Goal: Information Seeking & Learning: Learn about a topic

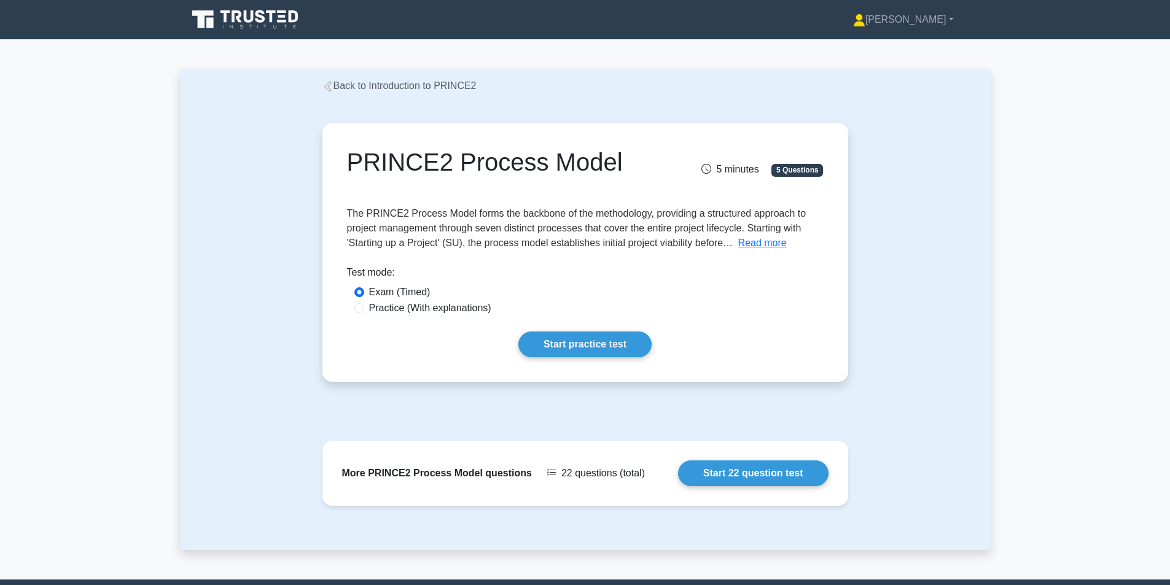
click at [345, 89] on link "Back to Introduction to PRINCE2" at bounding box center [399, 85] width 154 height 10
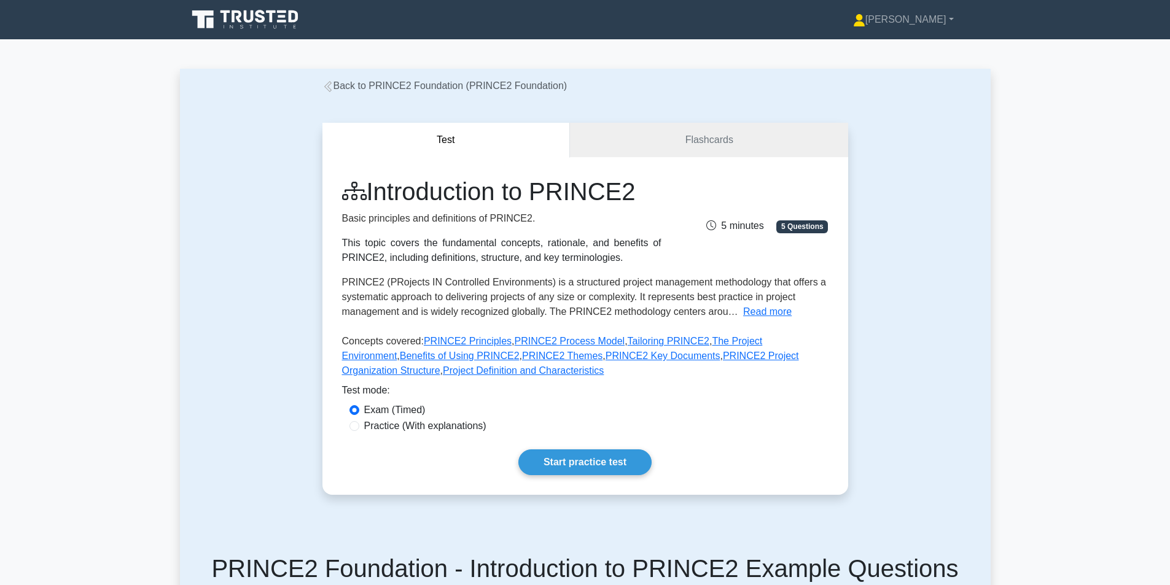
click at [334, 87] on link "Back to PRINCE2 Foundation (PRINCE2 Foundation)" at bounding box center [444, 85] width 245 height 10
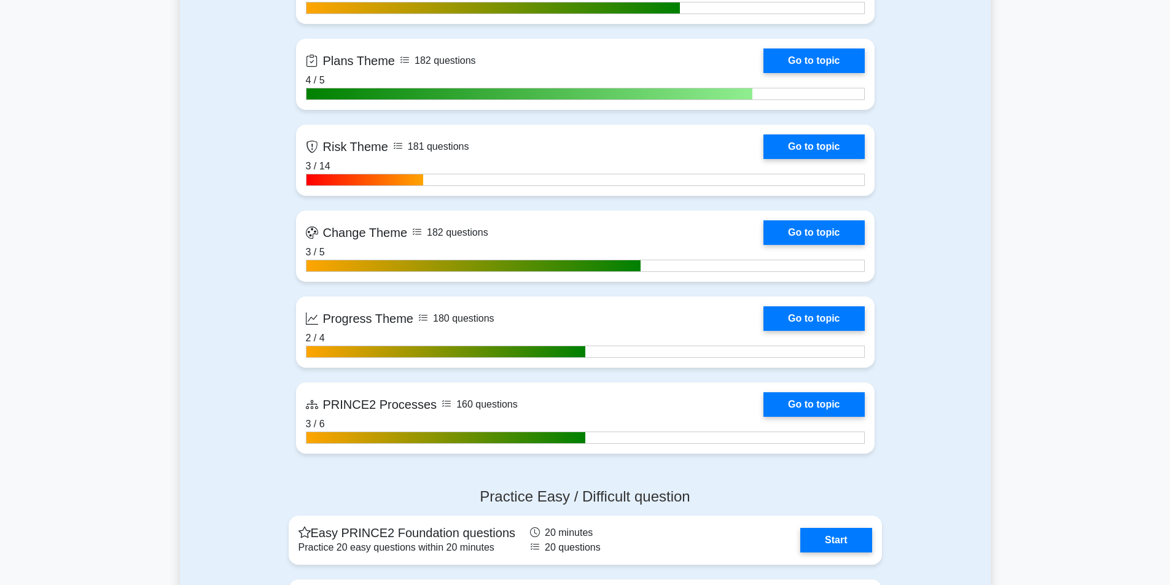
scroll to position [955, 0]
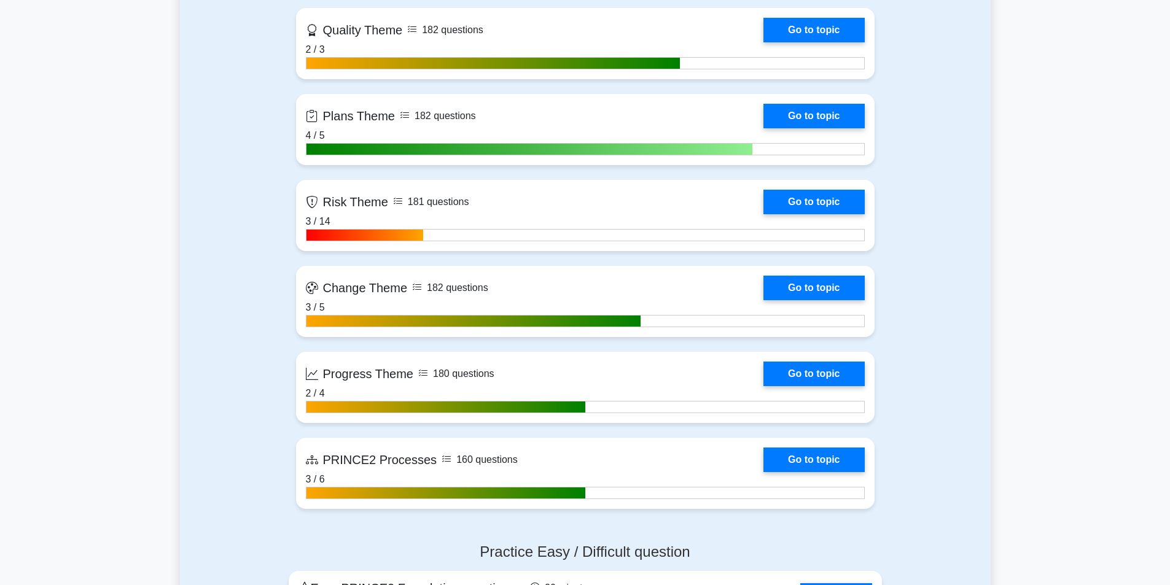
click at [1008, 305] on main ".st0{fill-rule:evenodd;clip-rule:evenodd;fill:#000041;} .st1{fill-rule:evenodd;…" at bounding box center [585, 99] width 1170 height 2029
click at [1030, 265] on main ".st0{fill-rule:evenodd;clip-rule:evenodd;fill:#000041;} .st1{fill-rule:evenodd;…" at bounding box center [585, 99] width 1170 height 2029
click at [993, 259] on main ".st0{fill-rule:evenodd;clip-rule:evenodd;fill:#000041;} .st1{fill-rule:evenodd;…" at bounding box center [585, 99] width 1170 height 2029
drag, startPoint x: 1139, startPoint y: 224, endPoint x: 1179, endPoint y: 255, distance: 50.7
click at [1139, 222] on main ".st0{fill-rule:evenodd;clip-rule:evenodd;fill:#000041;} .st1{fill-rule:evenodd;…" at bounding box center [585, 99] width 1170 height 2029
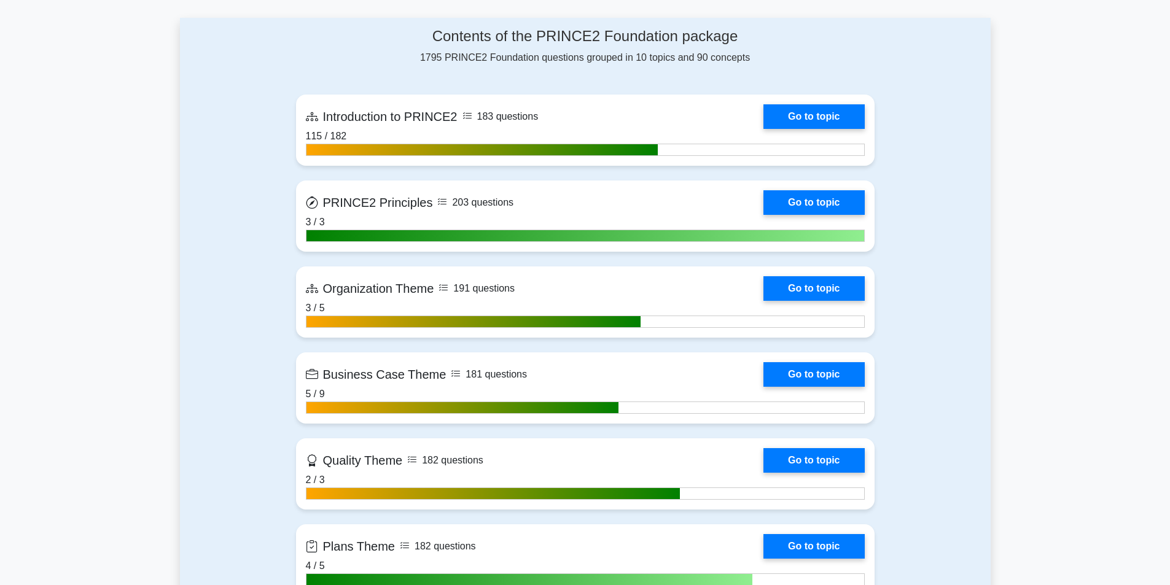
scroll to position [521, 0]
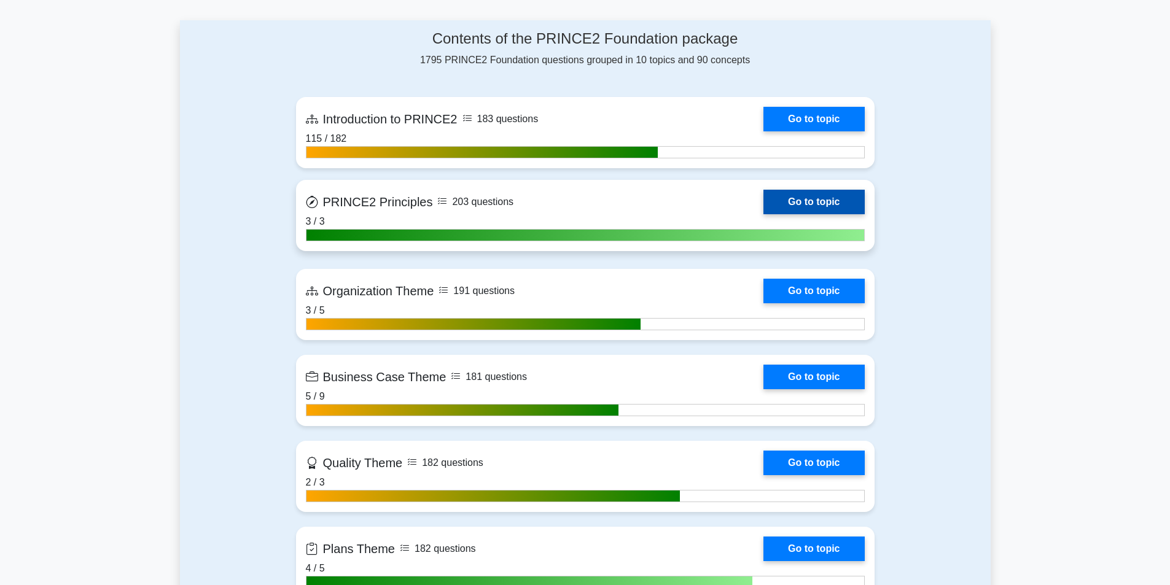
click at [812, 197] on link "Go to topic" at bounding box center [814, 202] width 101 height 25
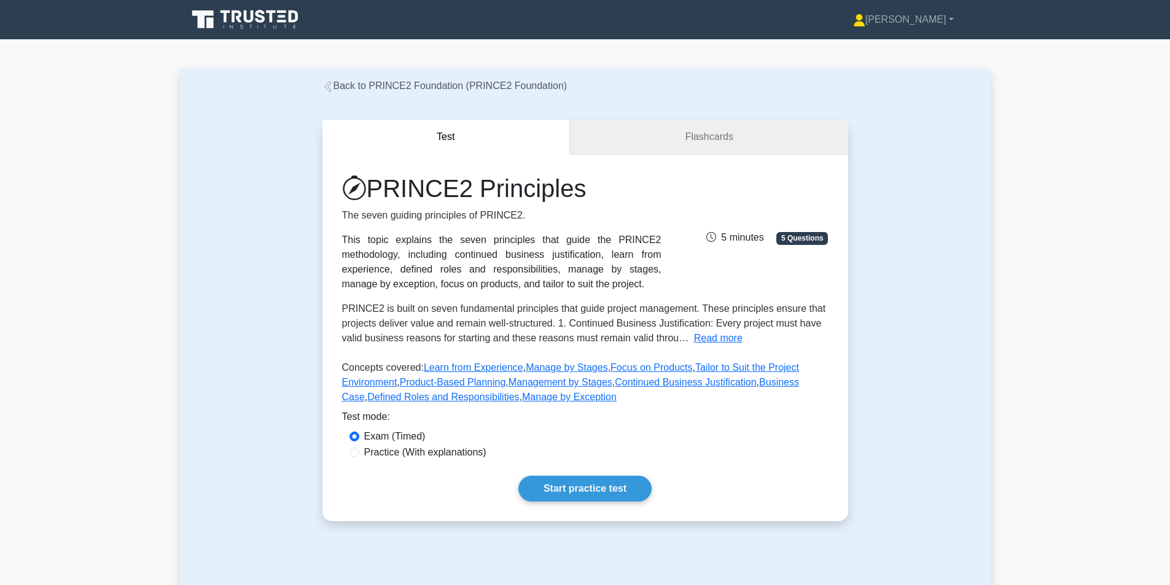
click at [728, 135] on link "Flashcards" at bounding box center [709, 137] width 278 height 35
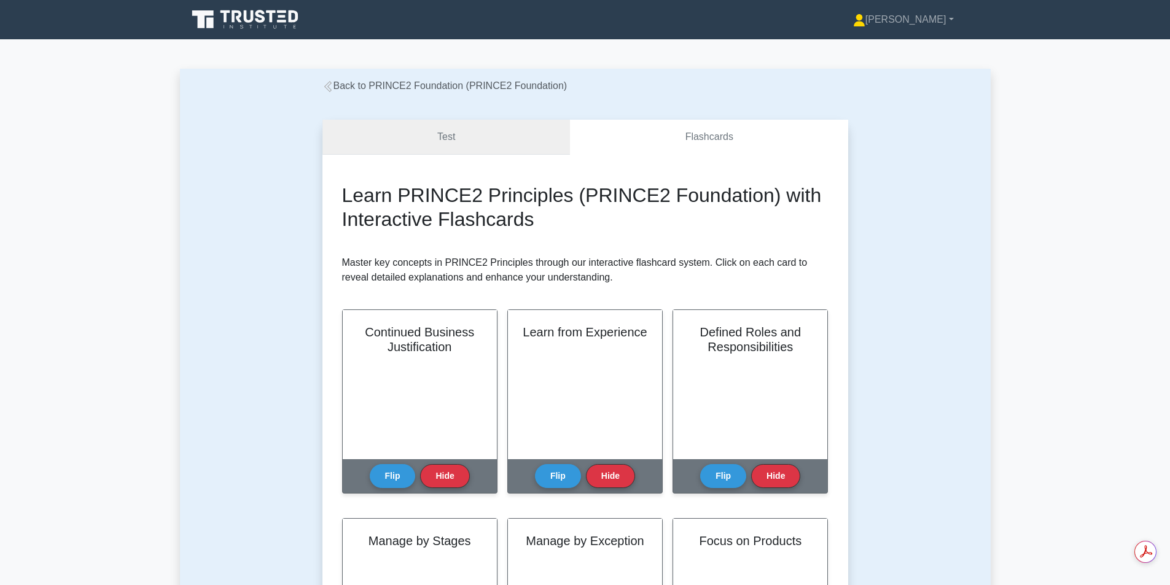
click at [477, 138] on link "Test" at bounding box center [446, 137] width 248 height 35
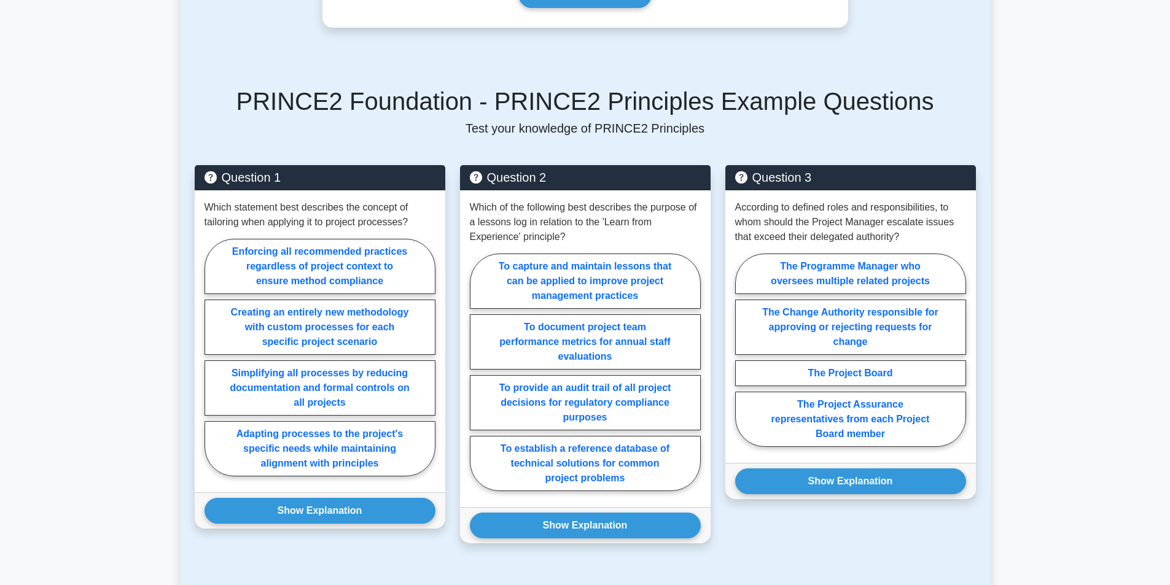
scroll to position [496, 0]
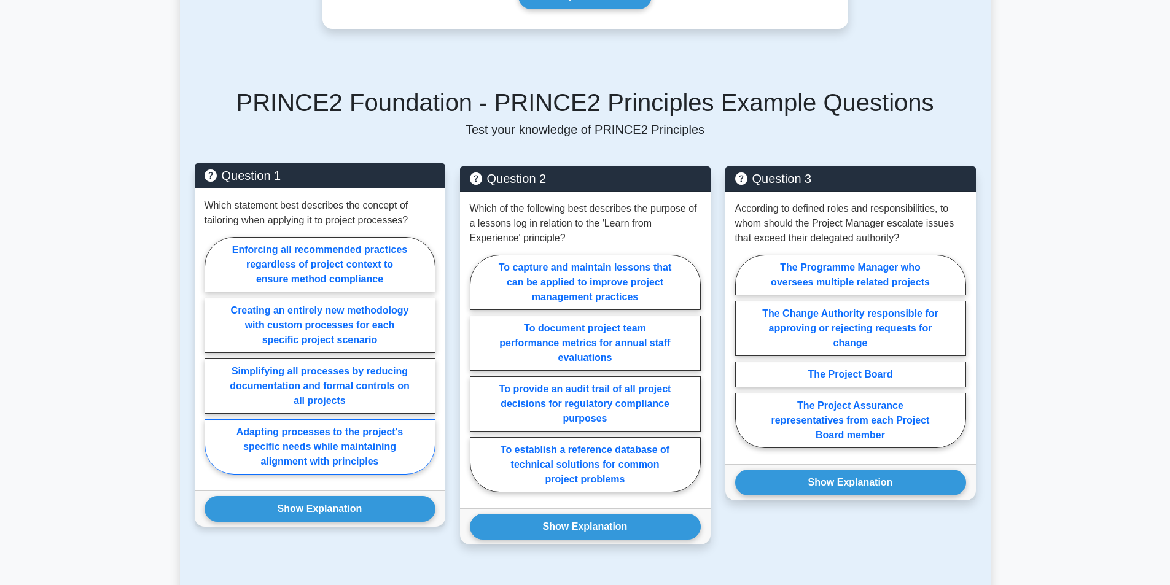
click at [339, 460] on label "Adapting processes to the project's specific needs while maintaining alignment …" at bounding box center [320, 447] width 231 height 55
click at [213, 364] on input "Adapting processes to the project's specific needs while maintaining alignment …" at bounding box center [209, 360] width 8 height 8
radio input "true"
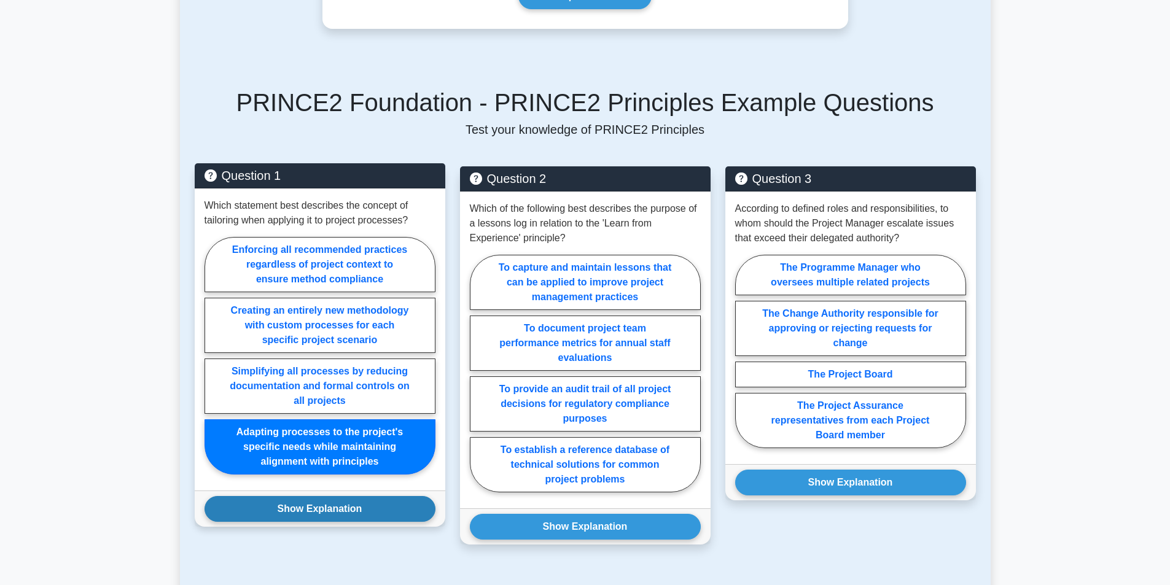
click at [342, 504] on button "Show Explanation" at bounding box center [320, 509] width 231 height 26
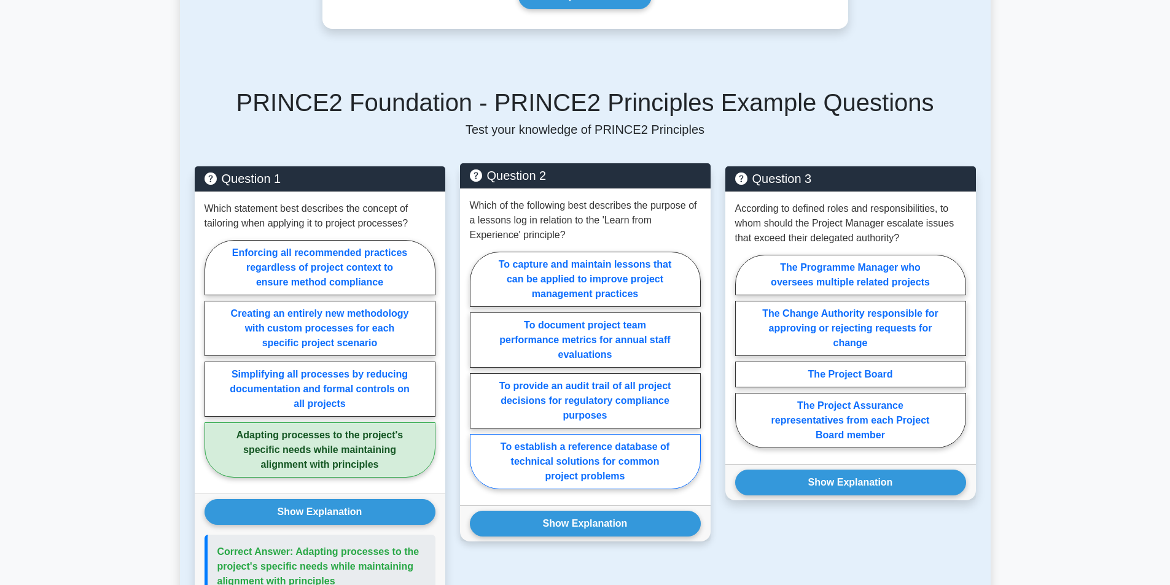
click at [603, 450] on label "To establish a reference database of technical solutions for common project pro…" at bounding box center [585, 461] width 231 height 55
click at [478, 378] on input "To establish a reference database of technical solutions for common project pro…" at bounding box center [474, 374] width 8 height 8
radio input "true"
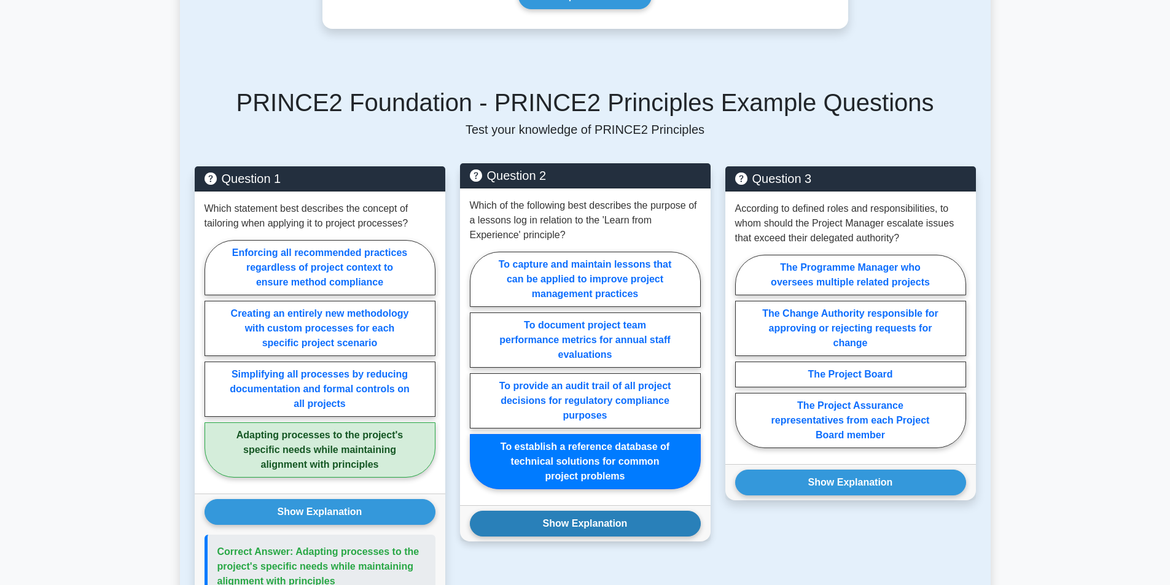
click at [587, 520] on button "Show Explanation" at bounding box center [585, 524] width 231 height 26
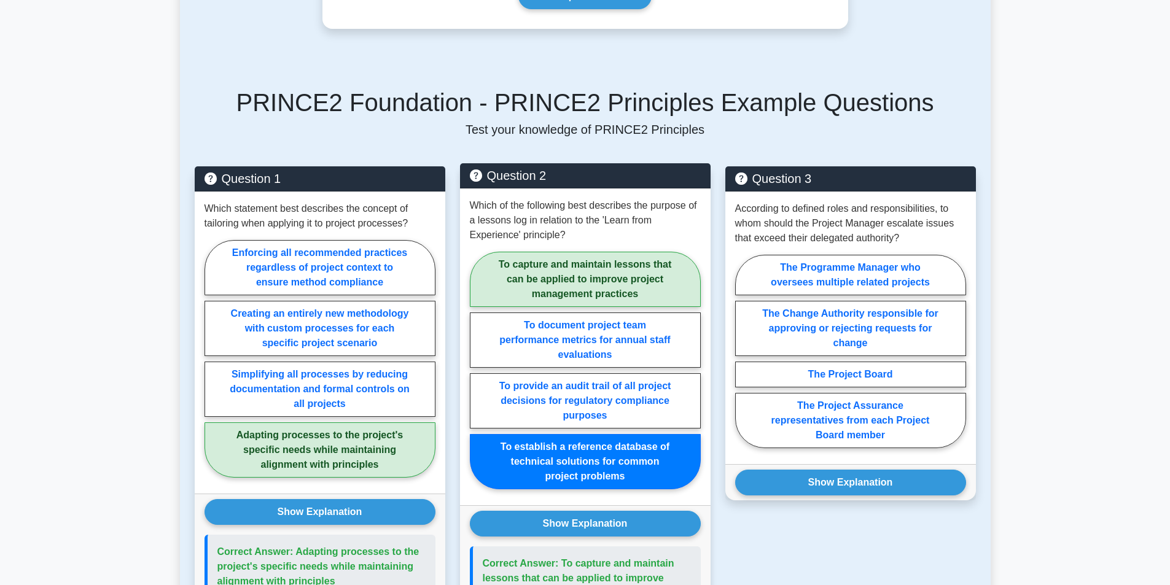
click at [631, 273] on label "To capture and maintain lessons that can be applied to improve project manageme…" at bounding box center [585, 279] width 231 height 55
click at [478, 370] on input "To capture and maintain lessons that can be applied to improve project manageme…" at bounding box center [474, 374] width 8 height 8
radio input "true"
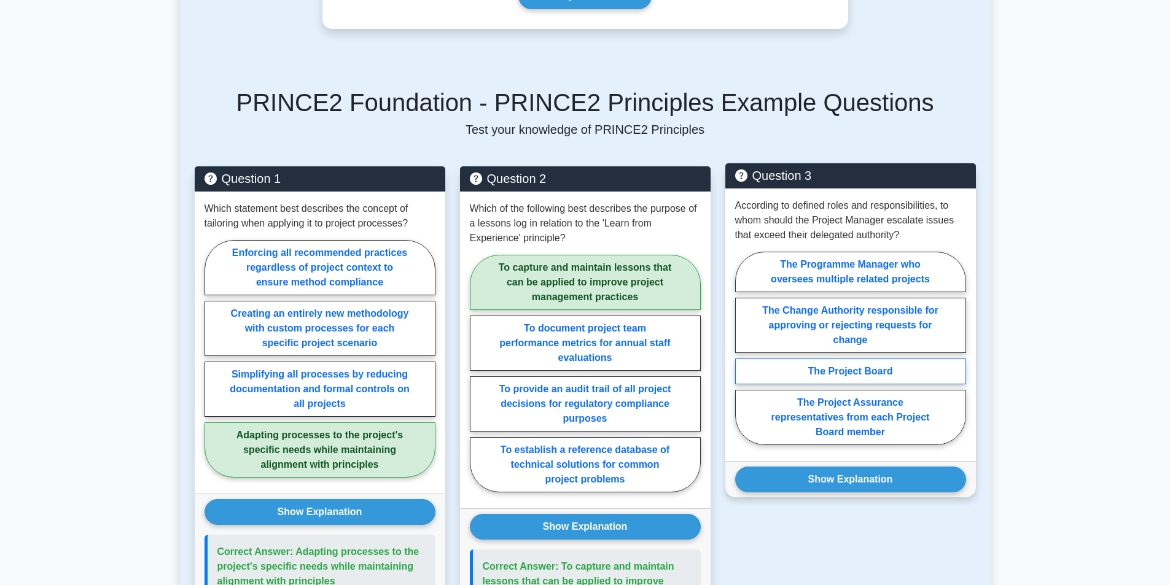
click at [894, 364] on label "The Project Board" at bounding box center [850, 372] width 231 height 26
click at [743, 356] on input "The Project Board" at bounding box center [739, 352] width 8 height 8
radio input "true"
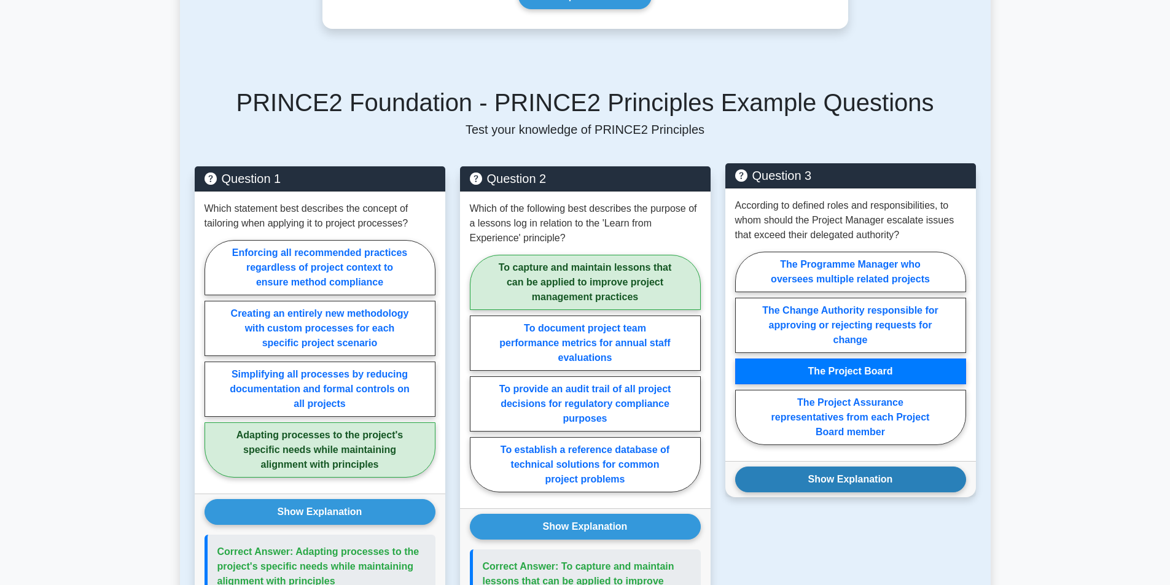
click at [873, 469] on button "Show Explanation" at bounding box center [850, 480] width 231 height 26
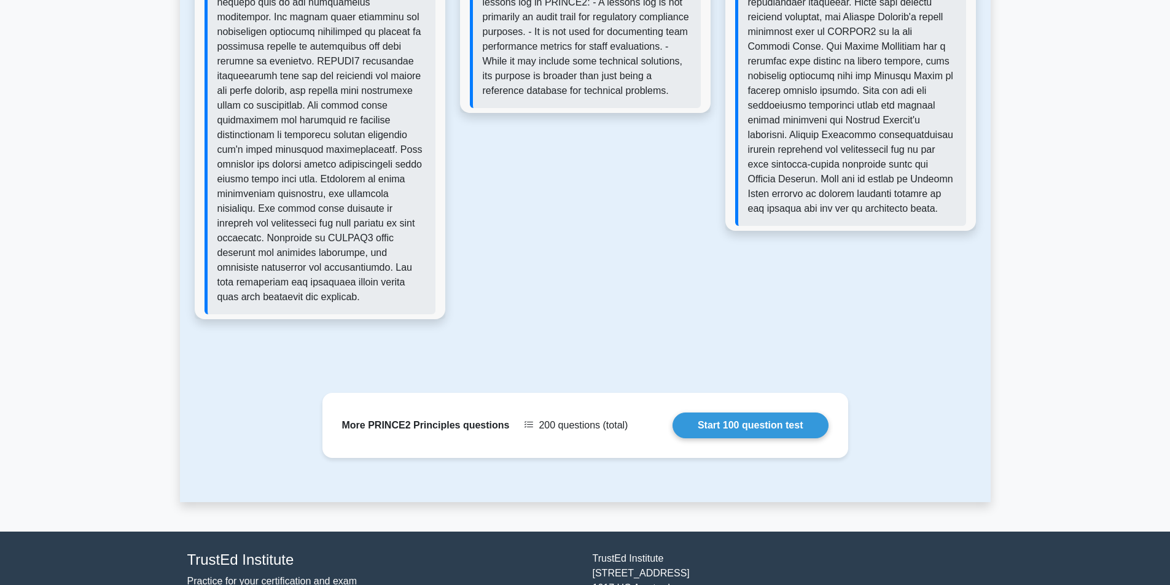
scroll to position [1319, 0]
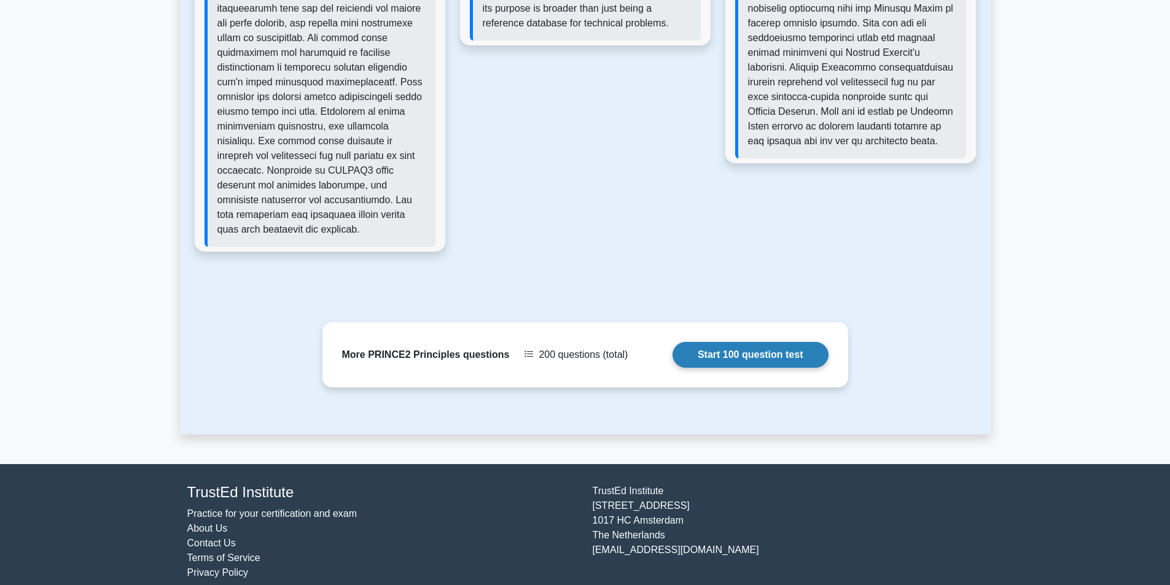
click at [741, 342] on link "Start 100 question test" at bounding box center [751, 355] width 156 height 26
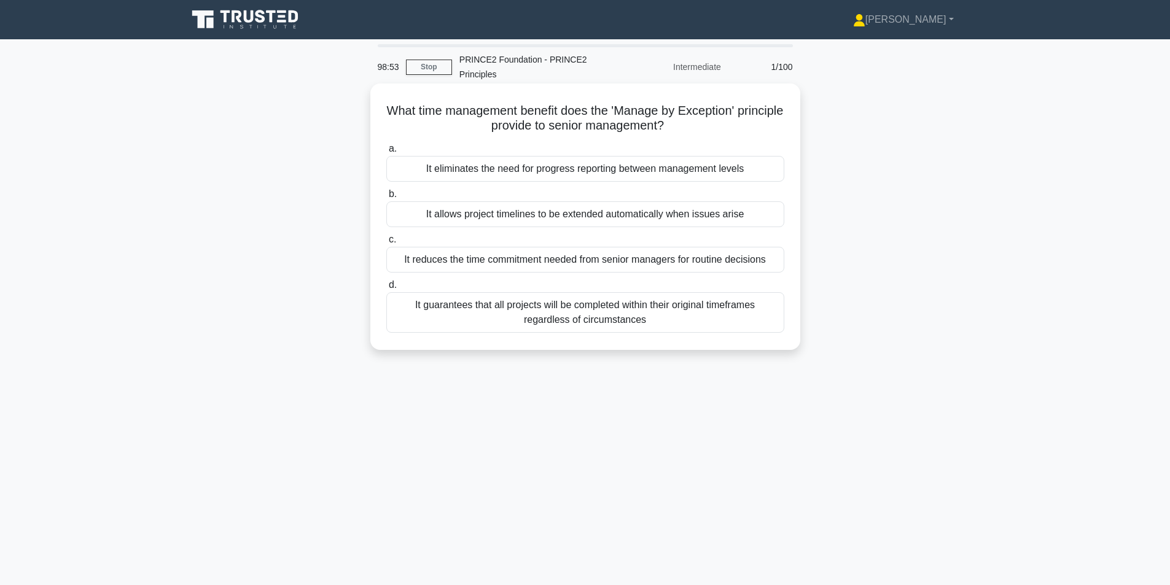
click at [594, 261] on div "It reduces the time commitment needed from senior managers for routine decisions" at bounding box center [585, 260] width 398 height 26
click at [386, 244] on input "c. It reduces the time commitment needed from senior managers for routine decis…" at bounding box center [386, 240] width 0 height 8
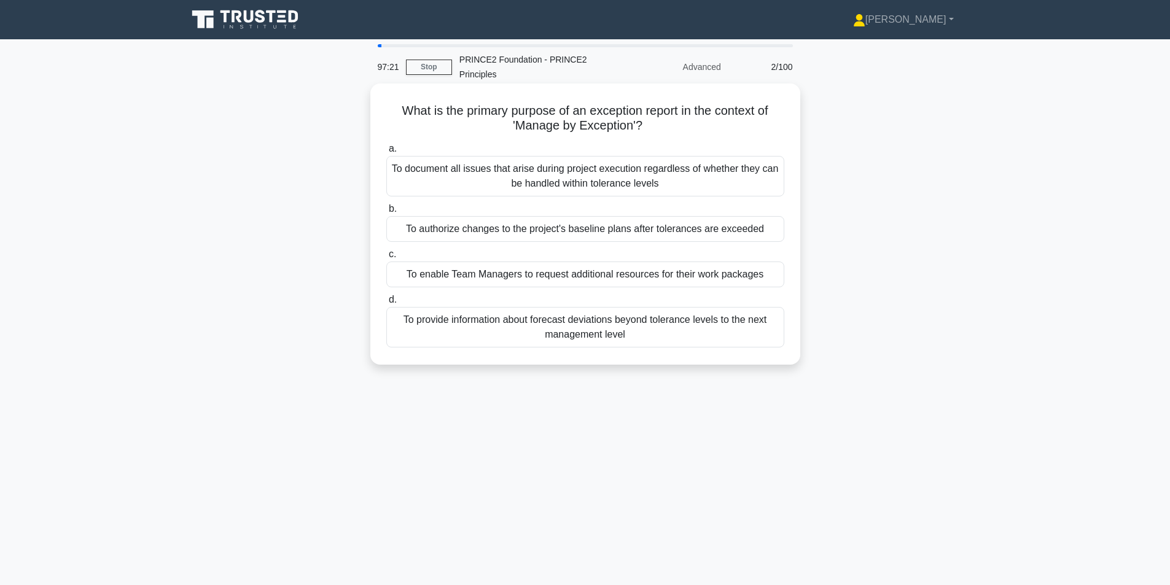
click at [576, 228] on div "To authorize changes to the project's baseline plans after tolerances are excee…" at bounding box center [585, 229] width 398 height 26
click at [386, 213] on input "b. To authorize changes to the project's baseline plans after tolerances are ex…" at bounding box center [386, 209] width 0 height 8
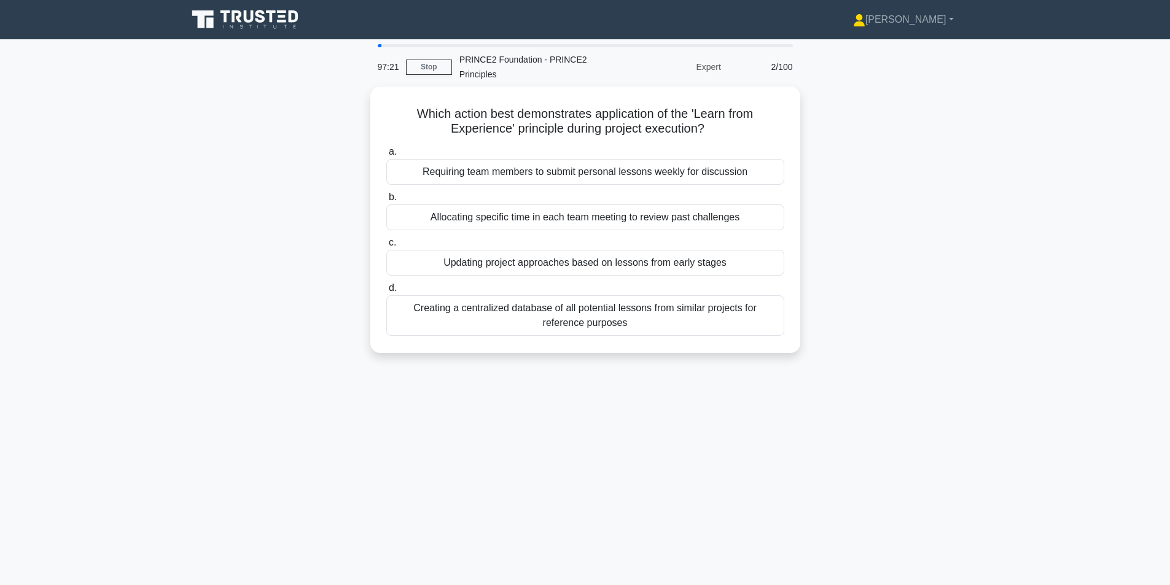
click at [576, 228] on div "Allocating specific time in each team meeting to review past challenges" at bounding box center [585, 218] width 398 height 26
click at [386, 201] on input "b. Allocating specific time in each team meeting to review past challenges" at bounding box center [386, 197] width 0 height 8
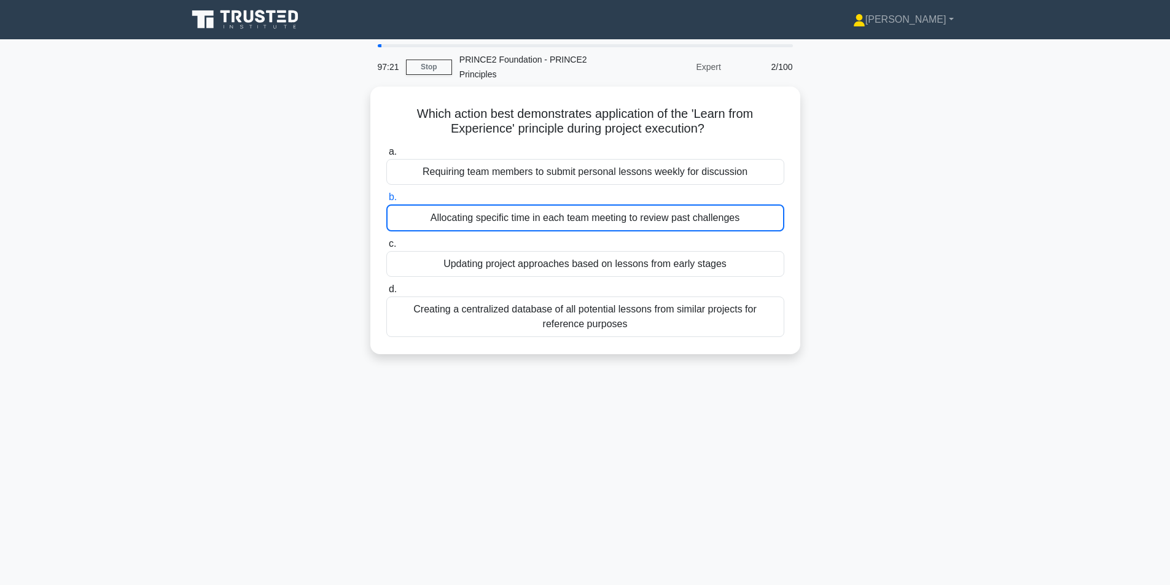
click at [576, 228] on div "Allocating specific time in each team meeting to review past challenges" at bounding box center [585, 218] width 398 height 27
click at [386, 201] on input "b. Allocating specific time in each team meeting to review past challenges" at bounding box center [386, 197] width 0 height 8
click at [576, 228] on div "Allocating specific time in each team meeting to review past challenges" at bounding box center [585, 218] width 398 height 27
click at [386, 201] on input "b. Allocating specific time in each team meeting to review past challenges" at bounding box center [386, 197] width 0 height 8
click at [576, 228] on div "Allocating specific time in each team meeting to review past challenges" at bounding box center [585, 218] width 398 height 27
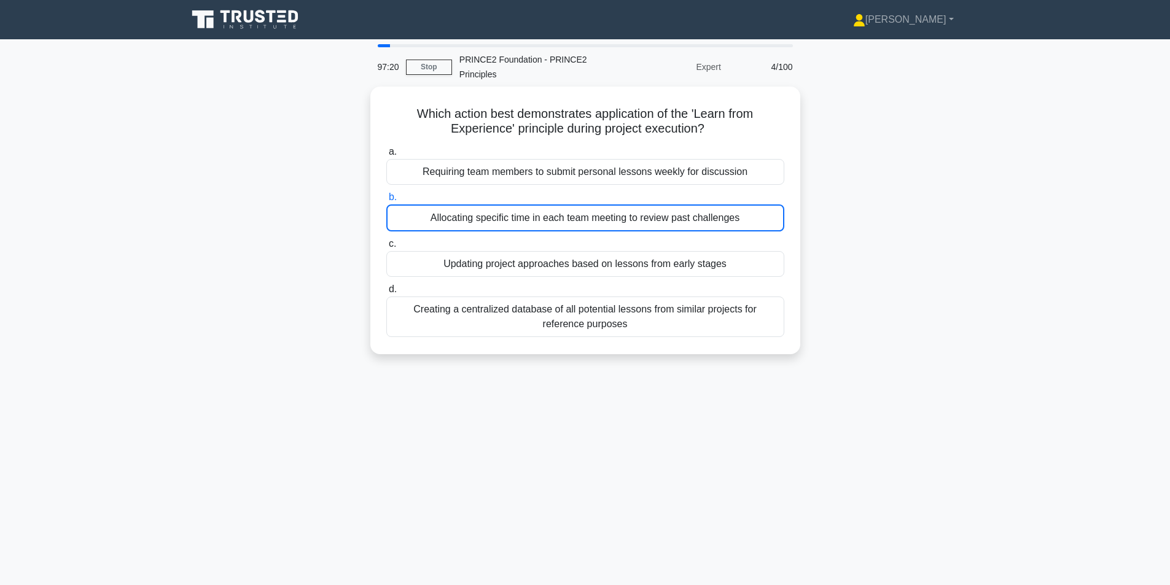
click at [386, 201] on input "b. Allocating specific time in each team meeting to review past challenges" at bounding box center [386, 197] width 0 height 8
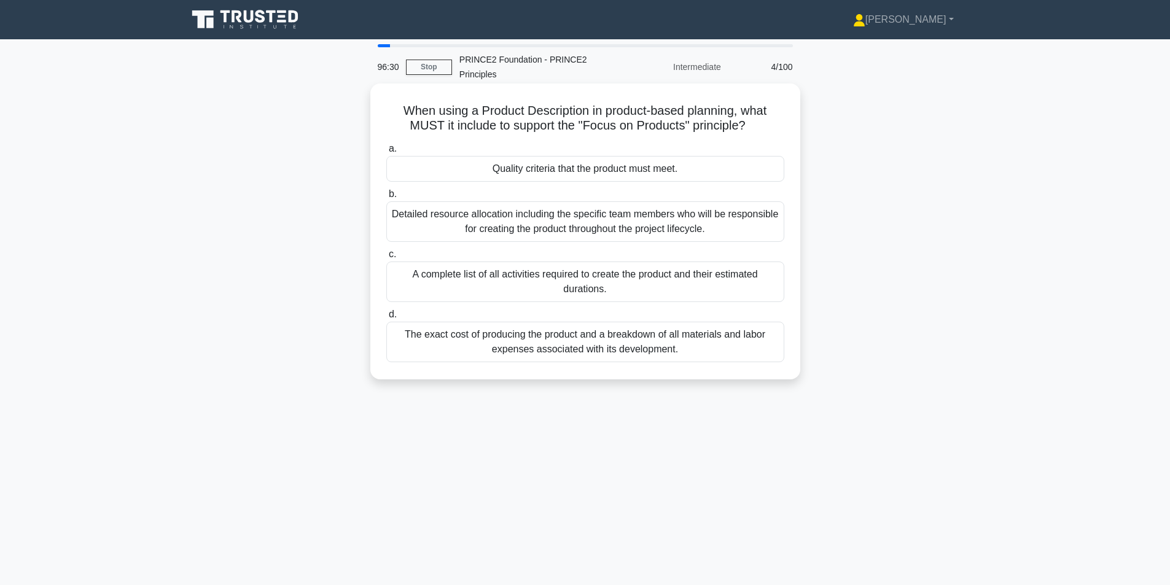
click at [666, 171] on div "Quality criteria that the product must meet." at bounding box center [585, 169] width 398 height 26
click at [386, 153] on input "a. Quality criteria that the product must meet." at bounding box center [386, 149] width 0 height 8
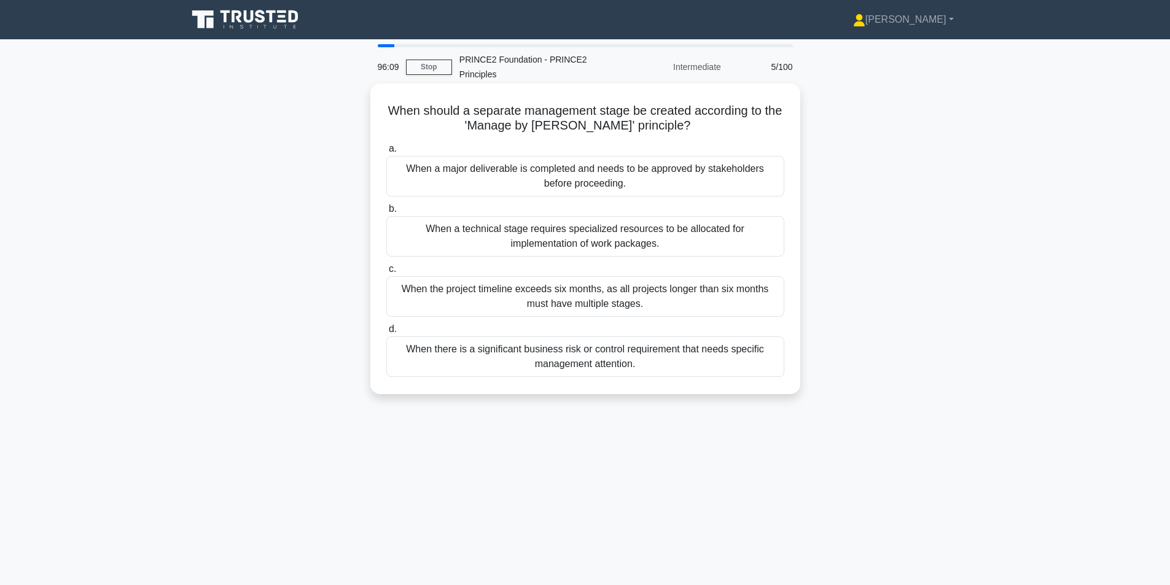
click at [690, 351] on div "When there is a significant business risk or control requirement that needs spe…" at bounding box center [585, 357] width 398 height 41
click at [386, 334] on input "d. When there is a significant business risk or control requirement that needs …" at bounding box center [386, 330] width 0 height 8
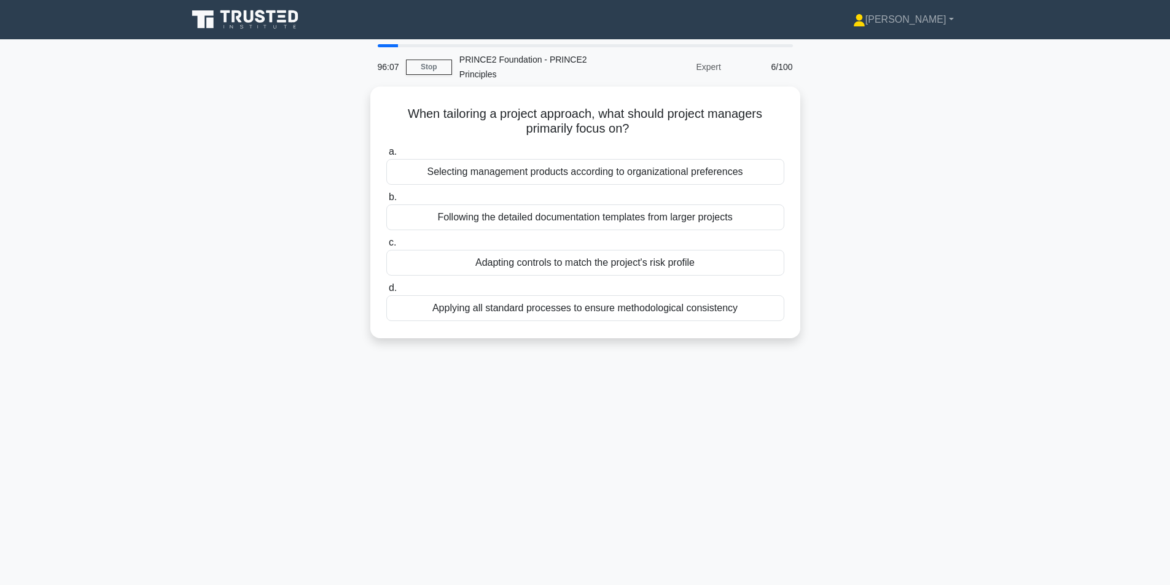
click at [810, 367] on div "96:07 Stop PRINCE2 Foundation - PRINCE2 Principles Expert 6/100 When tailoring …" at bounding box center [585, 351] width 811 height 614
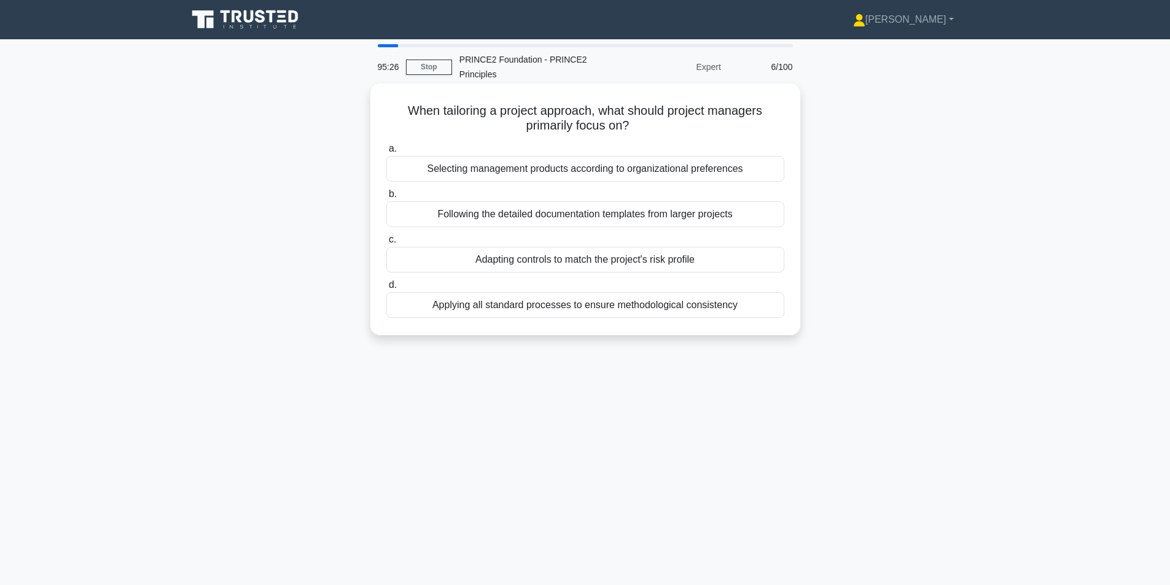
click at [566, 335] on div "When tailoring a project approach, what should project managers primarily focus…" at bounding box center [585, 210] width 430 height 252
click at [638, 263] on div "Adapting controls to match the project's risk profile" at bounding box center [585, 260] width 398 height 26
click at [386, 244] on input "c. Adapting controls to match the project's risk profile" at bounding box center [386, 240] width 0 height 8
click at [565, 260] on div "Actively seek lessons at all project stages and apply relevant learning to the …" at bounding box center [585, 260] width 398 height 26
click at [386, 244] on input "c. Actively seek lessons at all project stages and apply relevant learning to t…" at bounding box center [386, 240] width 0 height 8
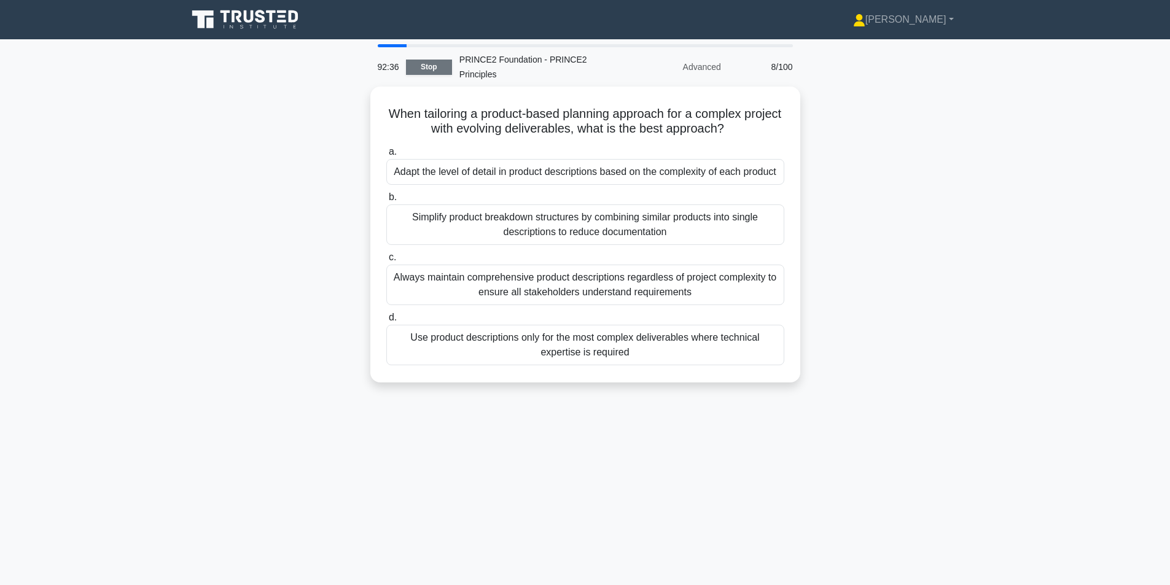
click at [431, 66] on link "Stop" at bounding box center [429, 67] width 46 height 15
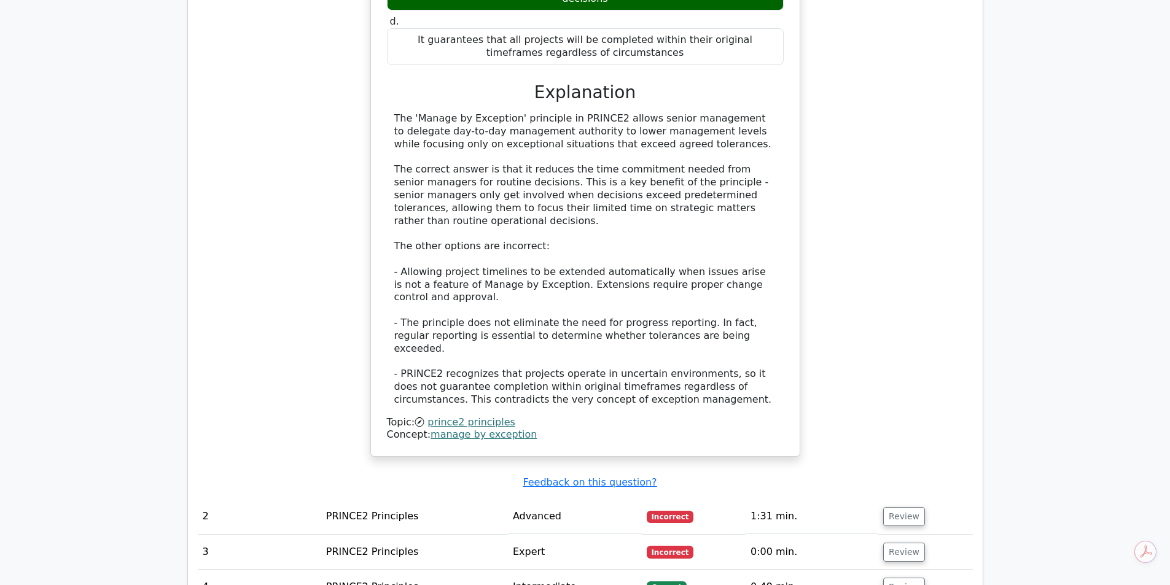
scroll to position [998, 0]
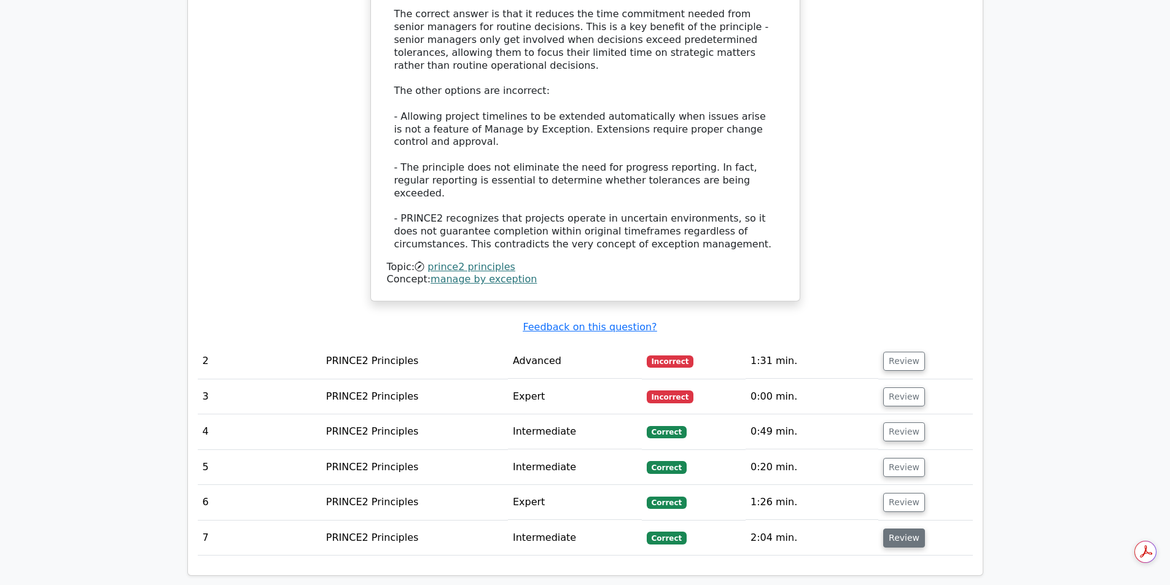
click at [912, 529] on button "Review" at bounding box center [904, 538] width 42 height 19
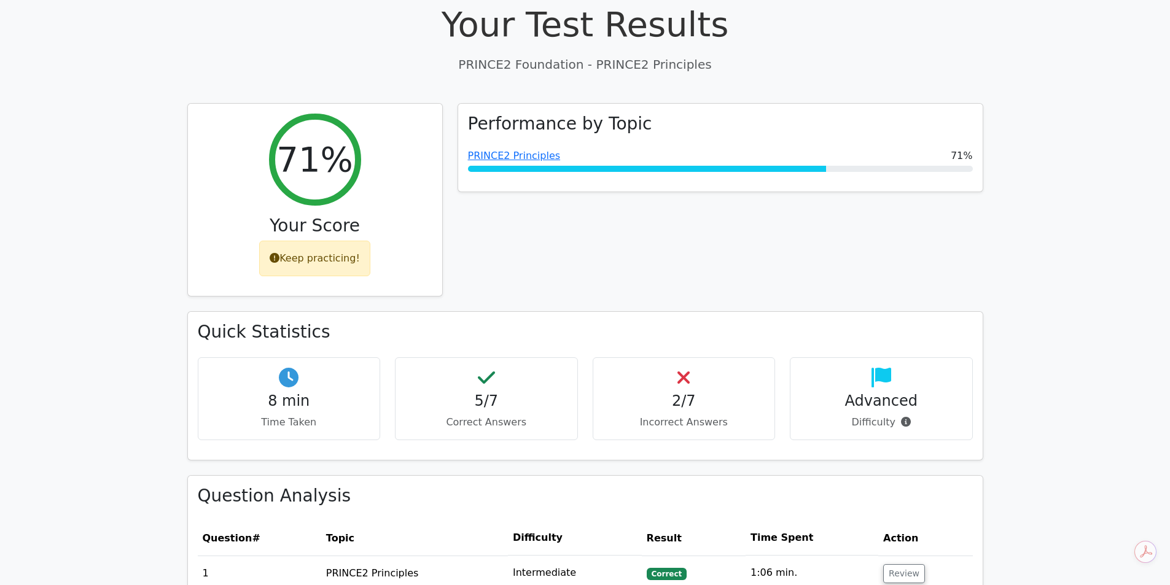
scroll to position [0, 0]
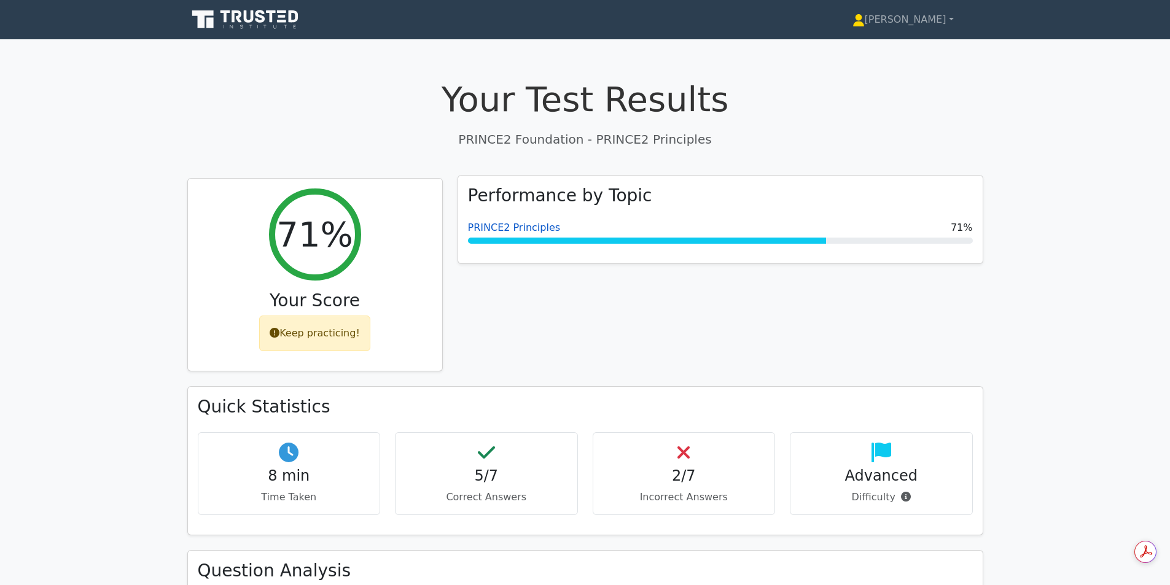
click at [497, 228] on link "PRINCE2 Principles" at bounding box center [514, 228] width 93 height 12
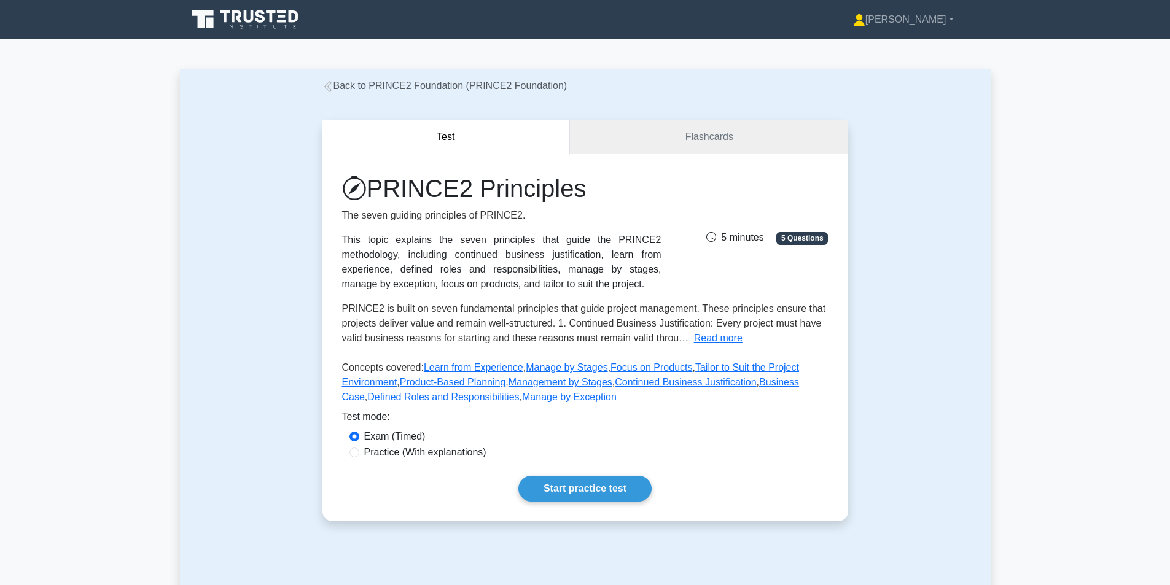
click at [442, 455] on label "Practice (With explanations)" at bounding box center [425, 452] width 122 height 15
click at [359, 455] on input "Practice (With explanations)" at bounding box center [355, 453] width 10 height 10
radio input "true"
click at [571, 491] on link "Start practice test" at bounding box center [584, 489] width 133 height 26
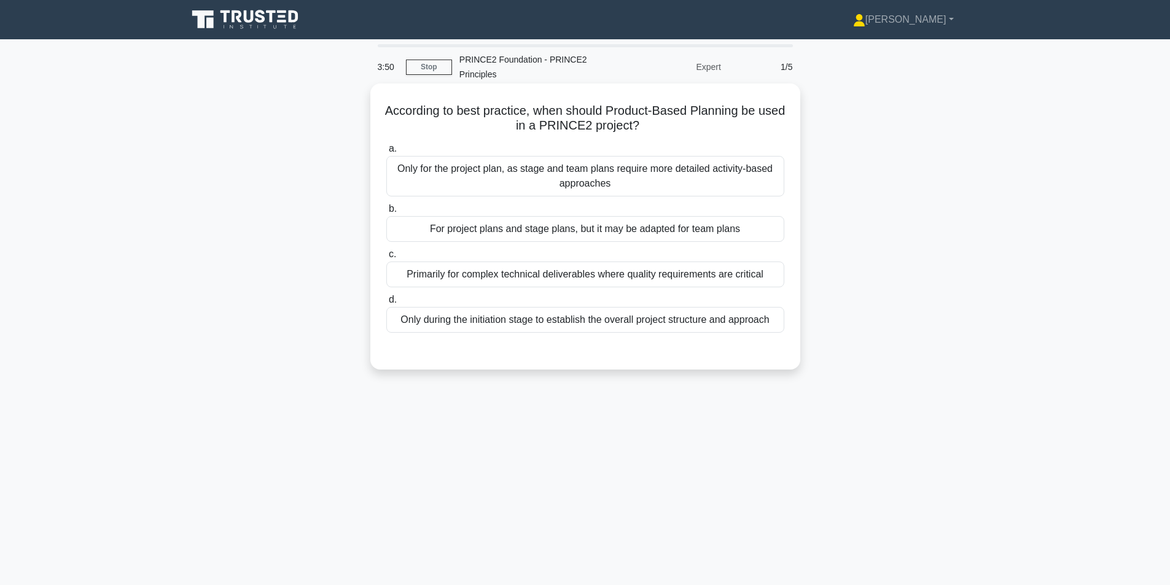
click at [521, 232] on div "For project plans and stage plans, but it may be adapted for team plans" at bounding box center [585, 229] width 398 height 26
click at [386, 213] on input "b. For project plans and stage plans, but it may be adapted for team plans" at bounding box center [386, 209] width 0 height 8
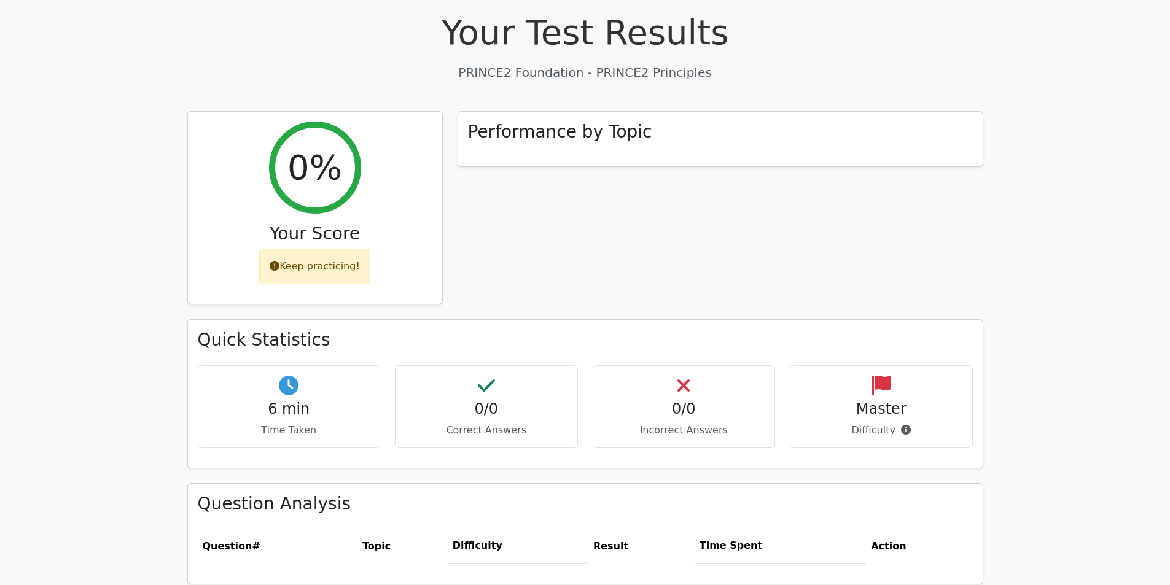
scroll to position [256, 0]
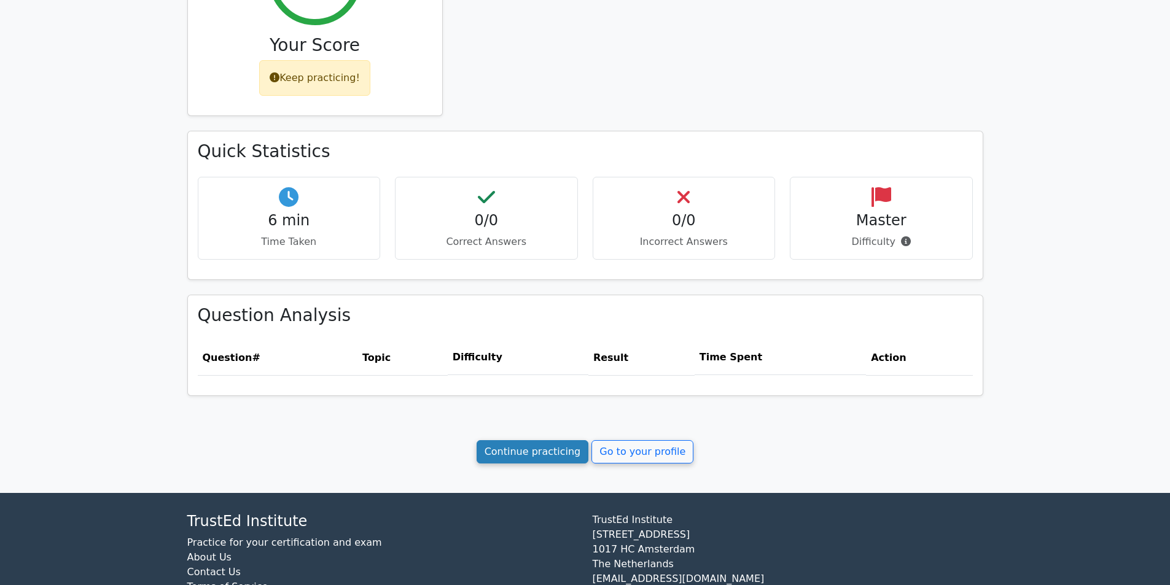
click at [529, 445] on link "Continue practicing" at bounding box center [533, 451] width 112 height 23
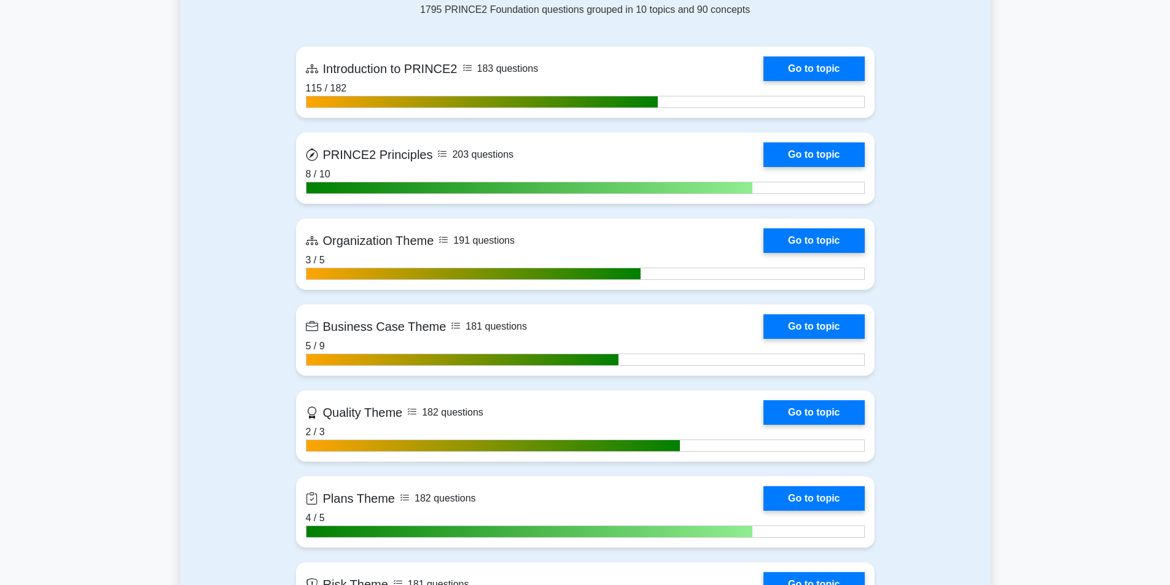
scroll to position [579, 0]
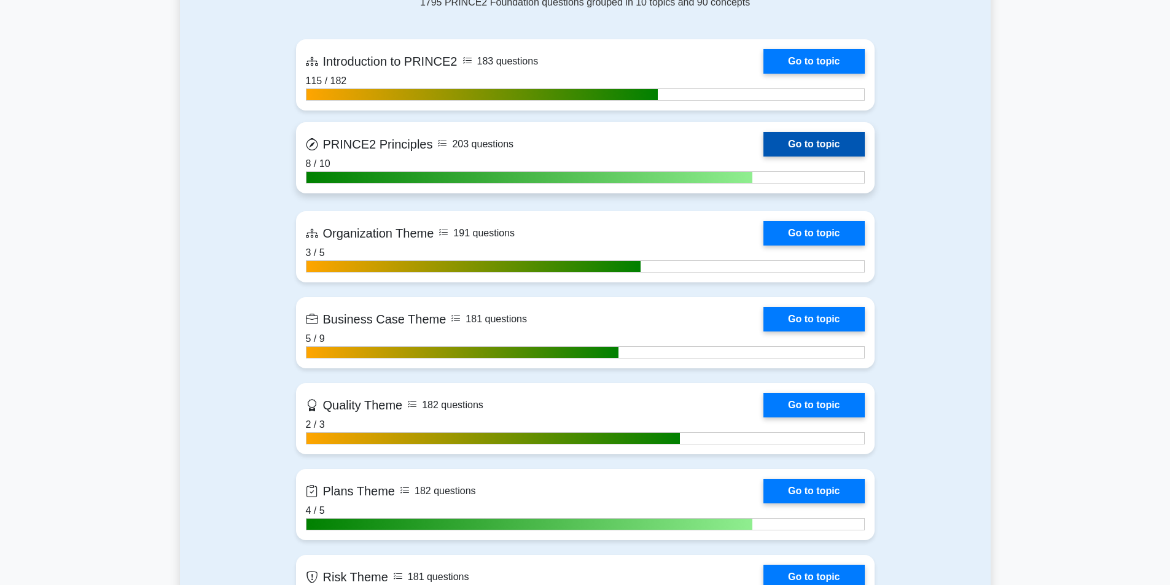
click at [788, 139] on link "Go to topic" at bounding box center [814, 144] width 101 height 25
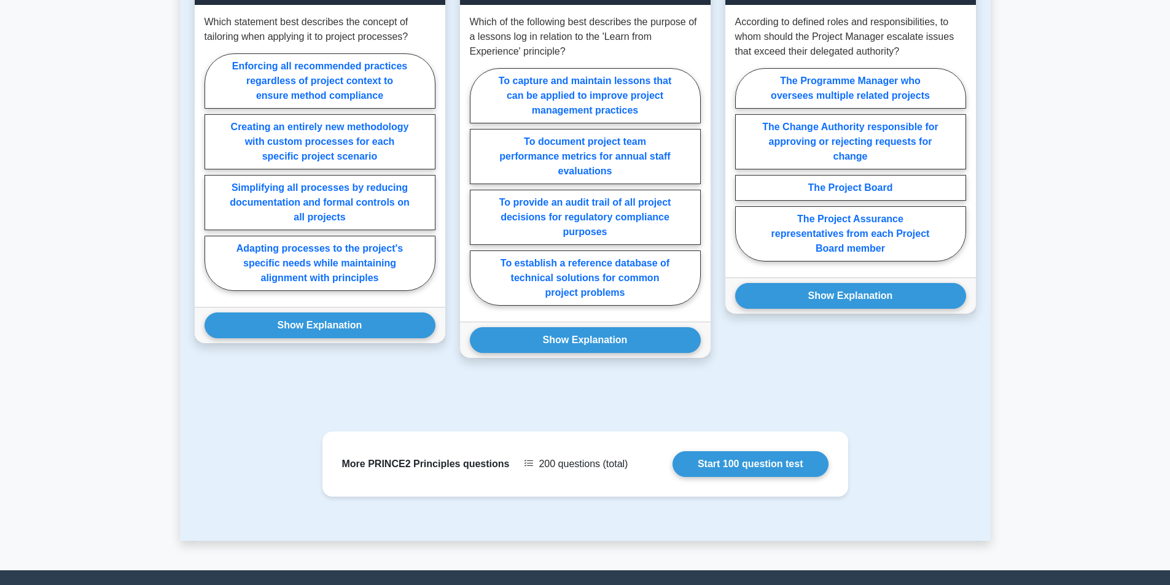
scroll to position [503, 0]
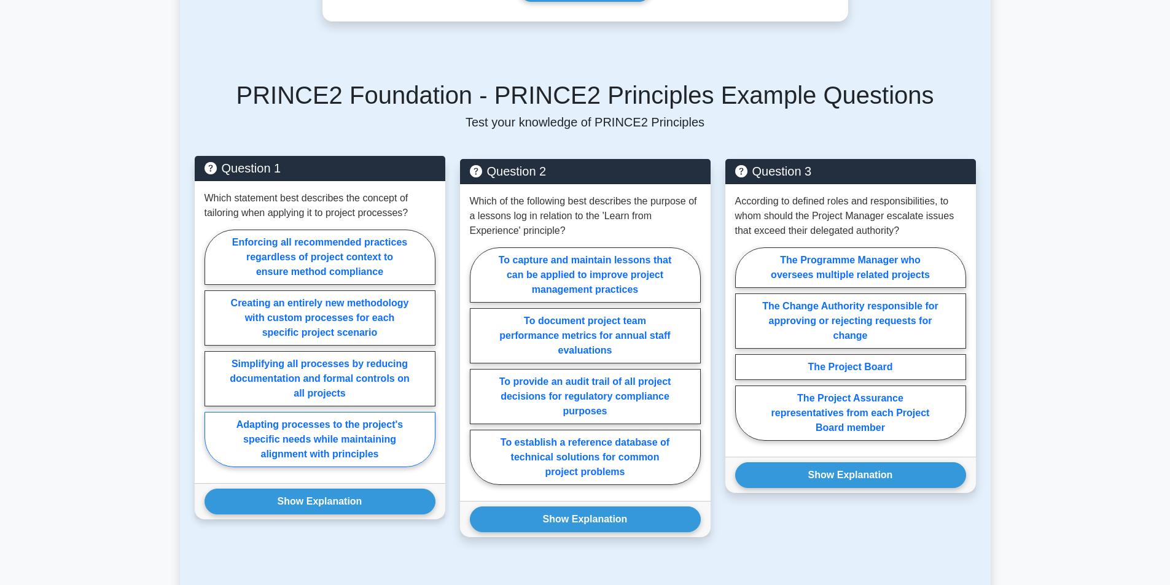
click at [327, 432] on label "Adapting processes to the project's specific needs while maintaining alignment …" at bounding box center [320, 439] width 231 height 55
click at [213, 356] on input "Adapting processes to the project's specific needs while maintaining alignment …" at bounding box center [209, 352] width 8 height 8
radio input "true"
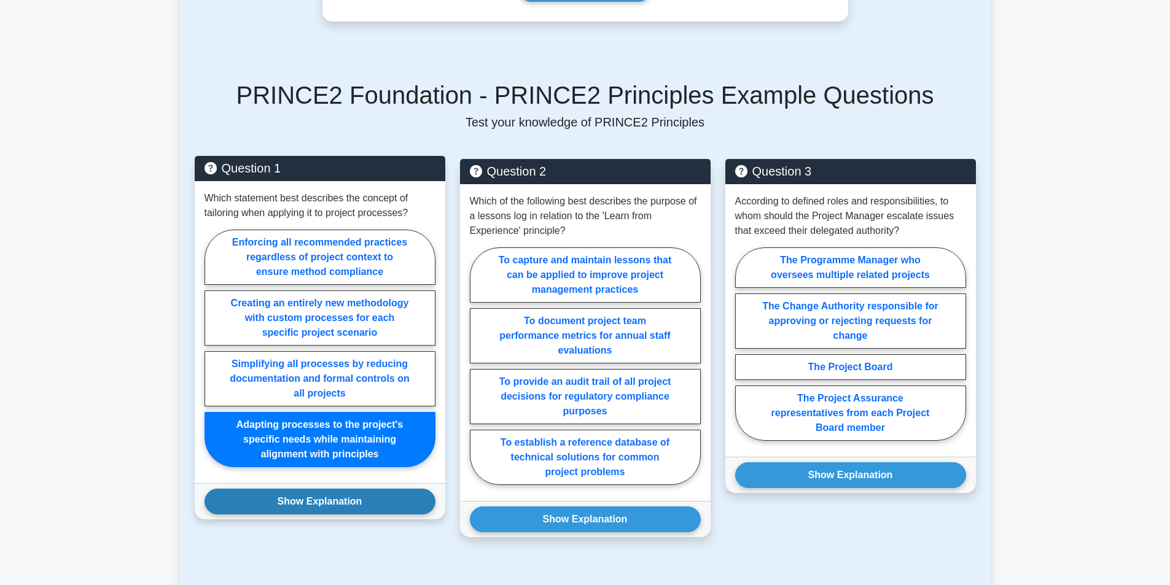
click at [326, 507] on button "Show Explanation" at bounding box center [320, 502] width 231 height 26
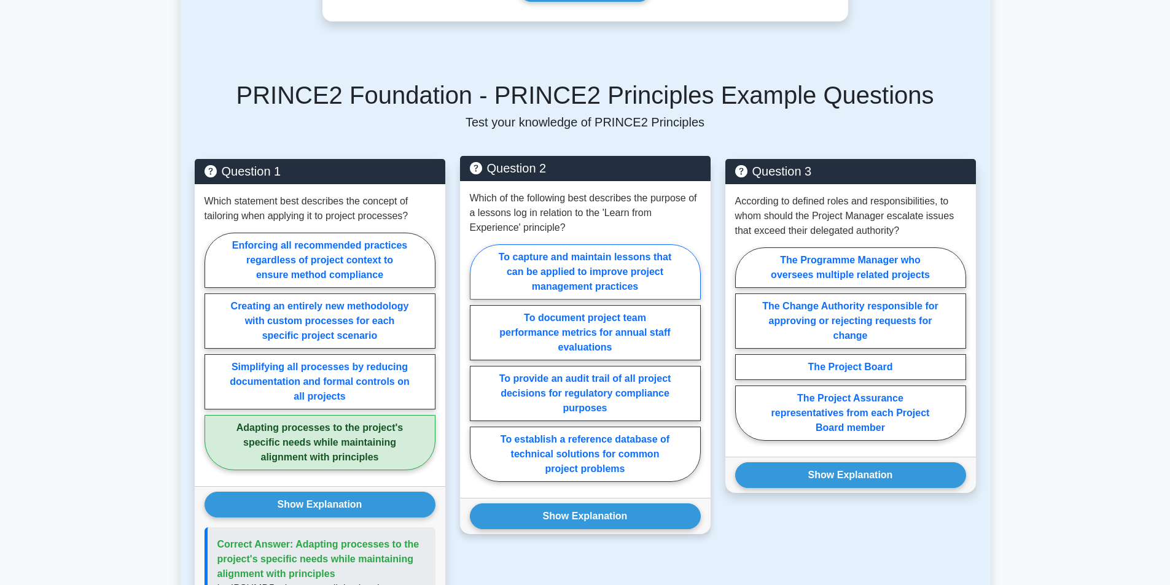
click at [624, 271] on label "To capture and maintain lessons that can be applied to improve project manageme…" at bounding box center [585, 271] width 231 height 55
click at [478, 363] on input "To capture and maintain lessons that can be applied to improve project manageme…" at bounding box center [474, 367] width 8 height 8
radio input "true"
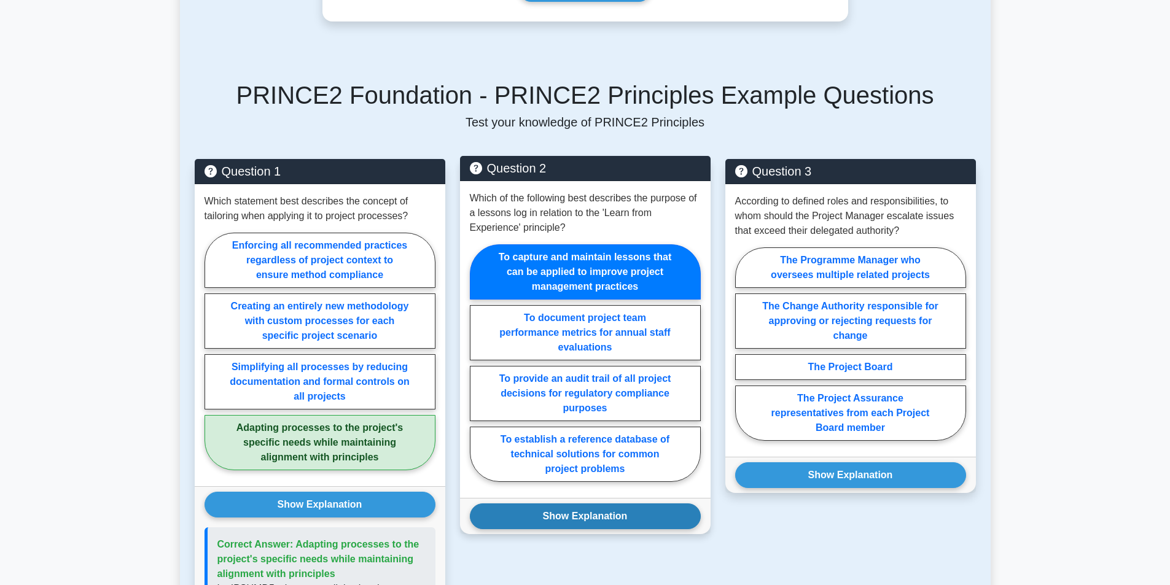
click at [576, 506] on button "Show Explanation" at bounding box center [585, 517] width 231 height 26
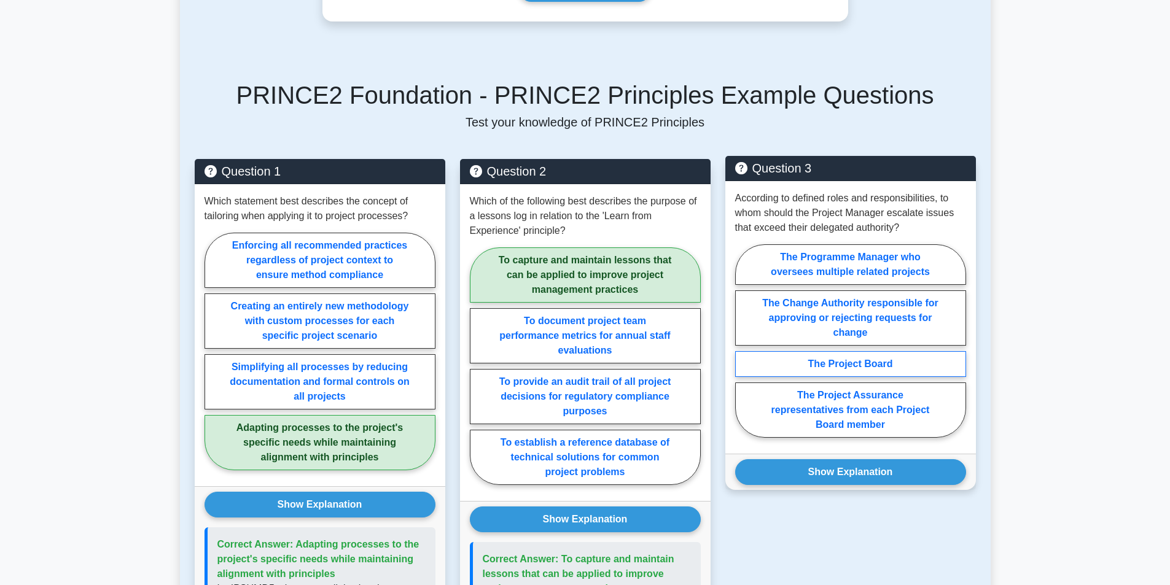
click at [876, 364] on label "The Project Board" at bounding box center [850, 364] width 231 height 26
click at [743, 349] on input "The Project Board" at bounding box center [739, 345] width 8 height 8
radio input "true"
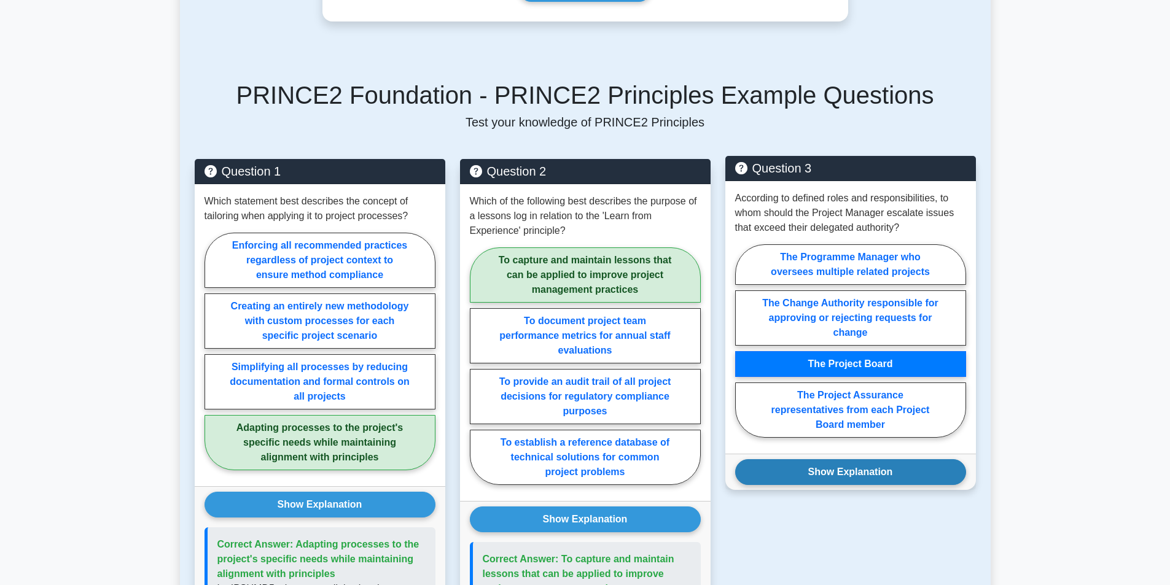
click at [867, 476] on button "Show Explanation" at bounding box center [850, 472] width 231 height 26
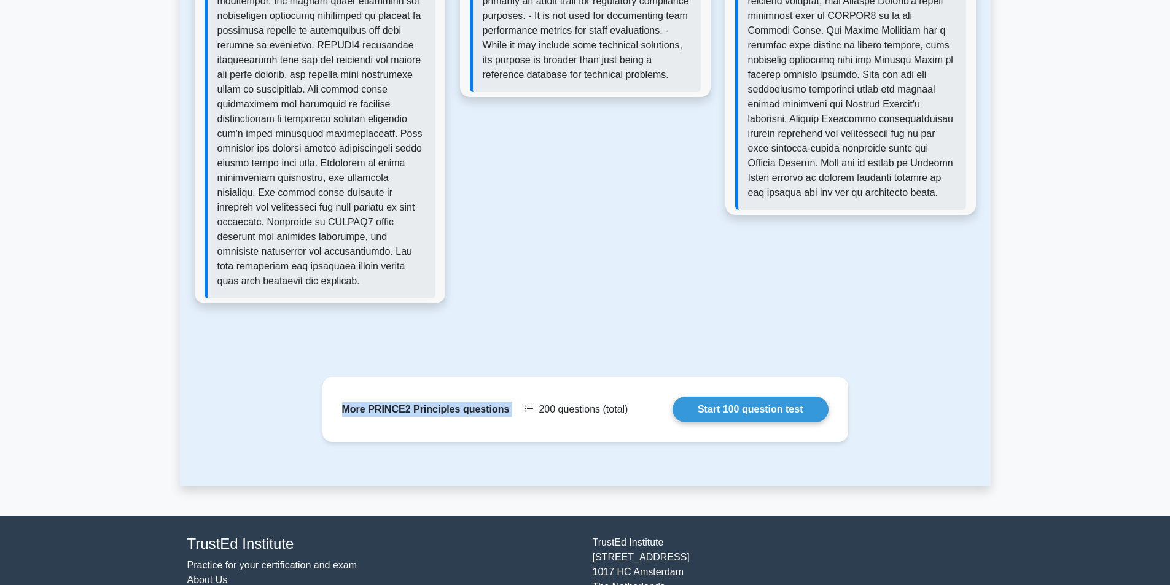
scroll to position [1319, 0]
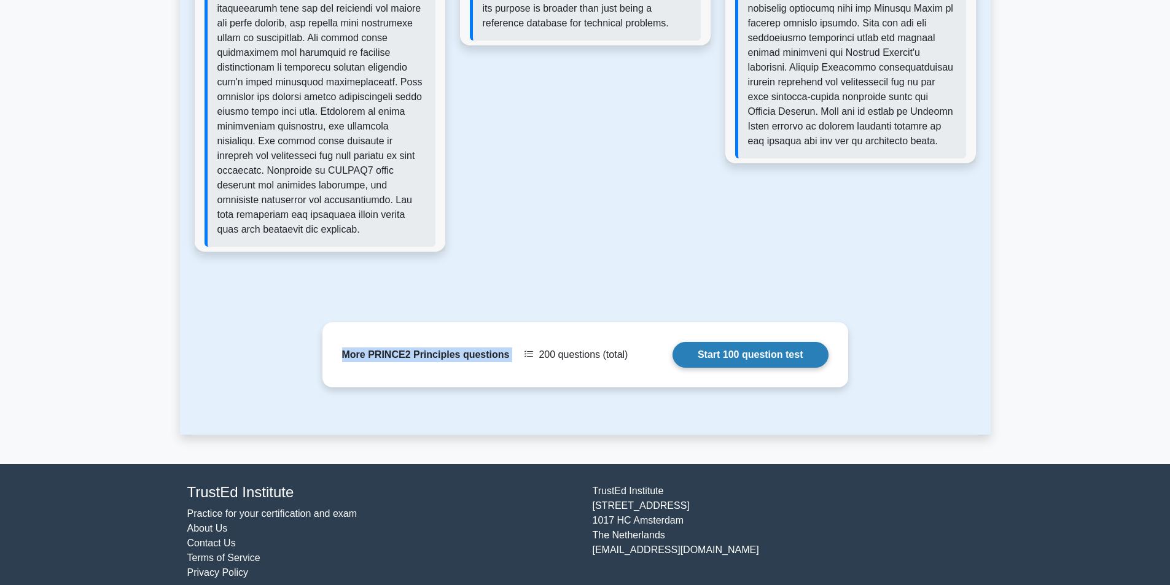
click at [755, 342] on link "Start 100 question test" at bounding box center [751, 355] width 156 height 26
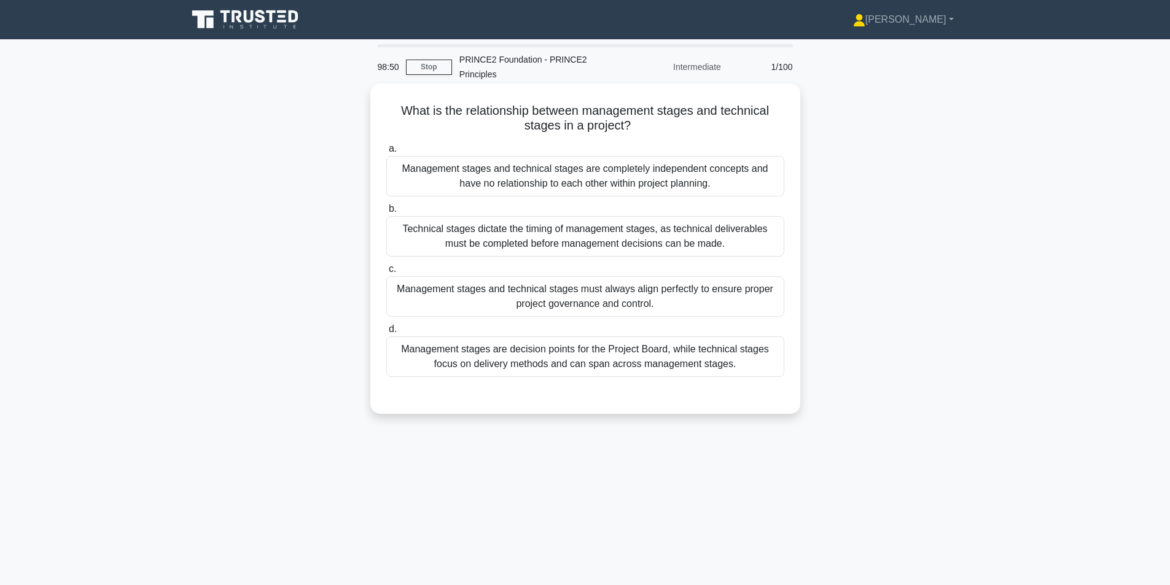
click at [564, 361] on div "Management stages are decision points for the Project Board, while technical st…" at bounding box center [585, 357] width 398 height 41
click at [386, 334] on input "d. Management stages are decision points for the Project Board, while technical…" at bounding box center [386, 330] width 0 height 8
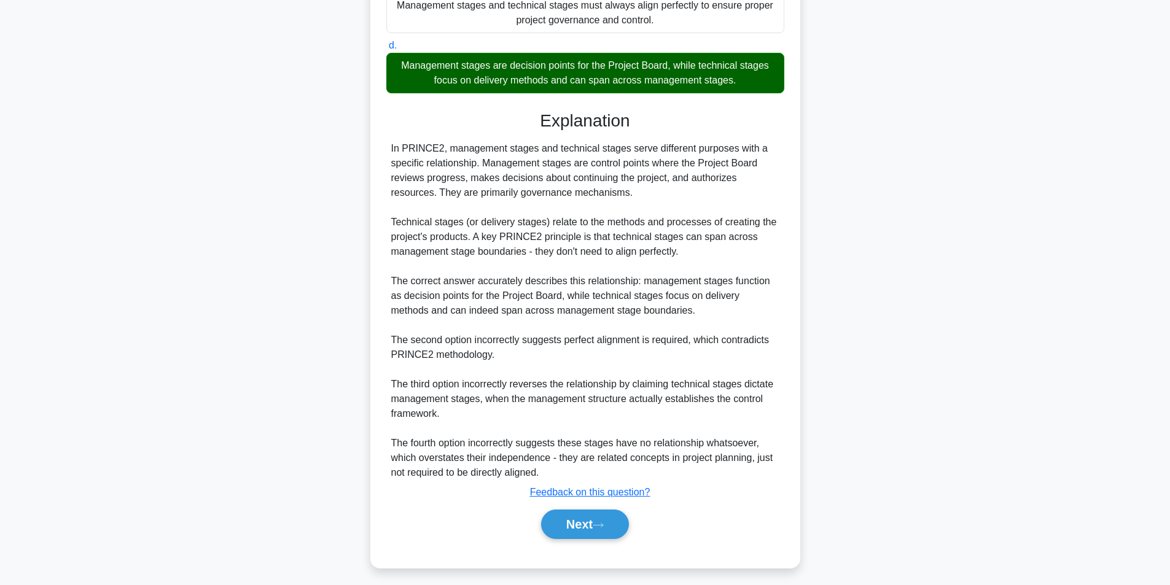
scroll to position [291, 0]
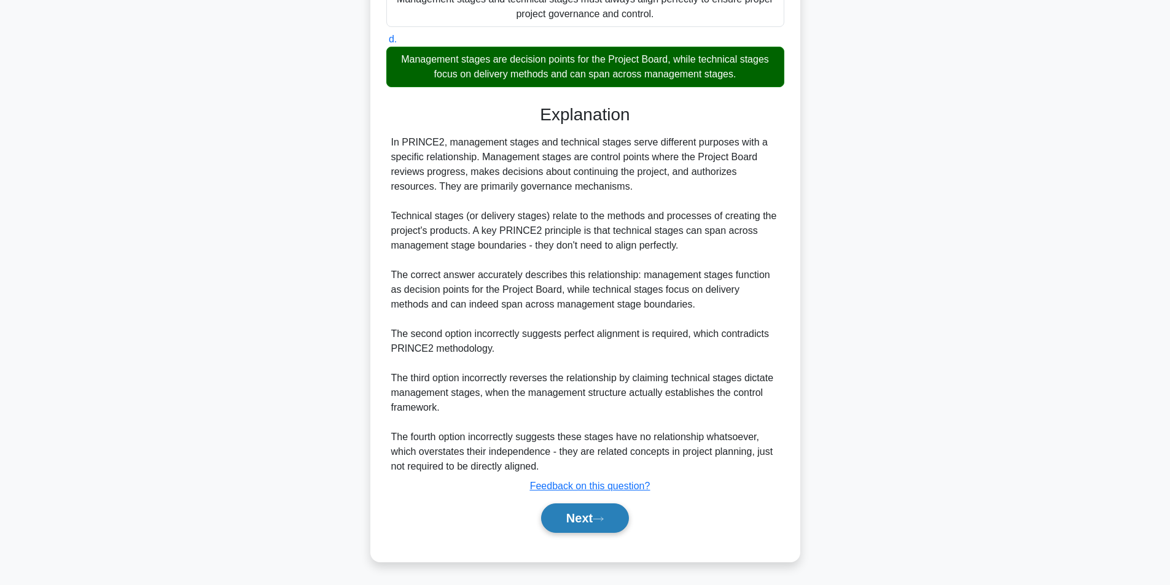
click at [577, 521] on button "Next" at bounding box center [585, 518] width 88 height 29
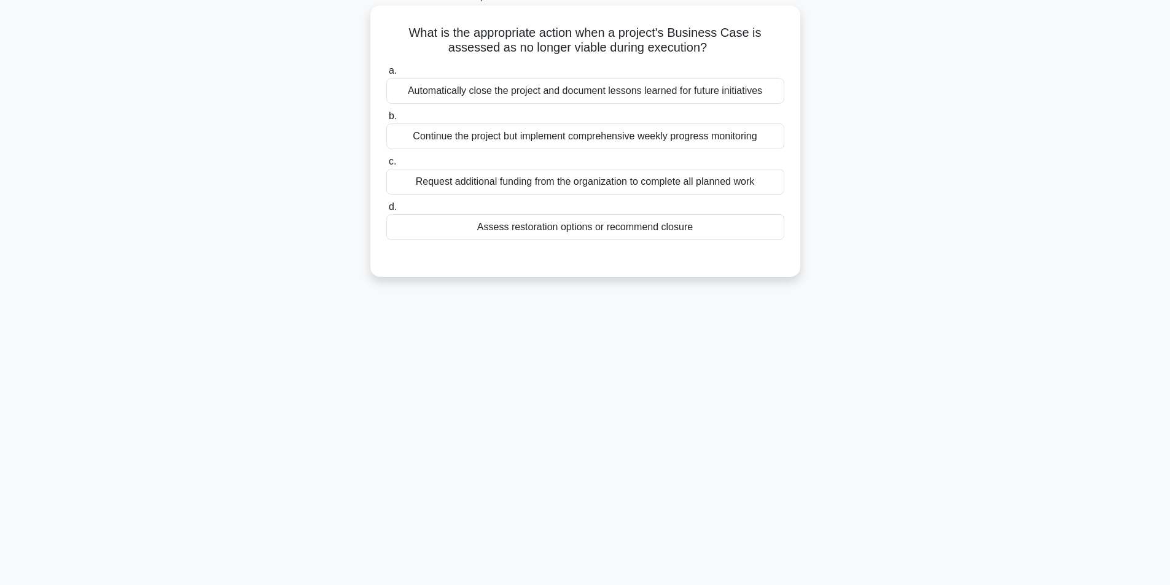
click at [590, 93] on div "Automatically close the project and document lessons learned for future initiat…" at bounding box center [585, 91] width 398 height 26
click at [386, 75] on input "a. Automatically close the project and document lessons learned for future init…" at bounding box center [386, 71] width 0 height 8
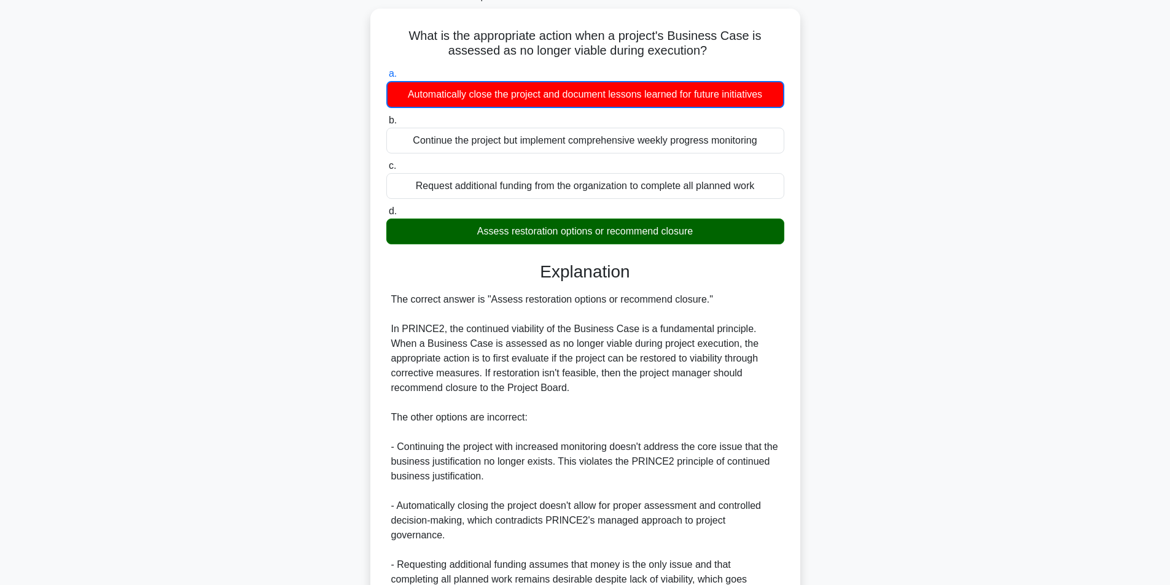
click at [861, 311] on div "What is the appropriate action when a project's Business Case is assessed as no…" at bounding box center [585, 357] width 811 height 696
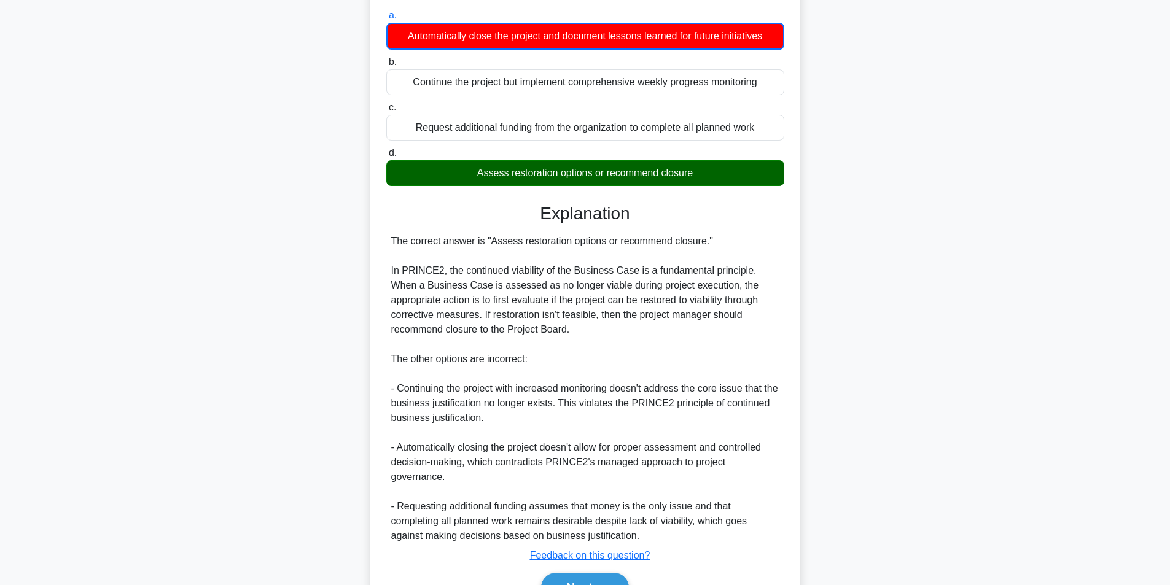
scroll to position [189, 0]
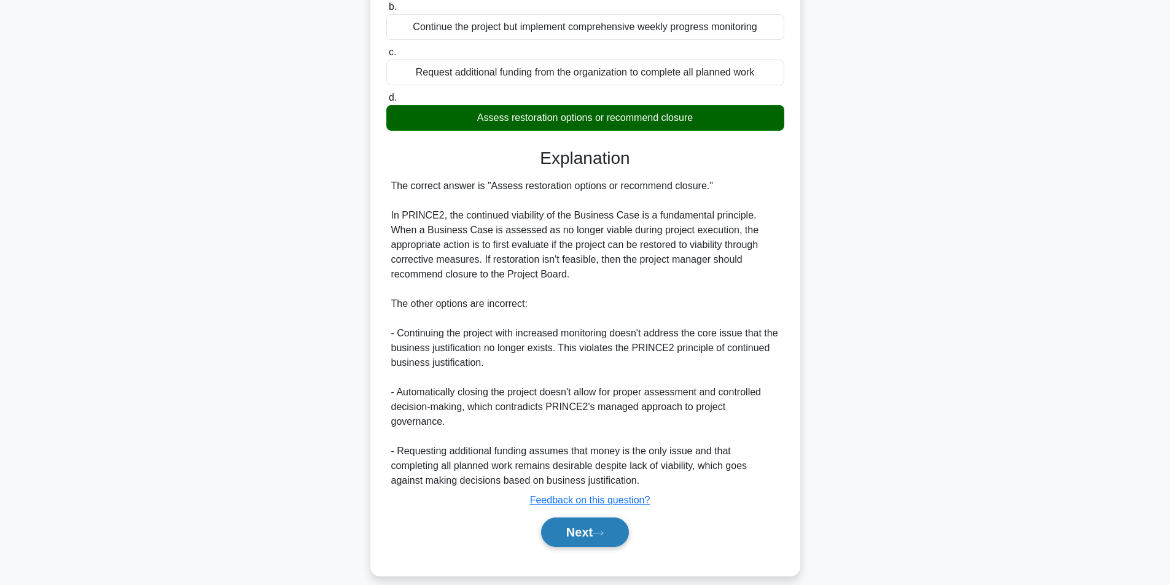
click at [590, 518] on button "Next" at bounding box center [585, 532] width 88 height 29
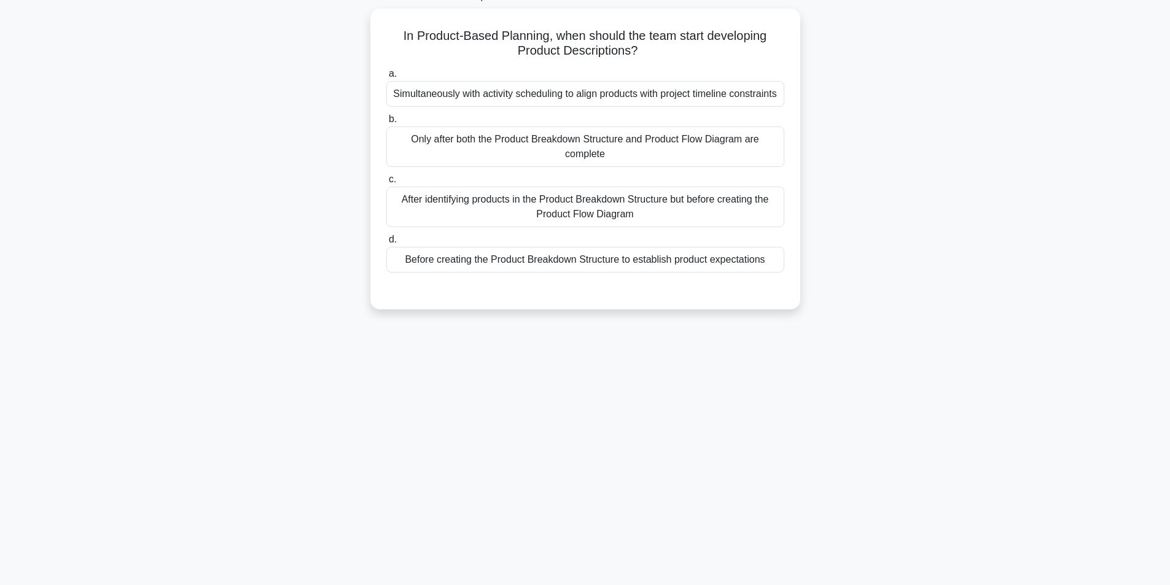
click at [928, 308] on div "In Product-Based Planning, when should the team start developing Product Descri…" at bounding box center [585, 167] width 811 height 316
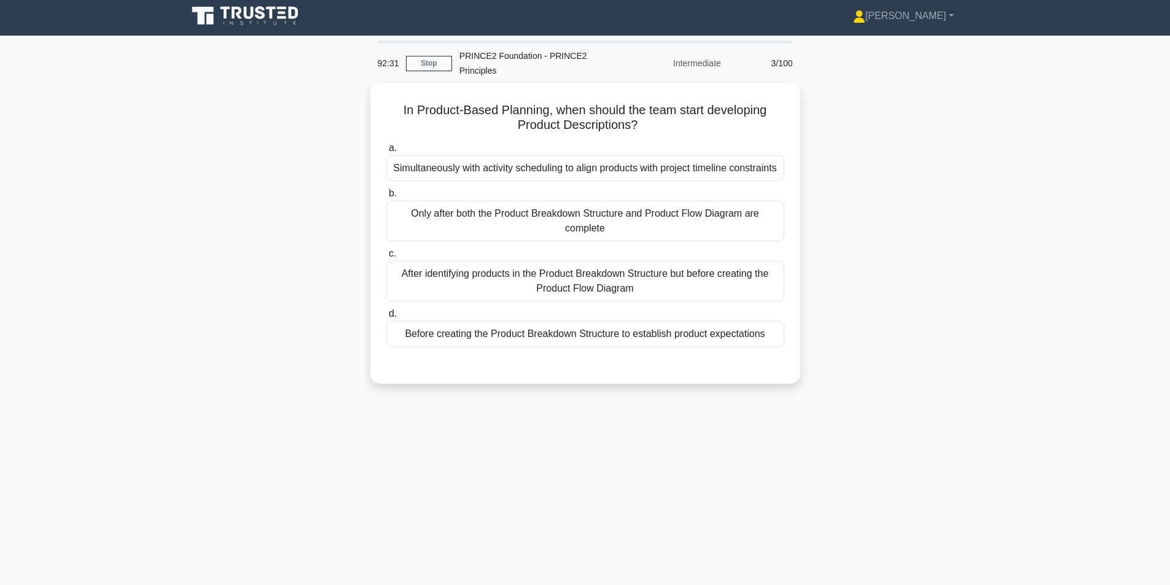
scroll to position [0, 0]
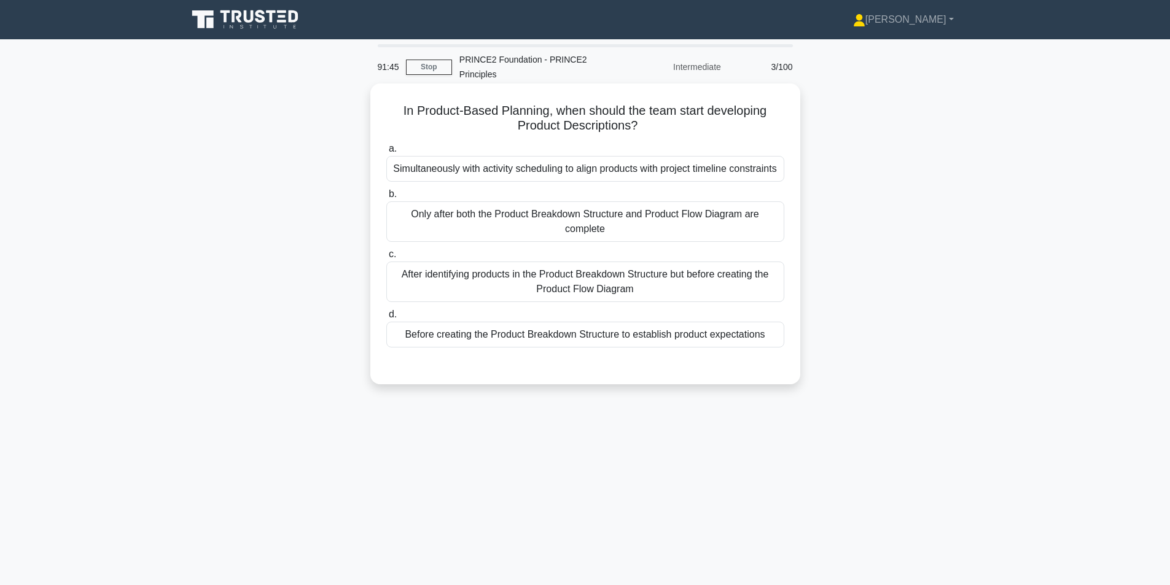
click at [591, 181] on div "Simultaneously with activity scheduling to align products with project timeline…" at bounding box center [585, 169] width 398 height 26
click at [386, 153] on input "a. Simultaneously with activity scheduling to align products with project timel…" at bounding box center [386, 149] width 0 height 8
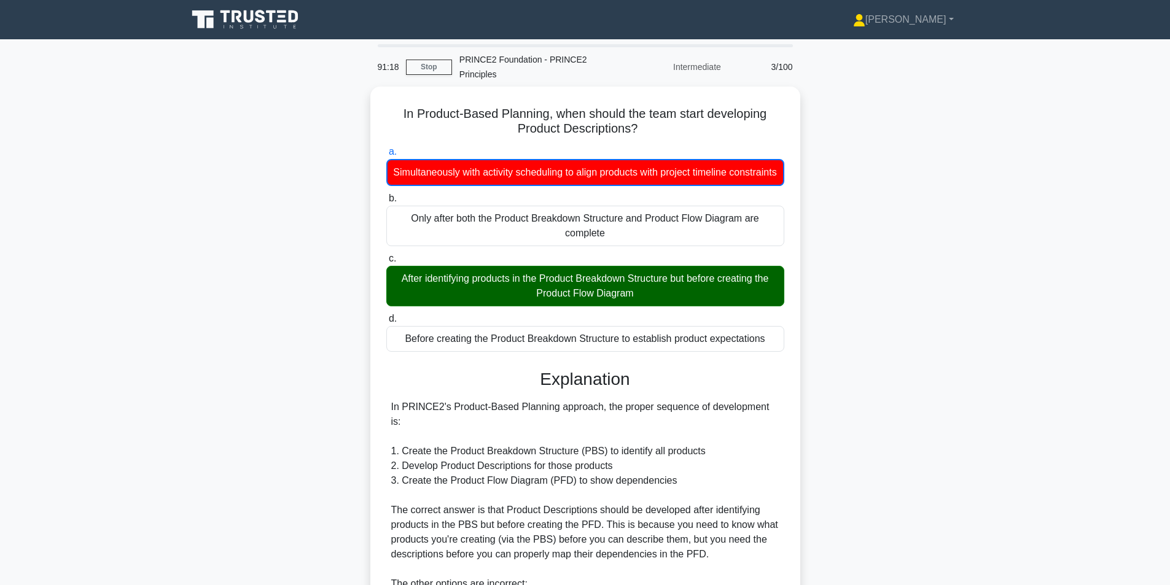
scroll to position [203, 0]
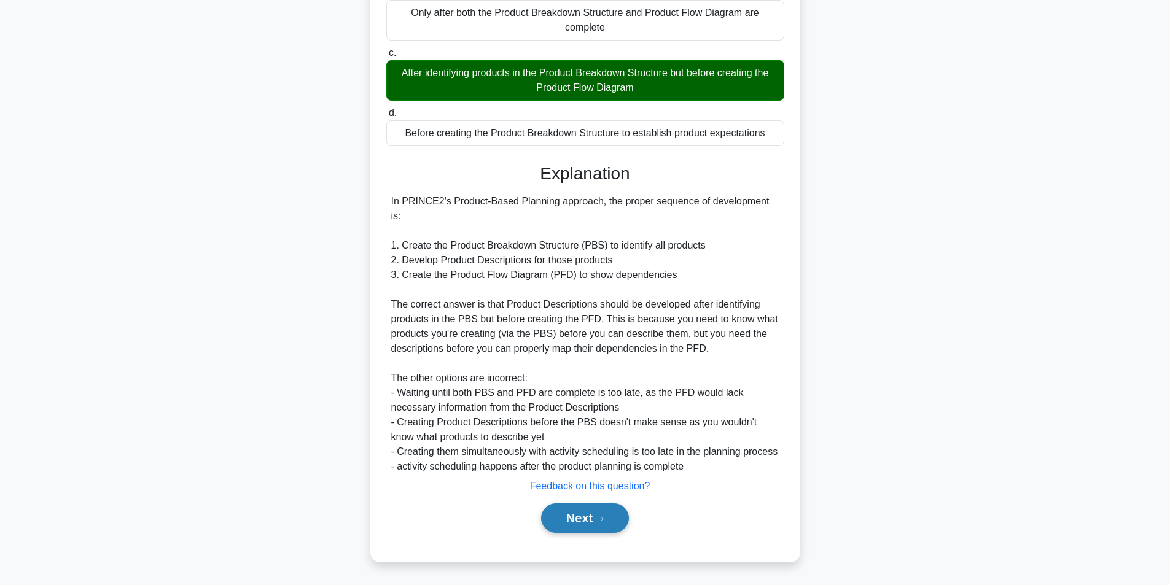
click at [578, 519] on button "Next" at bounding box center [585, 518] width 88 height 29
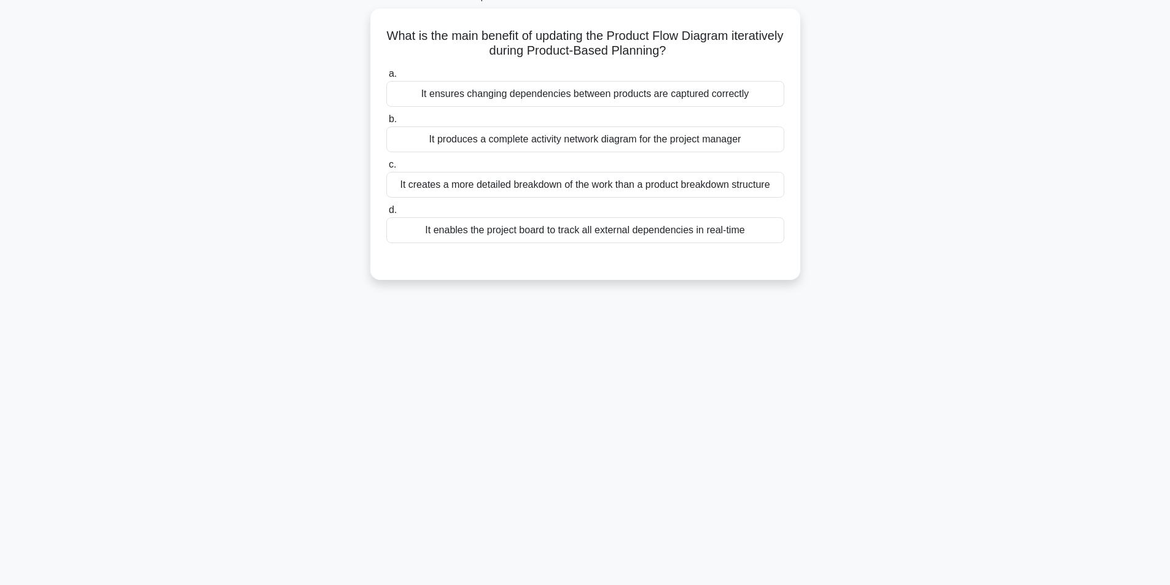
scroll to position [78, 0]
click at [677, 499] on div "91:05 Stop PRINCE2 Foundation - PRINCE2 Principles Intermediate 4/100 What is t…" at bounding box center [585, 273] width 811 height 614
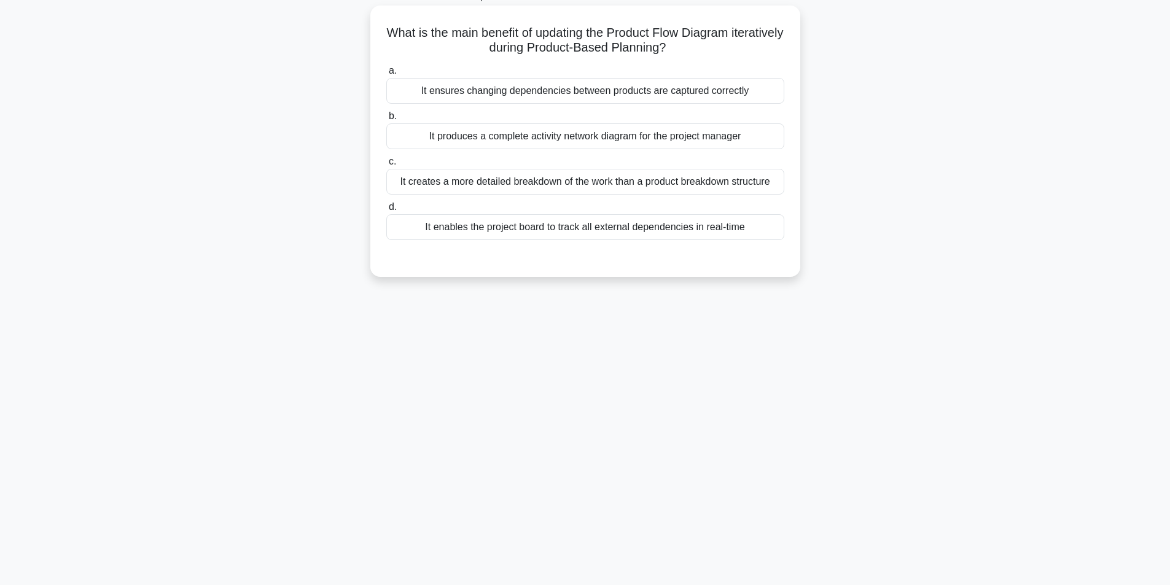
click at [537, 86] on div "It ensures changing dependencies between products are captured correctly" at bounding box center [585, 91] width 398 height 26
click at [386, 75] on input "a. It ensures changing dependencies between products are captured correctly" at bounding box center [386, 71] width 0 height 8
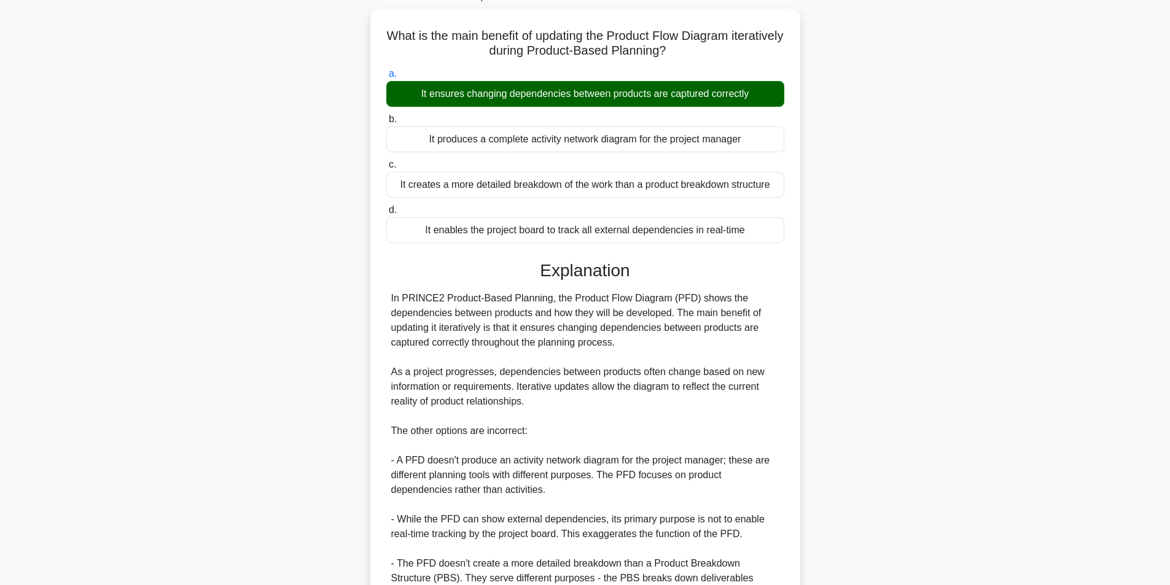
scroll to position [202, 0]
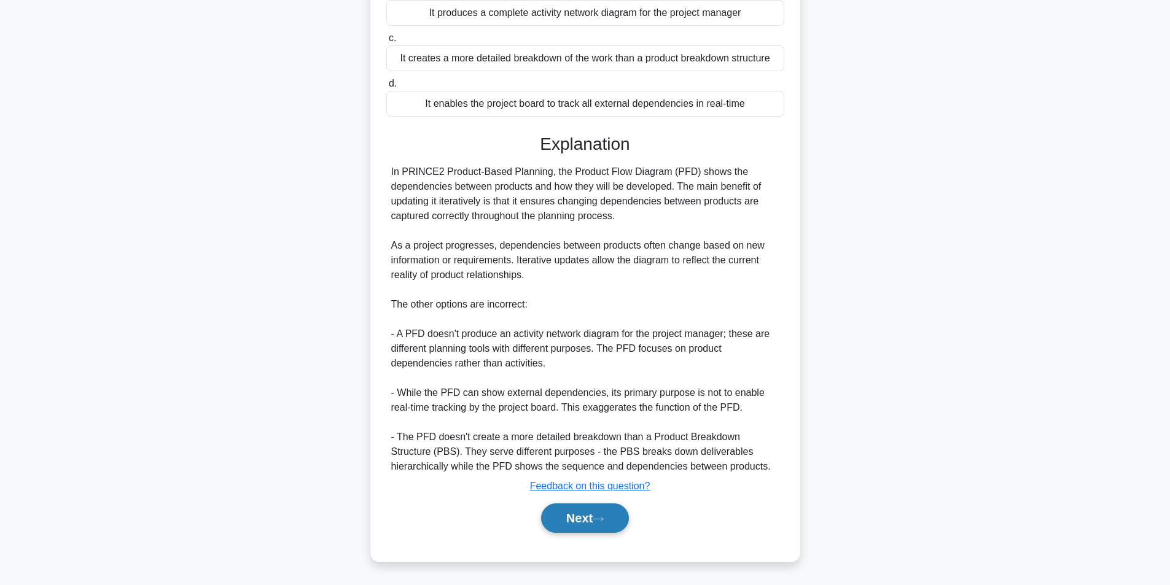
click at [571, 515] on button "Next" at bounding box center [585, 518] width 88 height 29
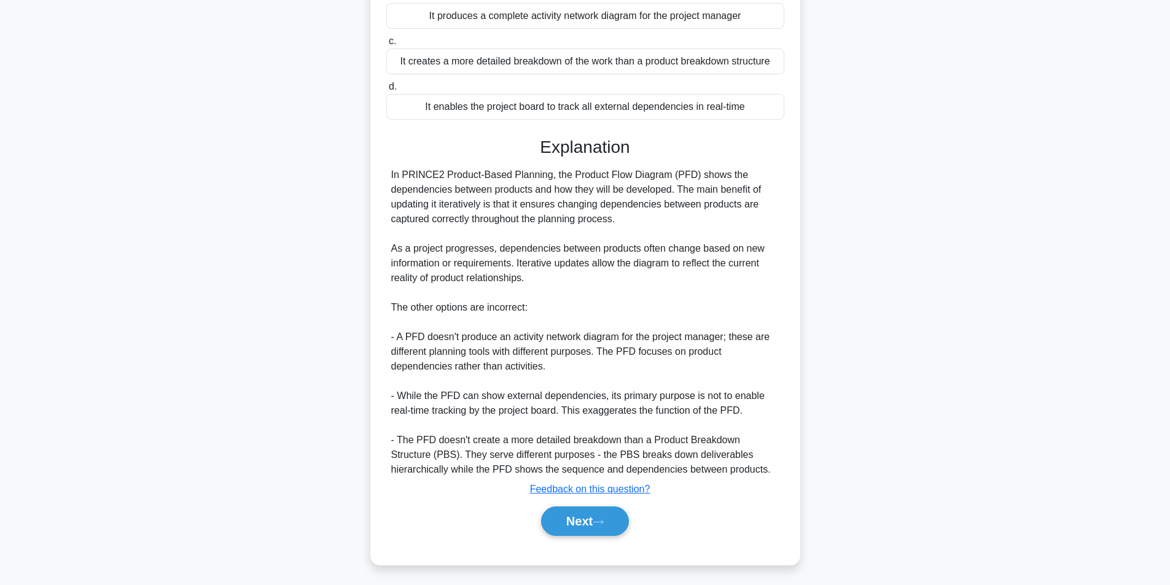
scroll to position [78, 0]
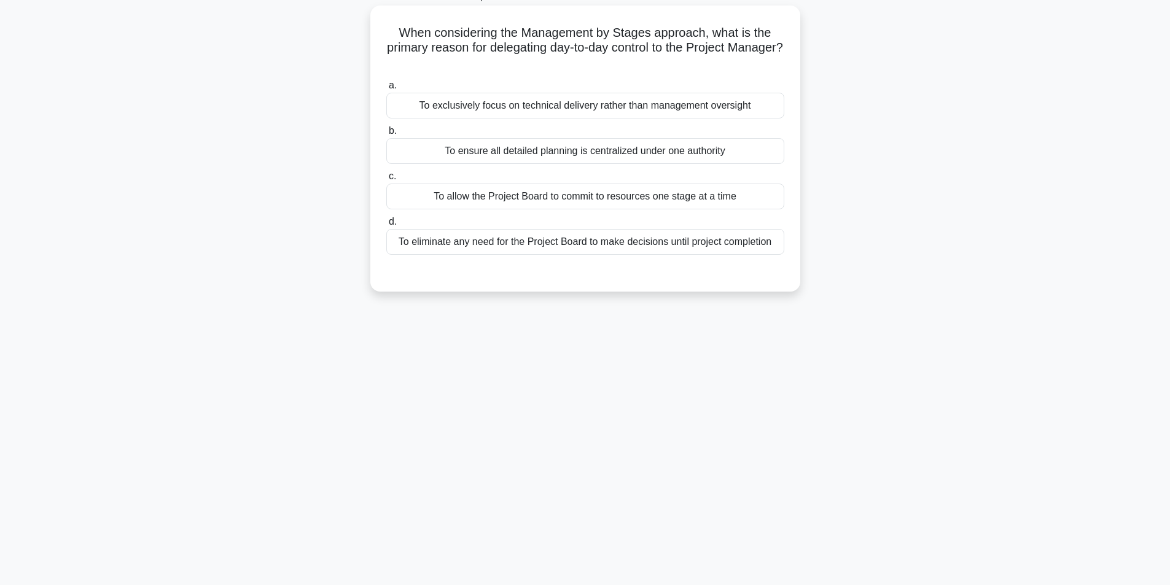
click at [609, 111] on div "To exclusively focus on technical delivery rather than management oversight" at bounding box center [585, 106] width 398 height 26
click at [386, 90] on input "a. To exclusively focus on technical delivery rather than management oversight" at bounding box center [386, 86] width 0 height 8
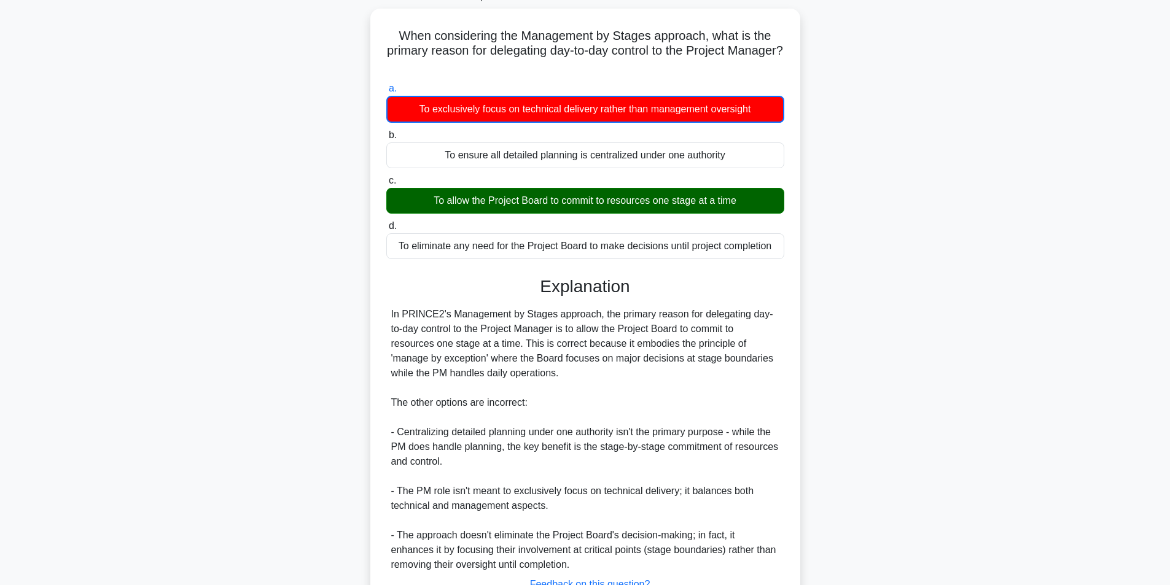
scroll to position [174, 0]
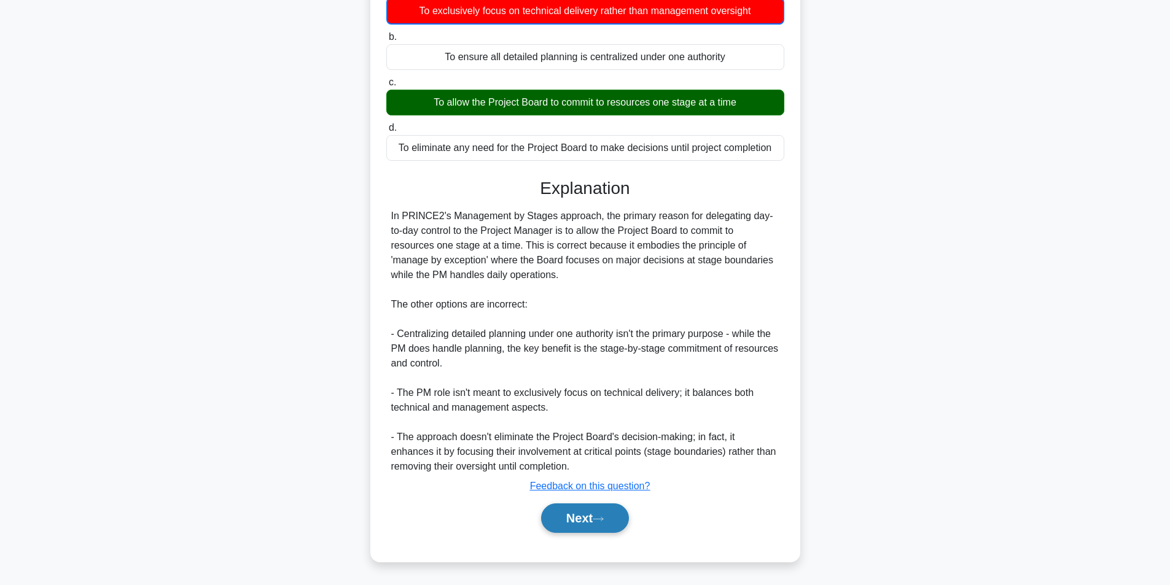
click at [576, 518] on button "Next" at bounding box center [585, 518] width 88 height 29
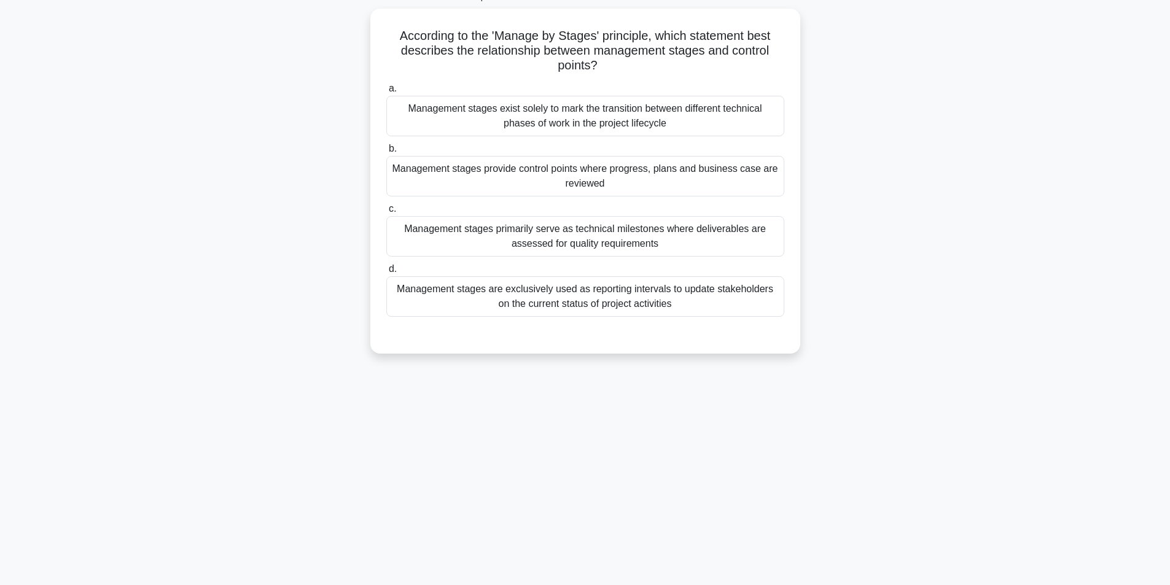
scroll to position [78, 0]
click at [576, 518] on div "89:12 Stop PRINCE2 Foundation - PRINCE2 Principles Intermediate 6/100 According…" at bounding box center [585, 273] width 811 height 614
click at [576, 518] on div "89:11 Stop PRINCE2 Foundation - PRINCE2 Principles Intermediate 6/100 According…" at bounding box center [585, 273] width 811 height 614
click at [576, 518] on div "89:10 Stop PRINCE2 Foundation - PRINCE2 Principles Intermediate 6/100 According…" at bounding box center [585, 273] width 811 height 614
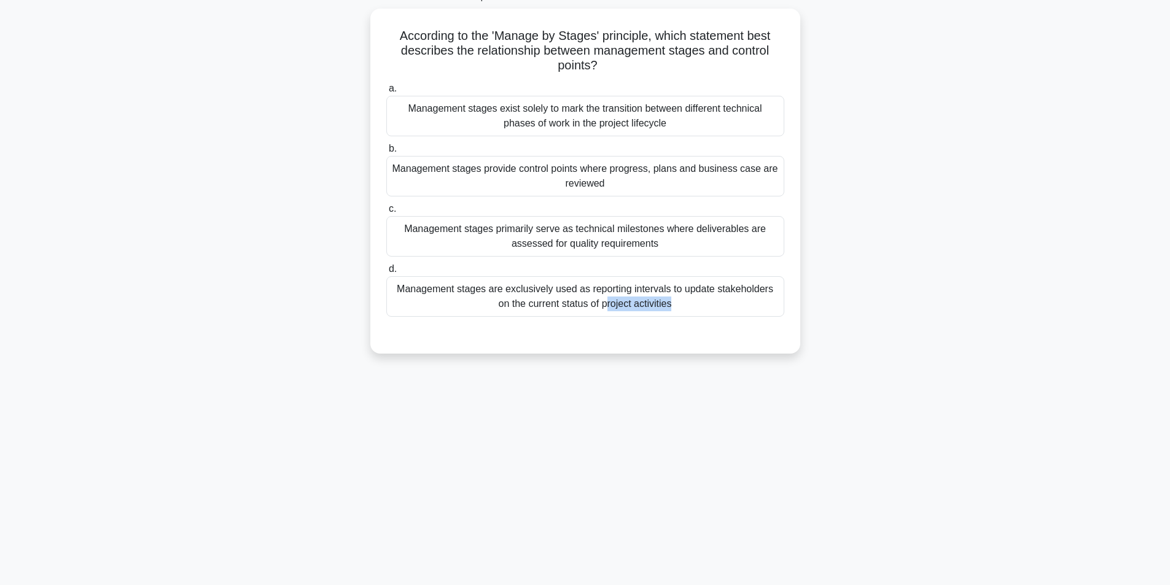
click at [576, 518] on div "89:10 Stop PRINCE2 Foundation - PRINCE2 Principles Intermediate 6/100 According…" at bounding box center [585, 273] width 811 height 614
click at [957, 221] on div "According to the 'Manage by Stages' principle, which statement best describes t…" at bounding box center [585, 189] width 811 height 360
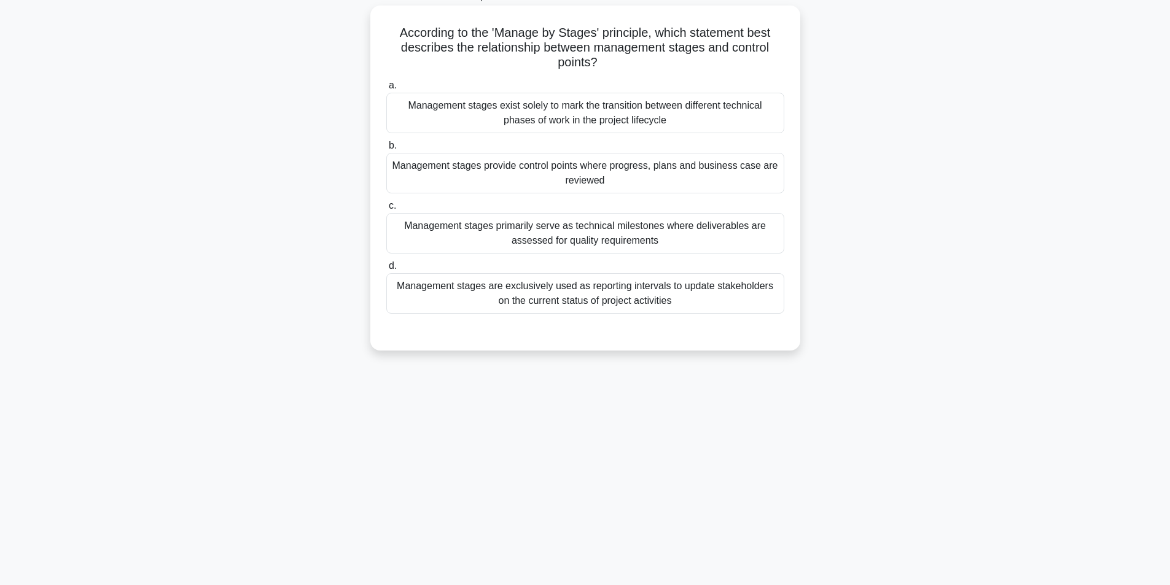
click at [615, 173] on div "Management stages provide control points where progress, plans and business cas…" at bounding box center [585, 173] width 398 height 41
click at [386, 150] on input "b. Management stages provide control points where progress, plans and business …" at bounding box center [386, 146] width 0 height 8
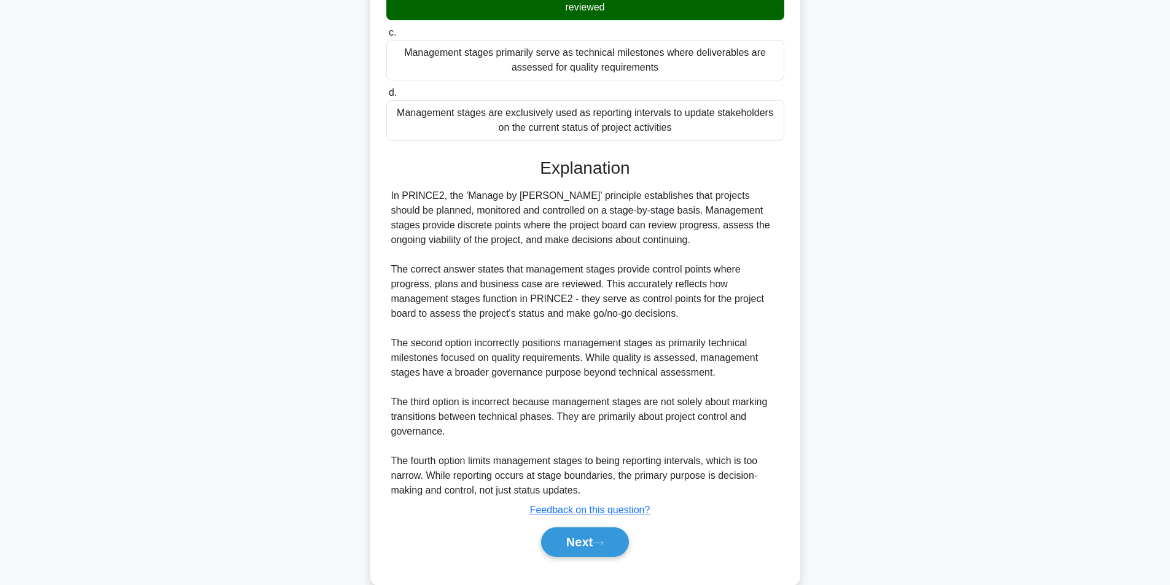
scroll to position [276, 0]
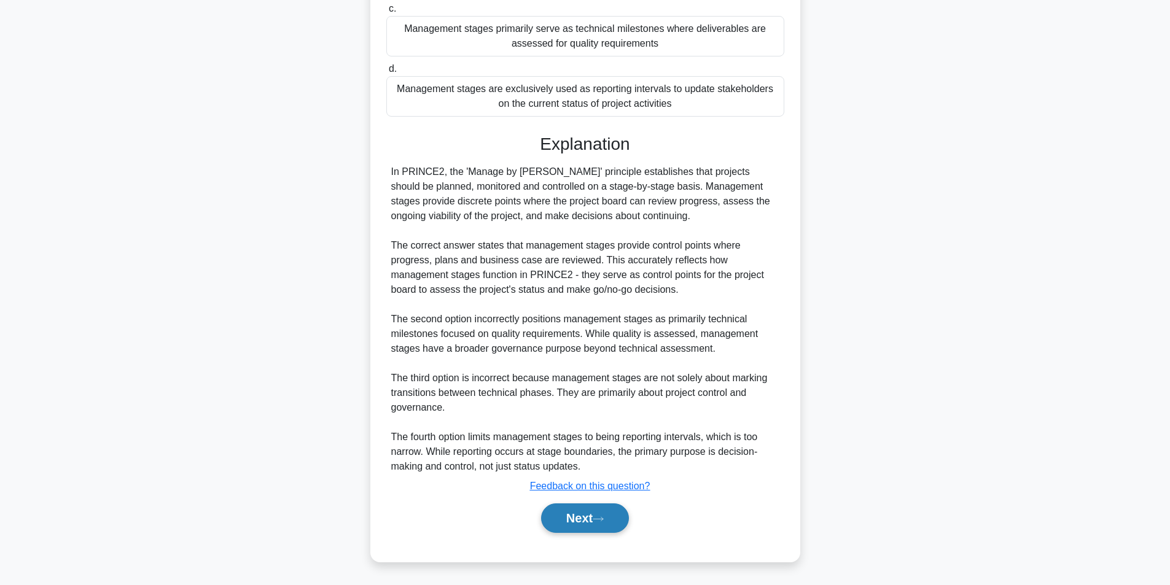
click at [580, 512] on button "Next" at bounding box center [585, 518] width 88 height 29
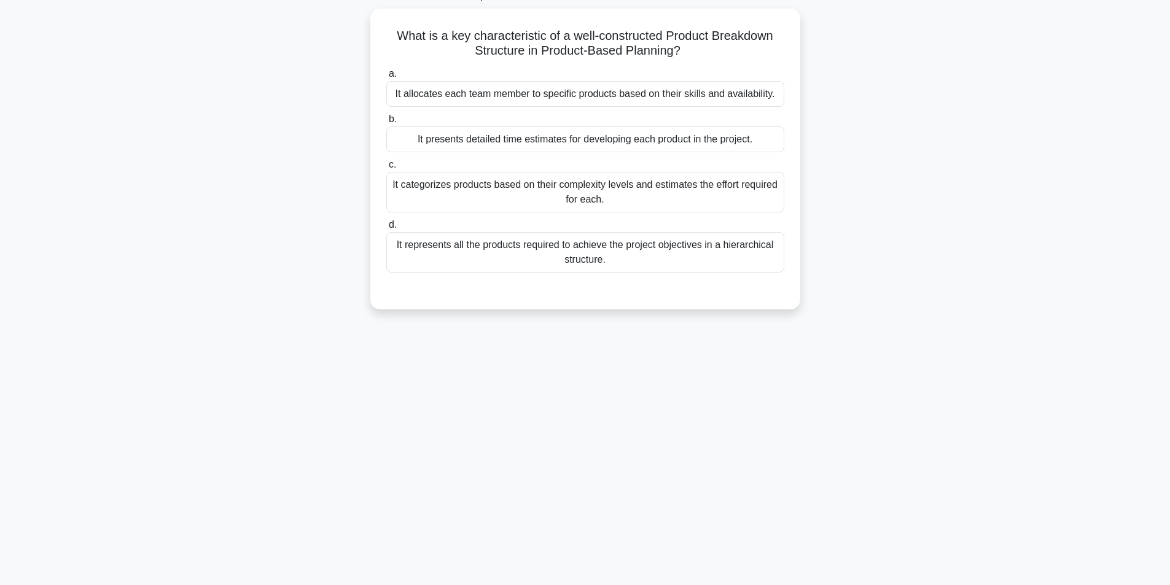
scroll to position [78, 0]
click at [550, 464] on div "88:36 Stop PRINCE2 Foundation - PRINCE2 Principles Intermediate 7/100 What is a…" at bounding box center [585, 273] width 811 height 614
drag, startPoint x: 549, startPoint y: 464, endPoint x: 959, endPoint y: 186, distance: 496.1
click at [959, 186] on div "87:34 Stop PRINCE2 Foundation - PRINCE2 Principles Intermediate 7/100 What is a…" at bounding box center [585, 273] width 811 height 614
click at [959, 186] on div "What is a key characteristic of a well-constructed Product Breakdown Structure …" at bounding box center [585, 167] width 811 height 316
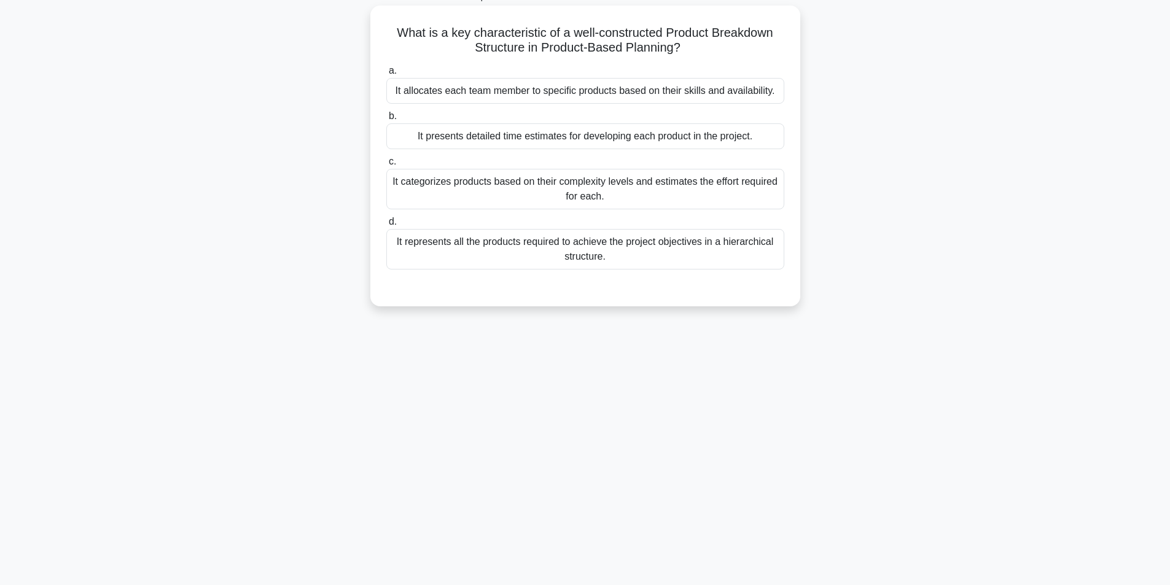
click at [700, 136] on div "It presents detailed time estimates for developing each product in the project." at bounding box center [585, 136] width 398 height 26
click at [386, 120] on input "b. It presents detailed time estimates for developing each product in the proje…" at bounding box center [386, 116] width 0 height 8
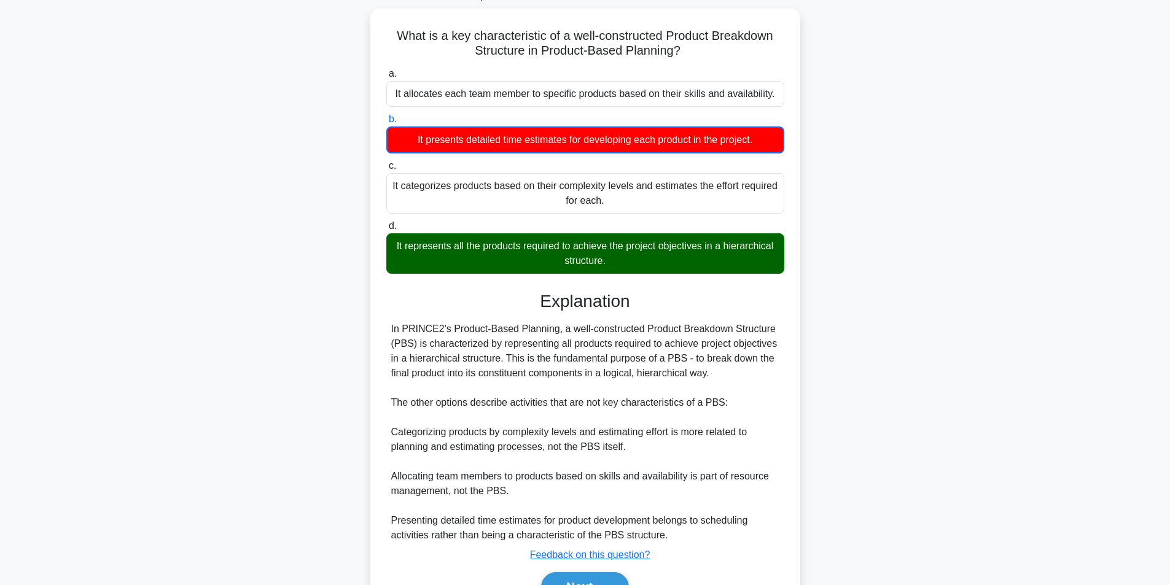
scroll to position [144, 0]
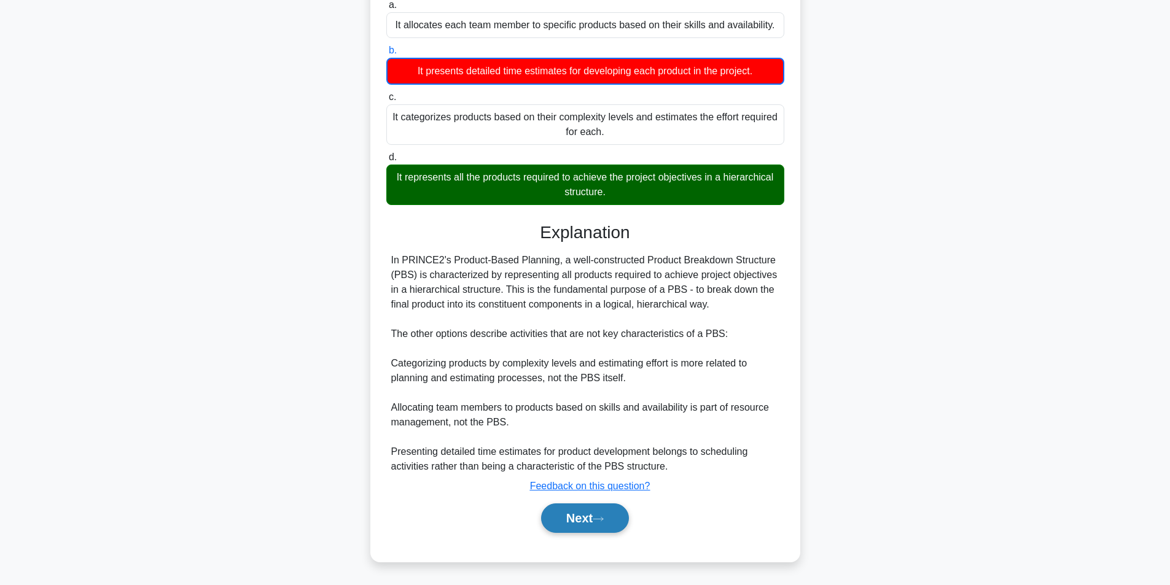
click at [588, 517] on button "Next" at bounding box center [585, 518] width 88 height 29
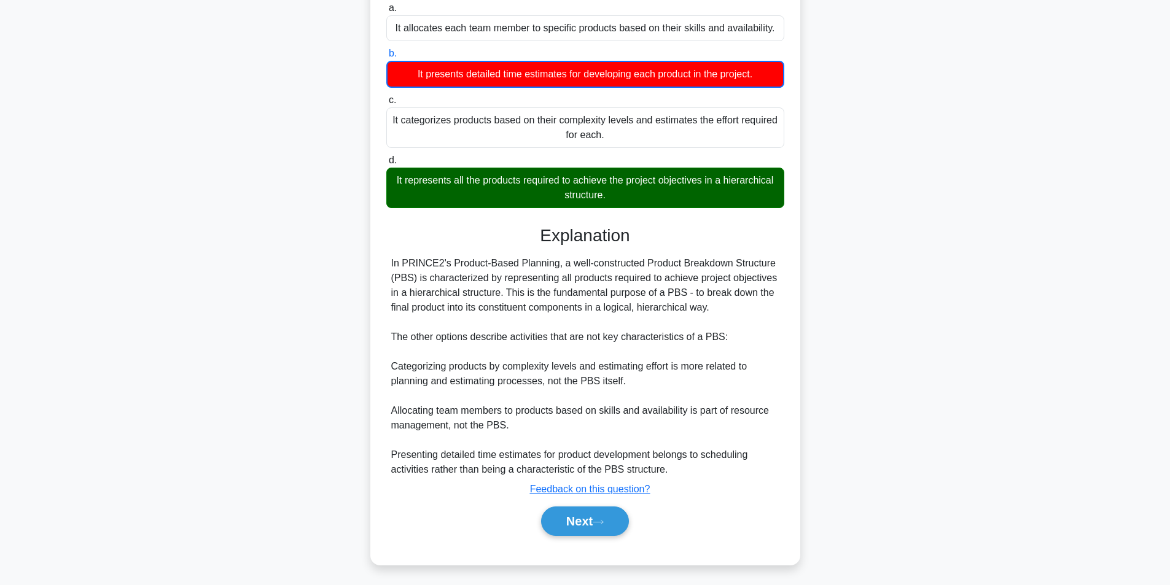
scroll to position [78, 0]
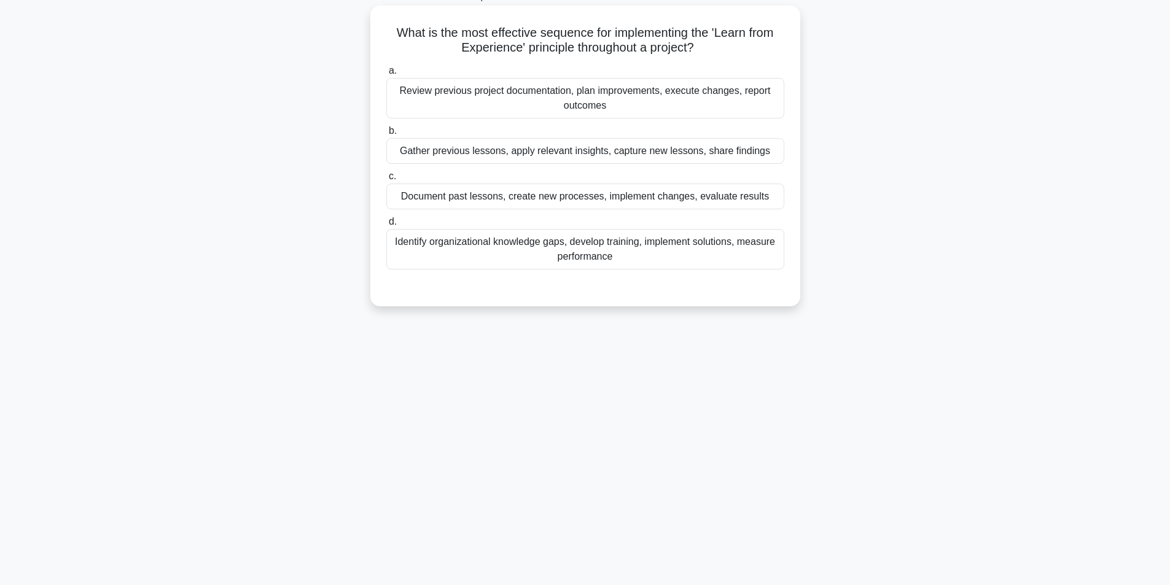
click at [657, 96] on div "Review previous project documentation, plan improvements, execute changes, repo…" at bounding box center [585, 98] width 398 height 41
click at [386, 75] on input "a. Review previous project documentation, plan improvements, execute changes, r…" at bounding box center [386, 71] width 0 height 8
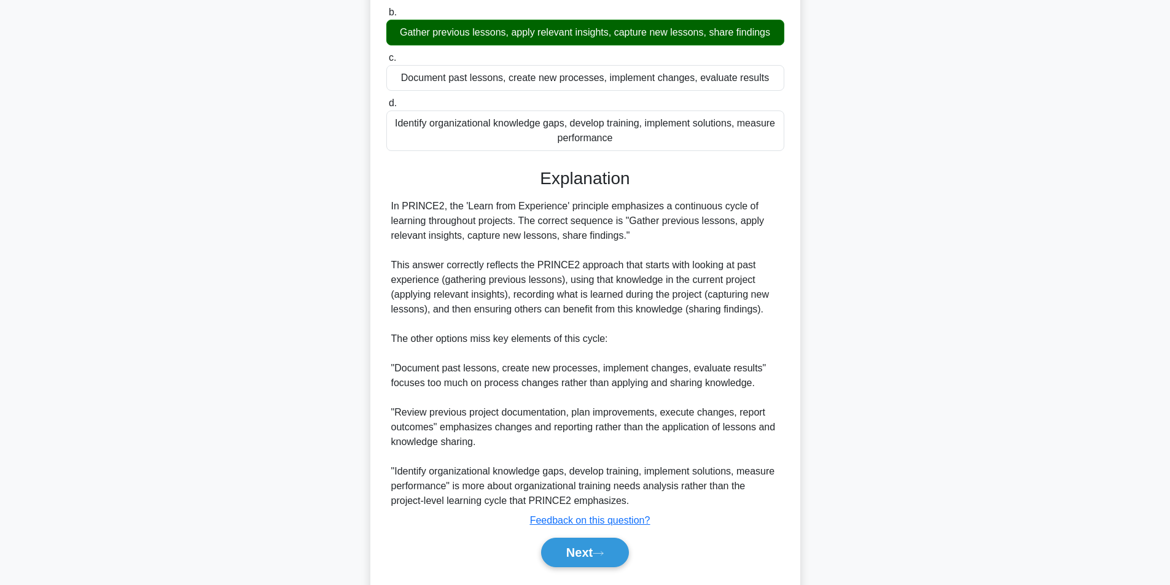
scroll to position [233, 0]
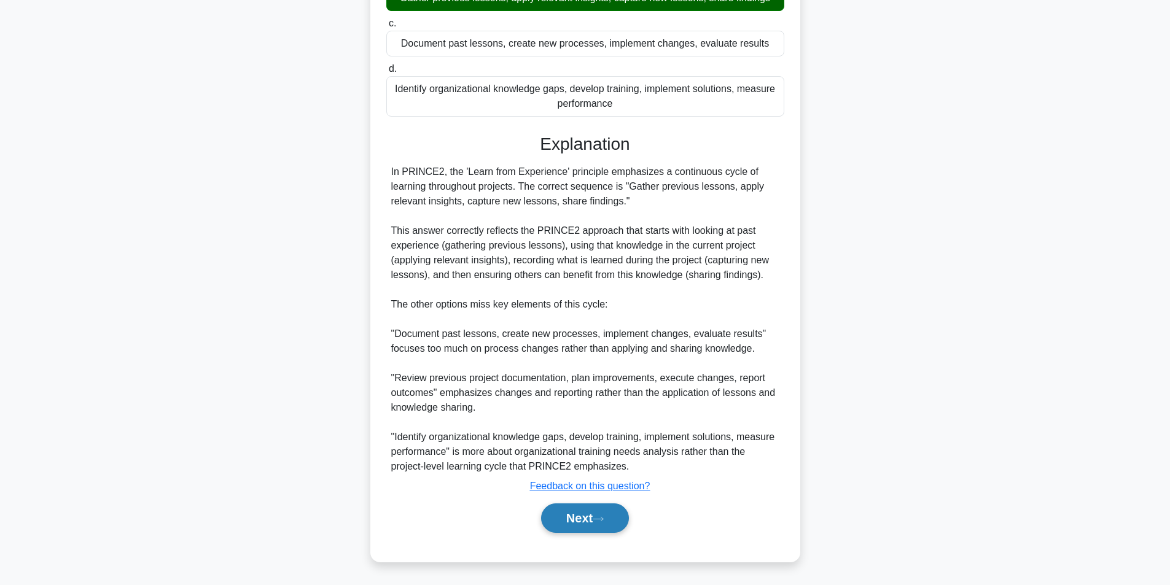
click at [578, 514] on button "Next" at bounding box center [585, 518] width 88 height 29
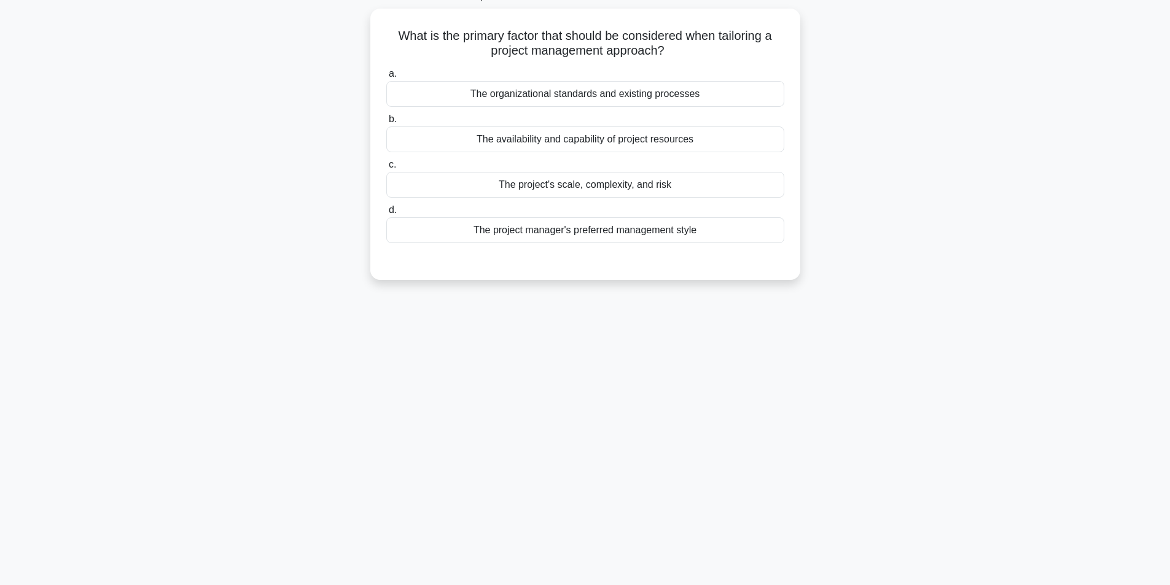
scroll to position [78, 0]
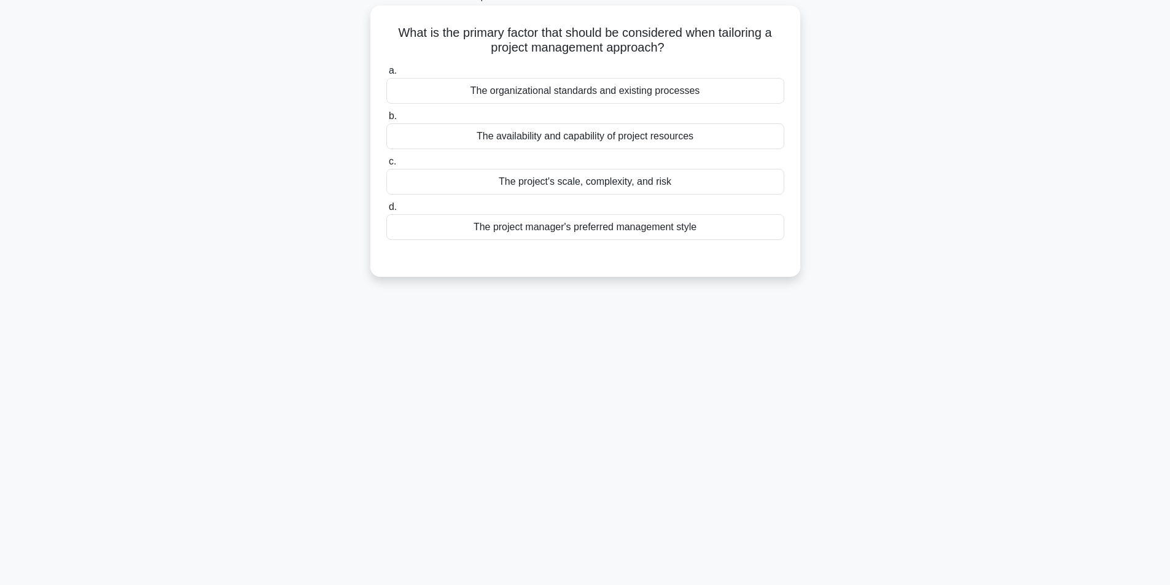
click at [631, 182] on div "The project's scale, complexity, and risk" at bounding box center [585, 182] width 398 height 26
click at [386, 166] on input "c. The project's scale, complexity, and risk" at bounding box center [386, 162] width 0 height 8
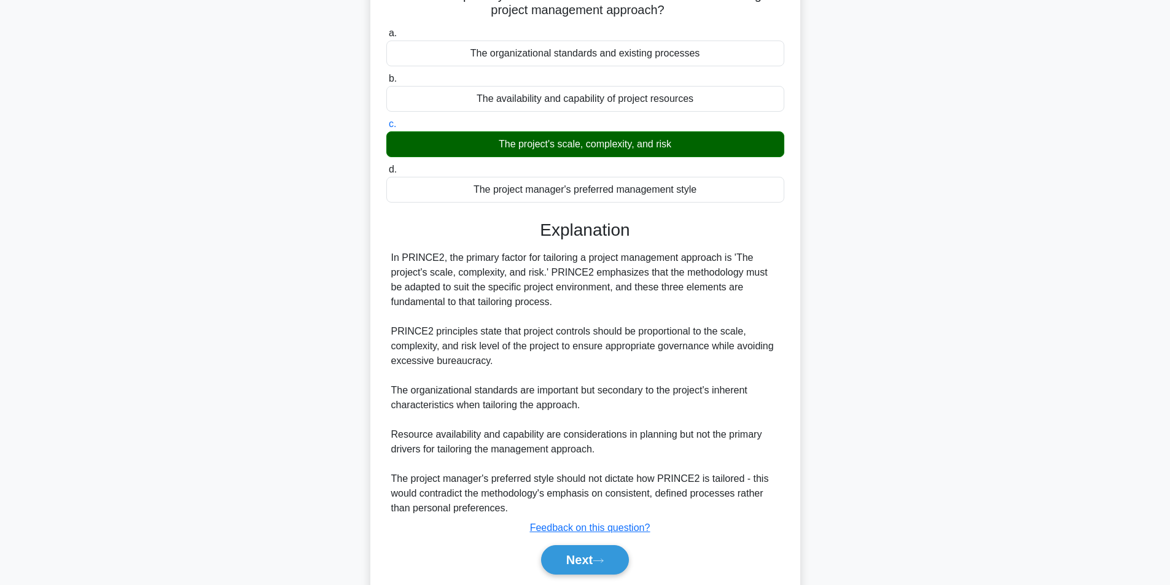
scroll to position [158, 0]
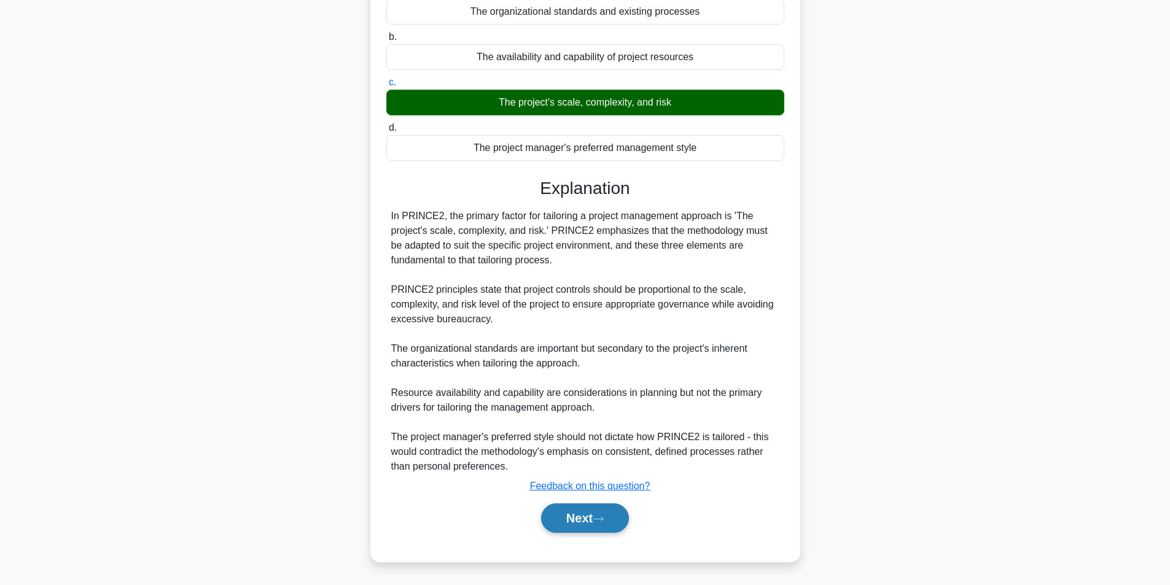
click at [574, 526] on button "Next" at bounding box center [585, 518] width 88 height 29
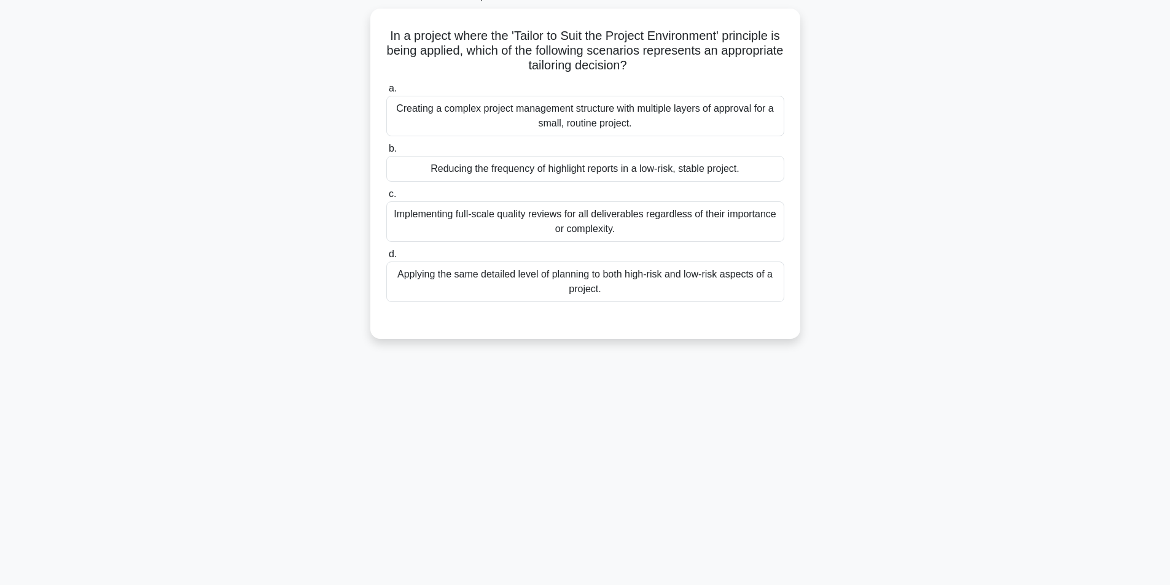
click at [579, 526] on div "82:31 Stop PRINCE2 Foundation - PRINCE2 Principles Intermediate 10/100 In a pro…" at bounding box center [585, 273] width 811 height 614
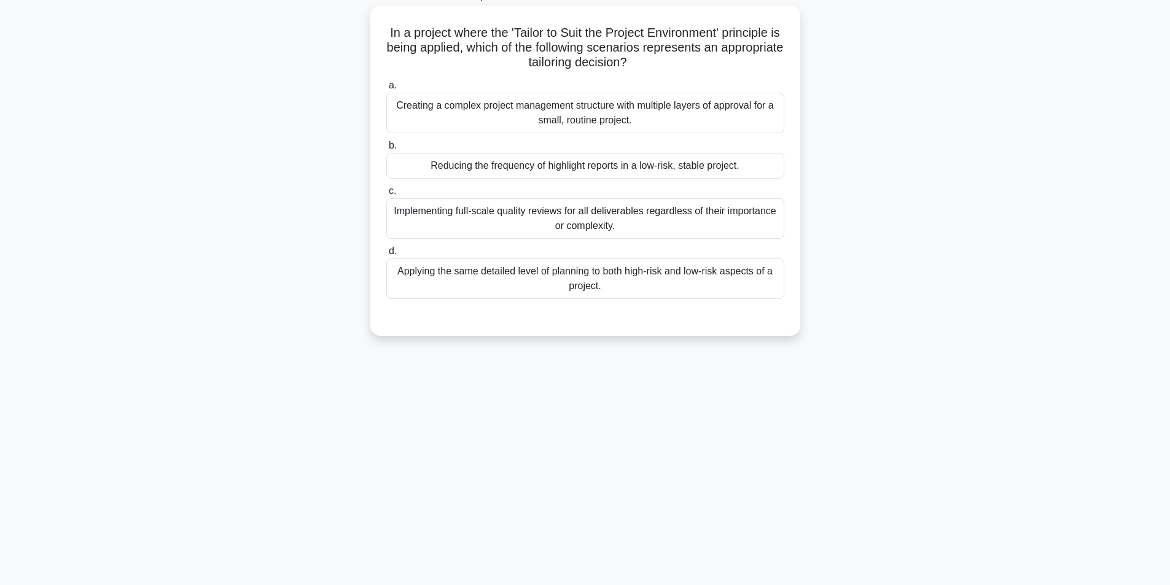
click at [706, 164] on div "Reducing the frequency of highlight reports in a low-risk, stable project." at bounding box center [585, 166] width 398 height 26
click at [386, 150] on input "b. Reducing the frequency of highlight reports in a low-risk, stable project." at bounding box center [386, 146] width 0 height 8
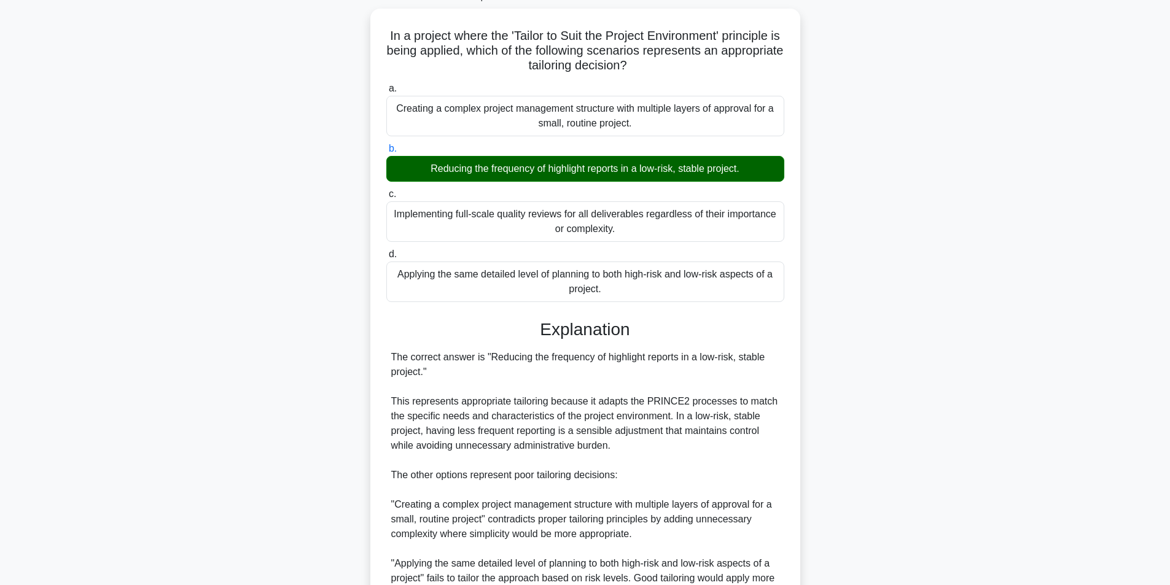
scroll to position [276, 0]
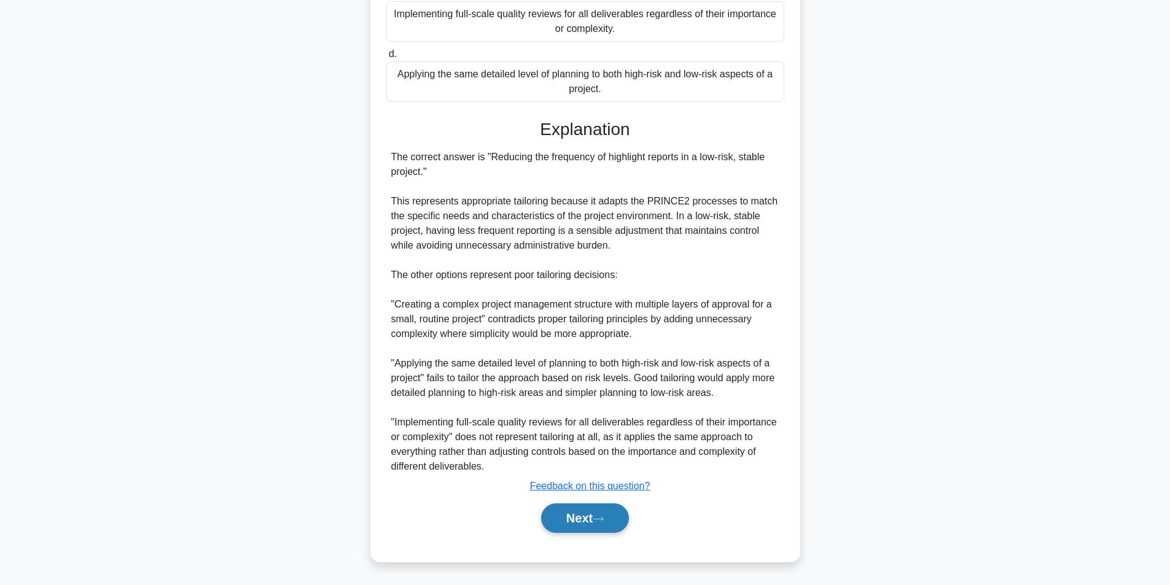
click at [574, 517] on button "Next" at bounding box center [585, 518] width 88 height 29
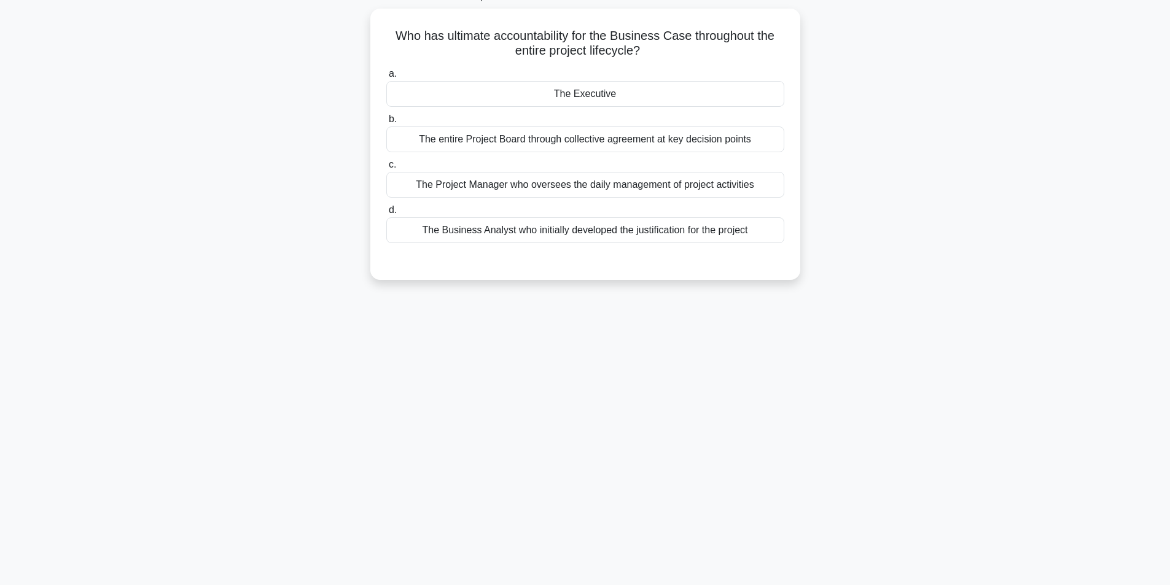
scroll to position [78, 0]
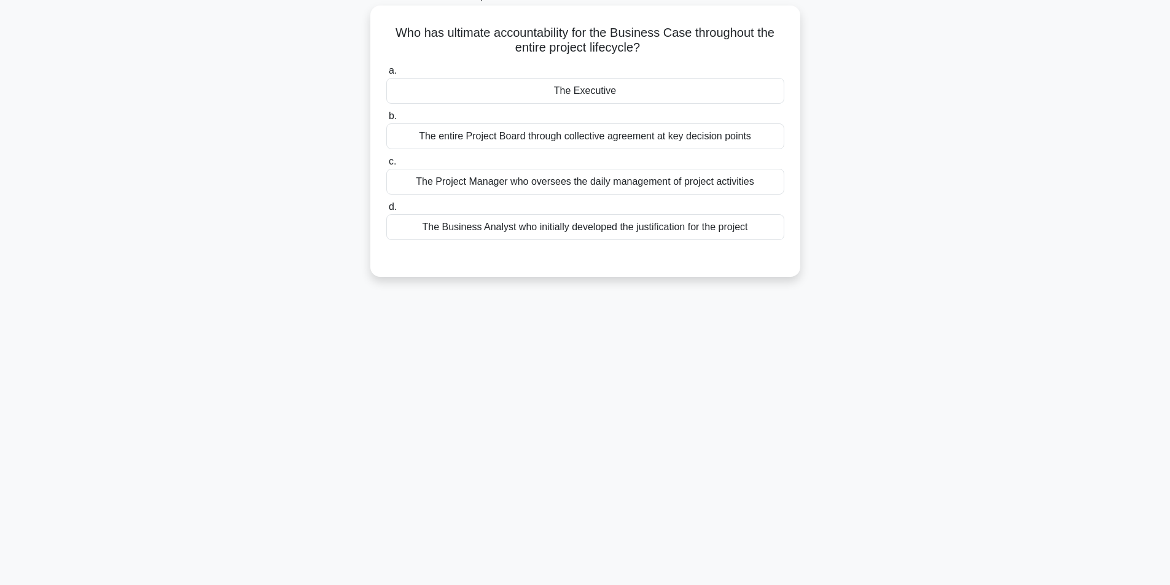
click at [611, 93] on div "The Executive" at bounding box center [585, 91] width 398 height 26
click at [386, 75] on input "a. The Executive" at bounding box center [386, 71] width 0 height 8
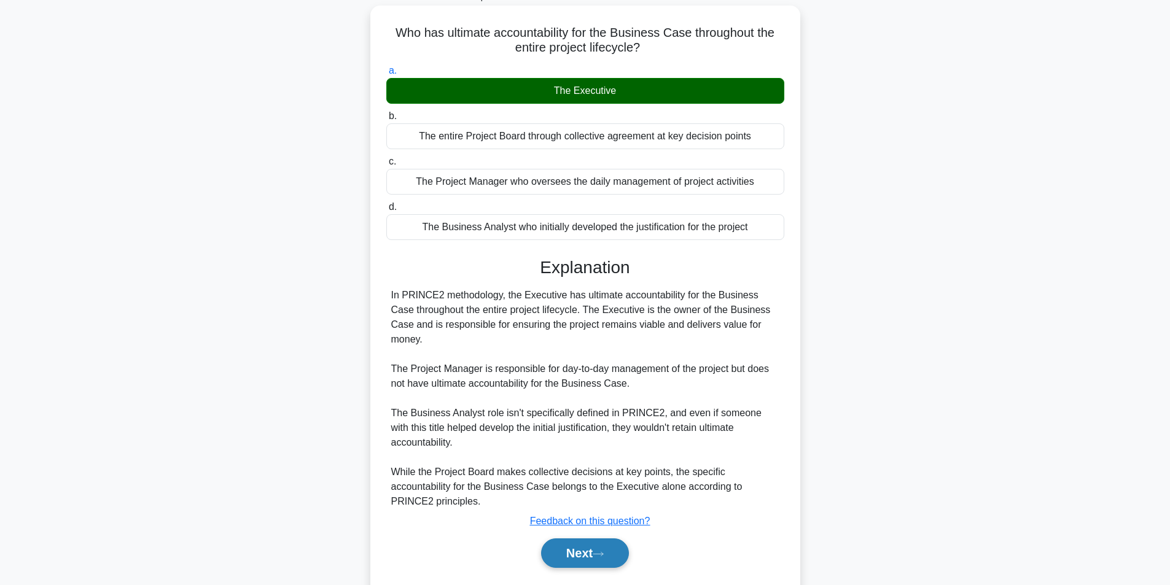
click at [579, 553] on button "Next" at bounding box center [585, 553] width 88 height 29
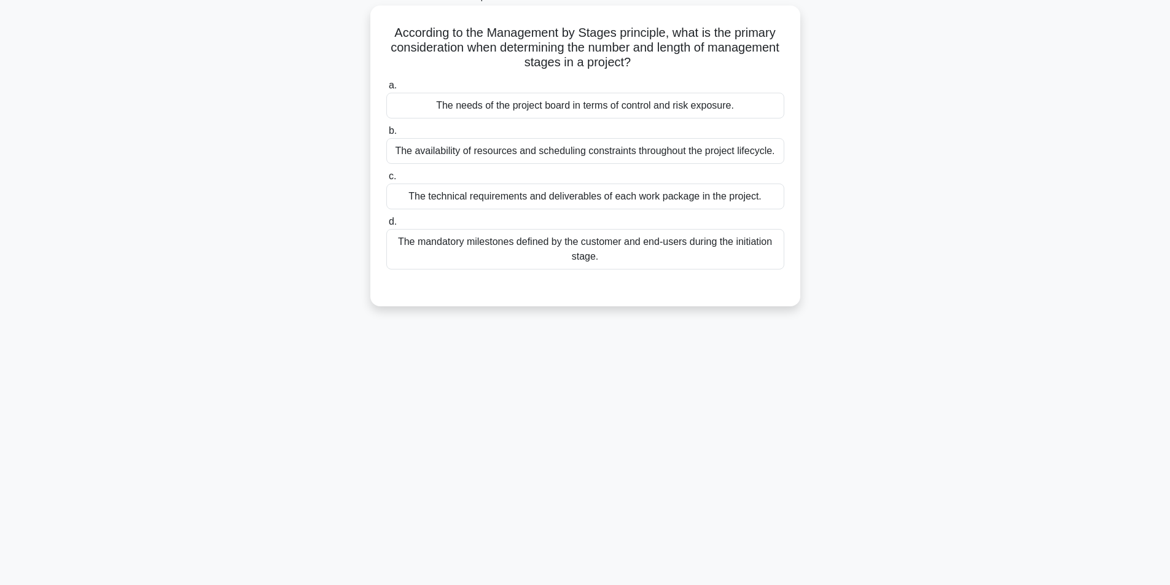
click at [624, 104] on div "The needs of the project board in terms of control and risk exposure." at bounding box center [585, 106] width 398 height 26
click at [386, 90] on input "a. The needs of the project board in terms of control and risk exposure." at bounding box center [386, 86] width 0 height 8
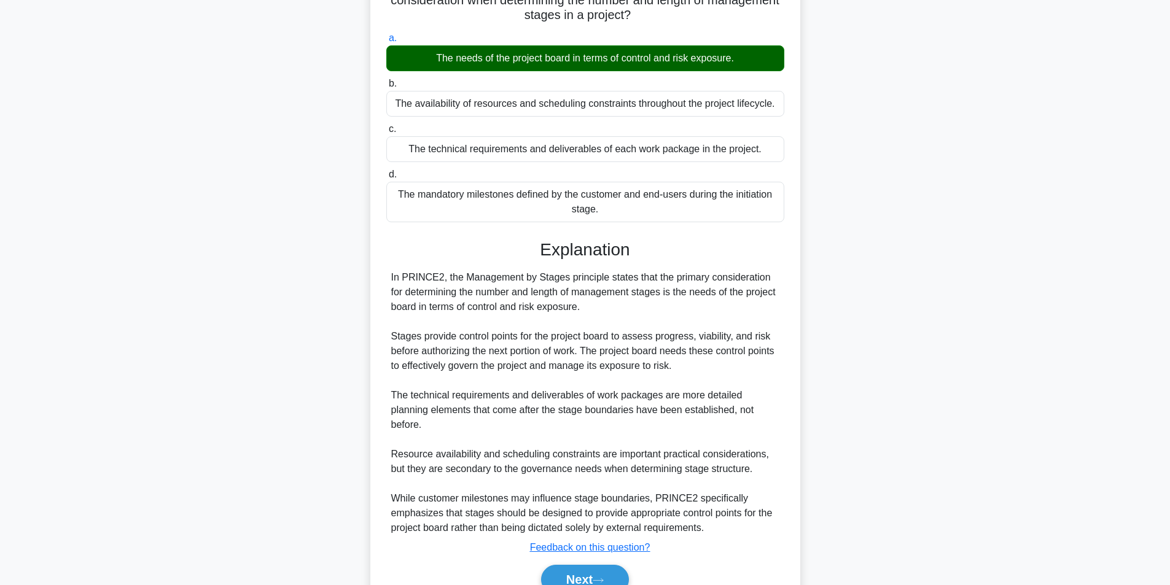
scroll to position [187, 0]
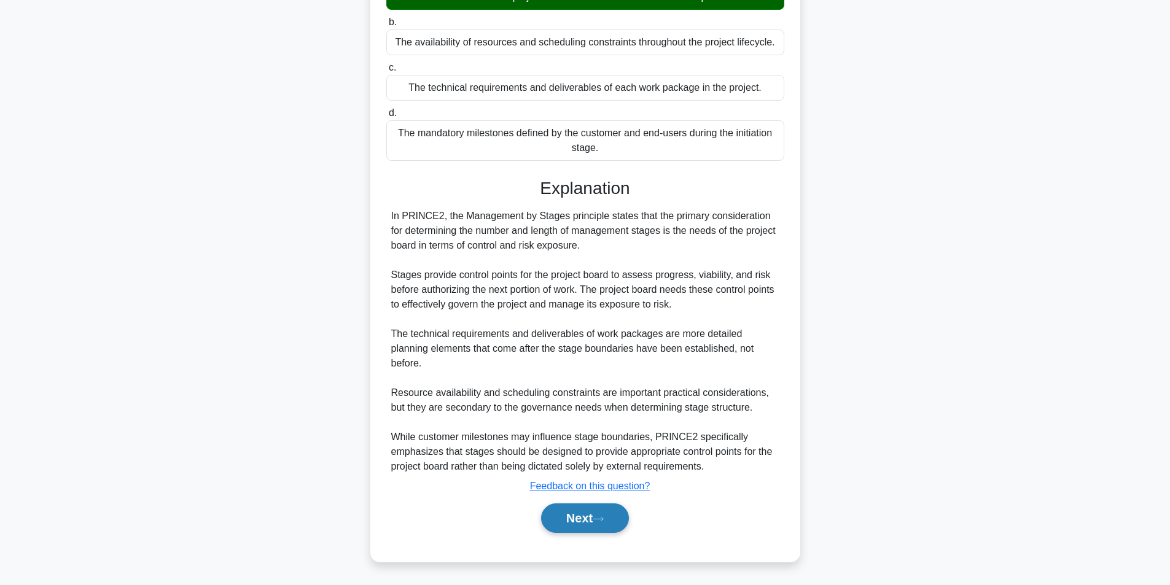
click at [579, 516] on button "Next" at bounding box center [585, 518] width 88 height 29
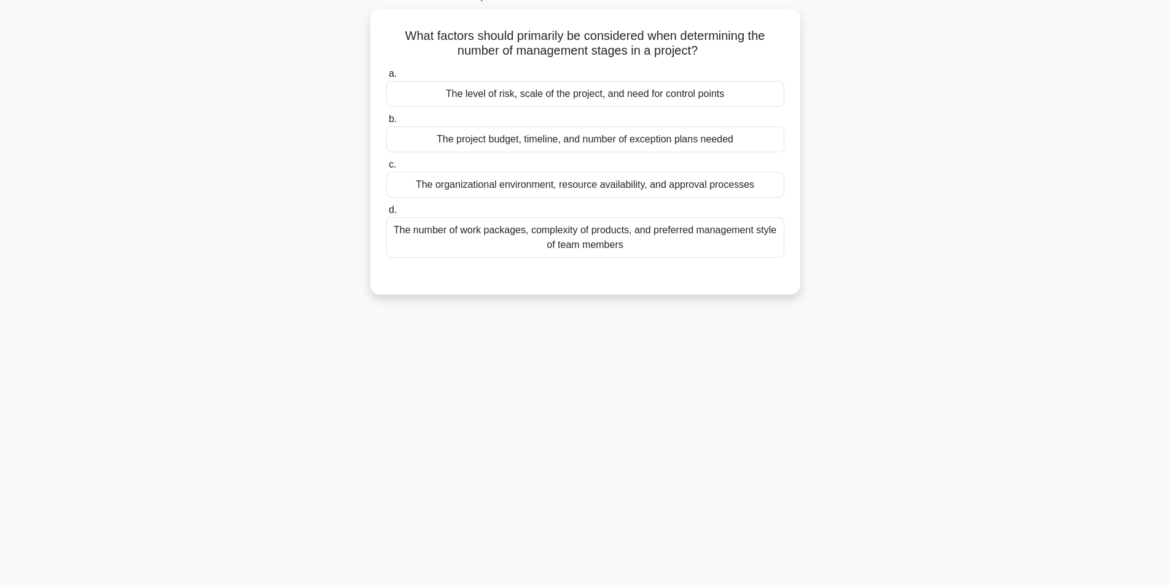
scroll to position [78, 0]
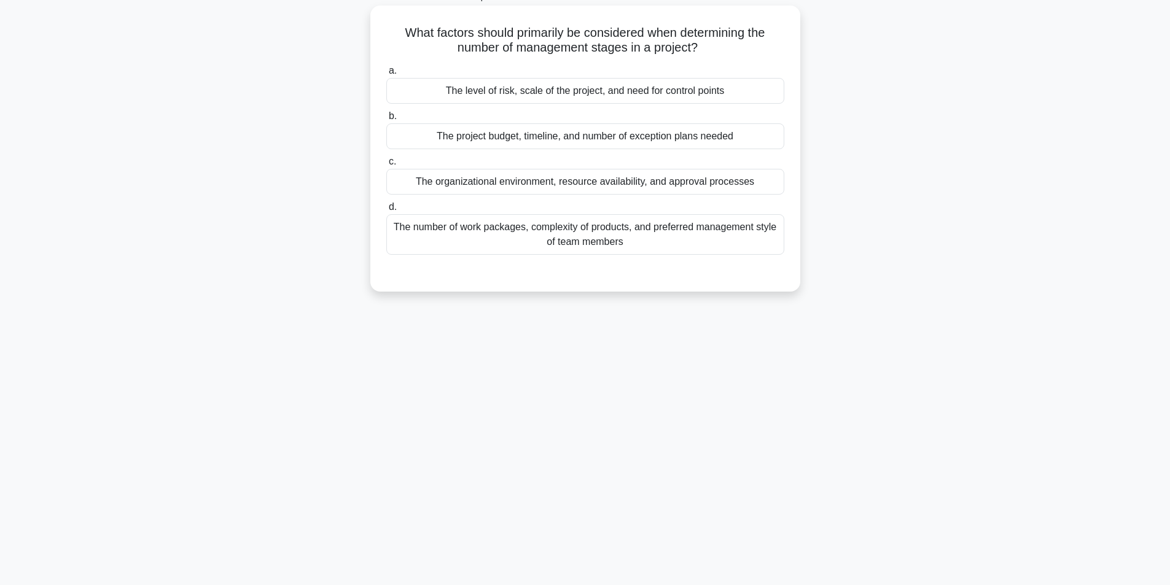
click at [647, 89] on div "The level of risk, scale of the project, and need for control points" at bounding box center [585, 91] width 398 height 26
click at [386, 75] on input "a. The level of risk, scale of the project, and need for control points" at bounding box center [386, 71] width 0 height 8
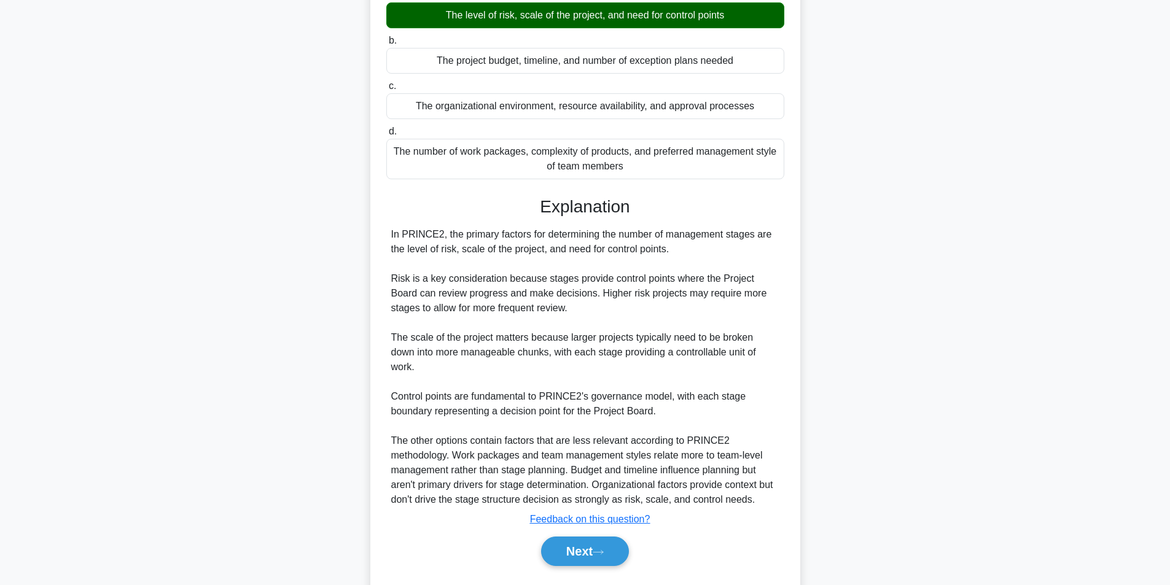
scroll to position [173, 0]
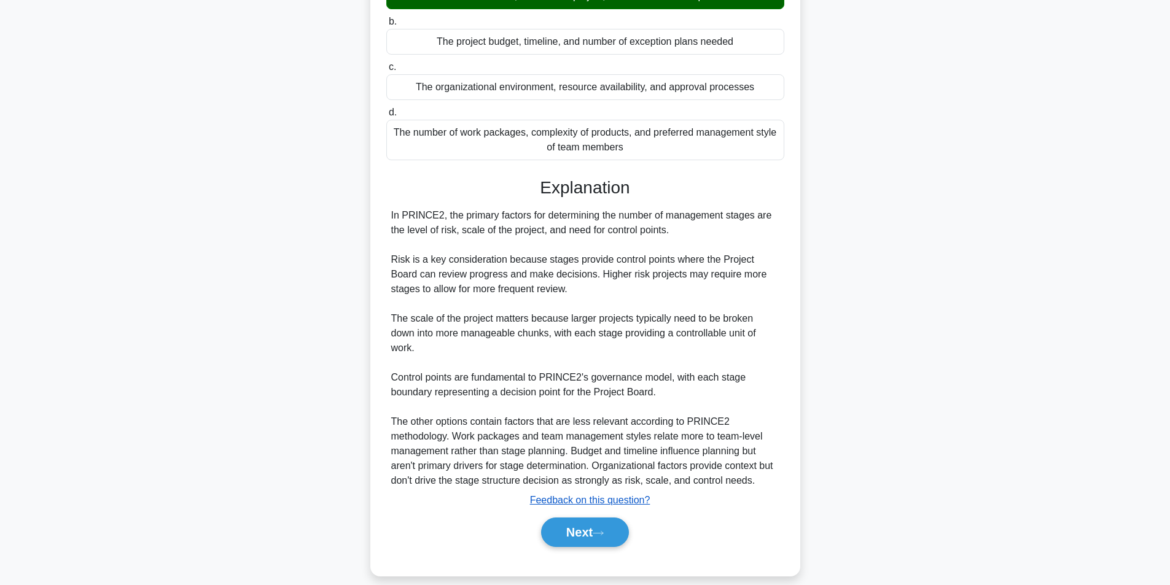
drag, startPoint x: 597, startPoint y: 515, endPoint x: 610, endPoint y: 483, distance: 34.4
click at [610, 483] on div "Explanation In PRINCE2, the primary factors for determining the number of manag…" at bounding box center [585, 365] width 398 height 375
click at [591, 518] on button "Next" at bounding box center [585, 532] width 88 height 29
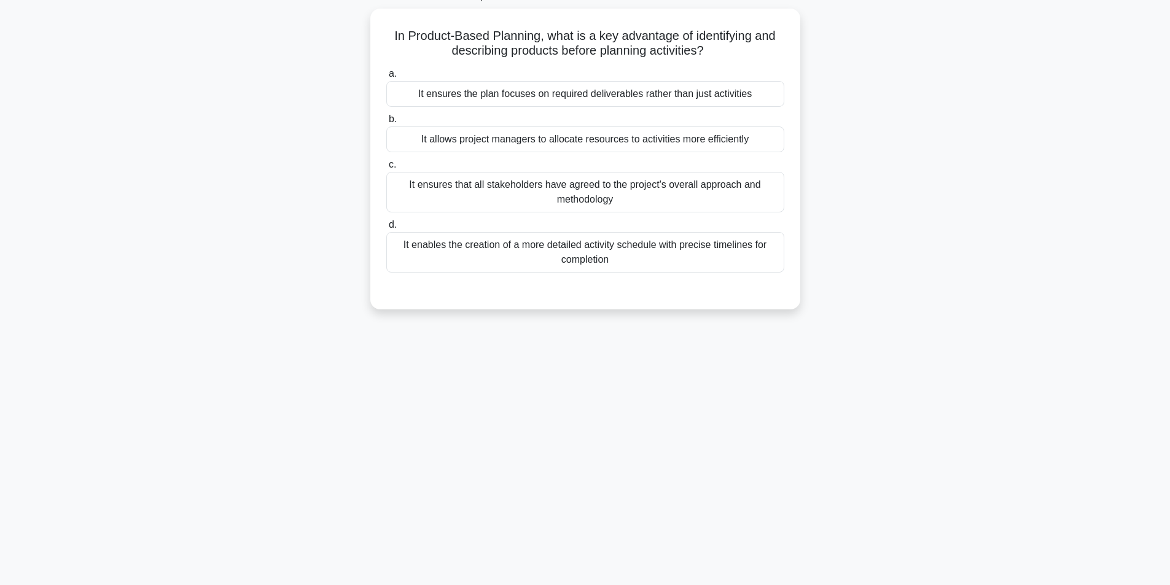
scroll to position [78, 0]
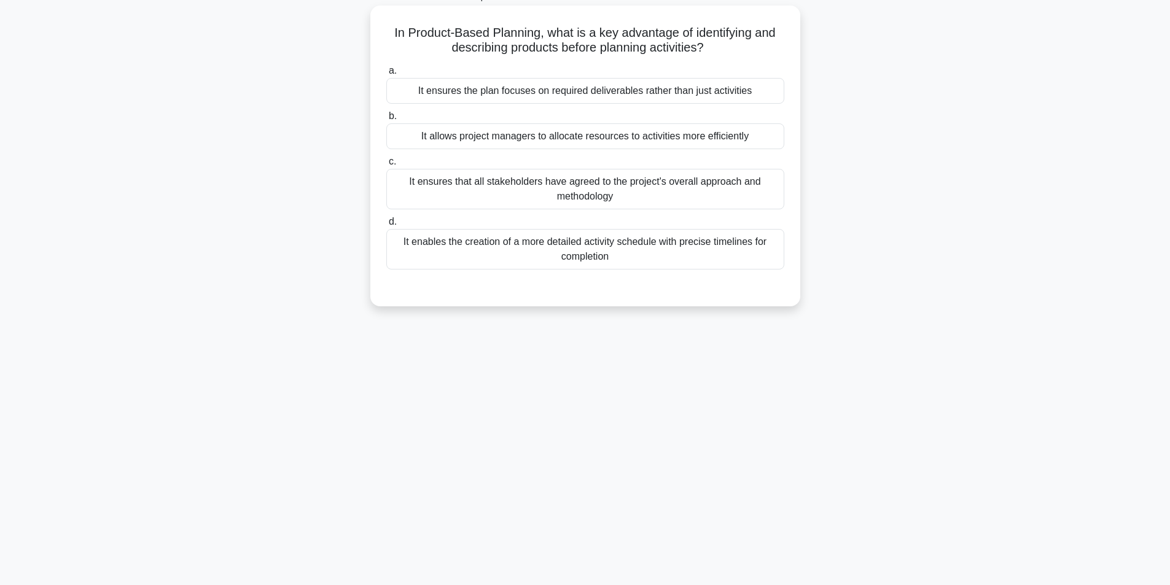
click at [578, 91] on div "It ensures the plan focuses on required deliverables rather than just activities" at bounding box center [585, 91] width 398 height 26
click at [386, 75] on input "a. It ensures the plan focuses on required deliverables rather than just activi…" at bounding box center [386, 71] width 0 height 8
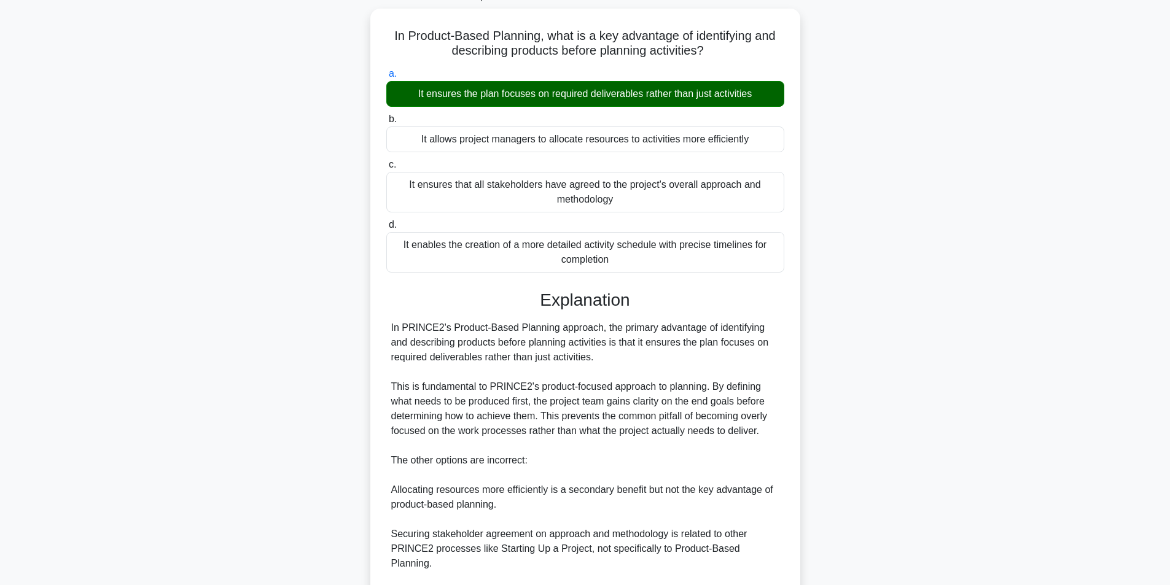
scroll to position [202, 0]
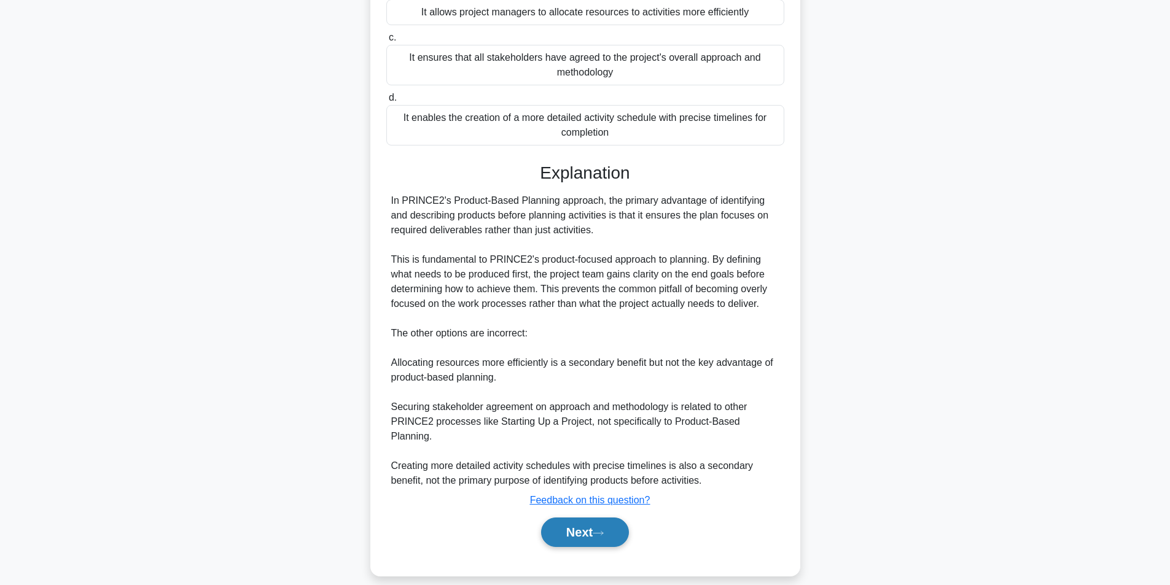
click at [602, 530] on icon at bounding box center [598, 533] width 11 height 7
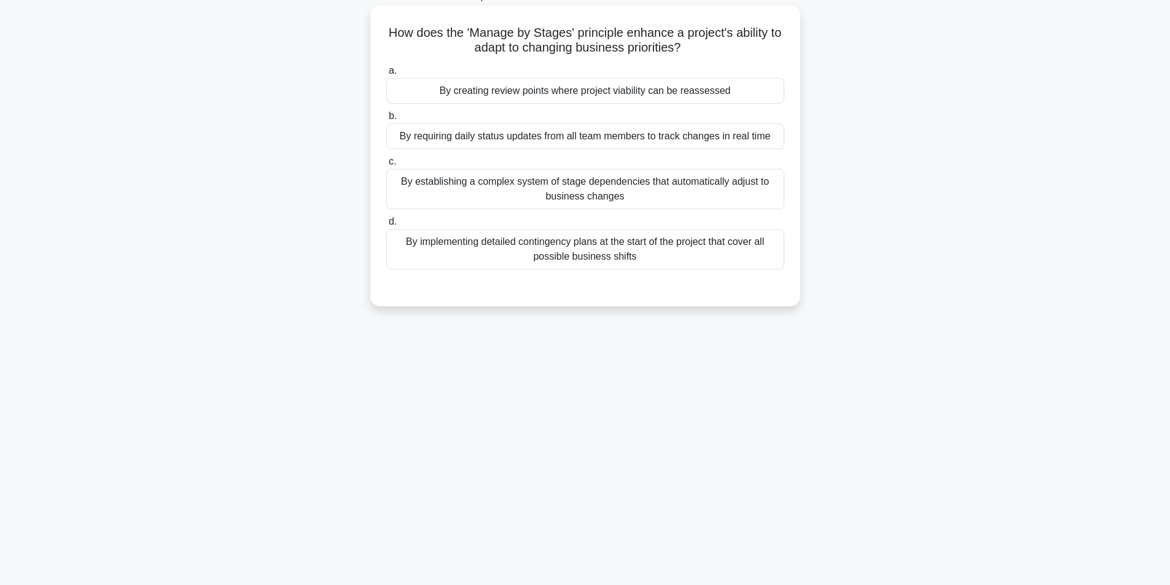
click at [665, 198] on div "By establishing a complex system of stage dependencies that automatically adjus…" at bounding box center [585, 189] width 398 height 41
click at [386, 166] on input "c. By establishing a complex system of stage dependencies that automatically ad…" at bounding box center [386, 162] width 0 height 8
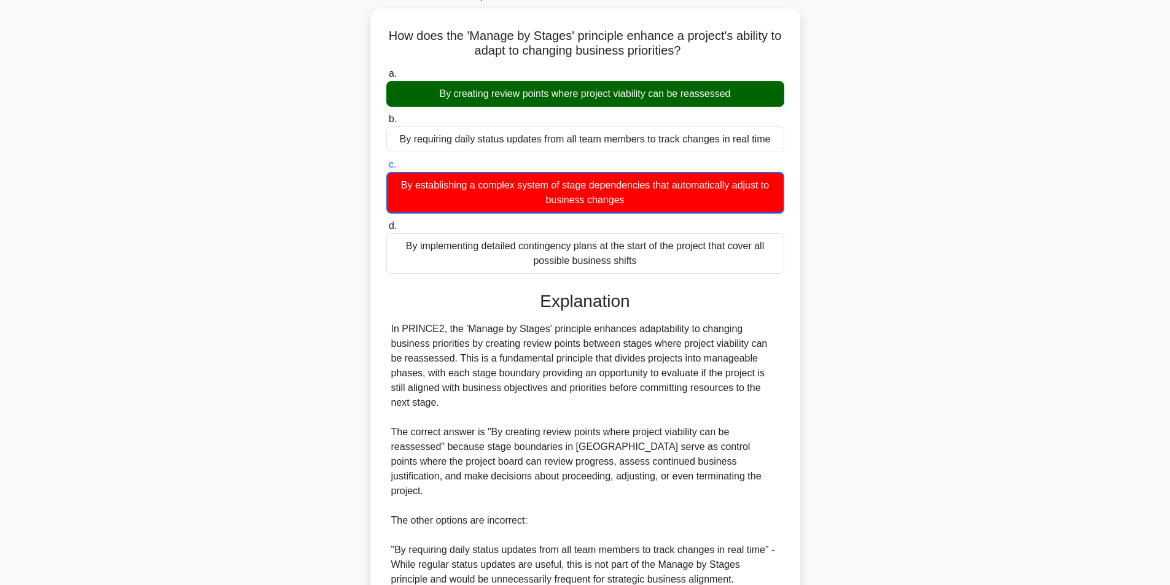
click at [915, 146] on div "How does the 'Manage by Stages' principle enhance a project's ability to adapt …" at bounding box center [585, 423] width 811 height 829
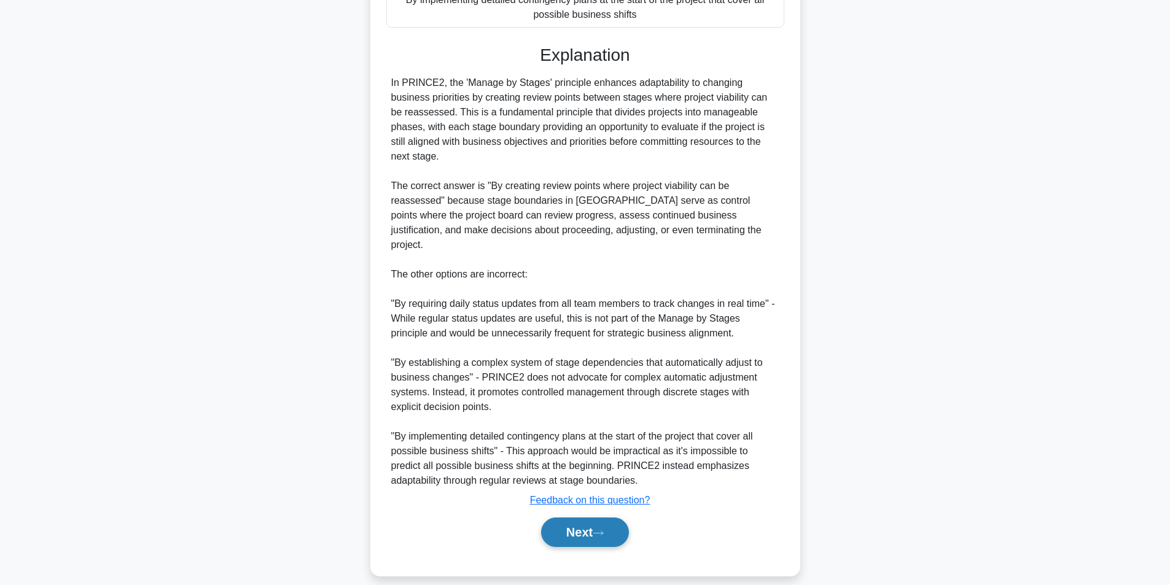
click at [553, 518] on button "Next" at bounding box center [585, 532] width 88 height 29
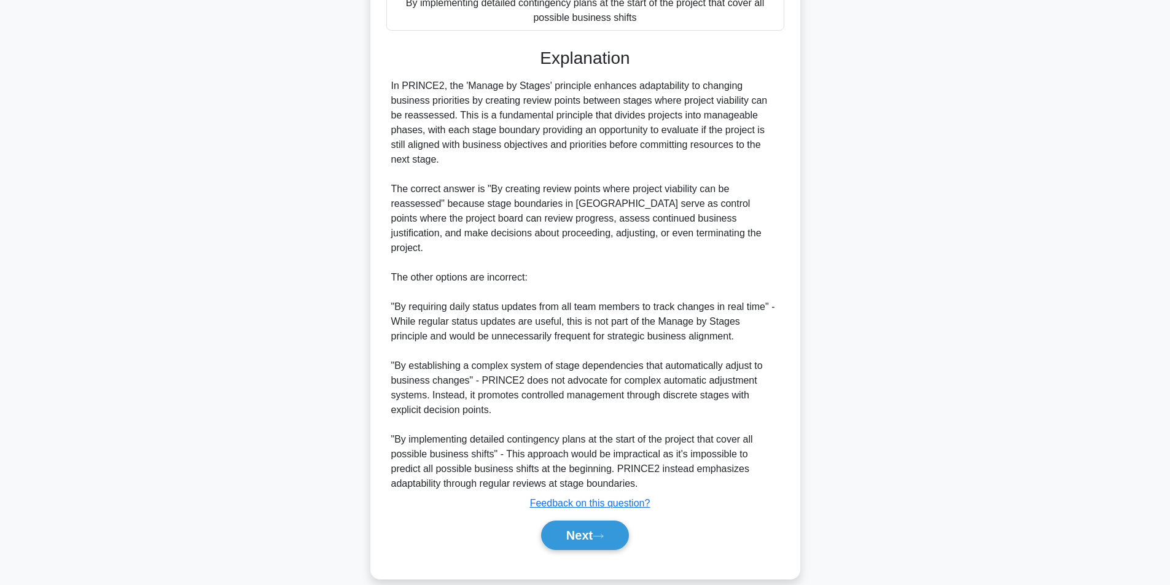
scroll to position [78, 0]
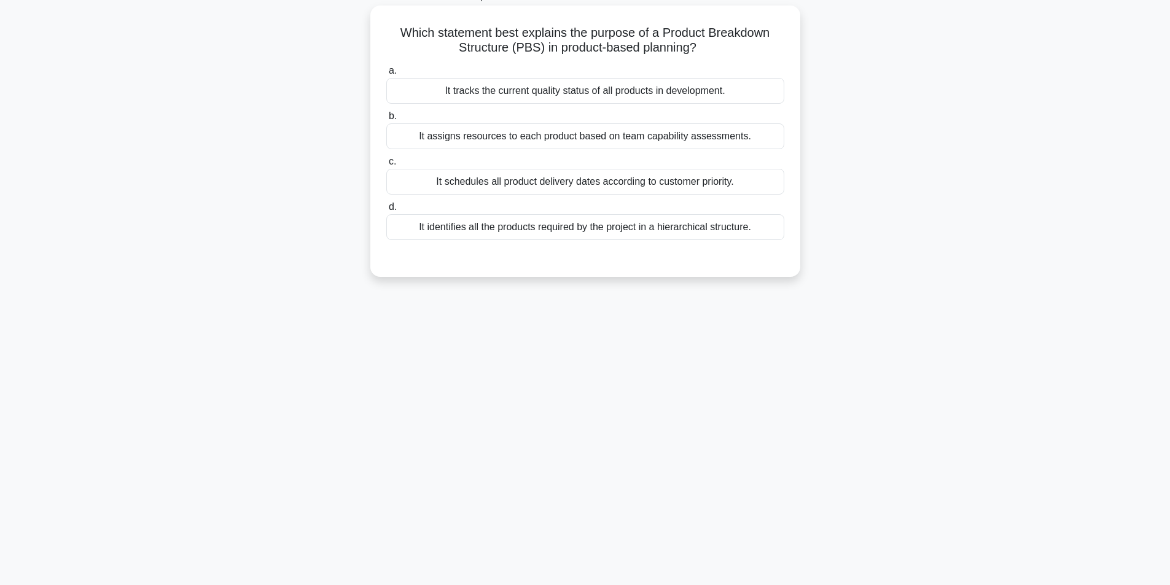
click at [671, 227] on div "It identifies all the products required by the project in a hierarchical struct…" at bounding box center [585, 227] width 398 height 26
click at [386, 211] on input "d. It identifies all the products required by the project in a hierarchical str…" at bounding box center [386, 207] width 0 height 8
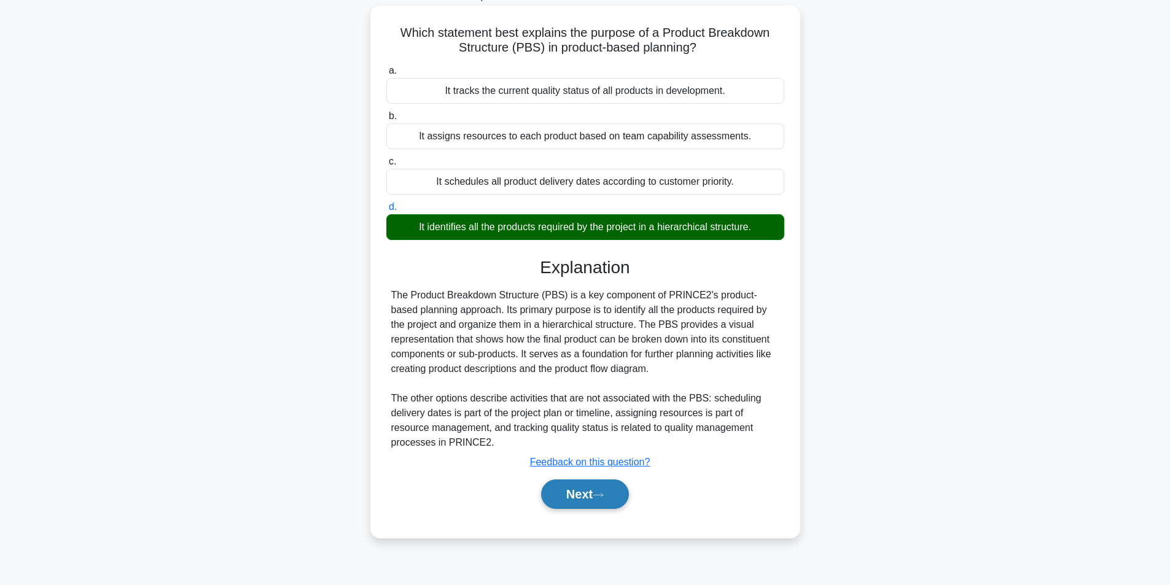
click at [593, 496] on button "Next" at bounding box center [585, 494] width 88 height 29
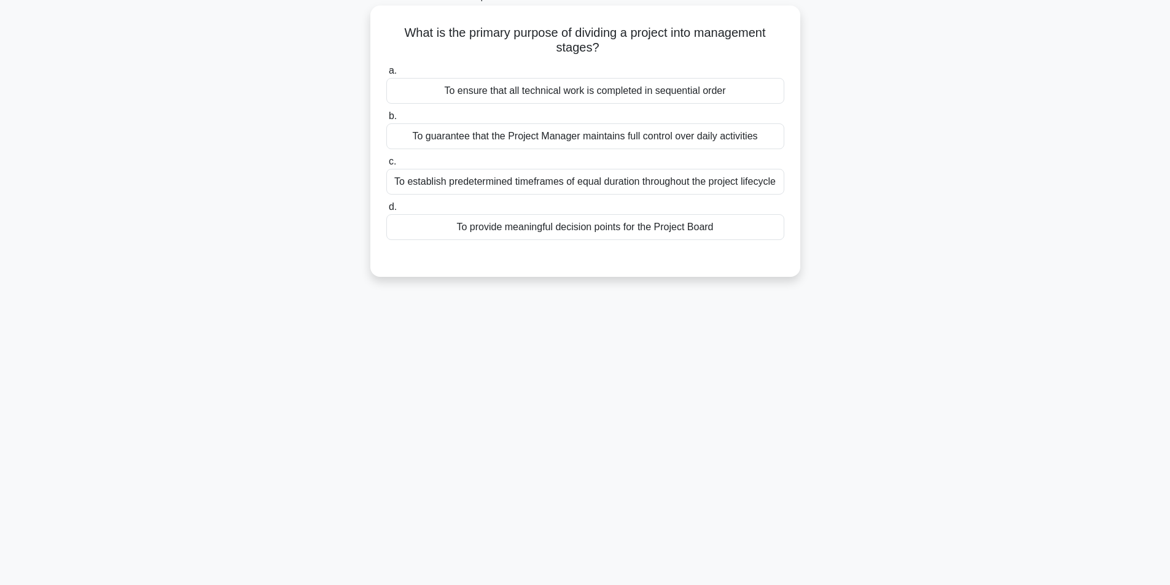
click at [564, 231] on div "To provide meaningful decision points for the Project Board" at bounding box center [585, 227] width 398 height 26
click at [386, 211] on input "d. To provide meaningful decision points for the Project Board" at bounding box center [386, 207] width 0 height 8
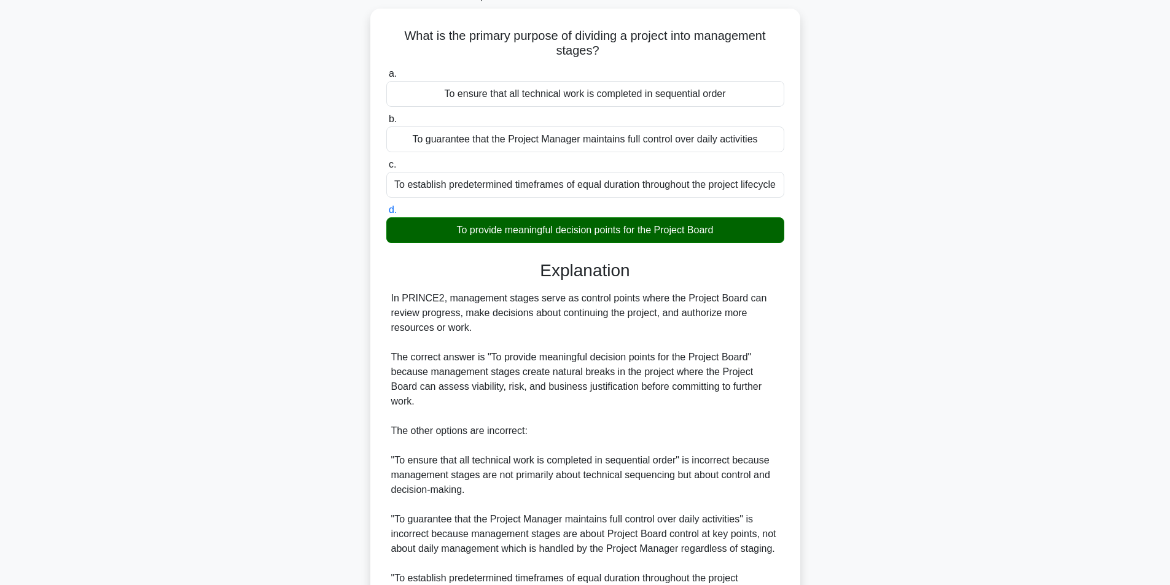
scroll to position [202, 0]
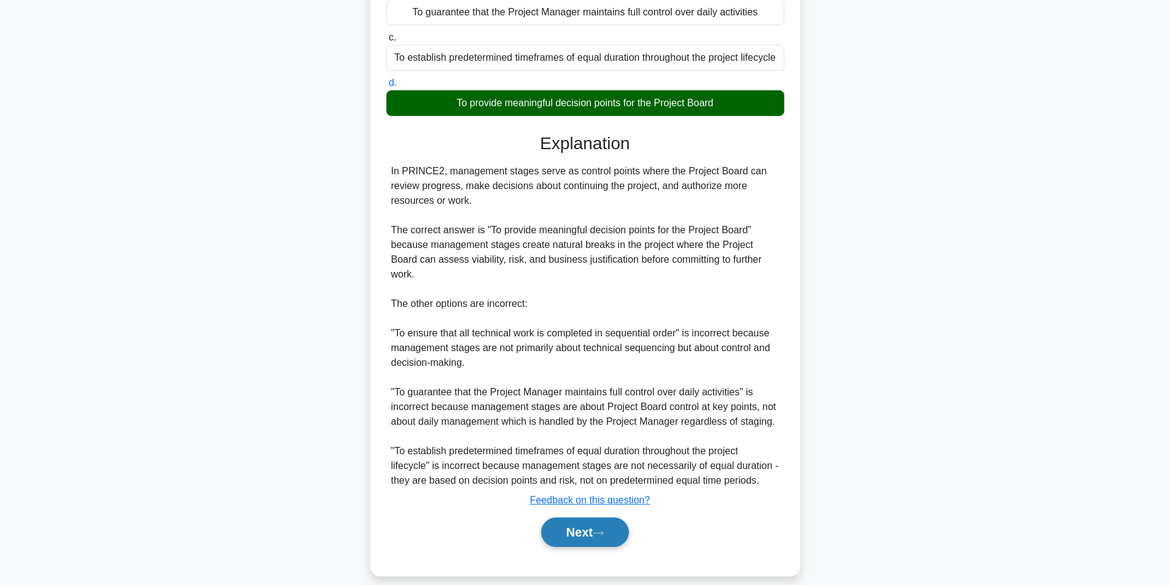
click at [592, 521] on button "Next" at bounding box center [585, 532] width 88 height 29
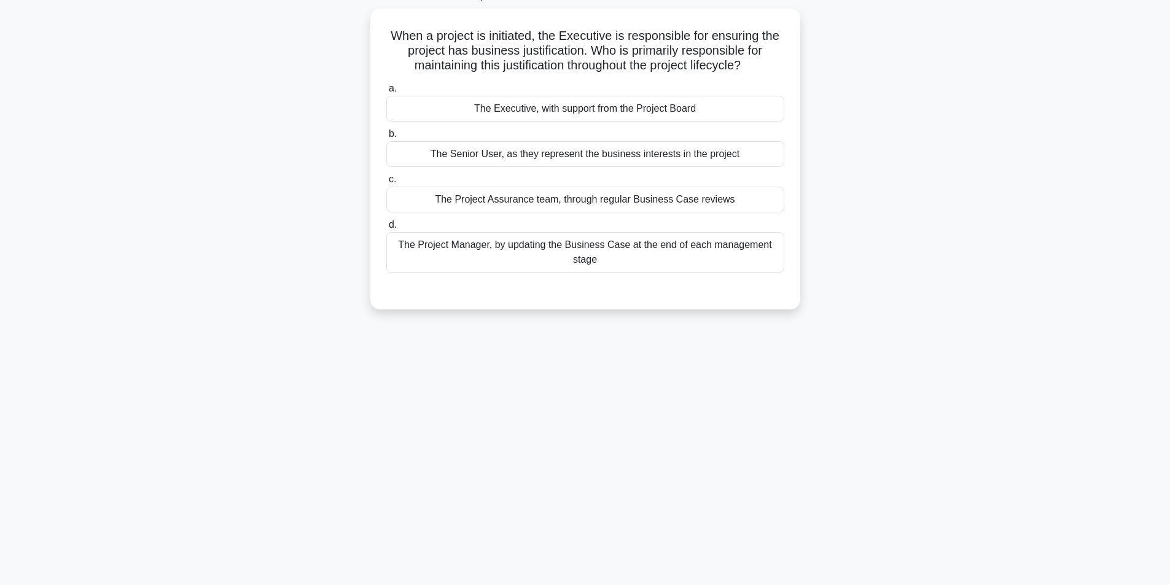
scroll to position [78, 0]
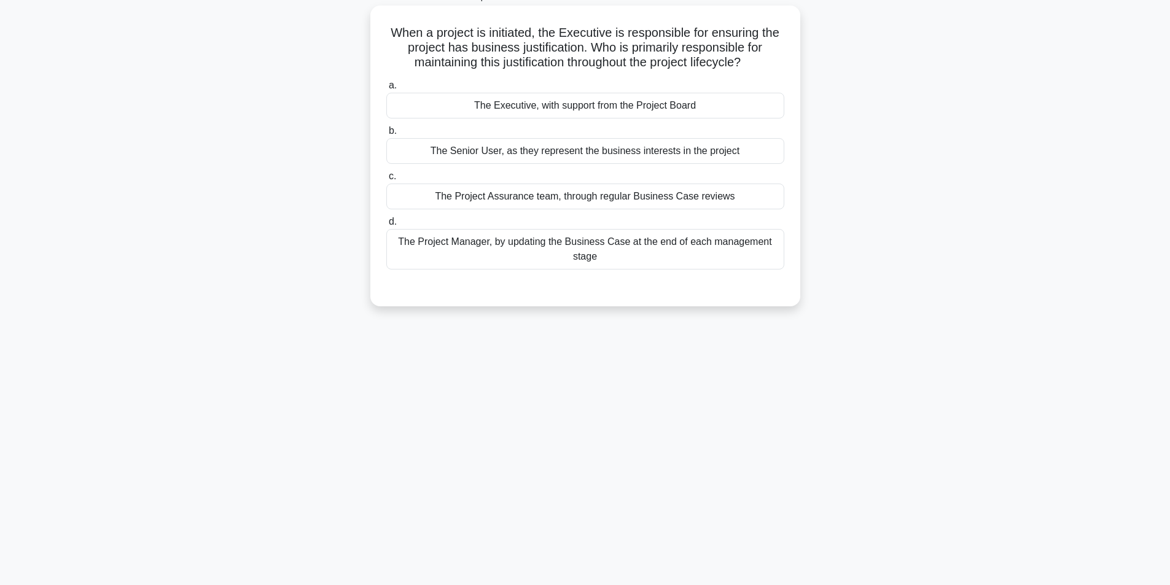
click at [625, 106] on div "The Executive, with support from the Project Board" at bounding box center [585, 106] width 398 height 26
click at [386, 90] on input "a. The Executive, with support from the Project Board" at bounding box center [386, 86] width 0 height 8
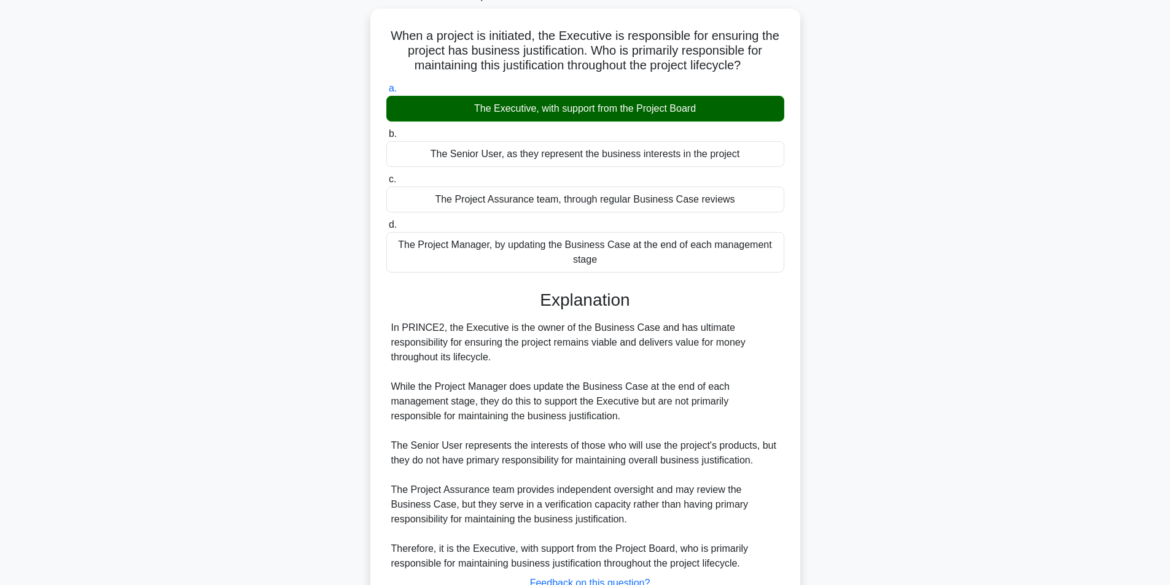
scroll to position [173, 0]
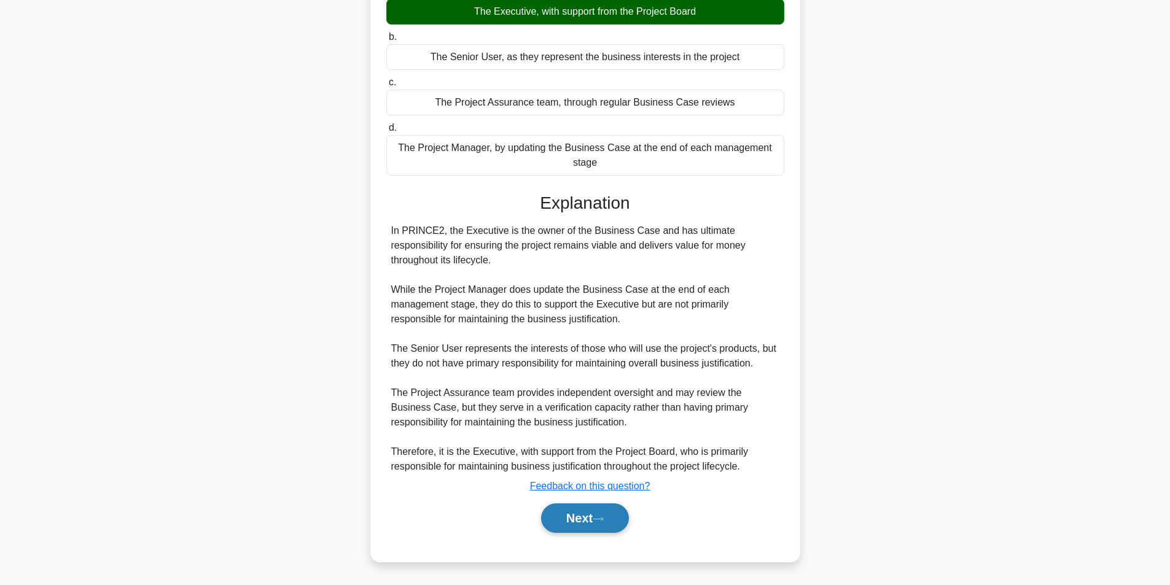
click at [598, 524] on button "Next" at bounding box center [585, 518] width 88 height 29
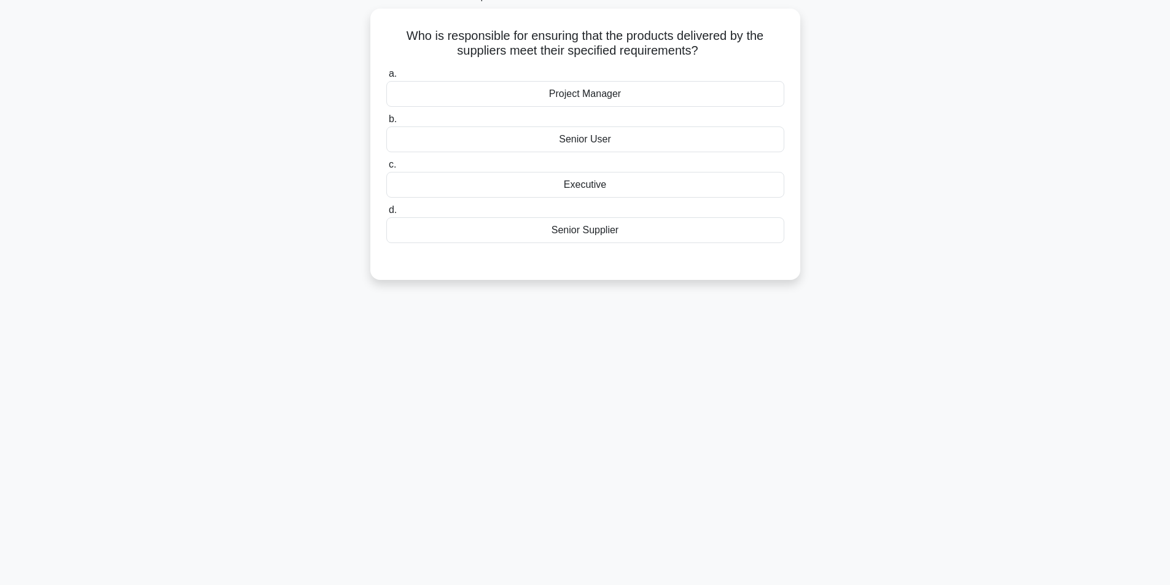
scroll to position [78, 0]
click at [595, 229] on div "Senior Supplier" at bounding box center [585, 227] width 398 height 26
click at [386, 211] on input "d. Senior Supplier" at bounding box center [386, 207] width 0 height 8
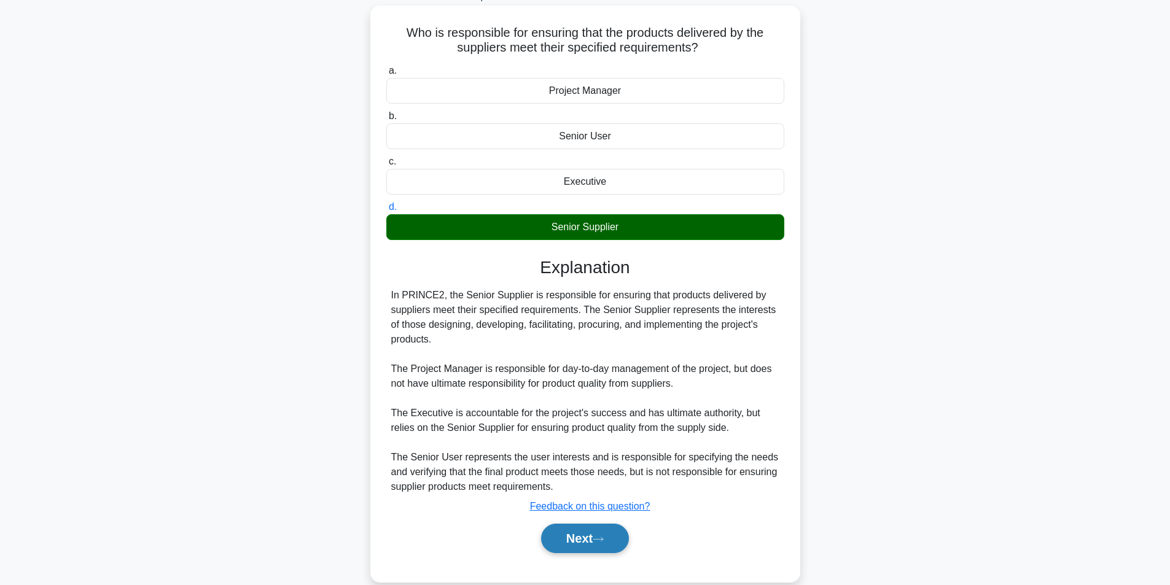
click at [598, 536] on button "Next" at bounding box center [585, 538] width 88 height 29
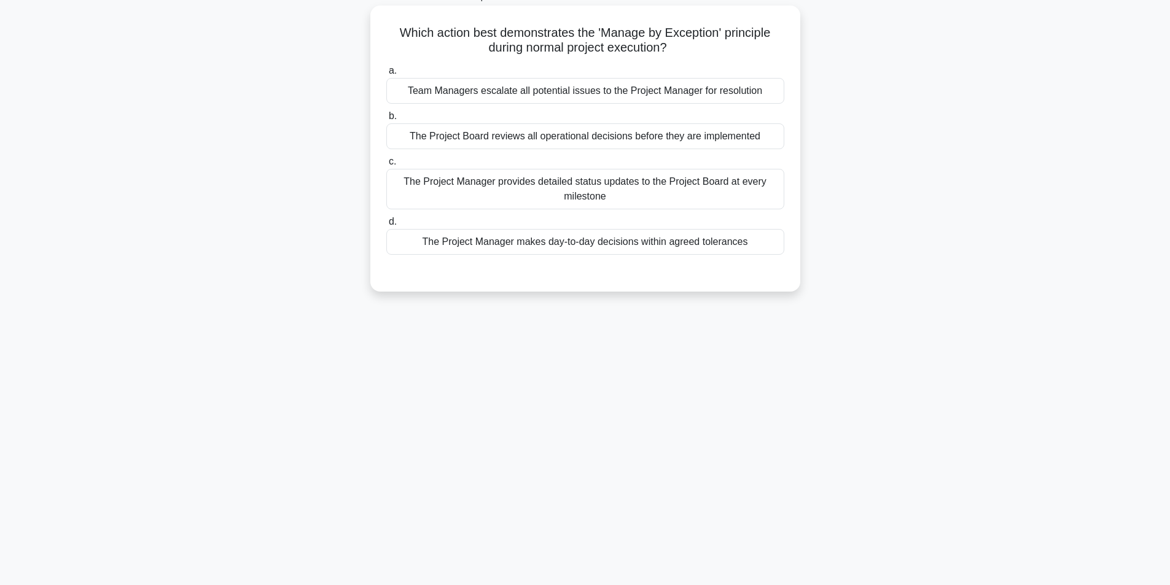
click at [690, 91] on div "Team Managers escalate all potential issues to the Project Manager for resoluti…" at bounding box center [585, 91] width 398 height 26
click at [386, 75] on input "a. Team Managers escalate all potential issues to the Project Manager for resol…" at bounding box center [386, 71] width 0 height 8
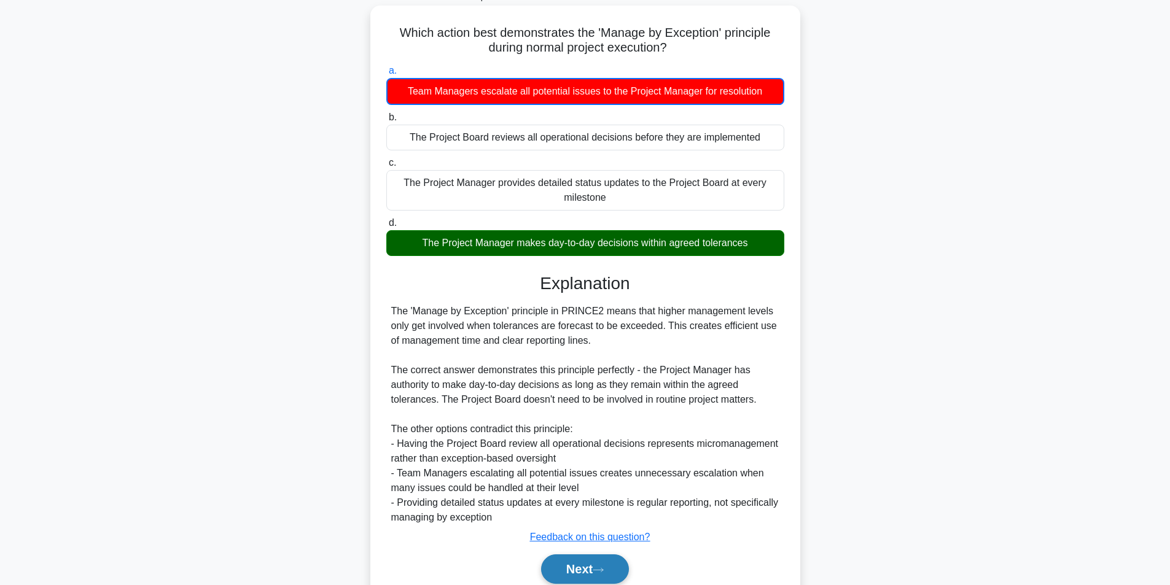
click at [571, 568] on button "Next" at bounding box center [585, 569] width 88 height 29
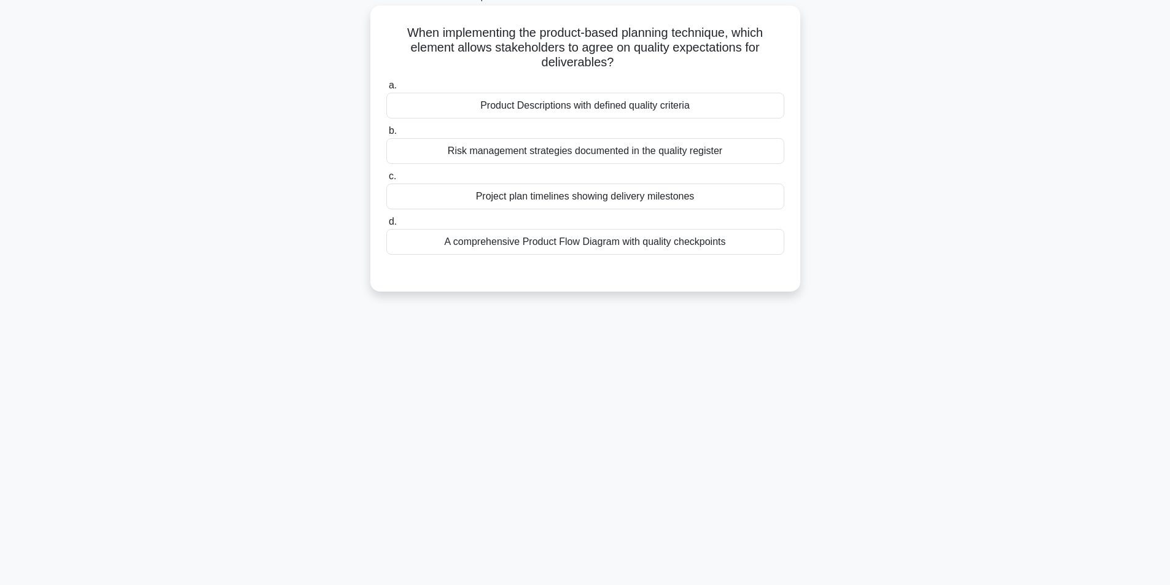
click at [592, 104] on div "Product Descriptions with defined quality criteria" at bounding box center [585, 106] width 398 height 26
click at [386, 90] on input "a. Product Descriptions with defined quality criteria" at bounding box center [386, 86] width 0 height 8
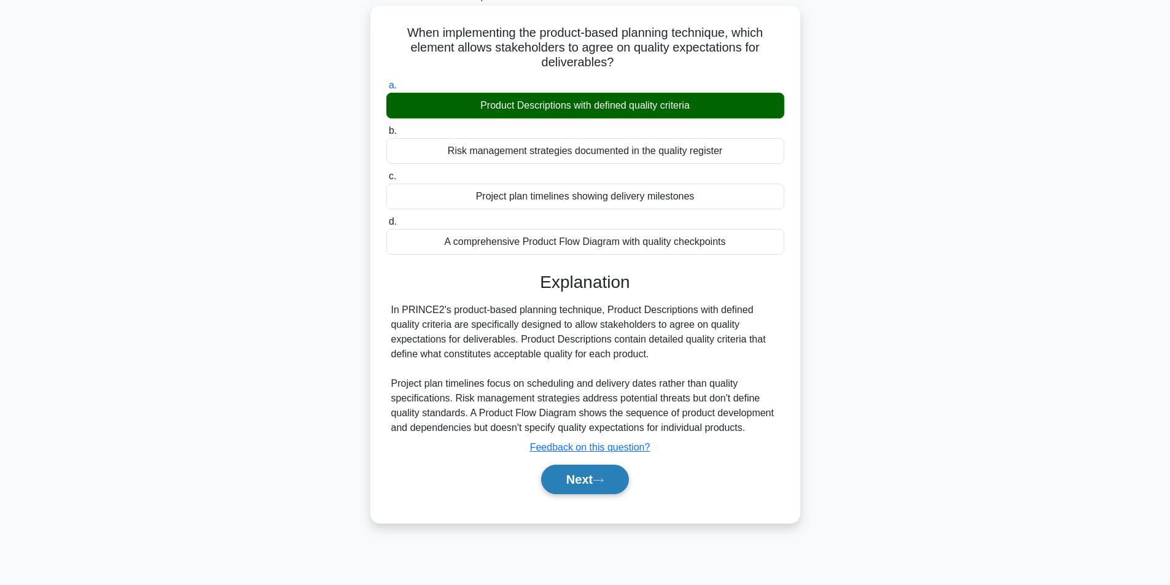
click at [568, 481] on button "Next" at bounding box center [585, 479] width 88 height 29
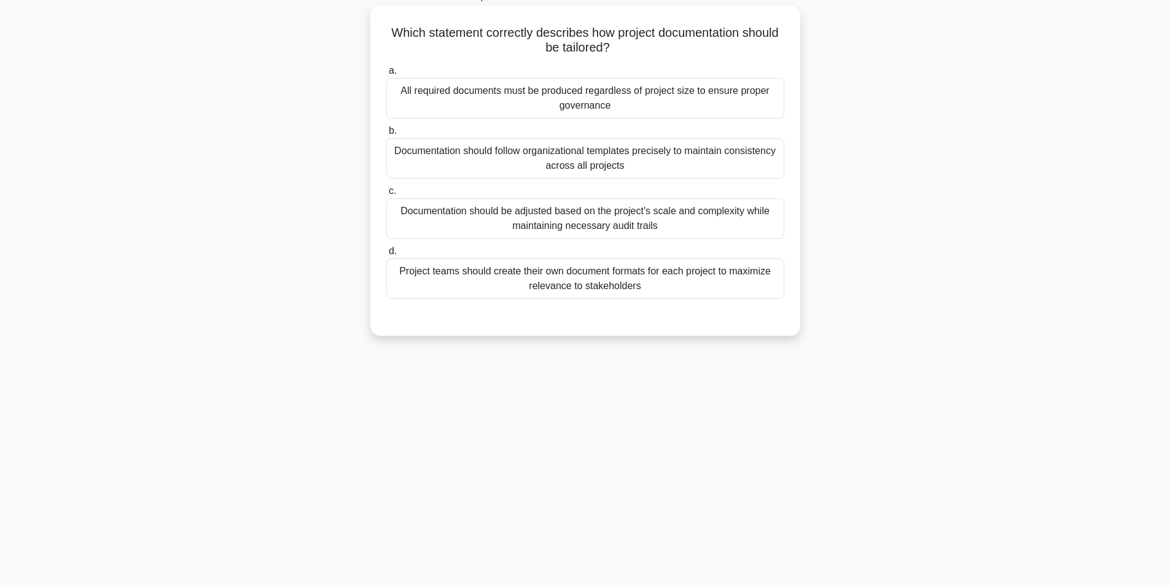
click at [539, 219] on div "Documentation should be adjusted based on the project's scale and complexity wh…" at bounding box center [585, 218] width 398 height 41
click at [386, 195] on input "c. Documentation should be adjusted based on the project's scale and complexity…" at bounding box center [386, 191] width 0 height 8
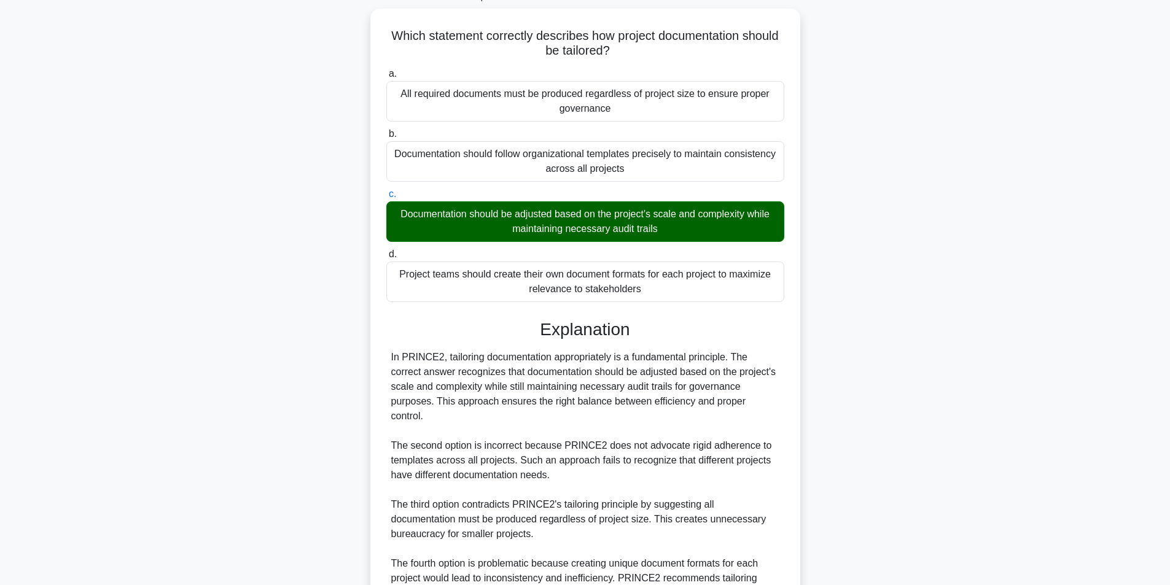
scroll to position [187, 0]
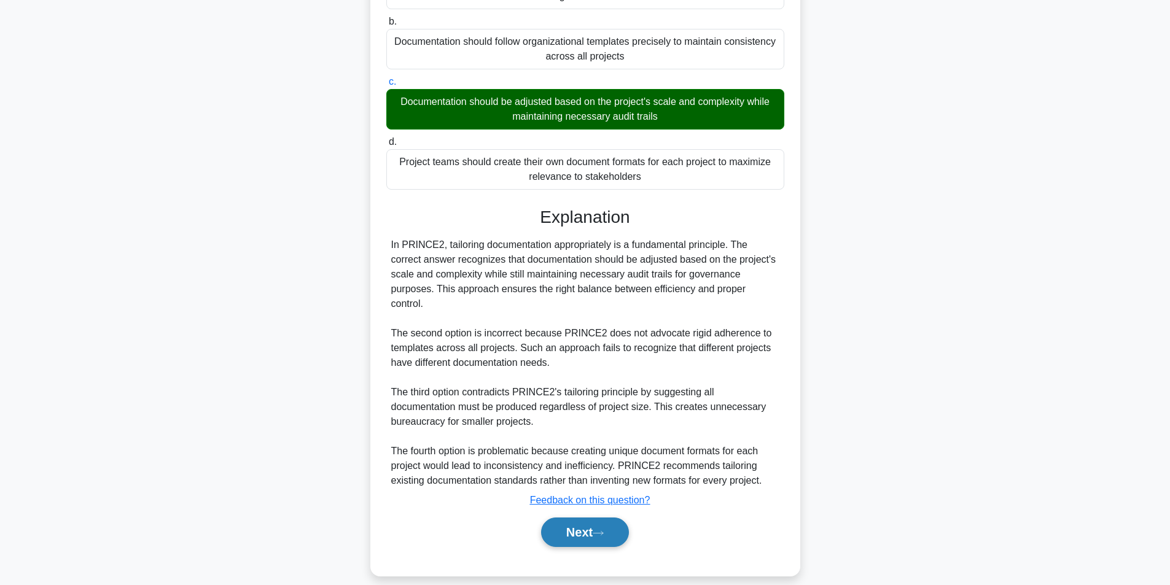
click at [576, 518] on button "Next" at bounding box center [585, 532] width 88 height 29
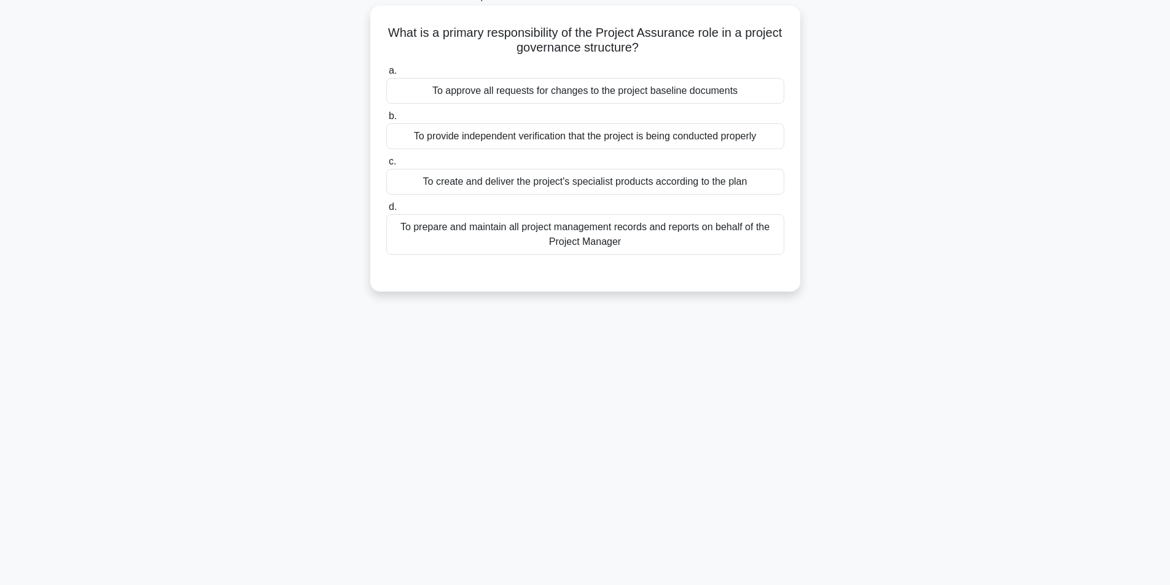
click at [494, 136] on div "To provide independent verification that the project is being conducted properly" at bounding box center [585, 136] width 398 height 26
click at [386, 120] on input "b. To provide independent verification that the project is being conducted prop…" at bounding box center [386, 116] width 0 height 8
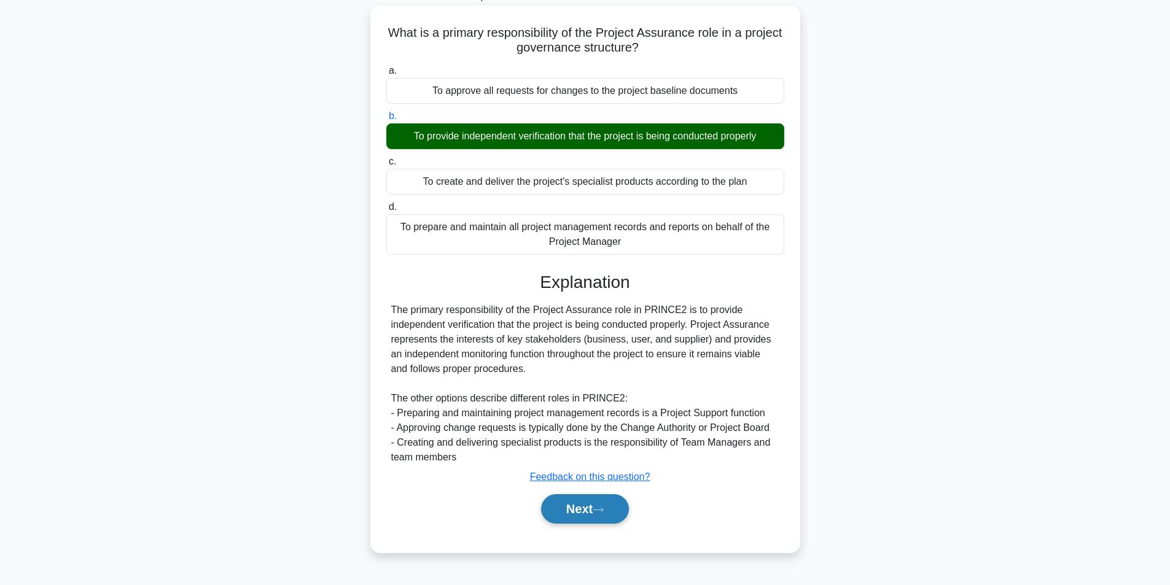
click at [573, 499] on button "Next" at bounding box center [585, 508] width 88 height 29
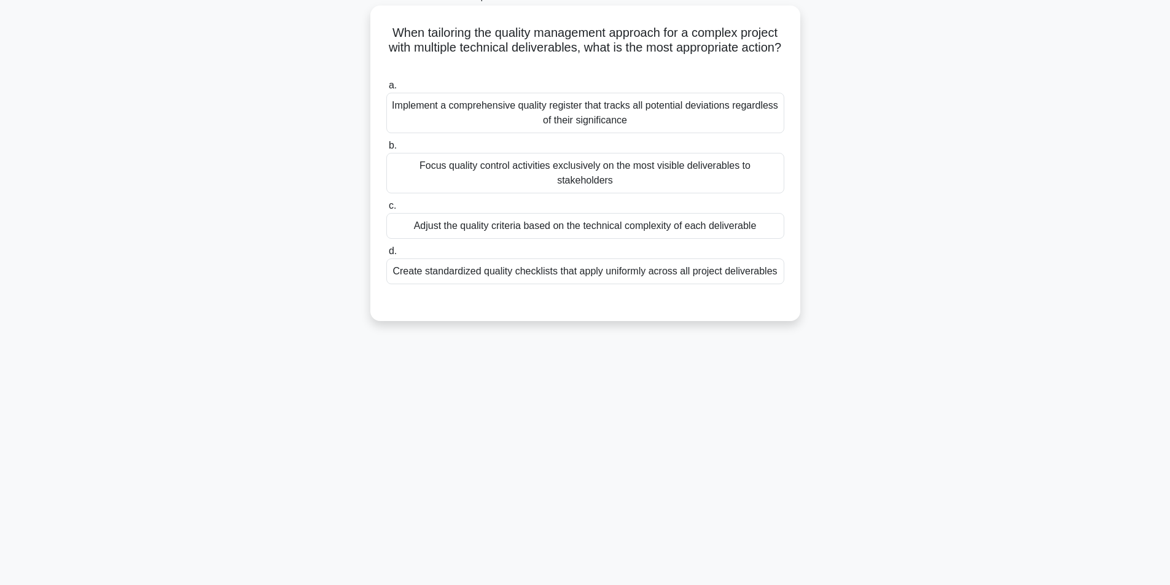
click at [606, 109] on div "Implement a comprehensive quality register that tracks all potential deviations…" at bounding box center [585, 113] width 398 height 41
click at [386, 90] on input "a. Implement a comprehensive quality register that tracks all potential deviati…" at bounding box center [386, 86] width 0 height 8
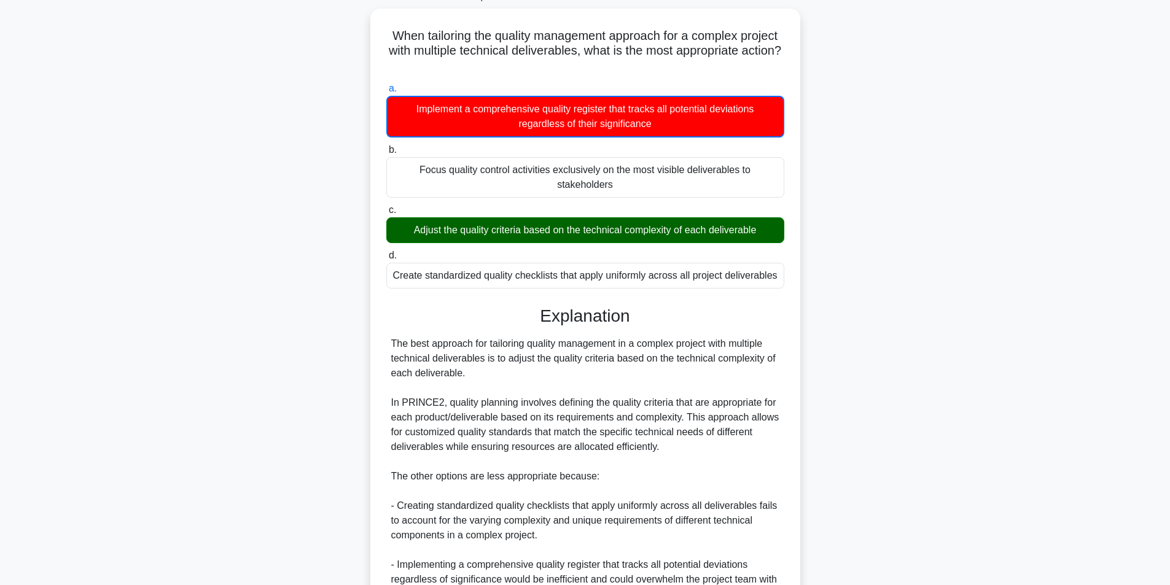
click at [840, 251] on div "When tailoring the quality management approach for a complex project with multi…" at bounding box center [585, 394] width 811 height 770
click at [1103, 111] on main "62:12 Stop PRINCE2 Foundation - PRINCE2 Principles Intermediate 24/100 When tai…" at bounding box center [585, 372] width 1170 height 822
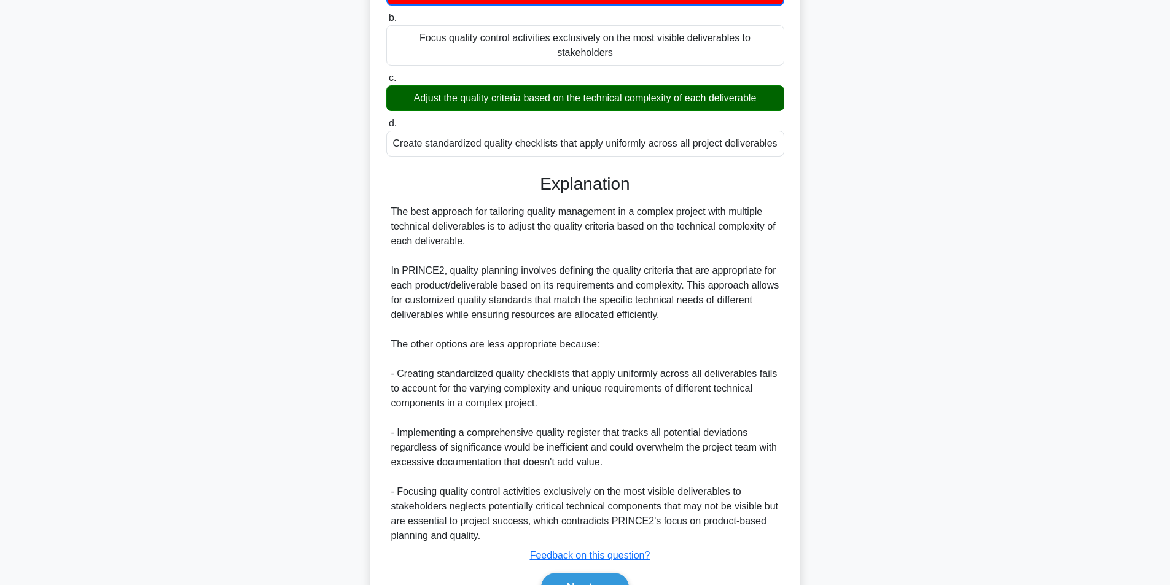
scroll to position [252, 0]
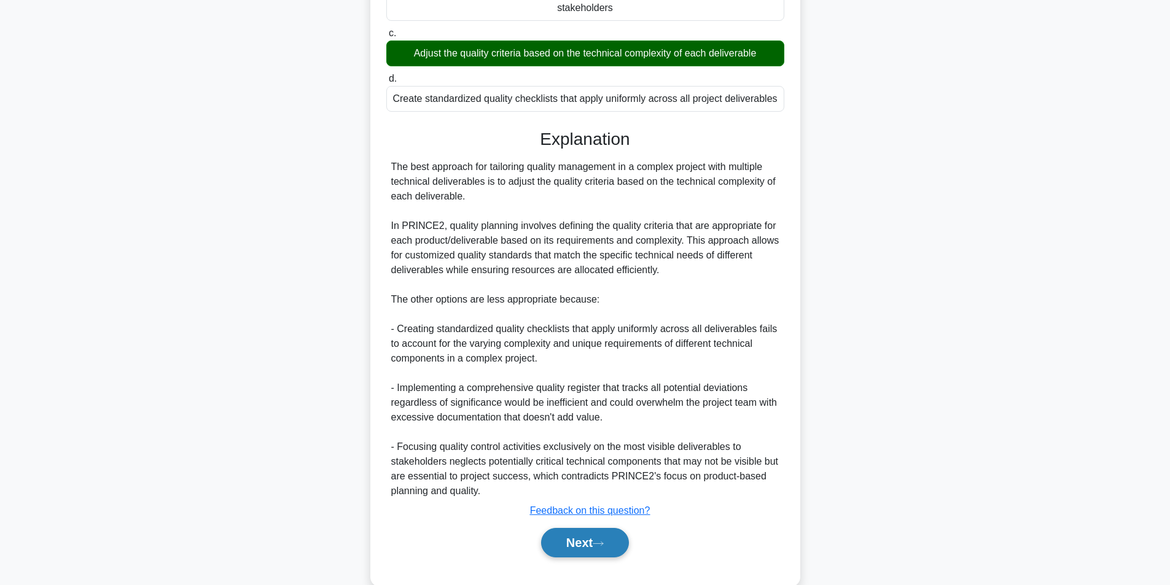
click at [589, 528] on button "Next" at bounding box center [585, 542] width 88 height 29
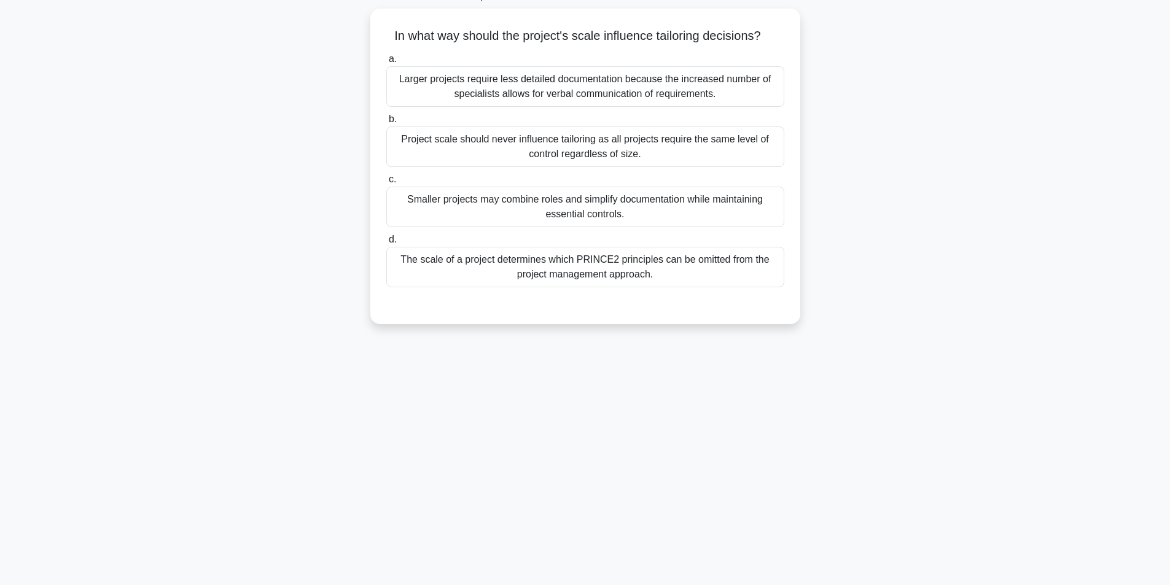
scroll to position [78, 0]
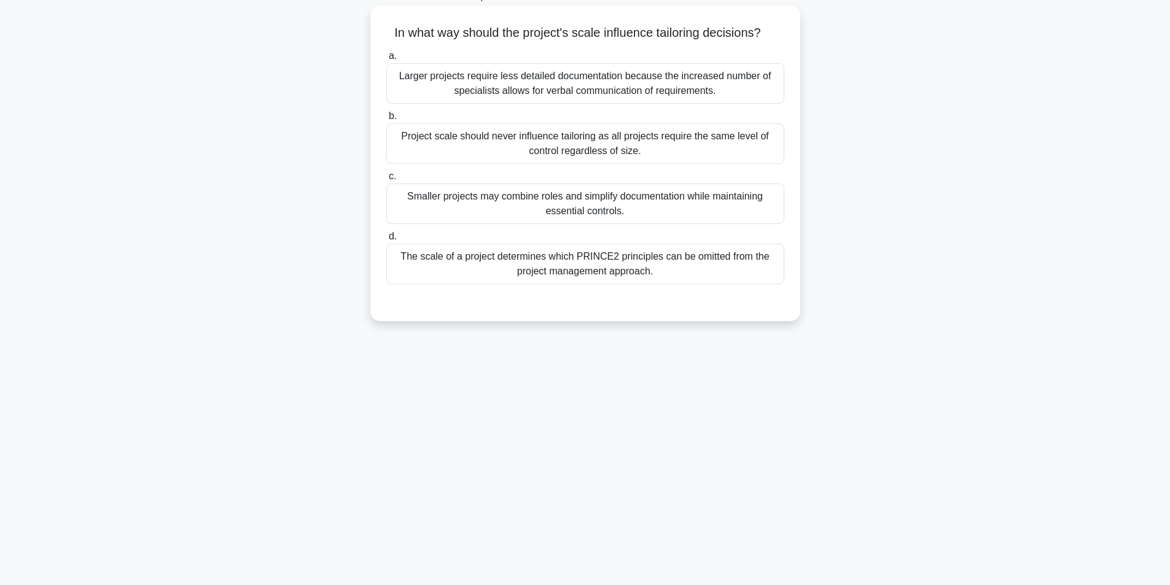
click at [567, 203] on div "Smaller projects may combine roles and simplify documentation while maintaining…" at bounding box center [585, 204] width 398 height 41
click at [386, 181] on input "c. Smaller projects may combine roles and simplify documentation while maintain…" at bounding box center [386, 177] width 0 height 8
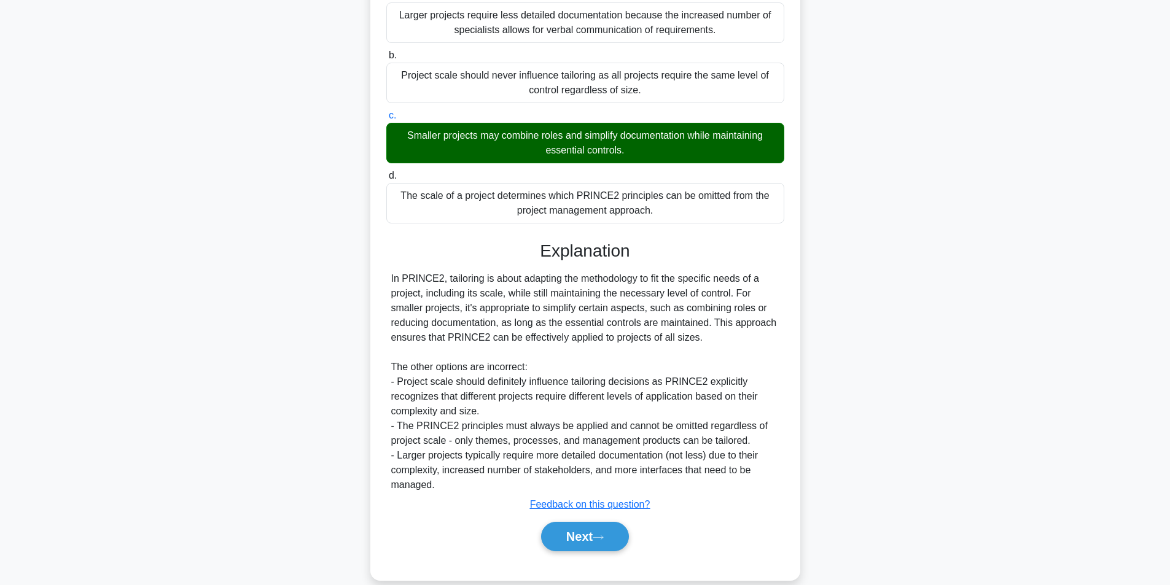
scroll to position [158, 0]
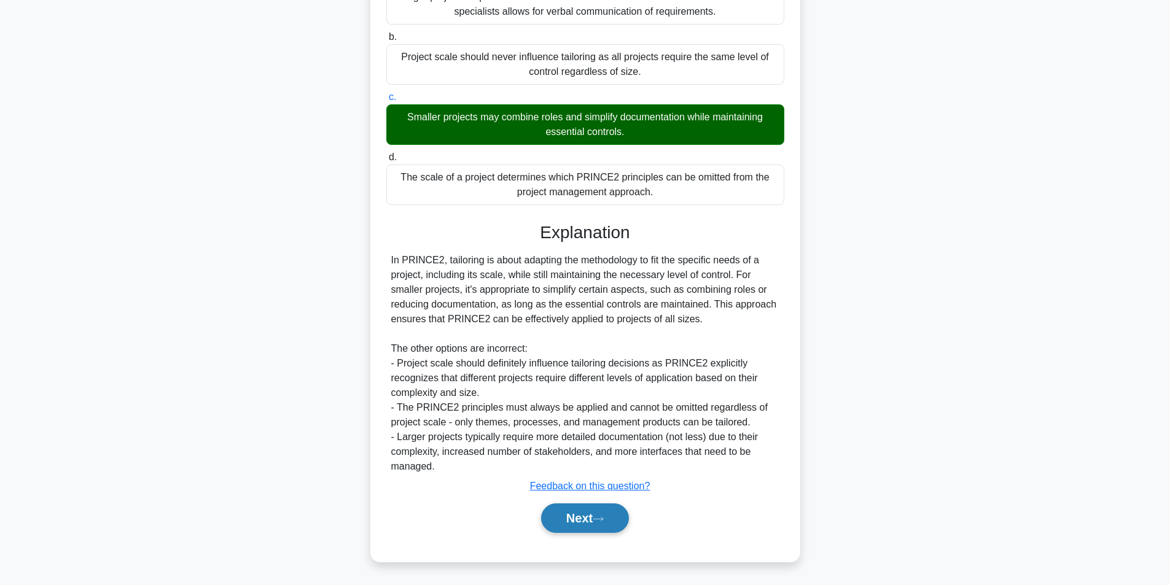
click at [599, 514] on button "Next" at bounding box center [585, 518] width 88 height 29
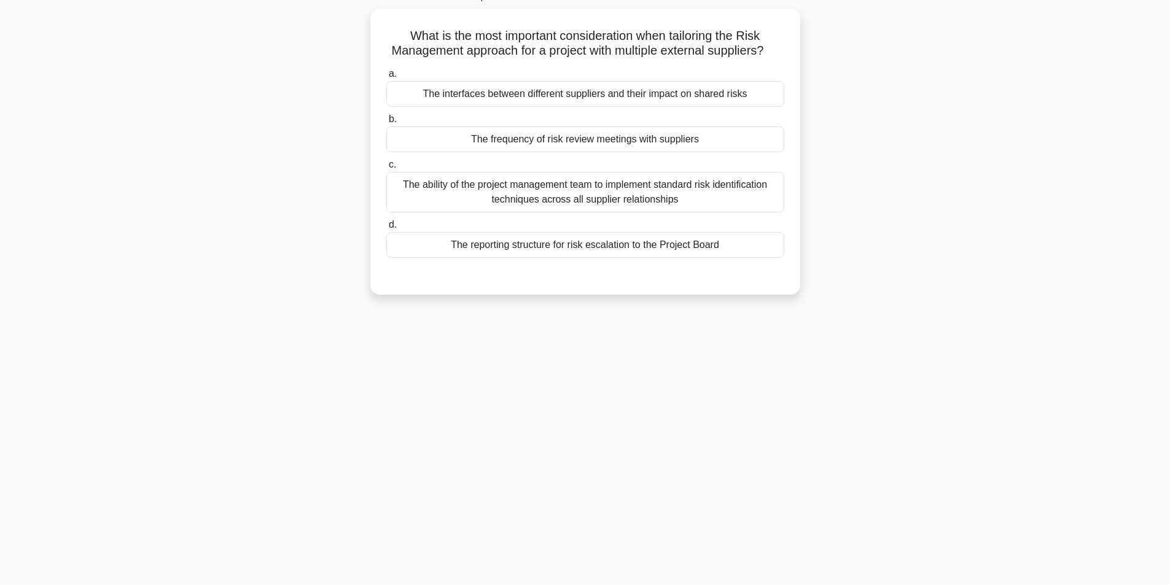
scroll to position [78, 0]
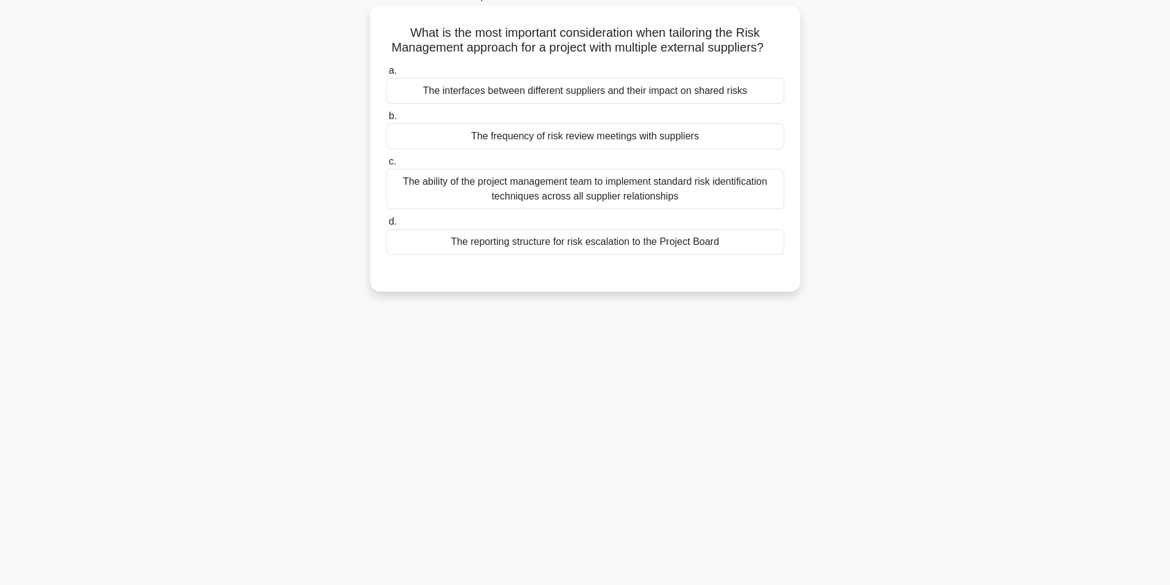
click at [520, 104] on div "The interfaces between different suppliers and their impact on shared risks" at bounding box center [585, 91] width 398 height 26
click at [386, 75] on input "a. The interfaces between different suppliers and their impact on shared risks" at bounding box center [386, 71] width 0 height 8
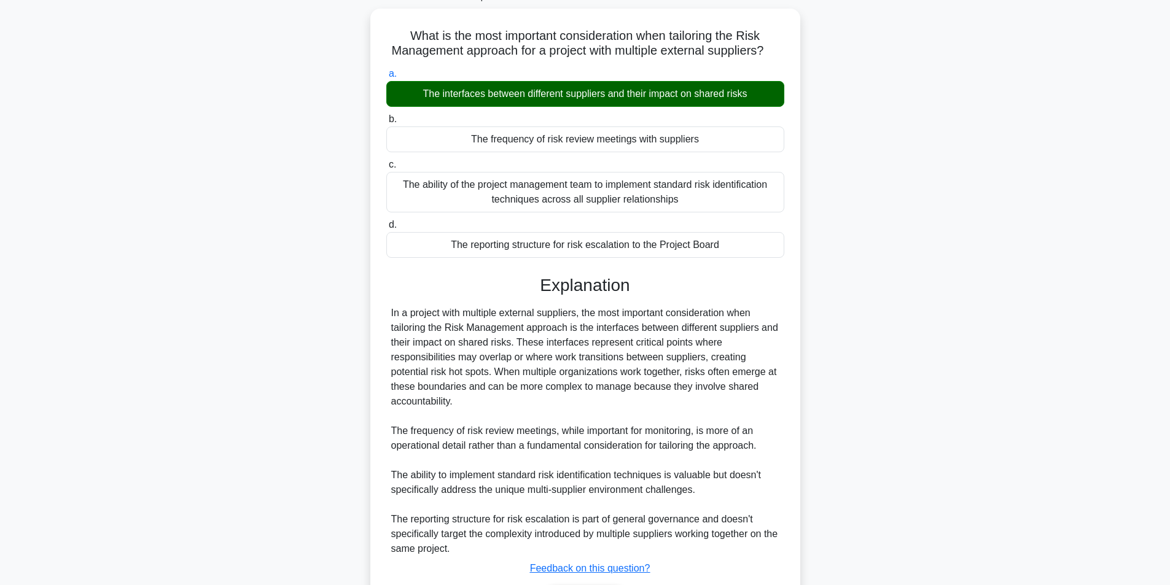
scroll to position [173, 0]
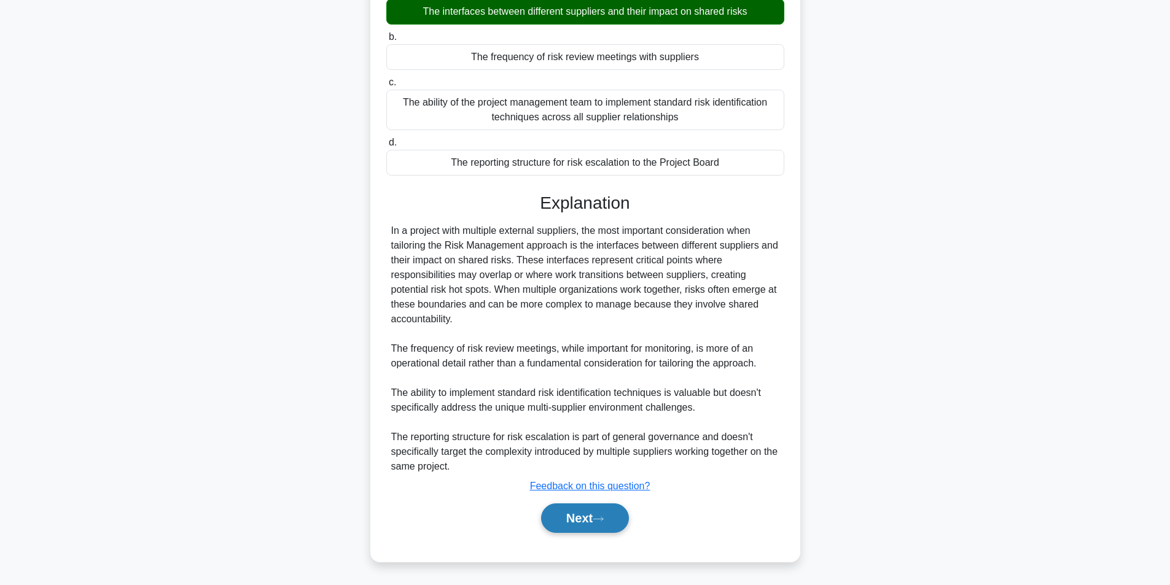
click at [613, 510] on button "Next" at bounding box center [585, 518] width 88 height 29
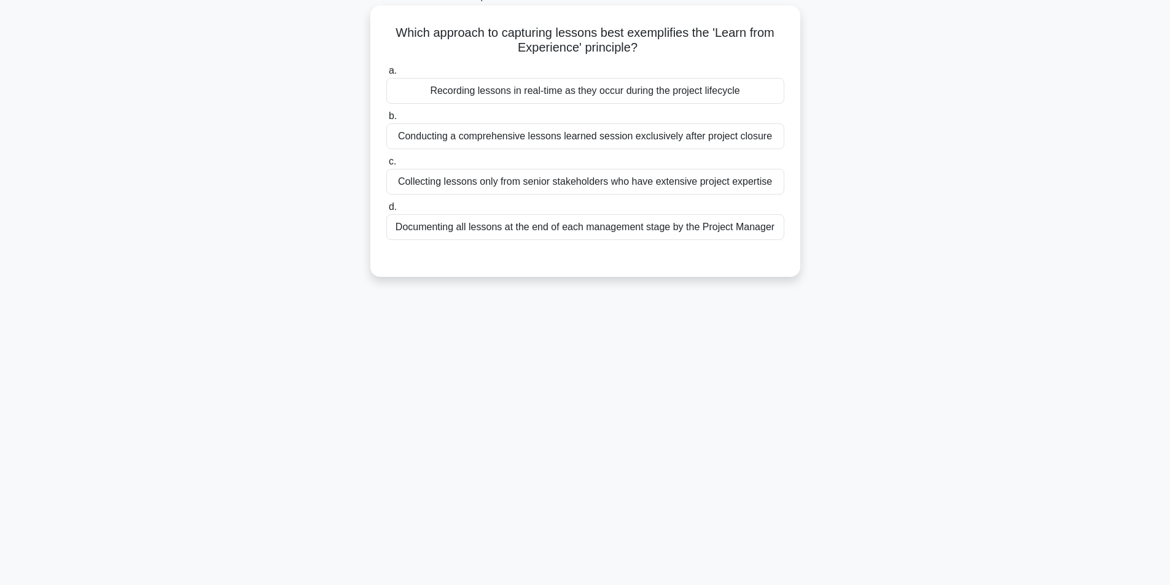
click at [592, 221] on div "Documenting all lessons at the end of each management stage by the Project Mana…" at bounding box center [585, 227] width 398 height 26
click at [386, 211] on input "d. Documenting all lessons at the end of each management stage by the Project M…" at bounding box center [386, 207] width 0 height 8
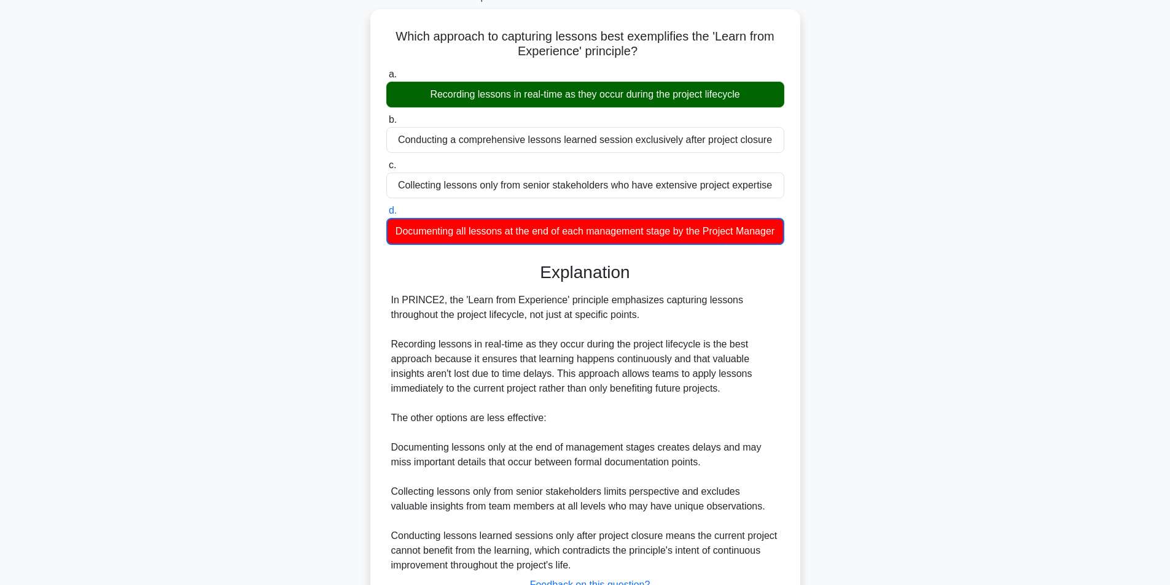
scroll to position [189, 0]
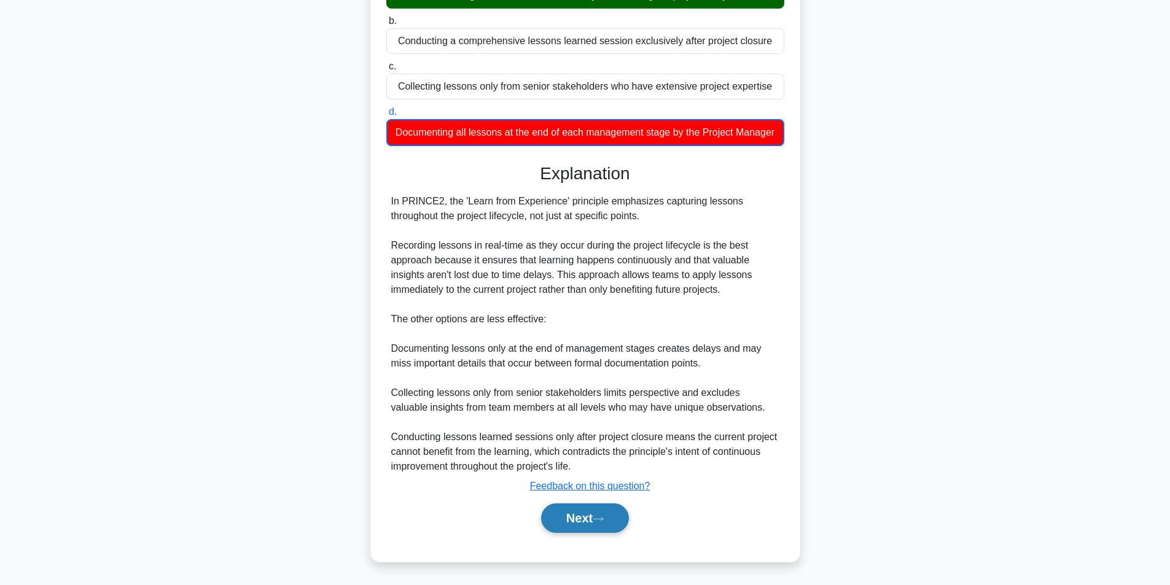
click at [553, 518] on button "Next" at bounding box center [585, 518] width 88 height 29
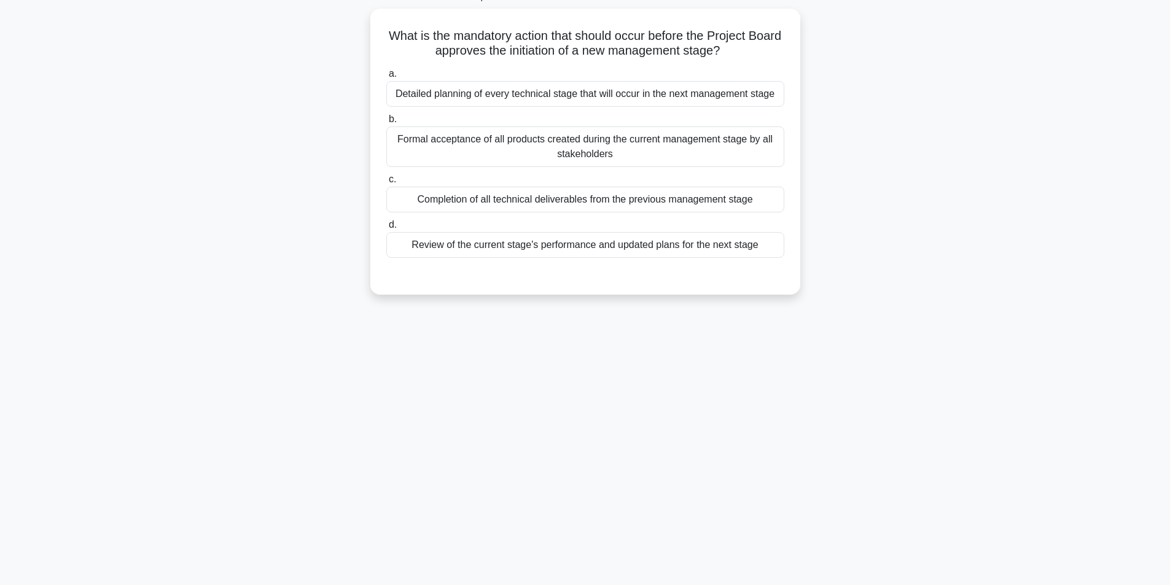
scroll to position [78, 0]
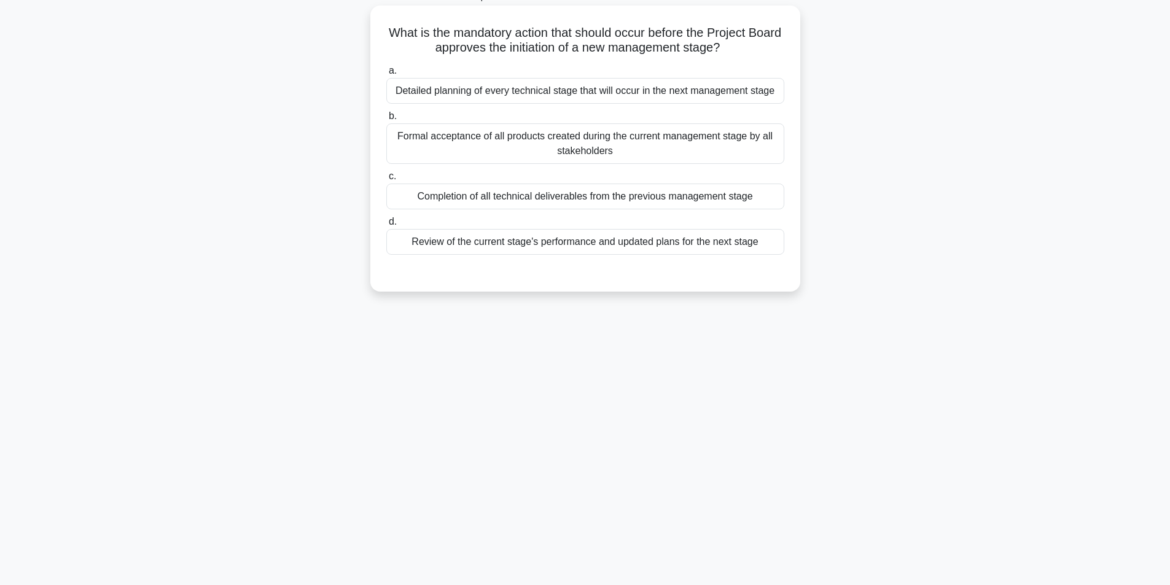
click at [471, 147] on div "Formal acceptance of all products created during the current management stage b…" at bounding box center [585, 143] width 398 height 41
click at [386, 120] on input "b. Formal acceptance of all products created during the current management stag…" at bounding box center [386, 116] width 0 height 8
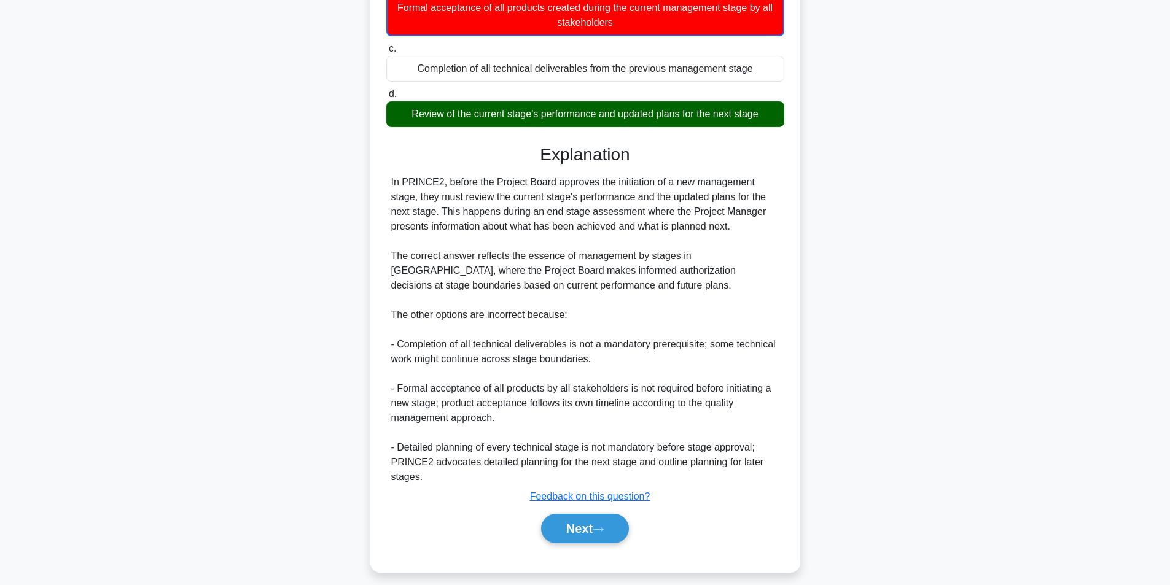
scroll to position [218, 0]
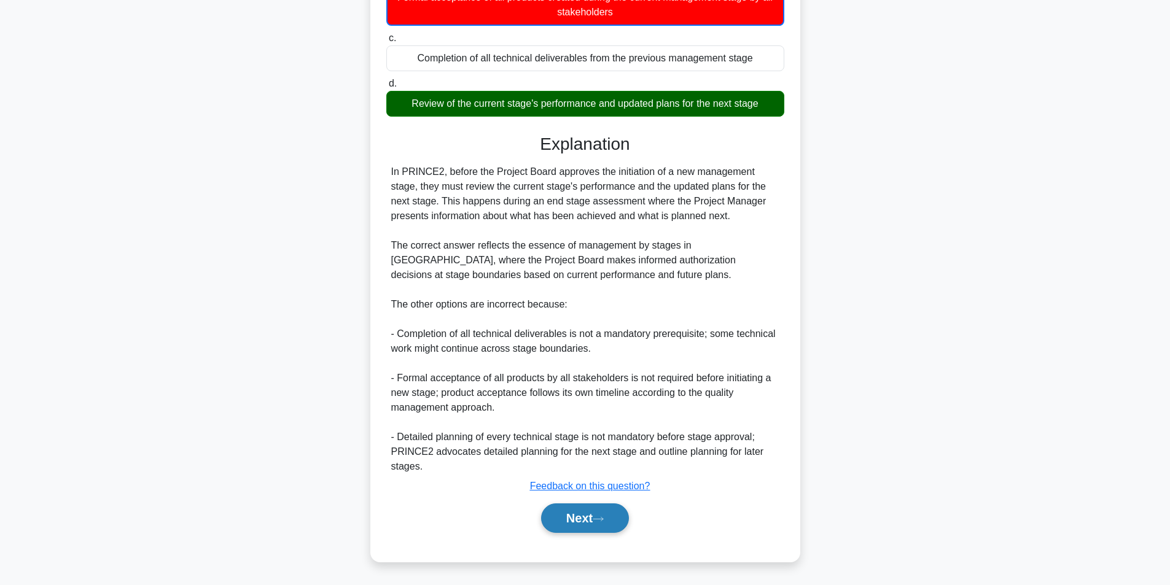
click at [577, 515] on button "Next" at bounding box center [585, 518] width 88 height 29
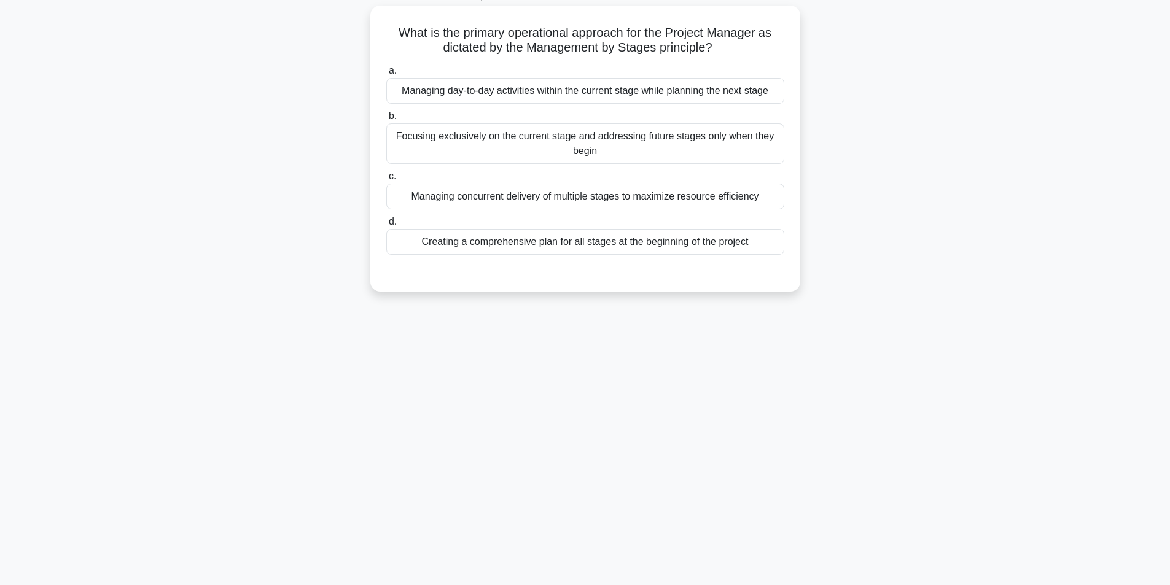
click at [610, 88] on div "Managing day-to-day activities within the current stage while planning the next…" at bounding box center [585, 91] width 398 height 26
click at [386, 75] on input "a. Managing day-to-day activities within the current stage while planning the n…" at bounding box center [386, 71] width 0 height 8
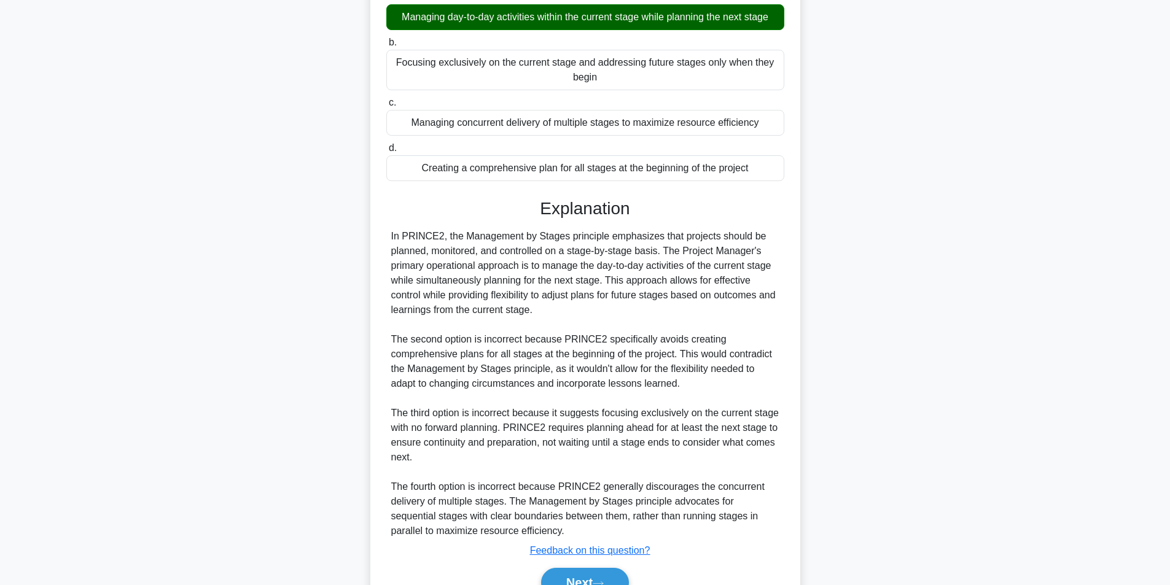
scroll to position [217, 0]
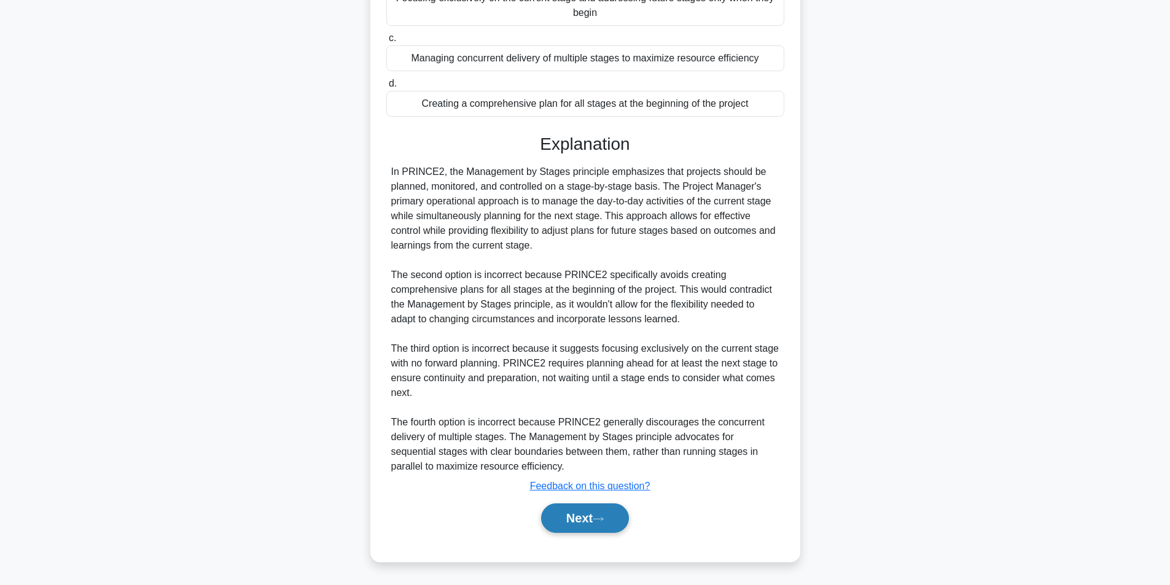
click at [617, 520] on button "Next" at bounding box center [585, 518] width 88 height 29
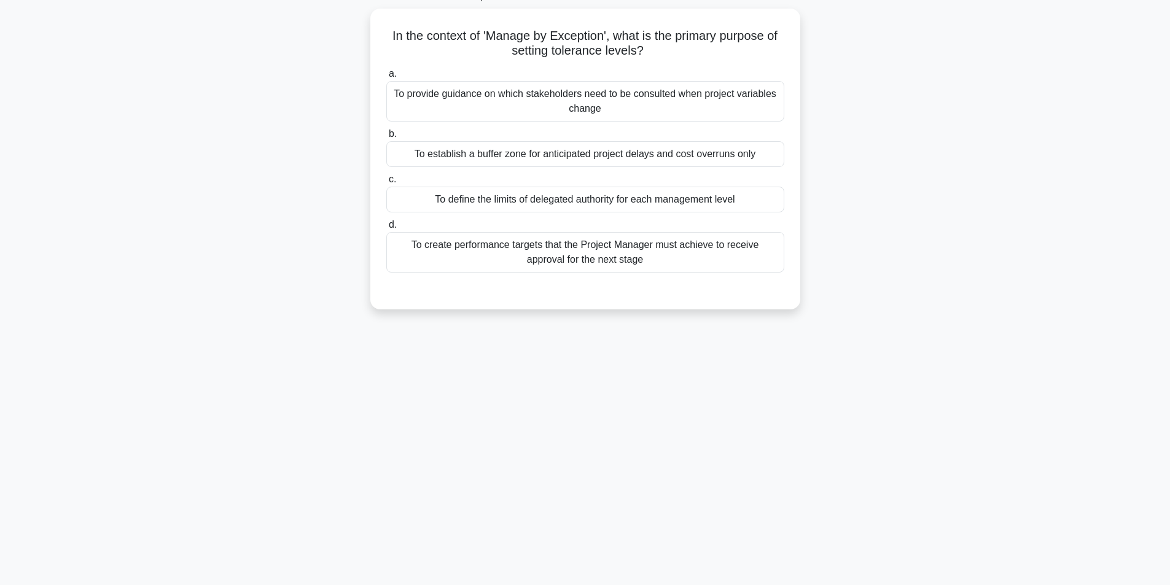
scroll to position [78, 0]
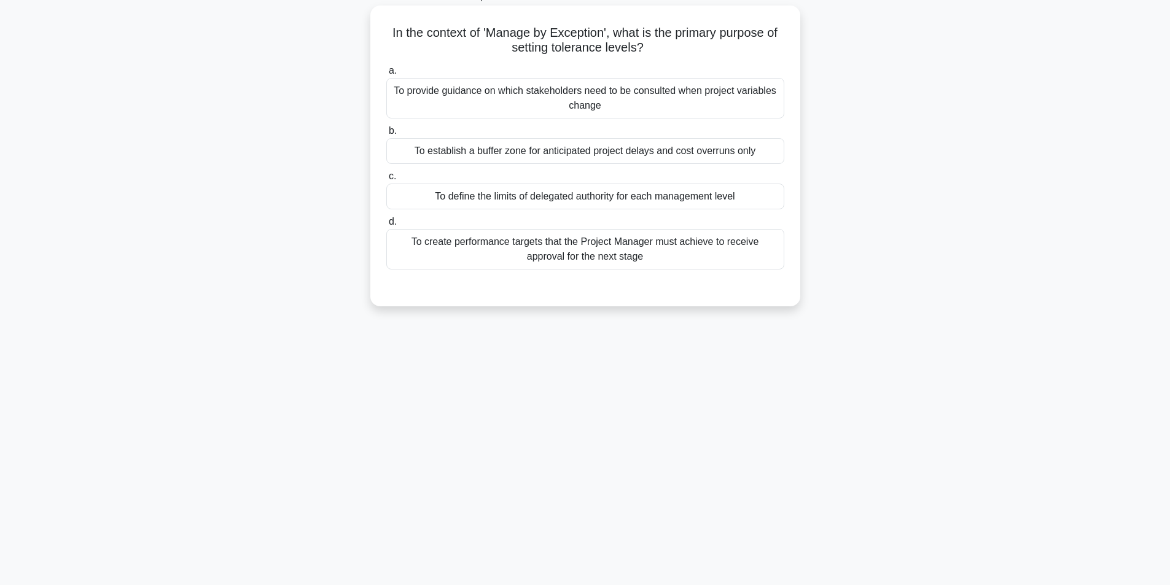
click at [587, 88] on div "To provide guidance on which stakeholders need to be consulted when project var…" at bounding box center [585, 98] width 398 height 41
click at [386, 75] on input "a. To provide guidance on which stakeholders need to be consulted when project …" at bounding box center [386, 71] width 0 height 8
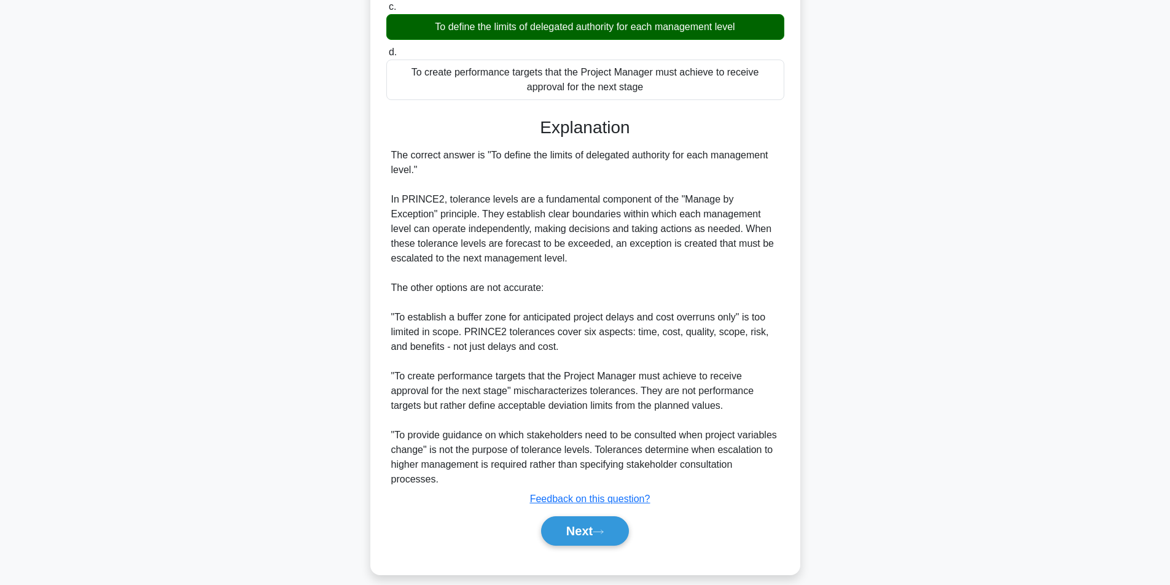
scroll to position [262, 0]
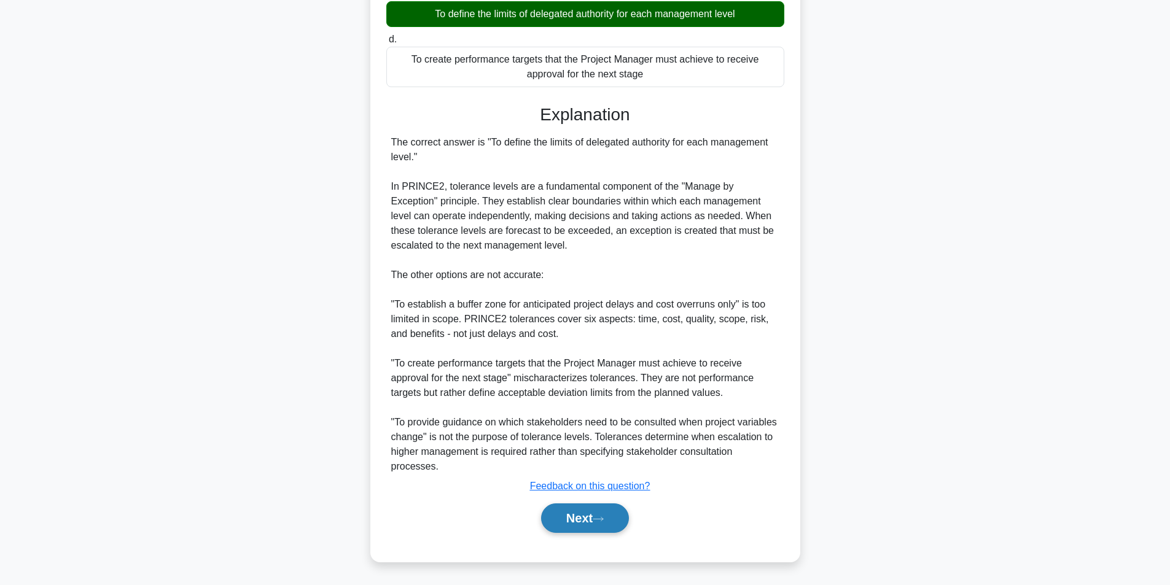
click at [573, 514] on button "Next" at bounding box center [585, 518] width 88 height 29
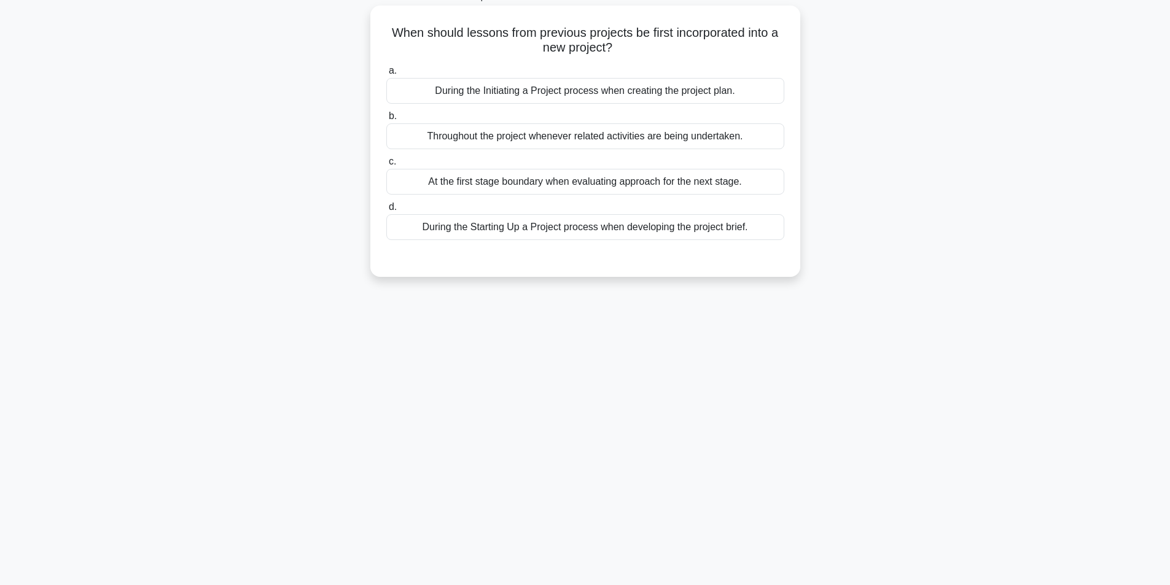
click at [510, 144] on div "Throughout the project whenever related activities are being undertaken." at bounding box center [585, 136] width 398 height 26
click at [386, 120] on input "b. Throughout the project whenever related activities are being undertaken." at bounding box center [386, 116] width 0 height 8
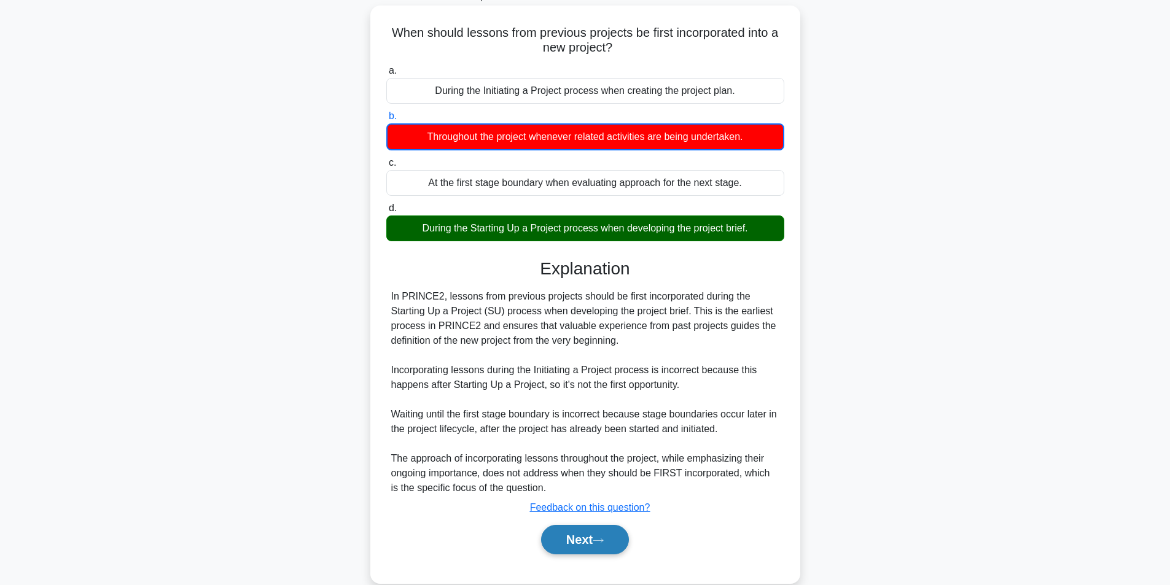
click at [548, 533] on button "Next" at bounding box center [585, 539] width 88 height 29
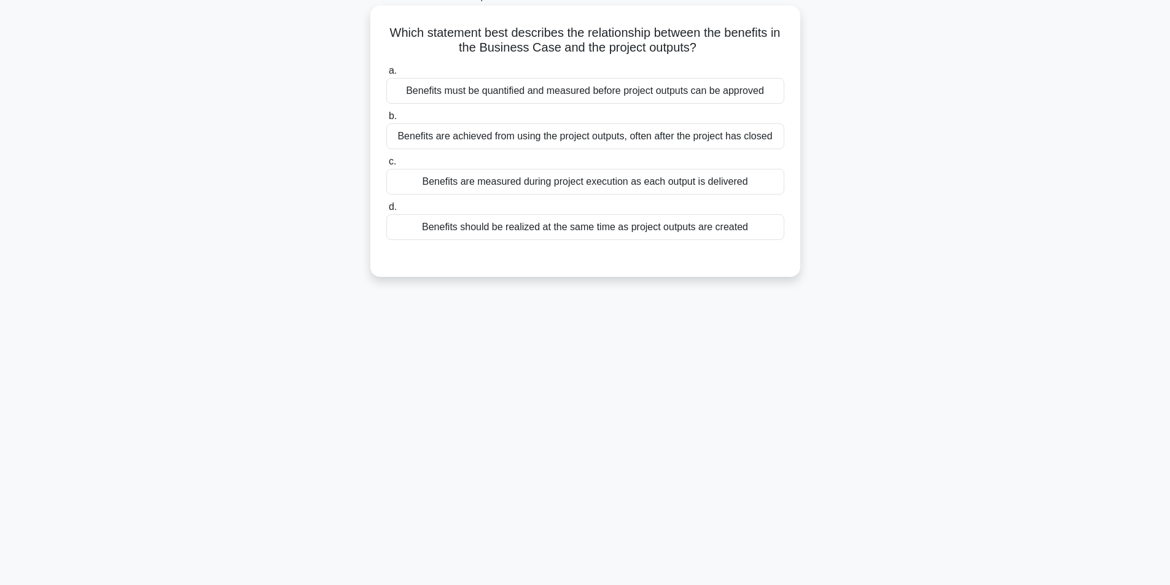
click at [642, 90] on div "Benefits must be quantified and measured before project outputs can be approved" at bounding box center [585, 91] width 398 height 26
click at [386, 75] on input "a. Benefits must be quantified and measured before project outputs can be appro…" at bounding box center [386, 71] width 0 height 8
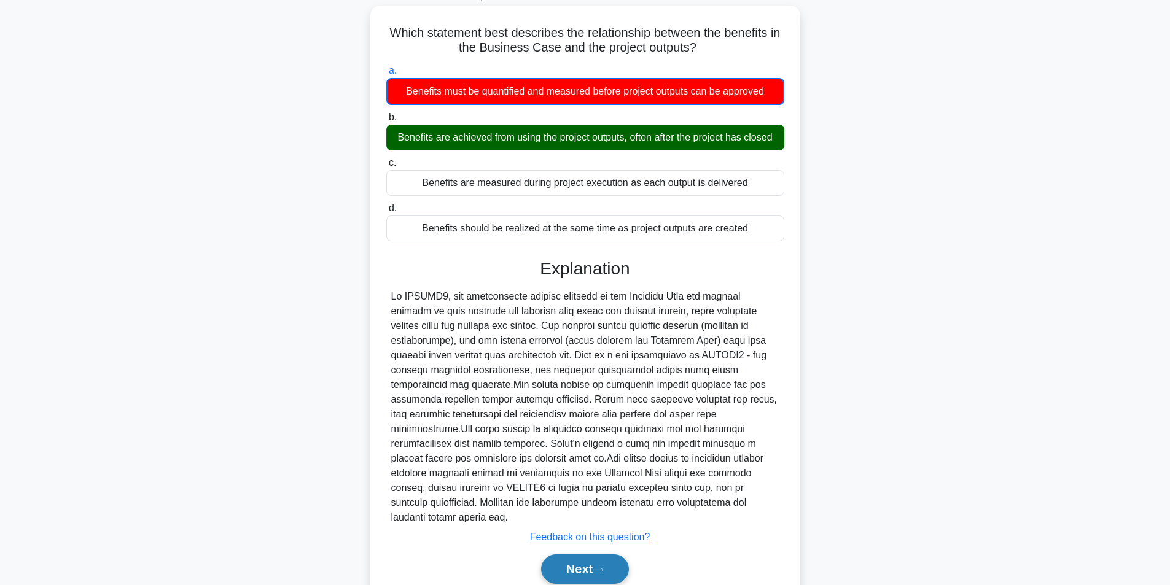
click at [588, 555] on button "Next" at bounding box center [585, 569] width 88 height 29
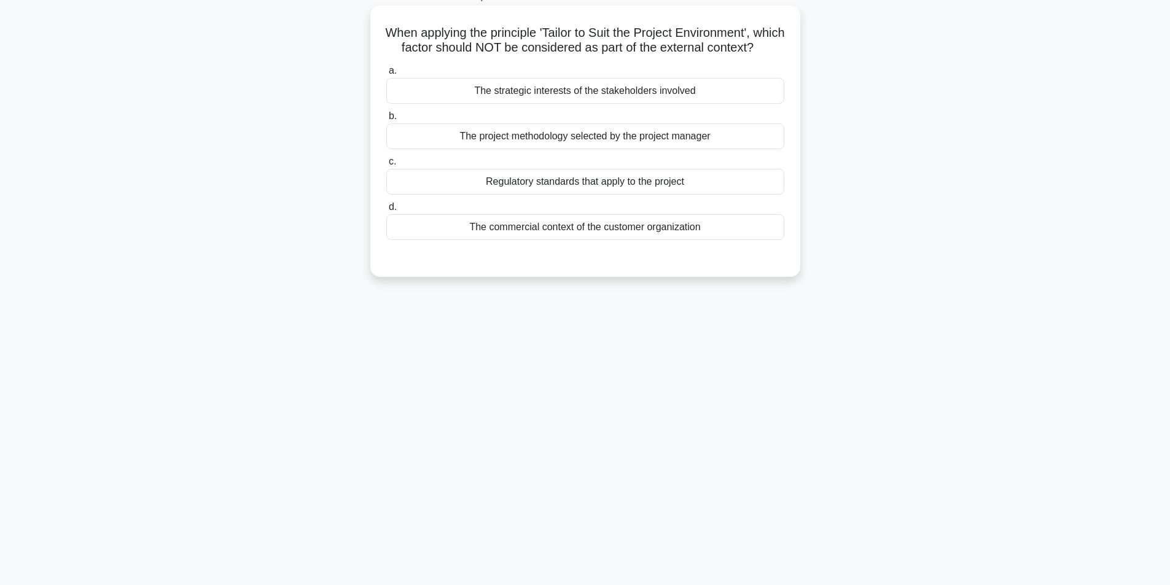
click at [558, 103] on div "The strategic interests of the stakeholders involved" at bounding box center [585, 91] width 398 height 26
click at [386, 75] on input "a. The strategic interests of the stakeholders involved" at bounding box center [386, 71] width 0 height 8
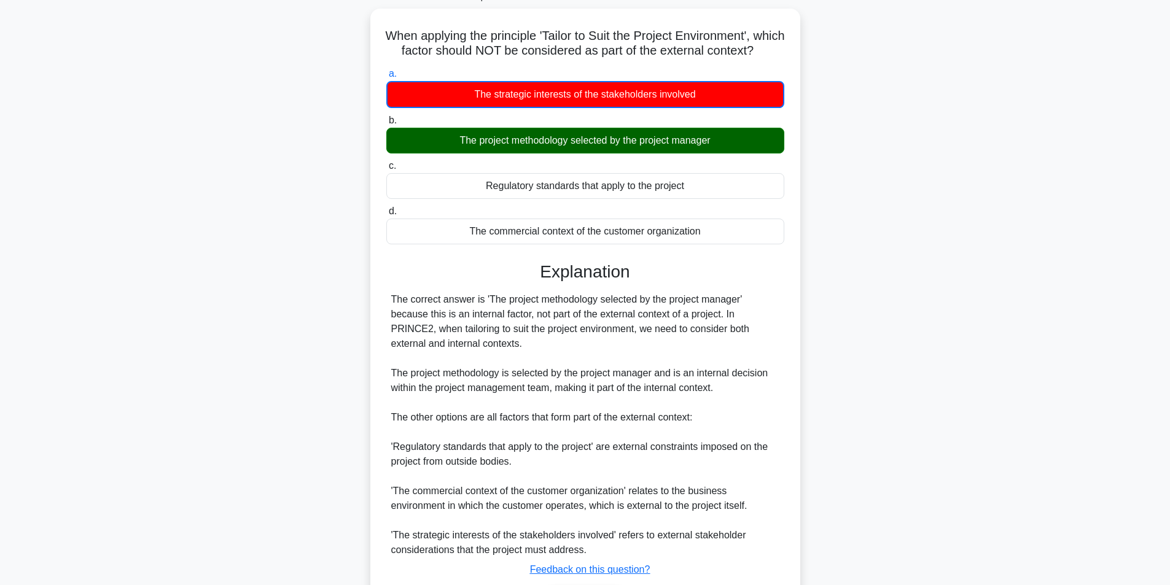
scroll to position [174, 0]
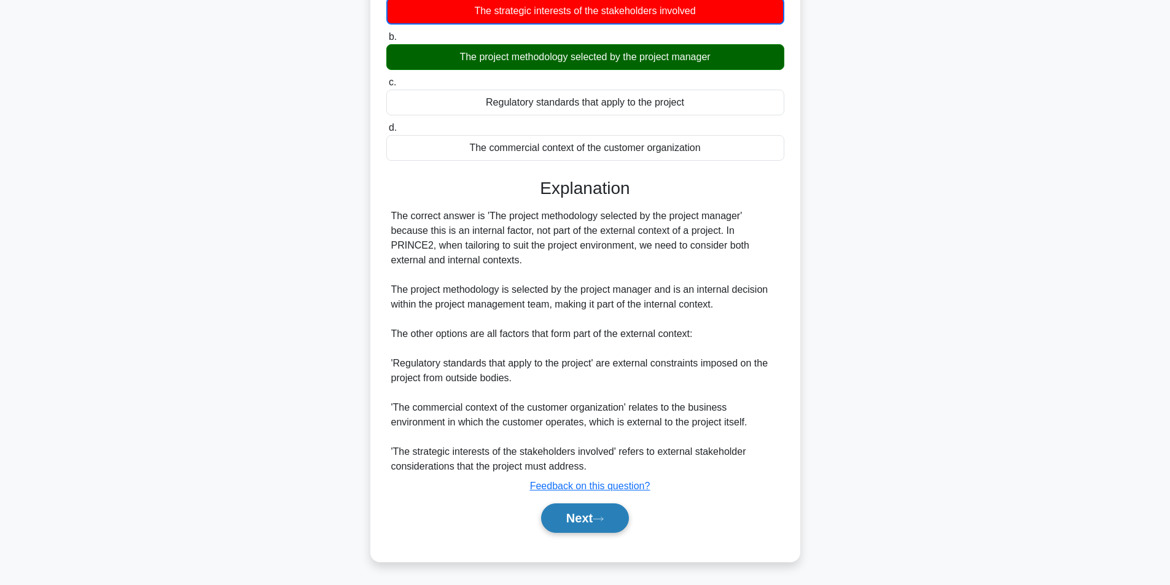
click at [573, 523] on button "Next" at bounding box center [585, 518] width 88 height 29
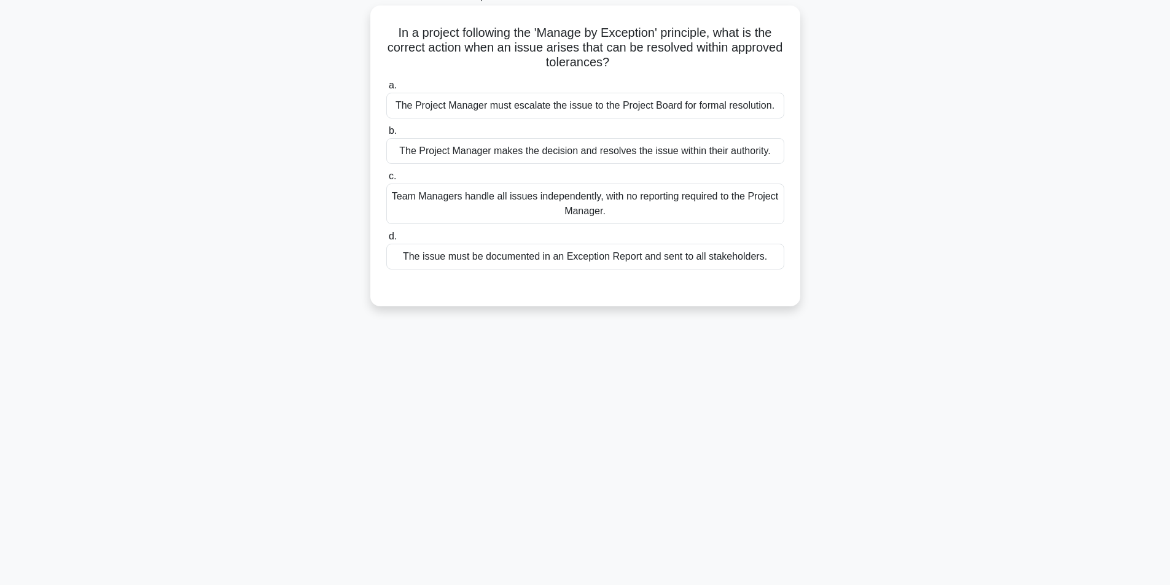
click at [549, 149] on div "The Project Manager makes the decision and resolves the issue within their auth…" at bounding box center [585, 151] width 398 height 26
click at [386, 135] on input "b. The Project Manager makes the decision and resolves the issue within their a…" at bounding box center [386, 131] width 0 height 8
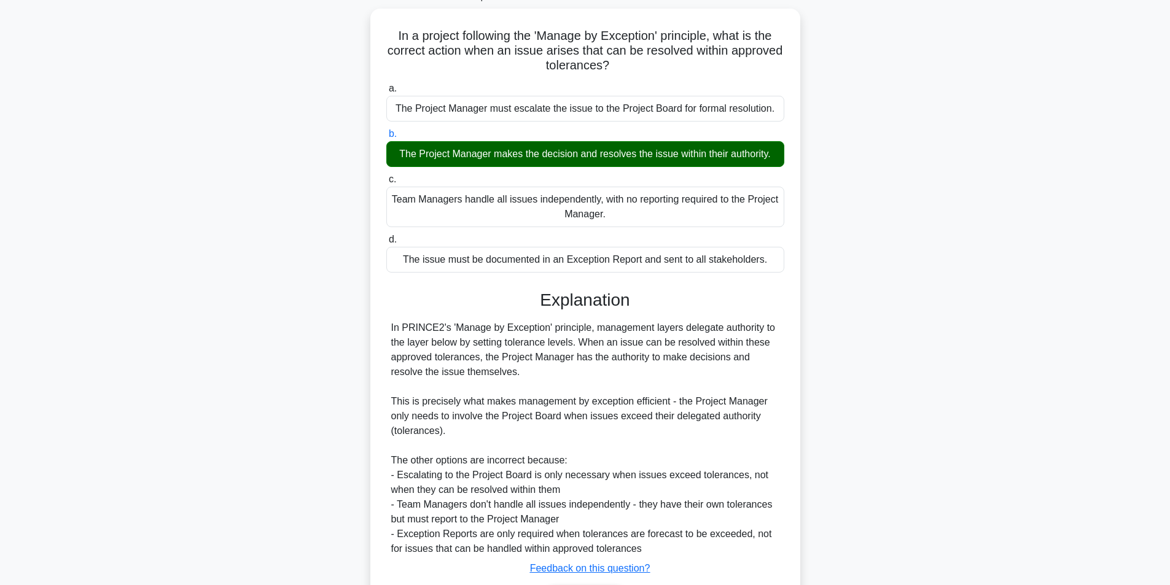
scroll to position [158, 0]
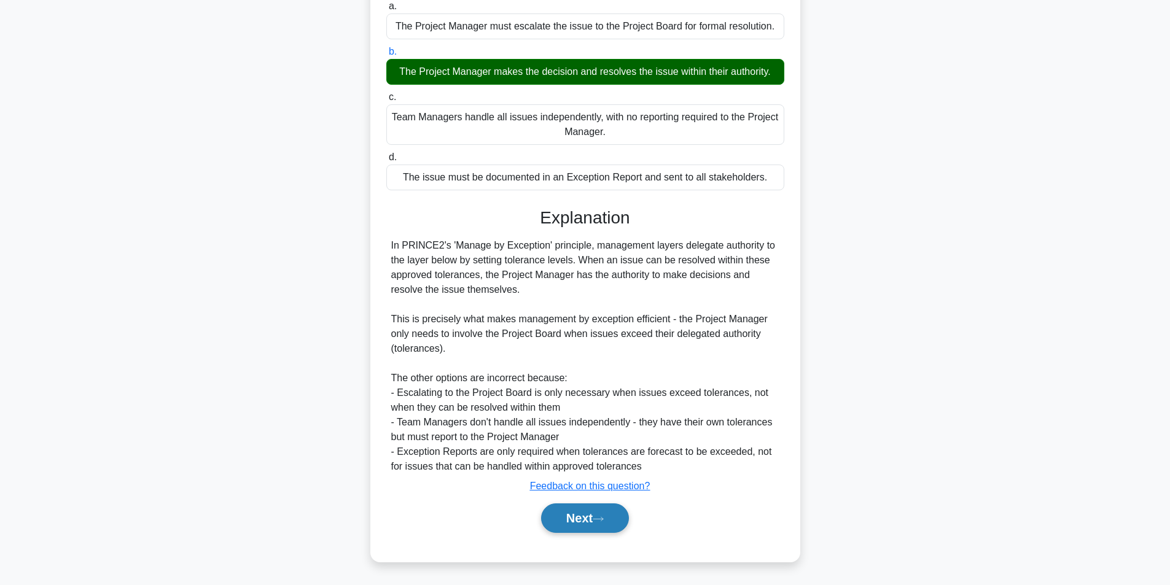
click at [554, 519] on button "Next" at bounding box center [585, 518] width 88 height 29
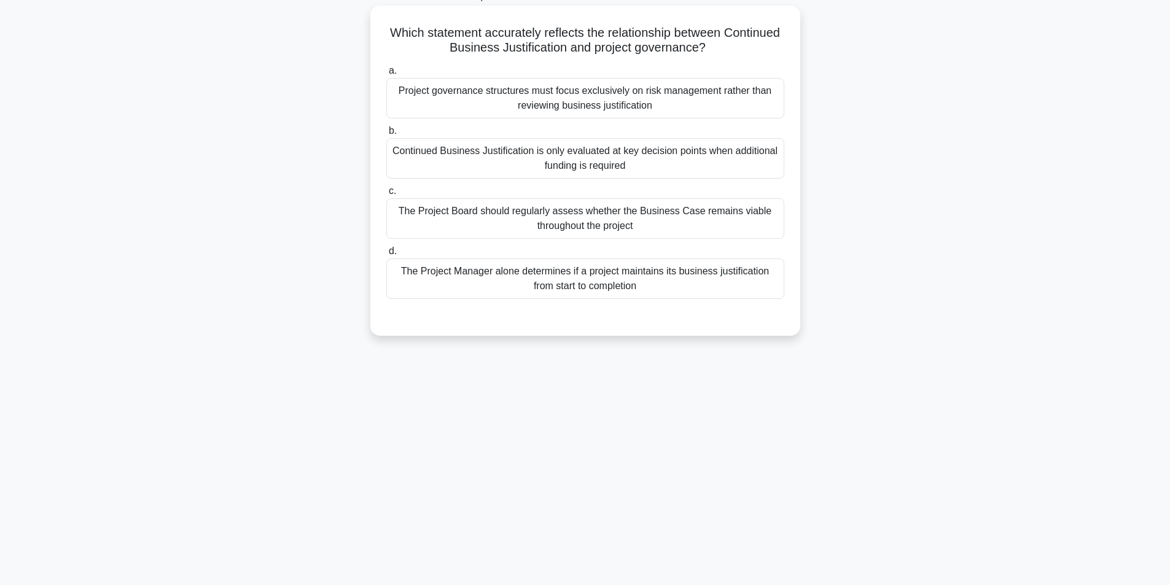
click at [553, 224] on div "The Project Board should regularly assess whether the Business Case remains via…" at bounding box center [585, 218] width 398 height 41
click at [386, 195] on input "c. The Project Board should regularly assess whether the Business Case remains …" at bounding box center [386, 191] width 0 height 8
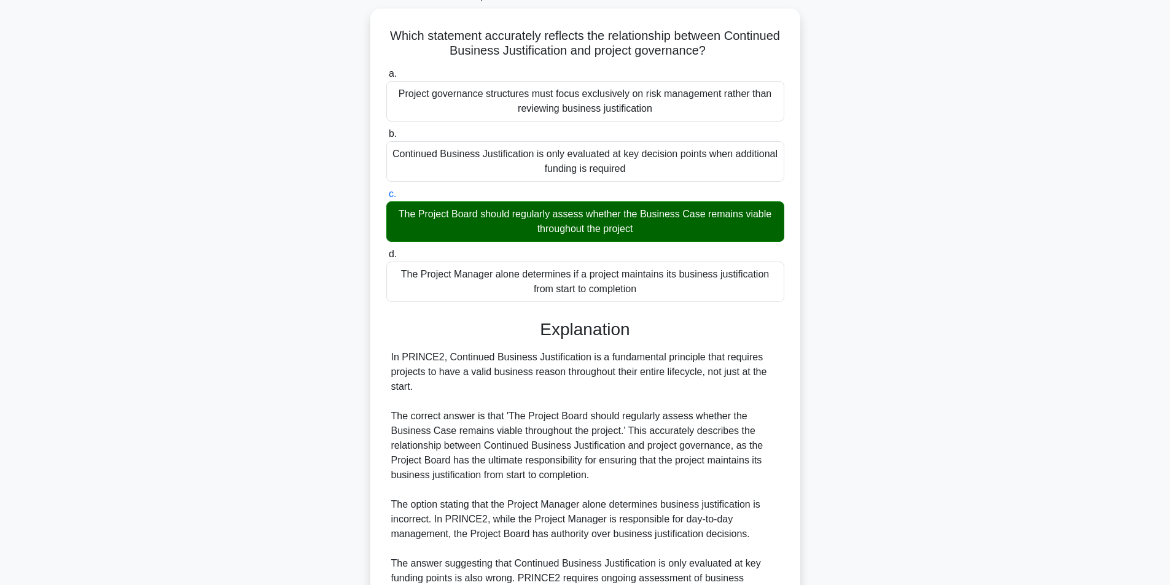
scroll to position [261, 0]
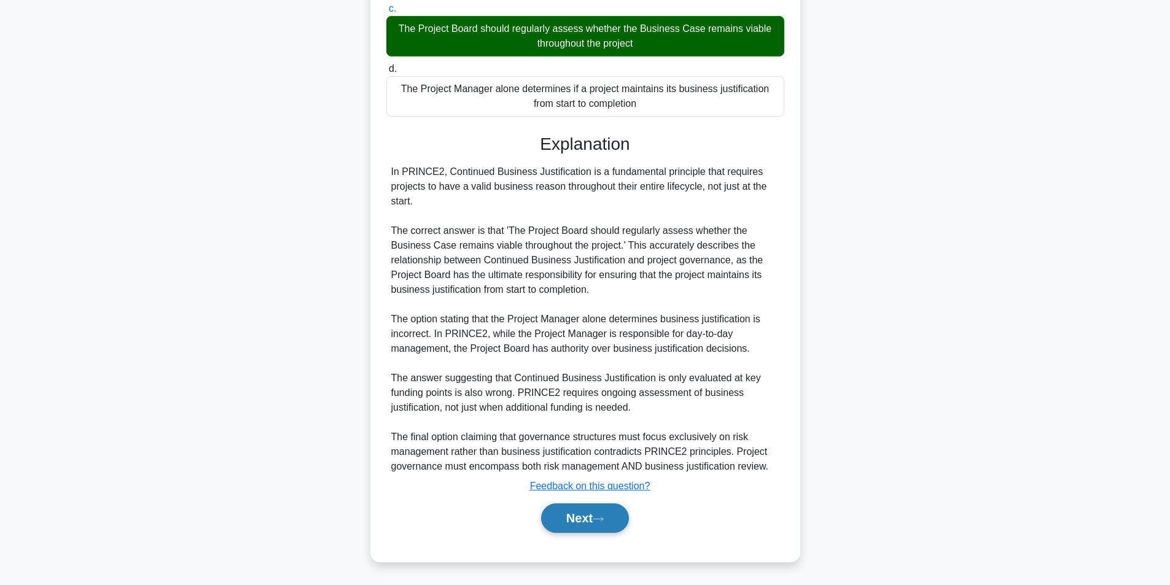
click at [542, 514] on button "Next" at bounding box center [585, 518] width 88 height 29
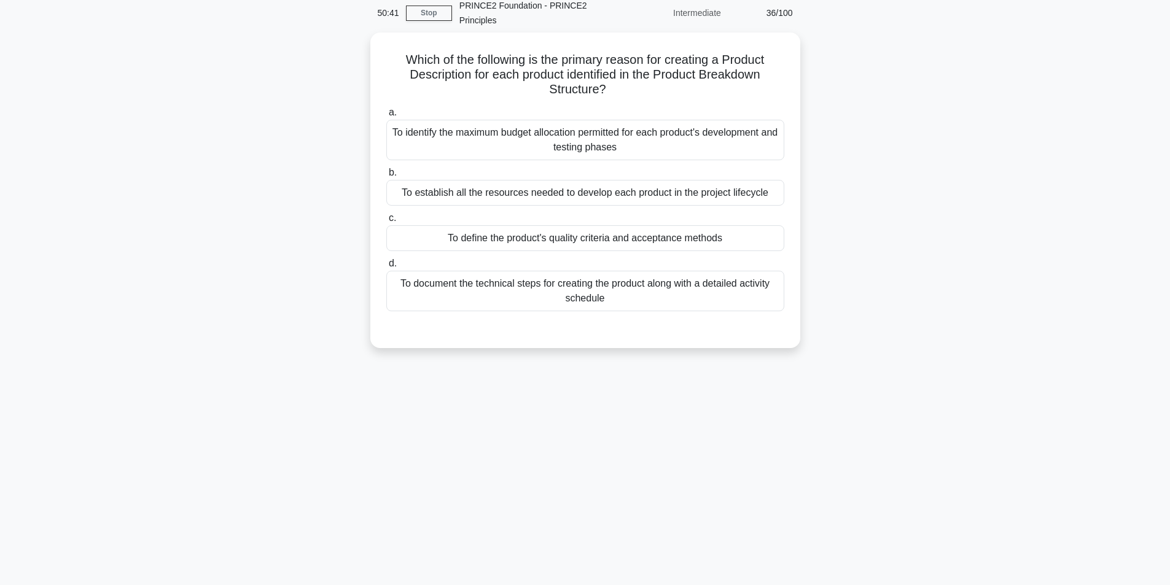
scroll to position [0, 0]
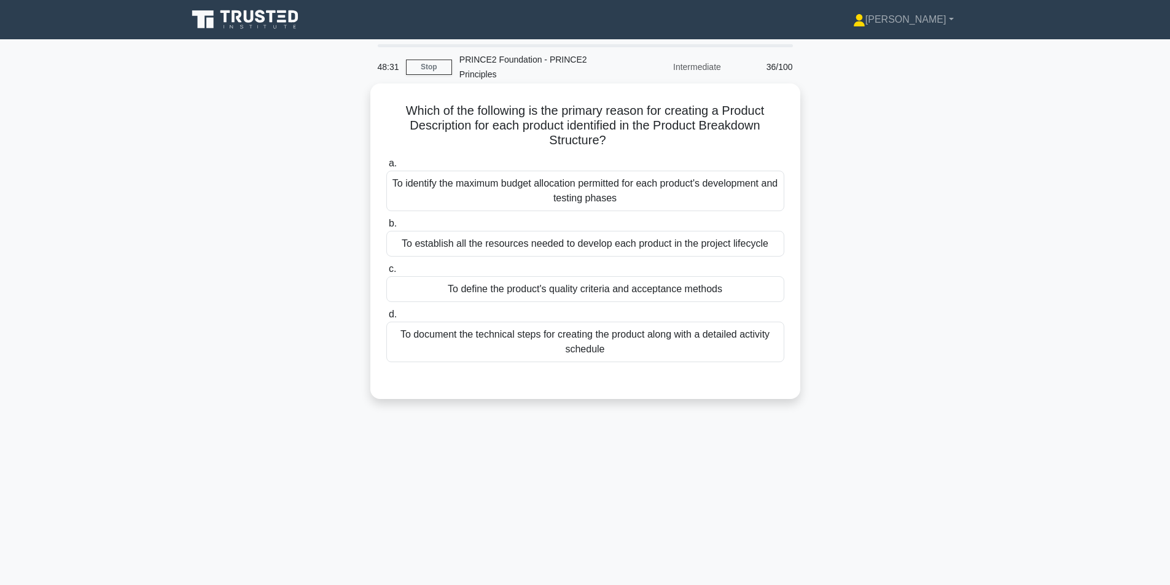
click at [464, 244] on div "To establish all the resources needed to develop each product in the project li…" at bounding box center [585, 244] width 398 height 26
click at [386, 228] on input "b. To establish all the resources needed to develop each product in the project…" at bounding box center [386, 224] width 0 height 8
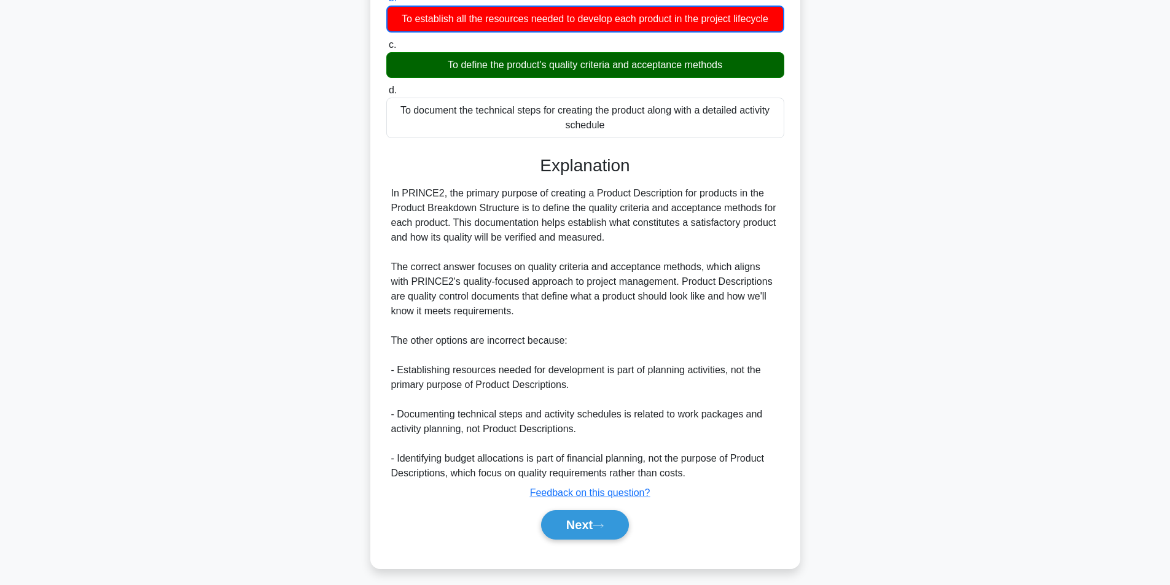
scroll to position [233, 0]
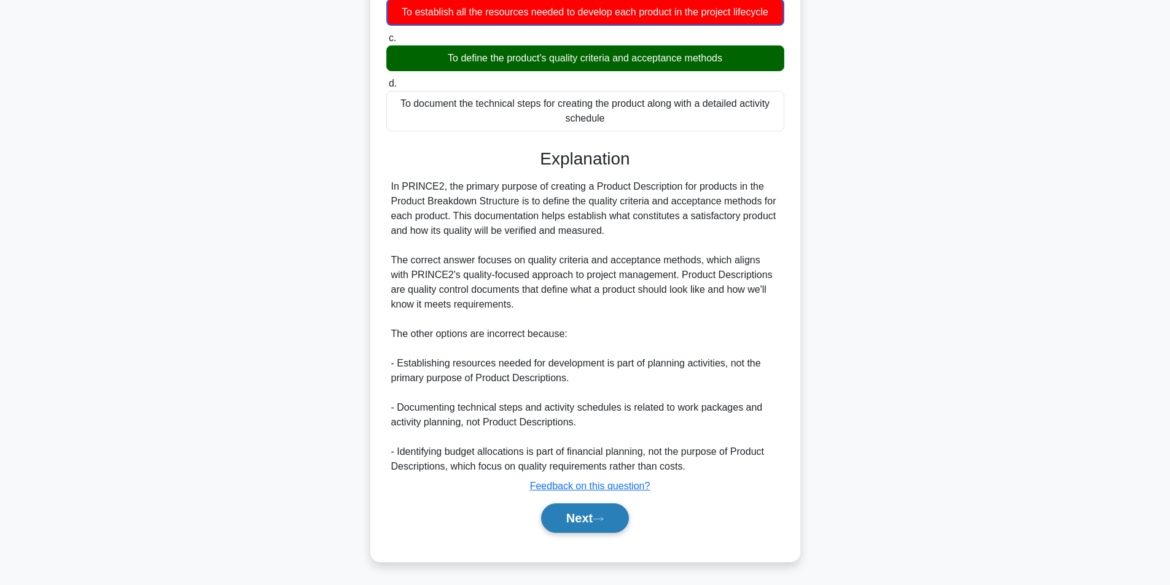
click at [590, 518] on button "Next" at bounding box center [585, 518] width 88 height 29
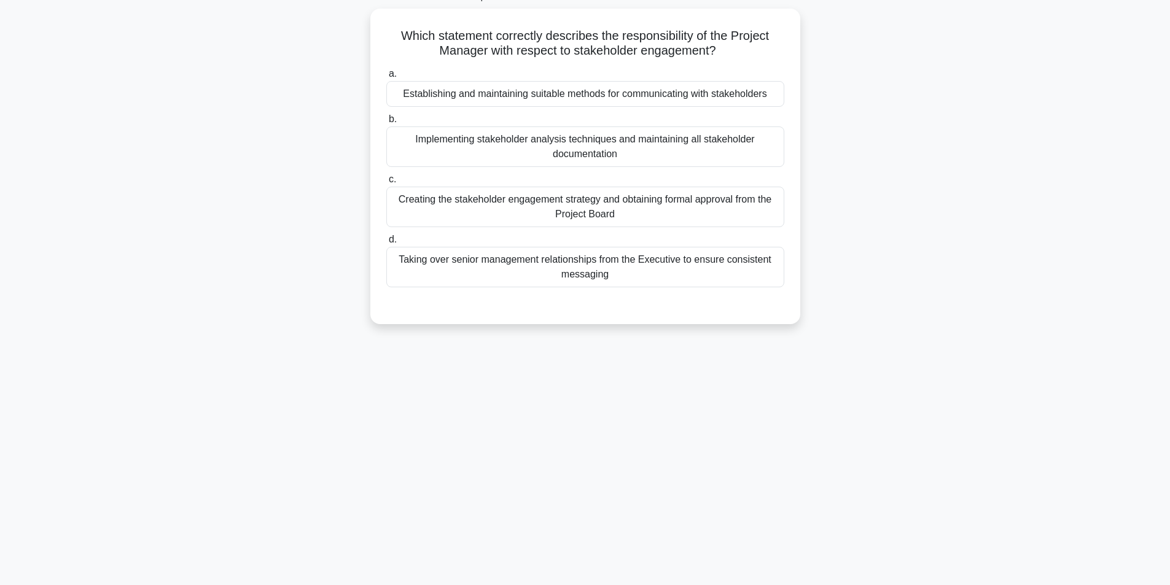
scroll to position [78, 0]
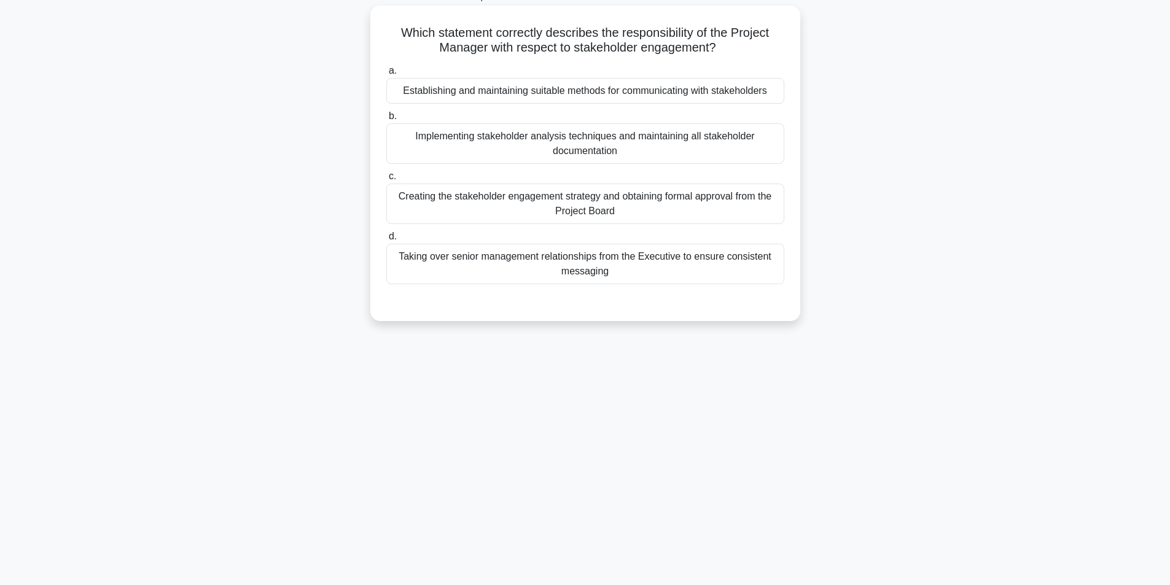
click at [643, 210] on div "Creating the stakeholder engagement strategy and obtaining formal approval from…" at bounding box center [585, 204] width 398 height 41
click at [386, 181] on input "c. Creating the stakeholder engagement strategy and obtaining formal approval f…" at bounding box center [386, 177] width 0 height 8
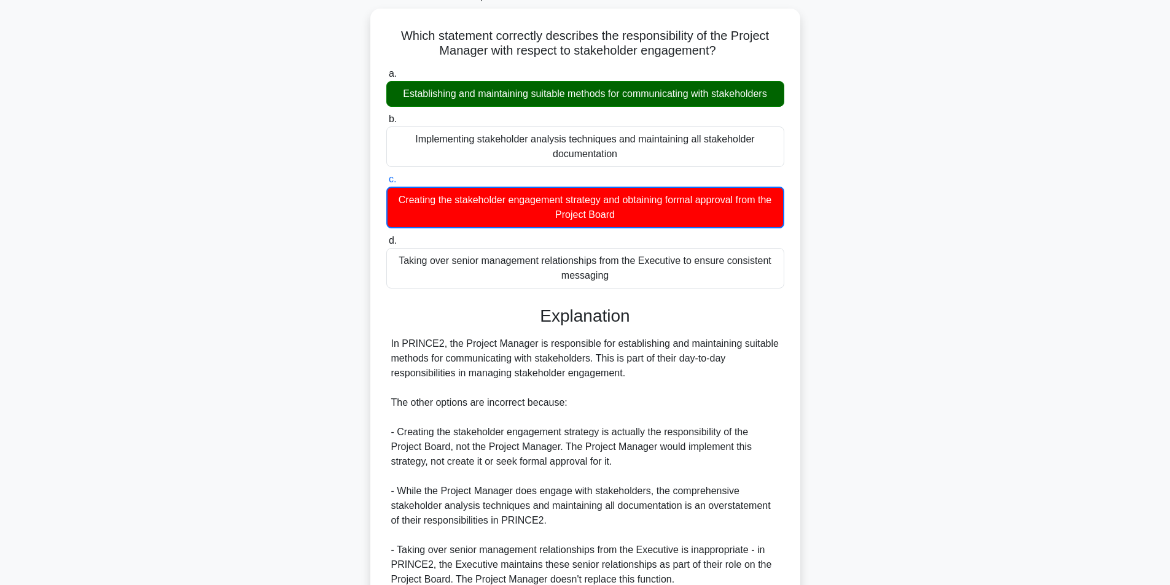
scroll to position [189, 0]
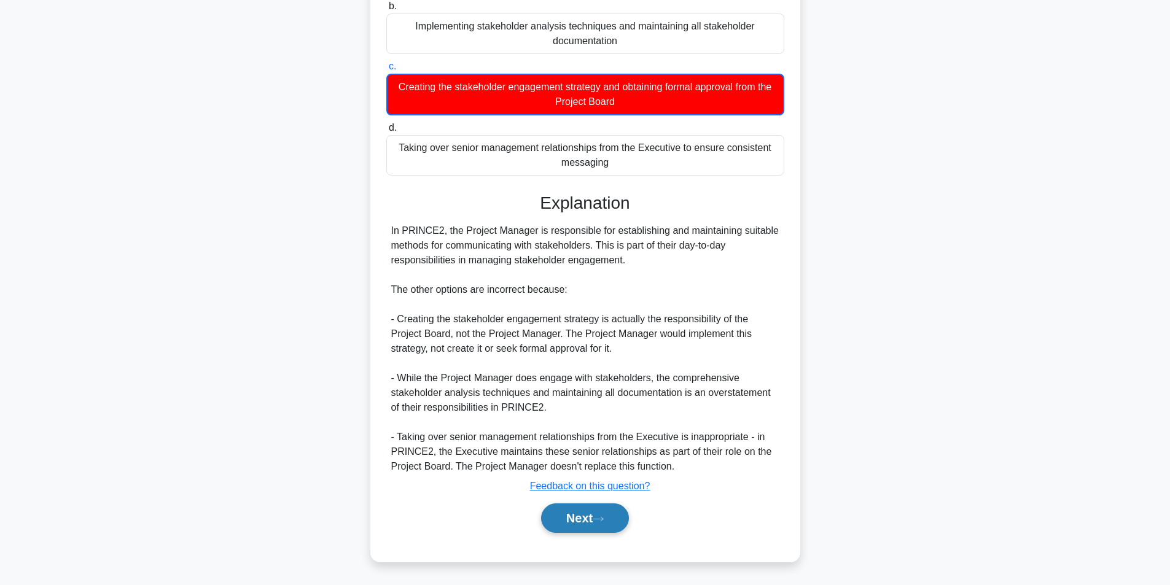
click at [605, 510] on button "Next" at bounding box center [585, 518] width 88 height 29
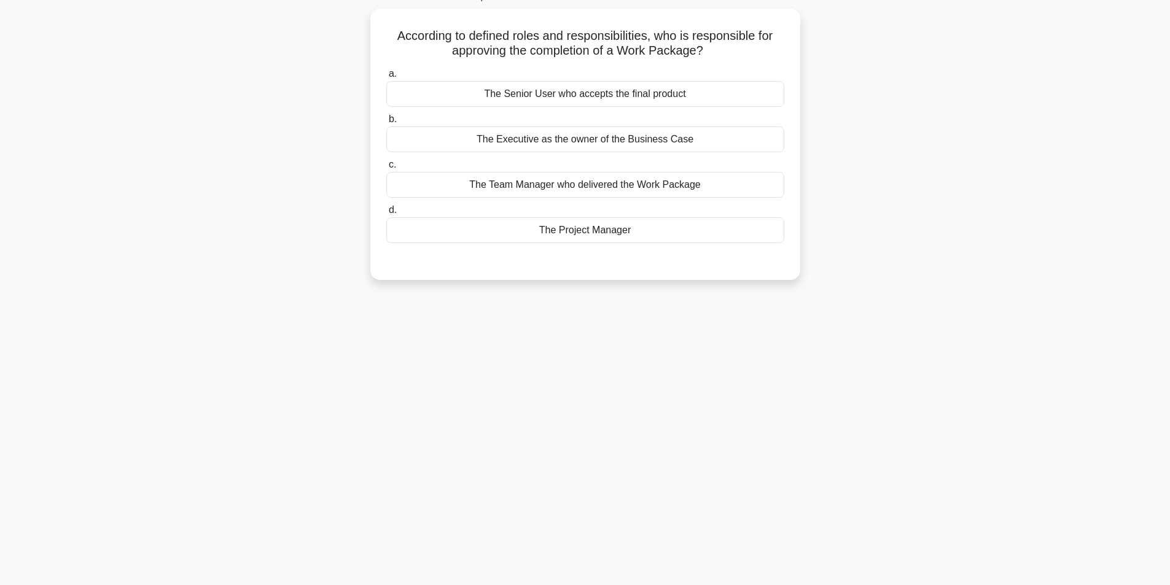
scroll to position [78, 0]
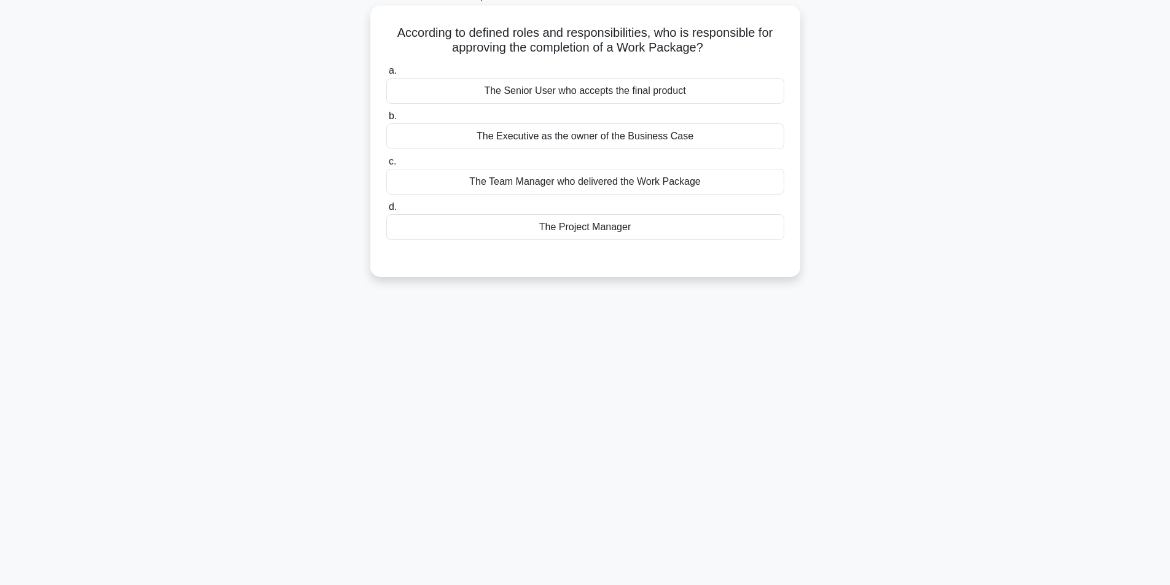
click at [627, 174] on div "The Team Manager who delivered the Work Package" at bounding box center [585, 182] width 398 height 26
click at [386, 166] on input "c. The Team Manager who delivered the Work Package" at bounding box center [386, 162] width 0 height 8
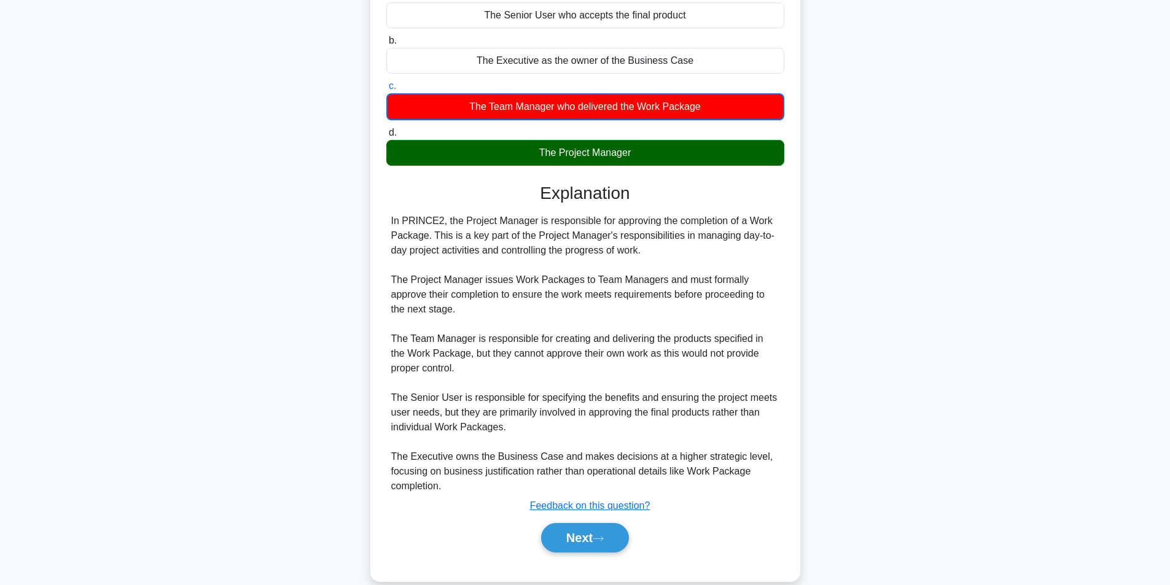
scroll to position [158, 0]
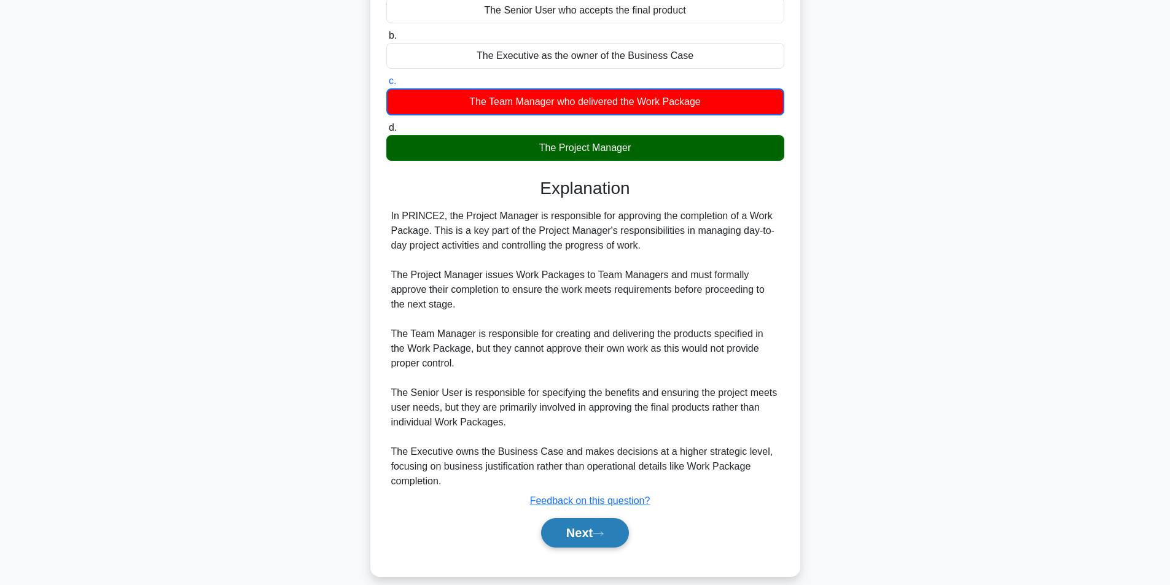
click at [584, 538] on button "Next" at bounding box center [585, 532] width 88 height 29
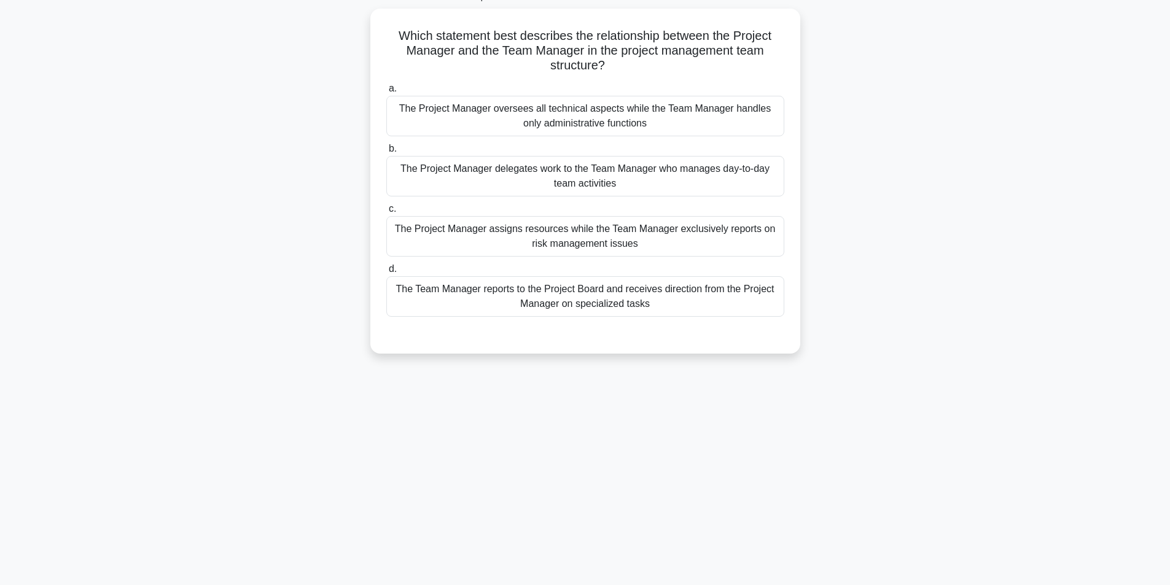
scroll to position [78, 0]
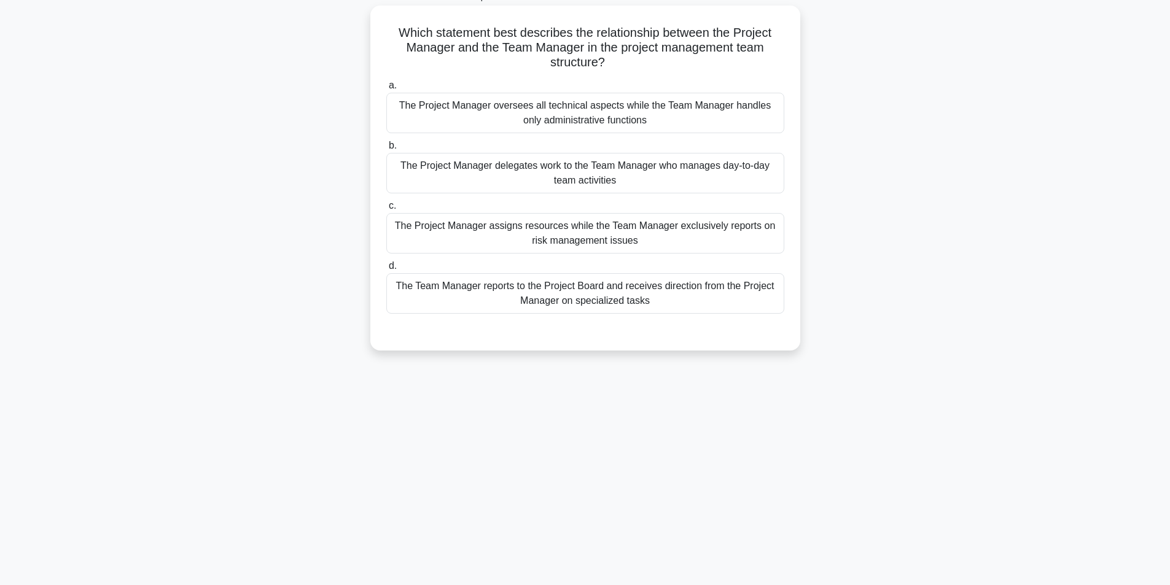
click at [635, 168] on div "The Project Manager delegates work to the Team Manager who manages day-to-day t…" at bounding box center [585, 173] width 398 height 41
click at [386, 150] on input "b. The Project Manager delegates work to the Team Manager who manages day-to-da…" at bounding box center [386, 146] width 0 height 8
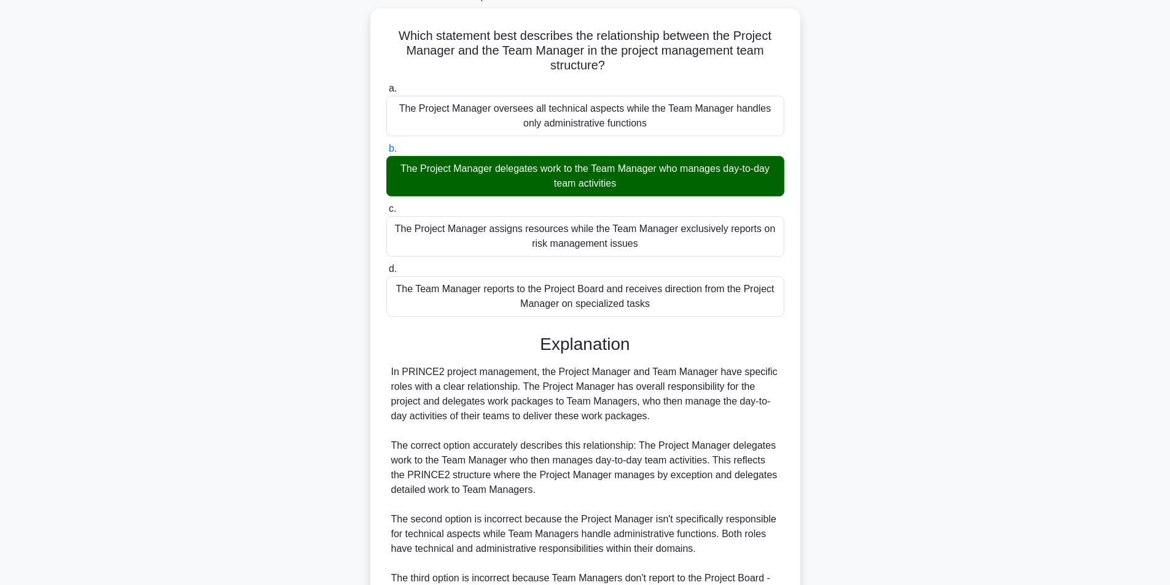
scroll to position [276, 0]
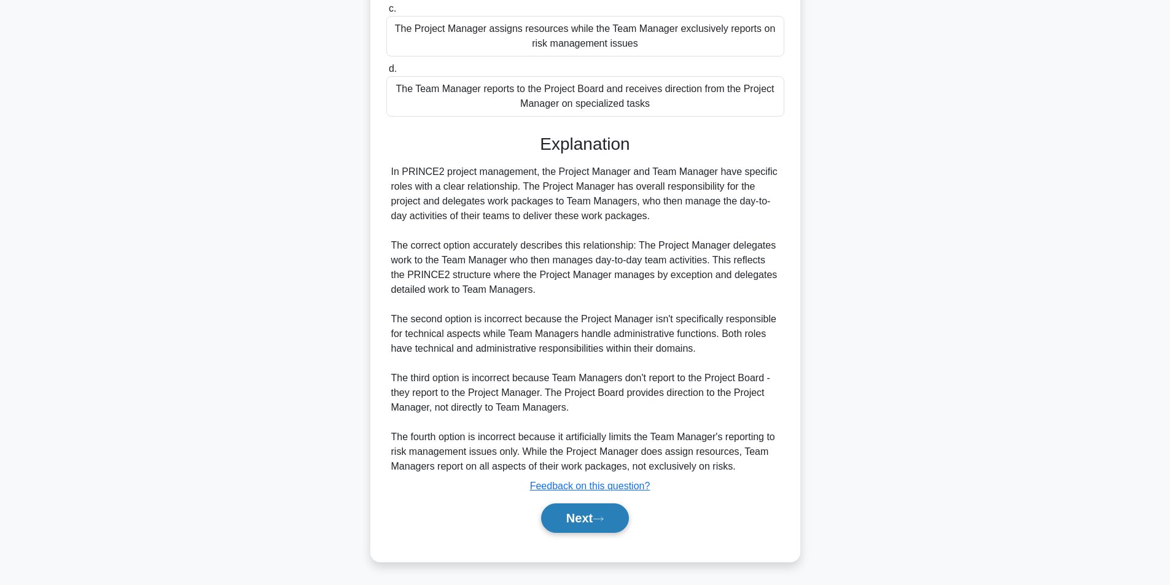
click at [605, 509] on button "Next" at bounding box center [585, 518] width 88 height 29
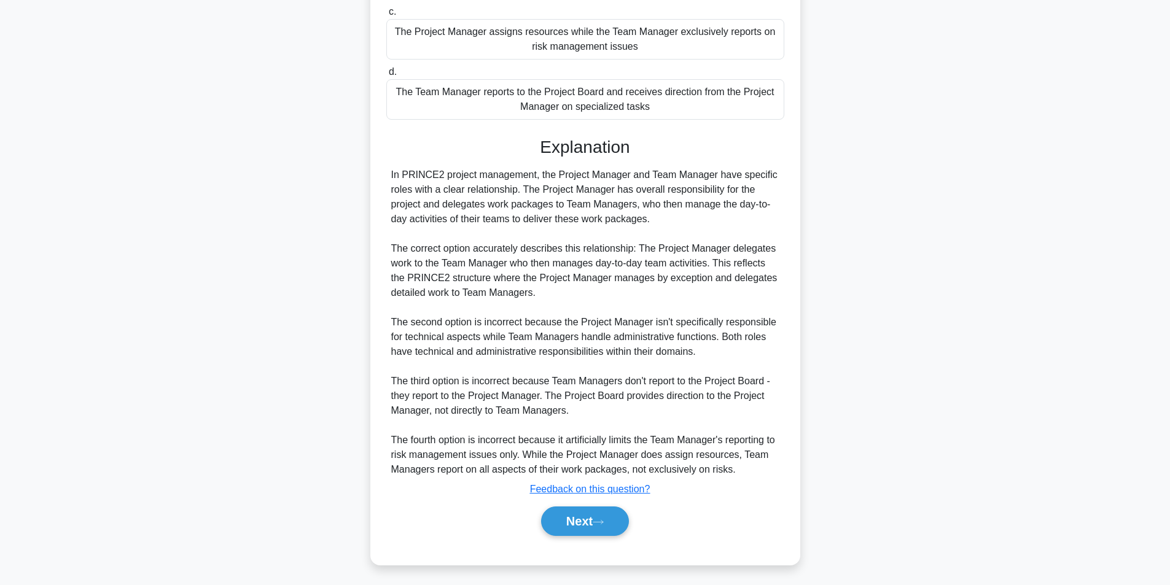
scroll to position [78, 0]
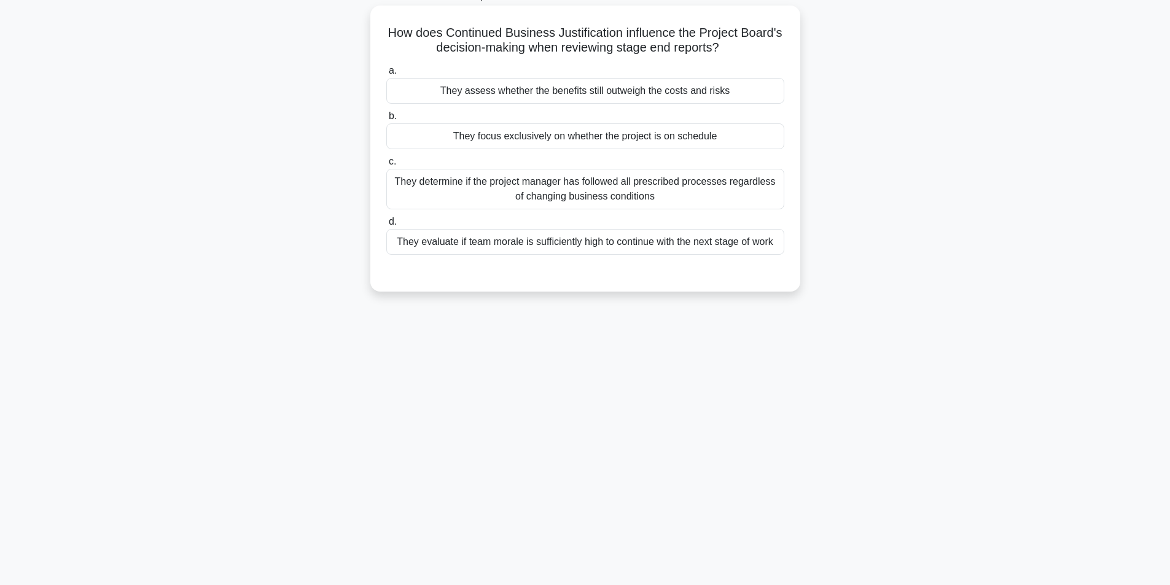
click at [544, 99] on div "They assess whether the benefits still outweigh the costs and risks" at bounding box center [585, 91] width 398 height 26
click at [386, 75] on input "a. They assess whether the benefits still outweigh the costs and risks" at bounding box center [386, 71] width 0 height 8
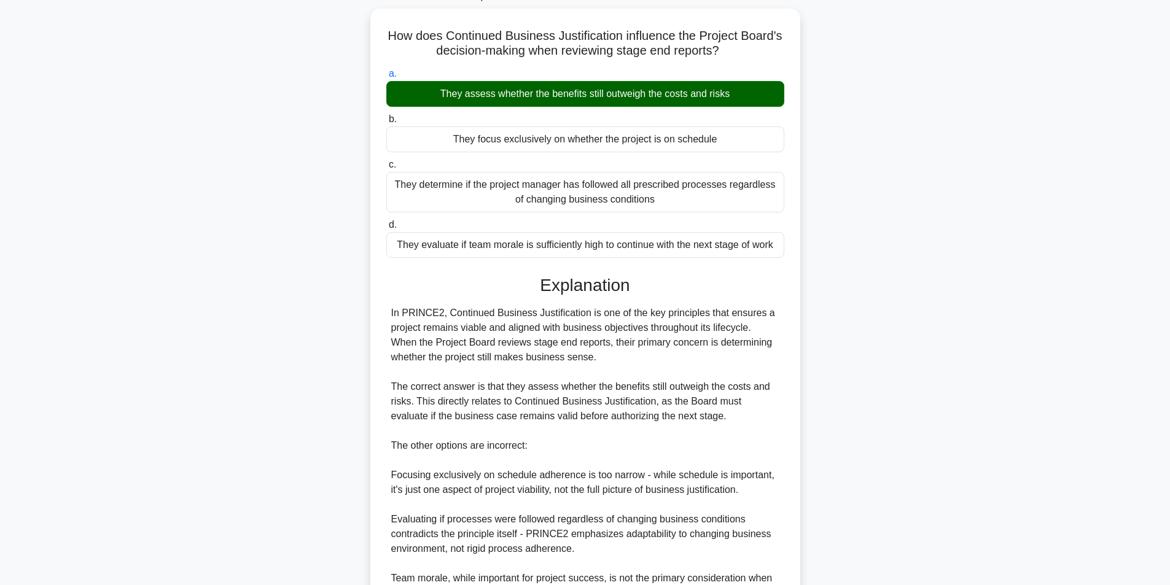
scroll to position [217, 0]
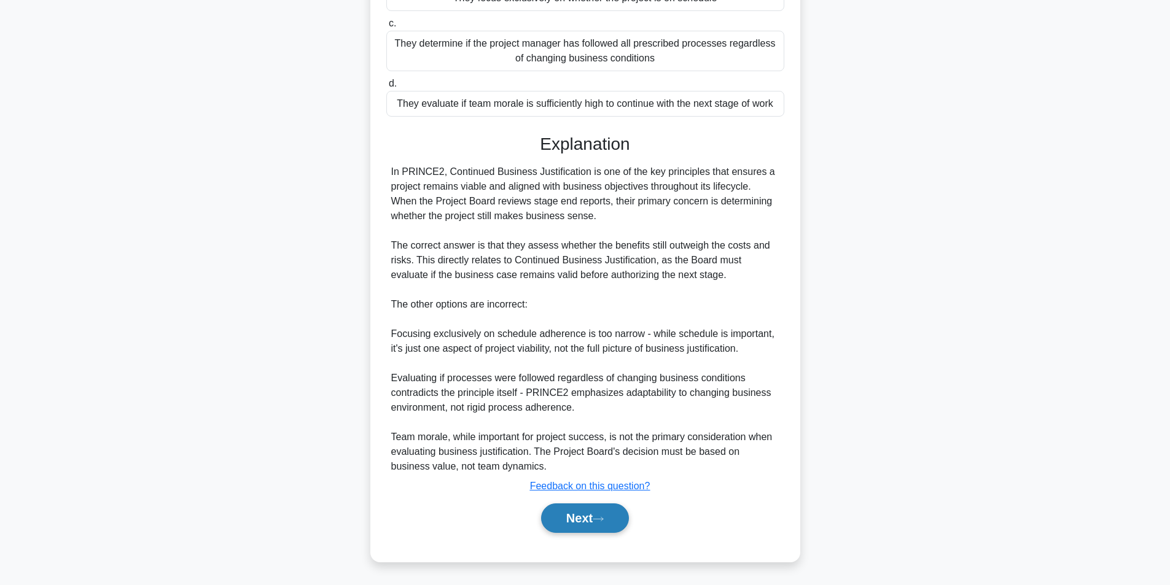
click at [591, 524] on button "Next" at bounding box center [585, 518] width 88 height 29
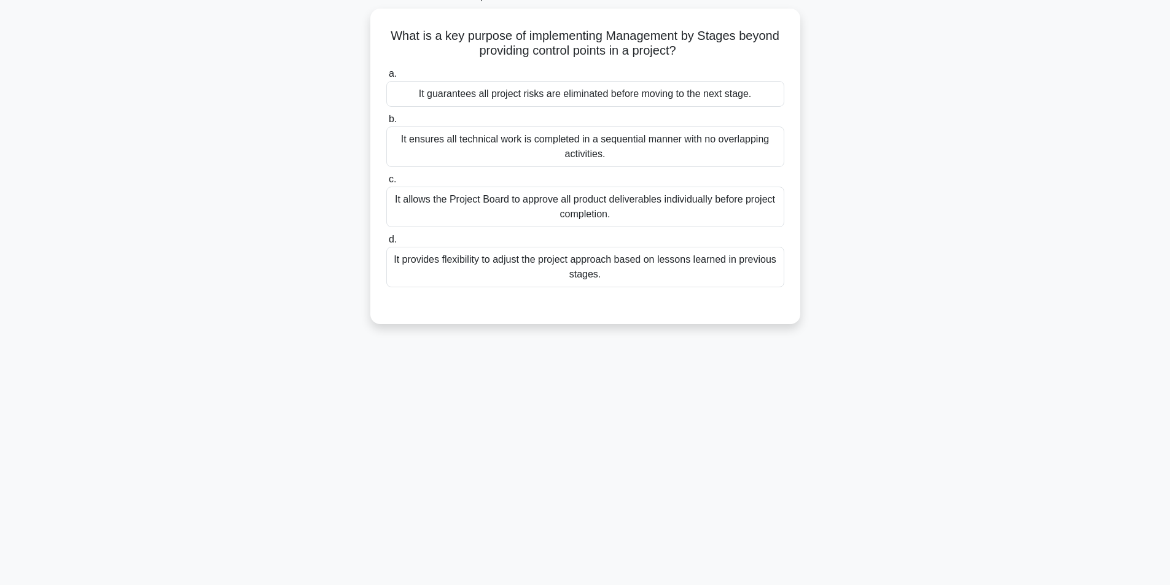
scroll to position [78, 0]
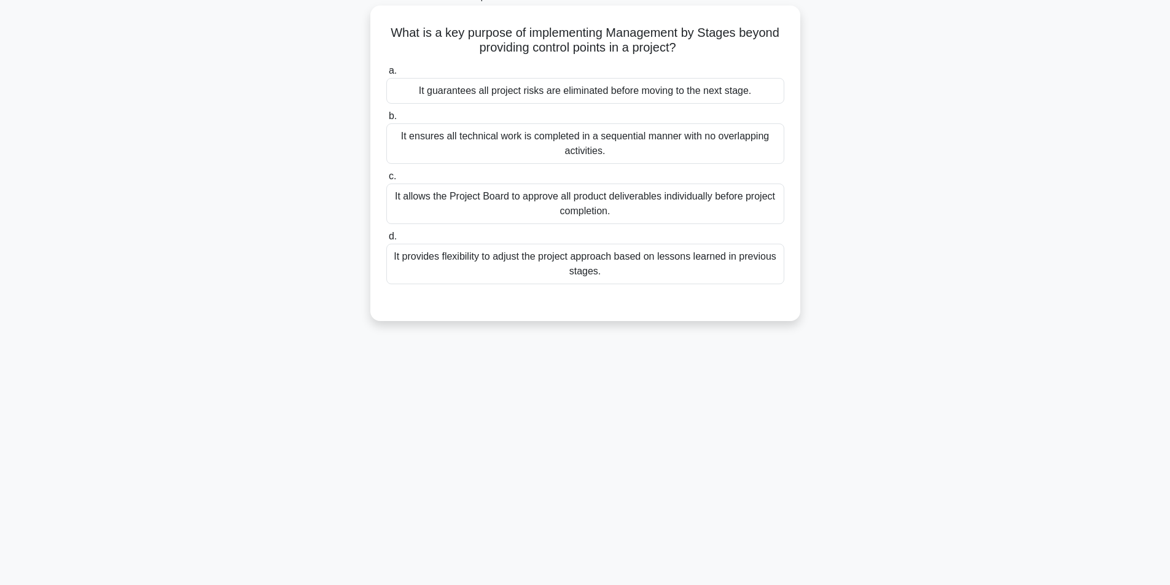
click at [569, 257] on div "It provides flexibility to adjust the project approach based on lessons learned…" at bounding box center [585, 264] width 398 height 41
click at [386, 241] on input "d. It provides flexibility to adjust the project approach based on lessons lear…" at bounding box center [386, 237] width 0 height 8
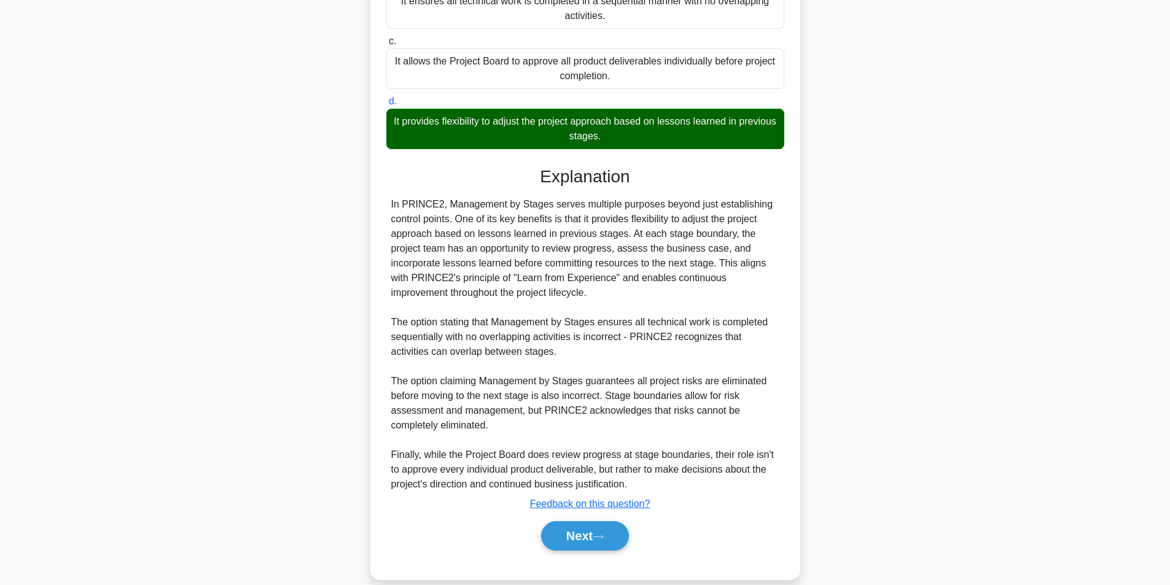
scroll to position [232, 0]
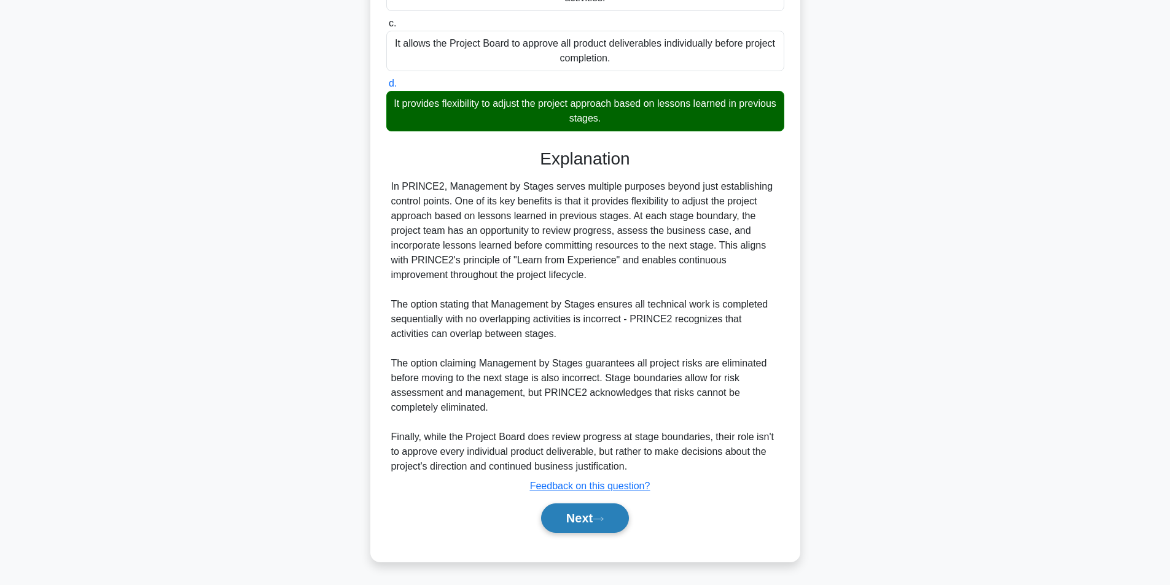
click at [589, 523] on button "Next" at bounding box center [585, 518] width 88 height 29
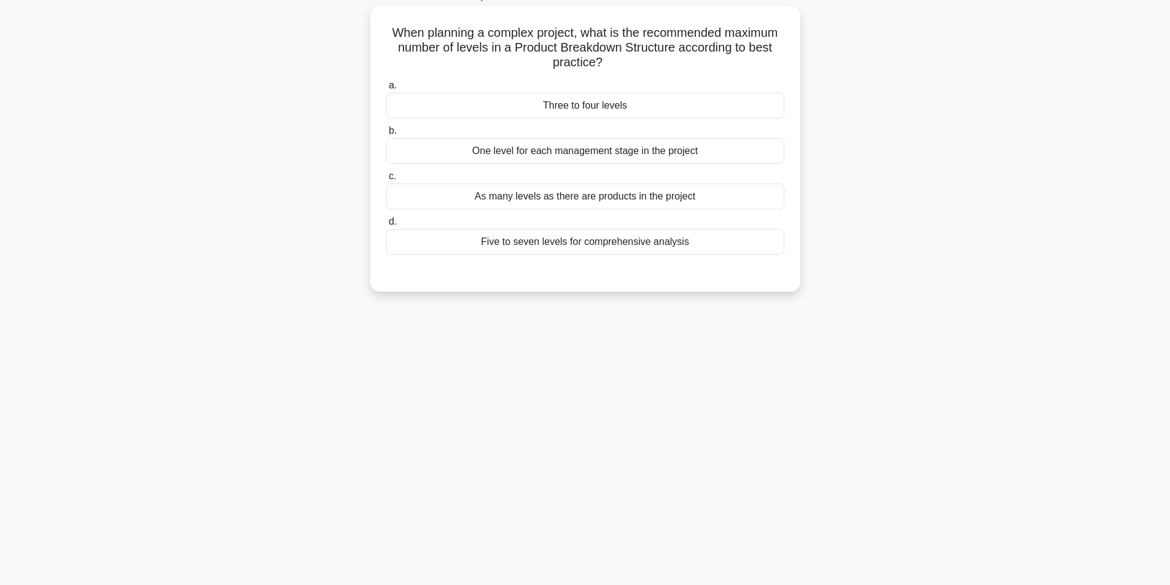
click at [600, 101] on div "Three to four levels" at bounding box center [585, 106] width 398 height 26
click at [386, 90] on input "a. Three to four levels" at bounding box center [386, 86] width 0 height 8
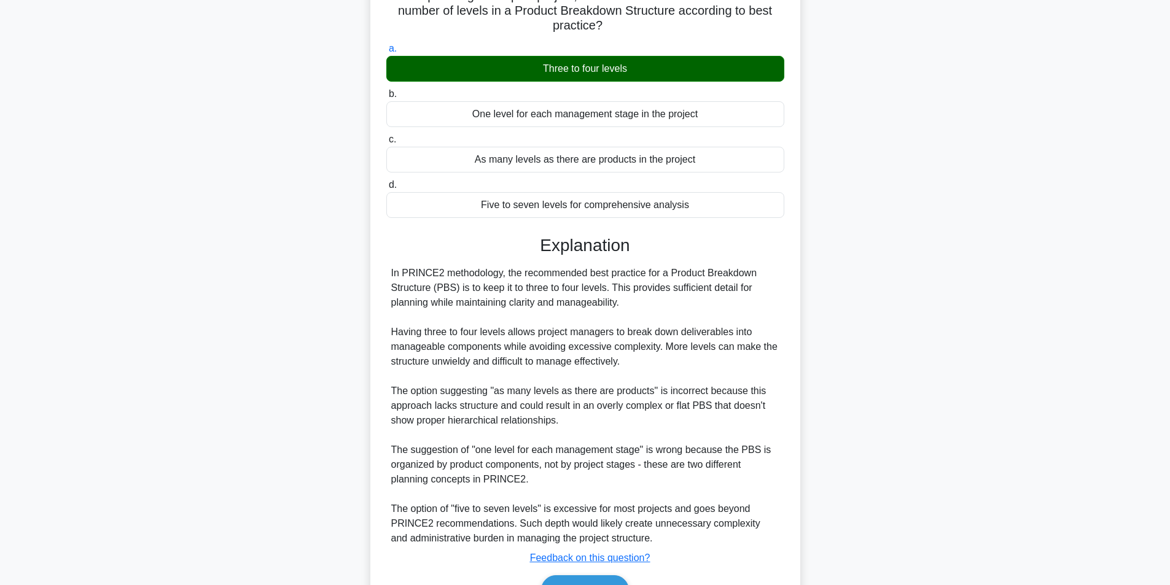
scroll to position [187, 0]
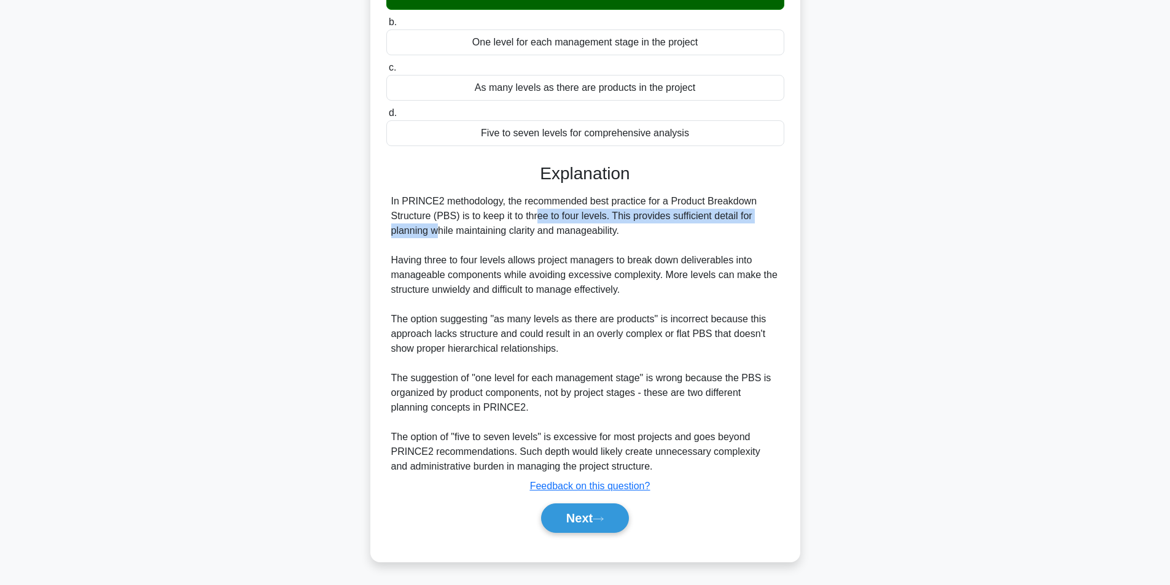
drag, startPoint x: 467, startPoint y: 219, endPoint x: 730, endPoint y: 219, distance: 262.9
click at [730, 219] on div "In PRINCE2 methodology, the recommended best practice for a Product Breakdown S…" at bounding box center [585, 334] width 388 height 280
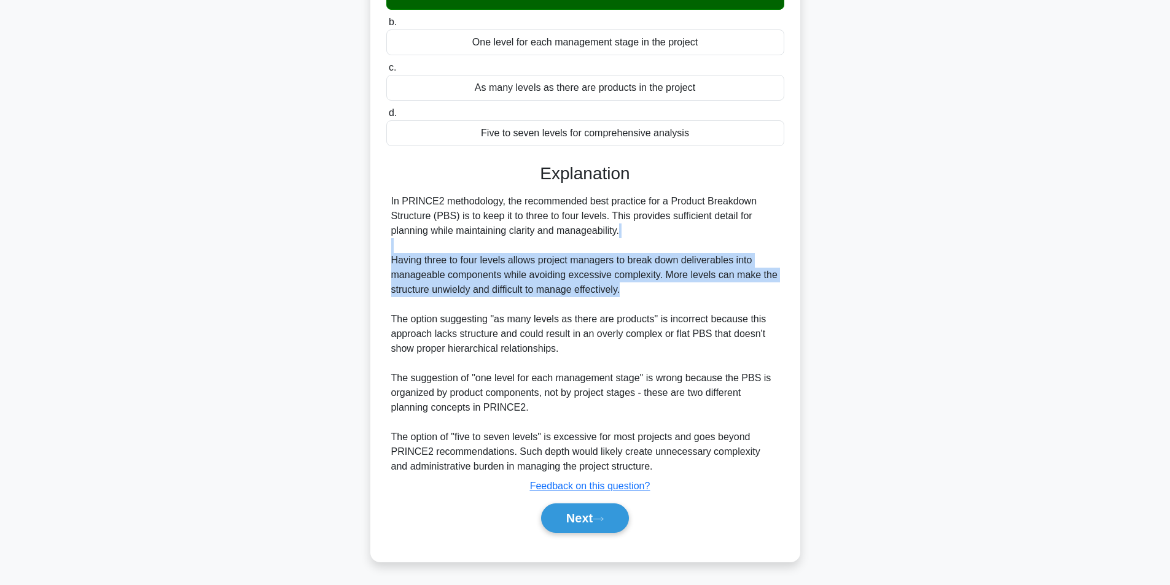
drag, startPoint x: 628, startPoint y: 251, endPoint x: 772, endPoint y: 287, distance: 148.7
click at [772, 287] on div "In PRINCE2 methodology, the recommended best practice for a Product Breakdown S…" at bounding box center [585, 334] width 388 height 280
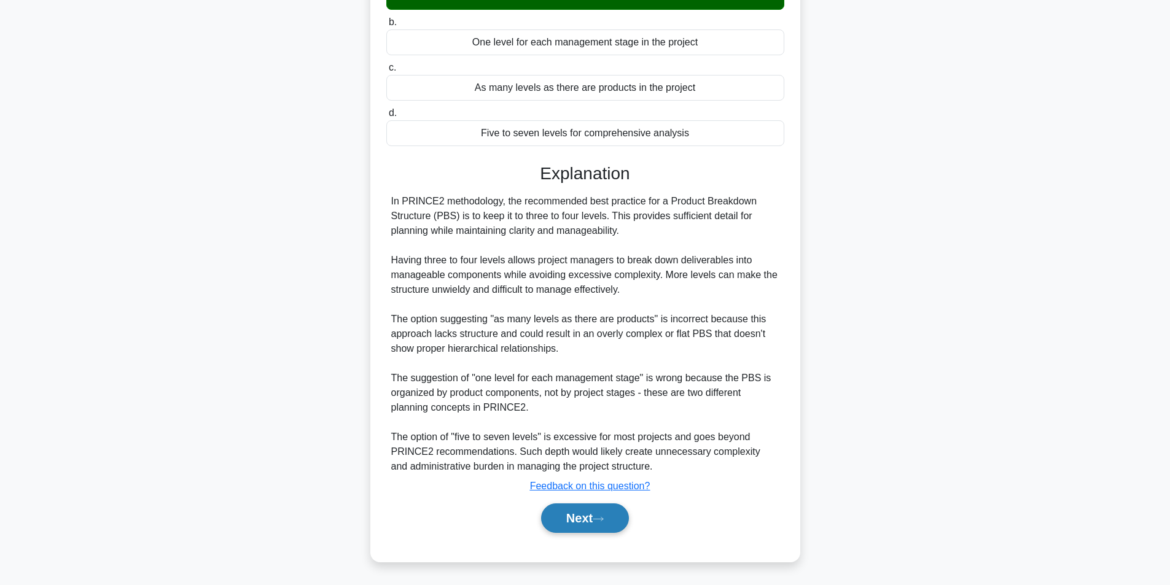
click at [564, 513] on button "Next" at bounding box center [585, 518] width 88 height 29
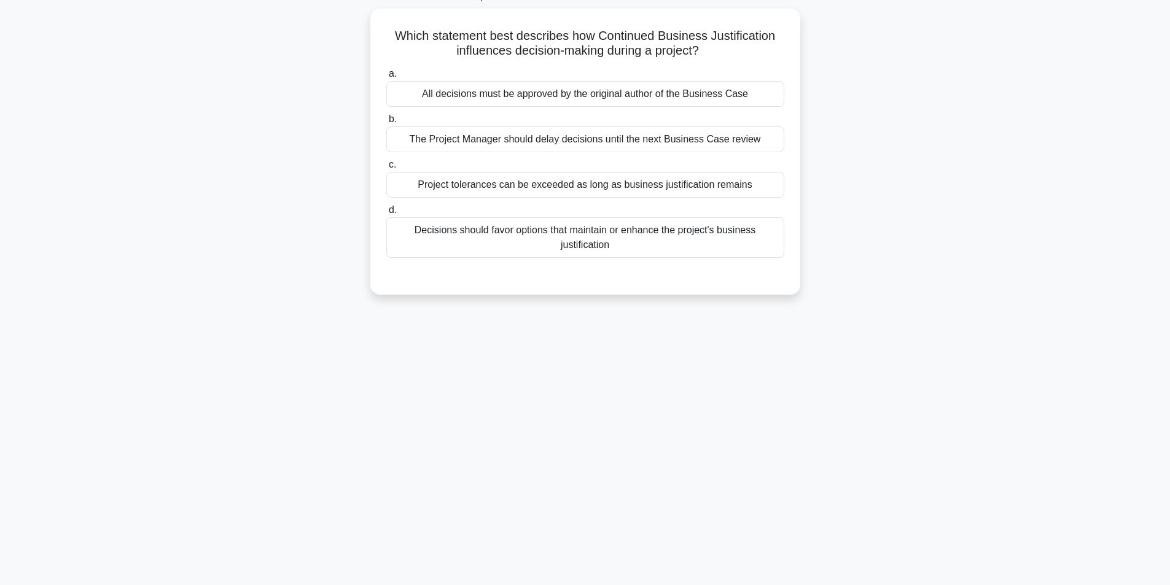
scroll to position [78, 0]
click at [564, 513] on div "41:02 Stop PRINCE2 Foundation - PRINCE2 Principles Intermediate 43/100 Which st…" at bounding box center [585, 273] width 811 height 614
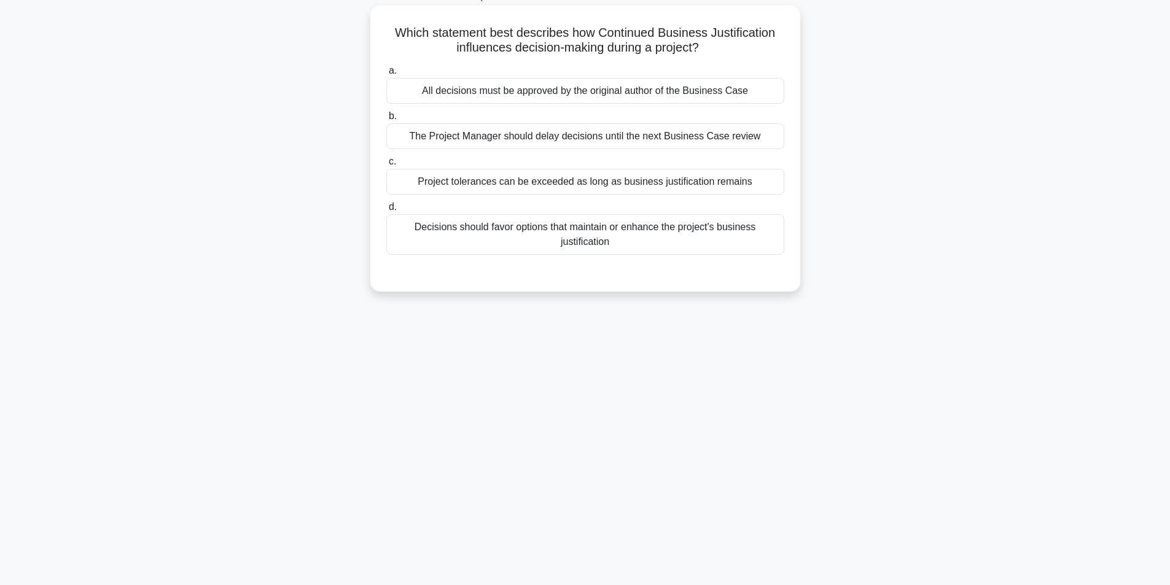
drag, startPoint x: 564, startPoint y: 513, endPoint x: 396, endPoint y: 219, distance: 339.3
click at [396, 219] on div "40:45 Stop PRINCE2 Foundation - PRINCE2 Principles Intermediate 43/100 Which st…" at bounding box center [585, 273] width 811 height 614
click at [501, 96] on div "All decisions must be approved by the original author of the Business Case" at bounding box center [585, 91] width 398 height 26
click at [386, 75] on input "a. All decisions must be approved by the original author of the Business Case" at bounding box center [386, 71] width 0 height 8
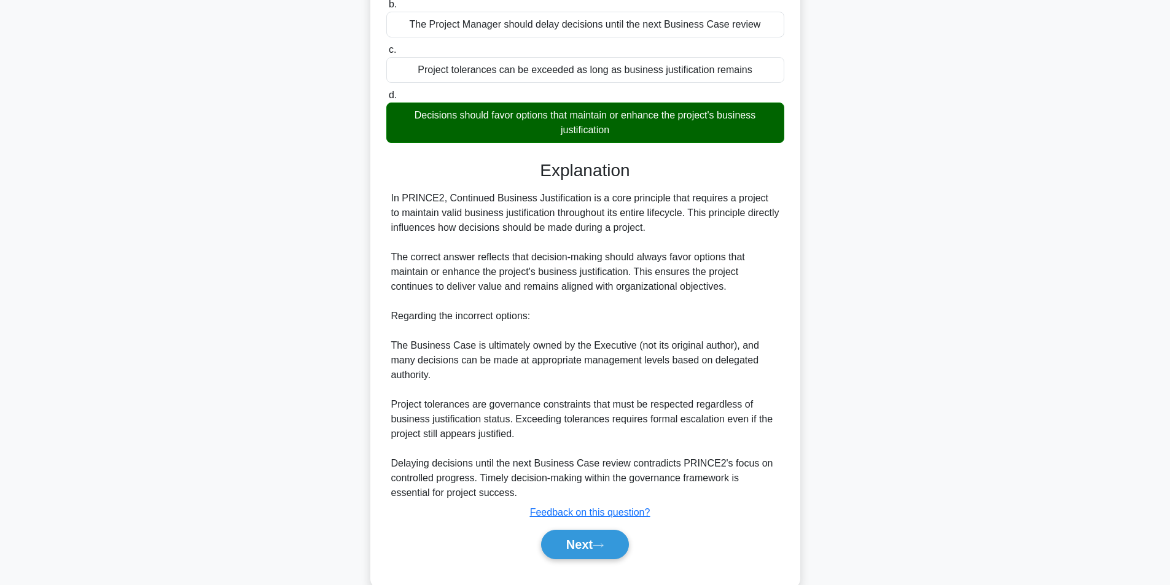
scroll to position [203, 0]
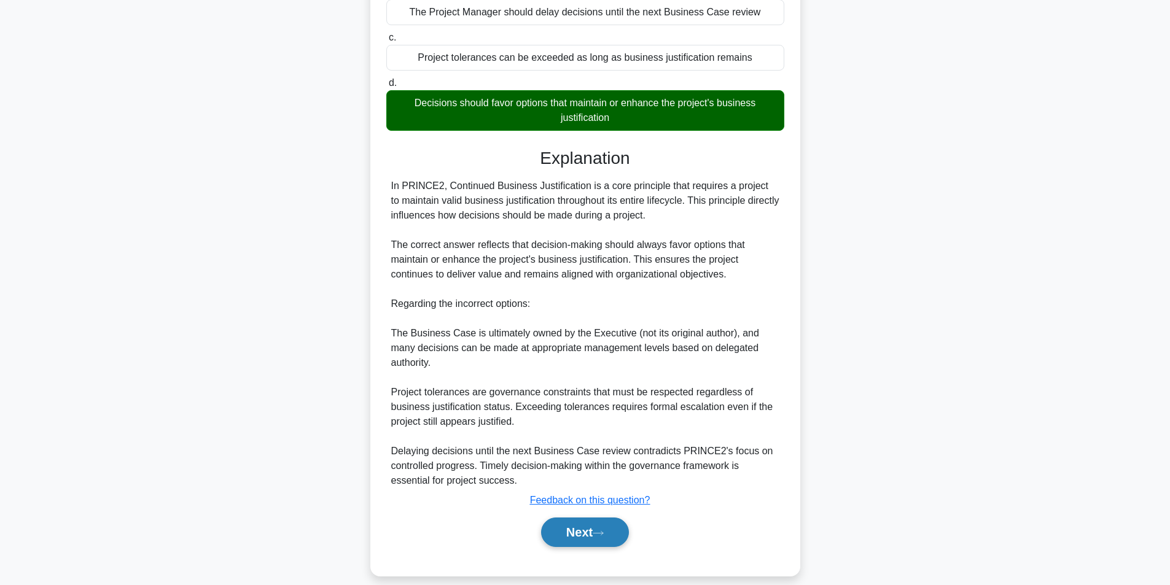
click at [607, 524] on button "Next" at bounding box center [585, 532] width 88 height 29
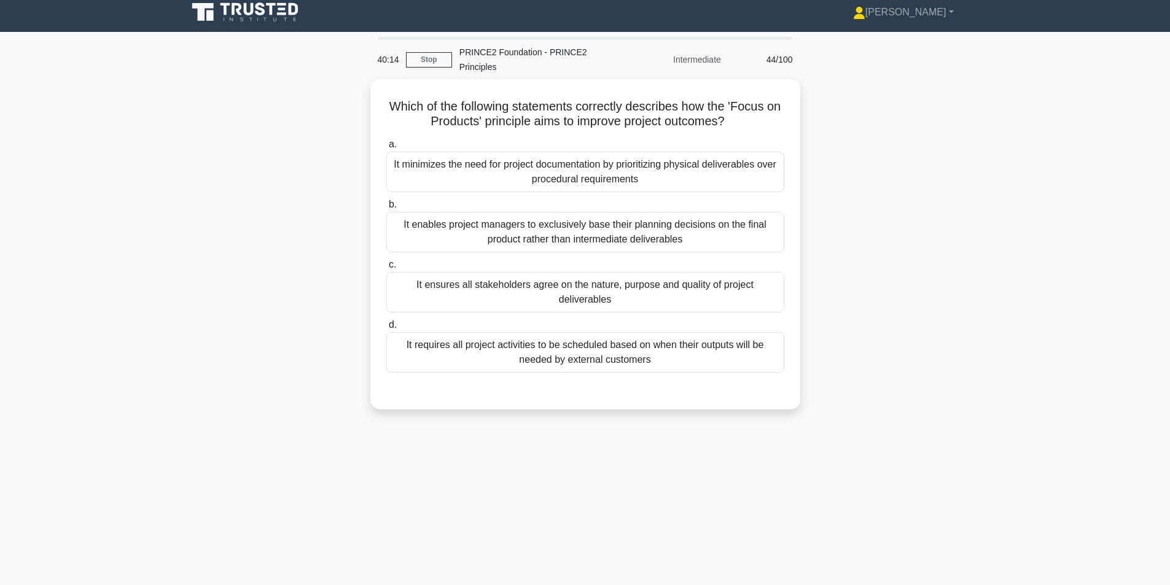
scroll to position [9, 0]
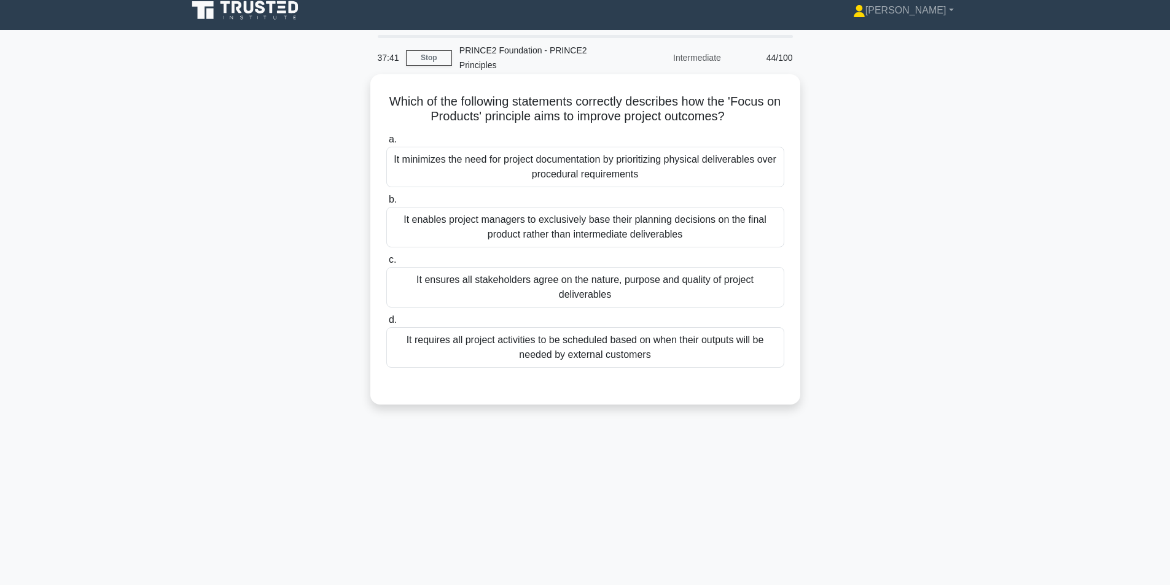
click at [657, 286] on div "It ensures all stakeholders agree on the nature, purpose and quality of project…" at bounding box center [585, 287] width 398 height 41
click at [386, 264] on input "c. It ensures all stakeholders agree on the nature, purpose and quality of proj…" at bounding box center [386, 260] width 0 height 8
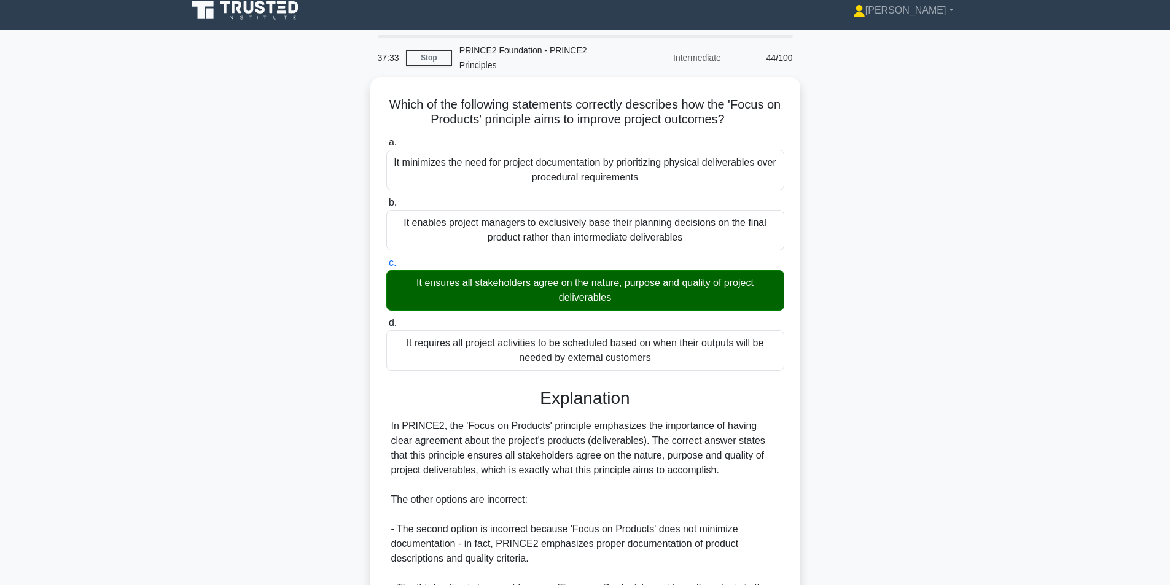
click at [386, 319] on input "d. It requires all project activities to be scheduled based on when their outpu…" at bounding box center [386, 323] width 0 height 8
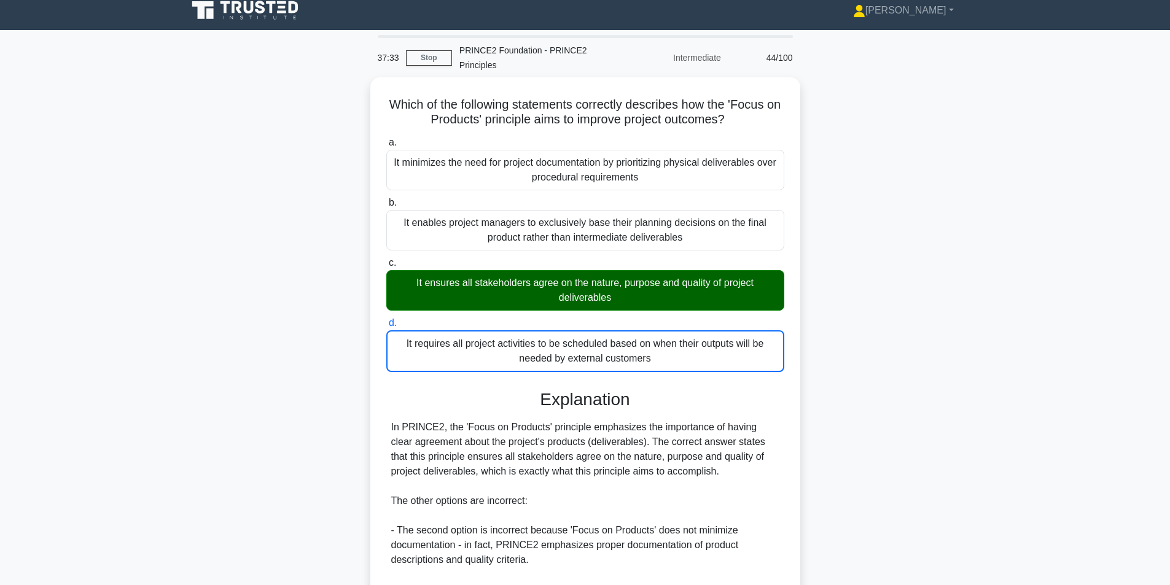
click at [386, 139] on input "a. It minimizes the need for project documentation by prioritizing physical del…" at bounding box center [386, 143] width 0 height 8
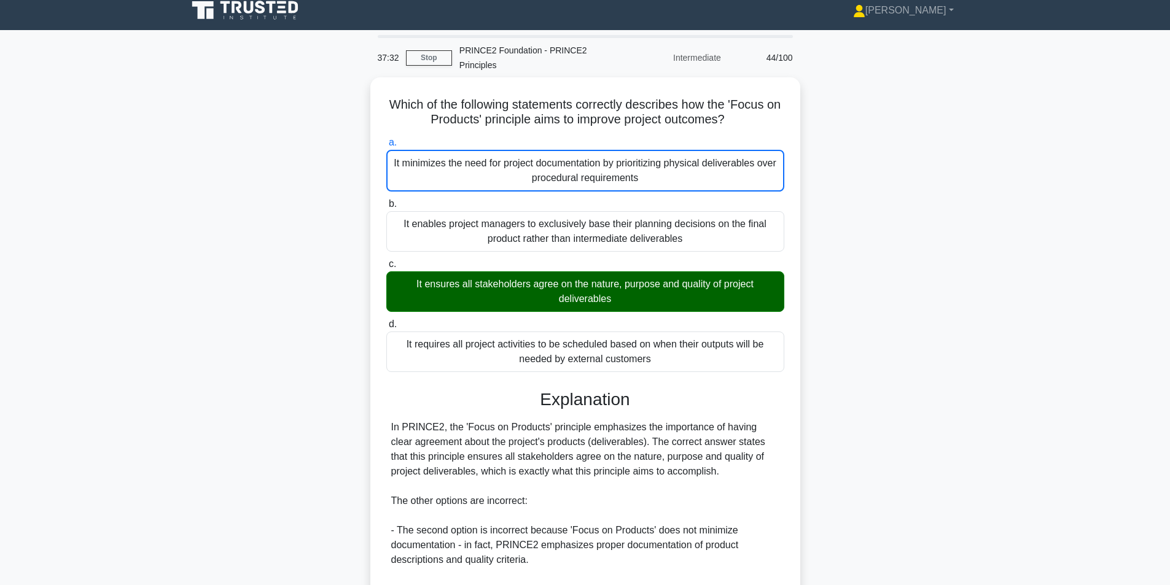
click at [386, 200] on input "b. It enables project managers to exclusively base their planning decisions on …" at bounding box center [386, 204] width 0 height 8
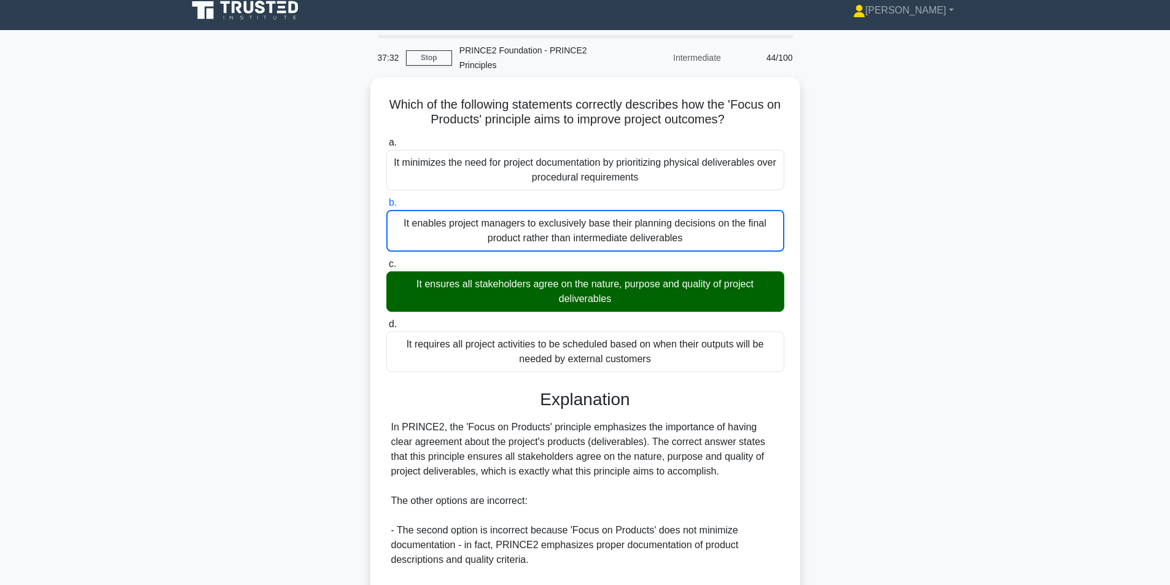
click at [386, 260] on input "c. It ensures all stakeholders agree on the nature, purpose and quality of proj…" at bounding box center [386, 264] width 0 height 8
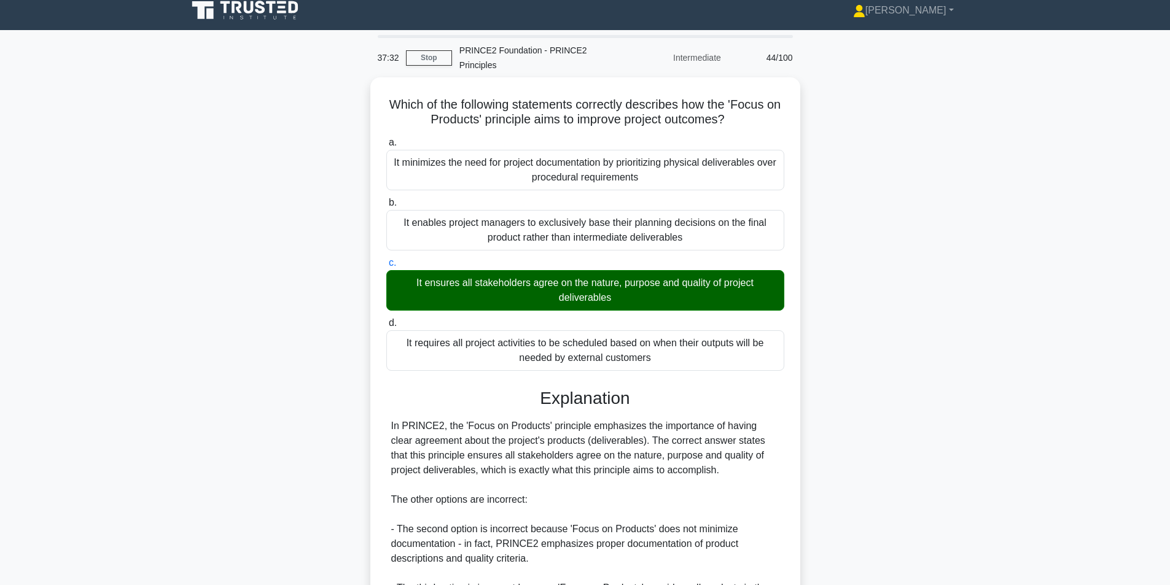
click at [386, 319] on input "d. It requires all project activities to be scheduled based on when their outpu…" at bounding box center [386, 323] width 0 height 8
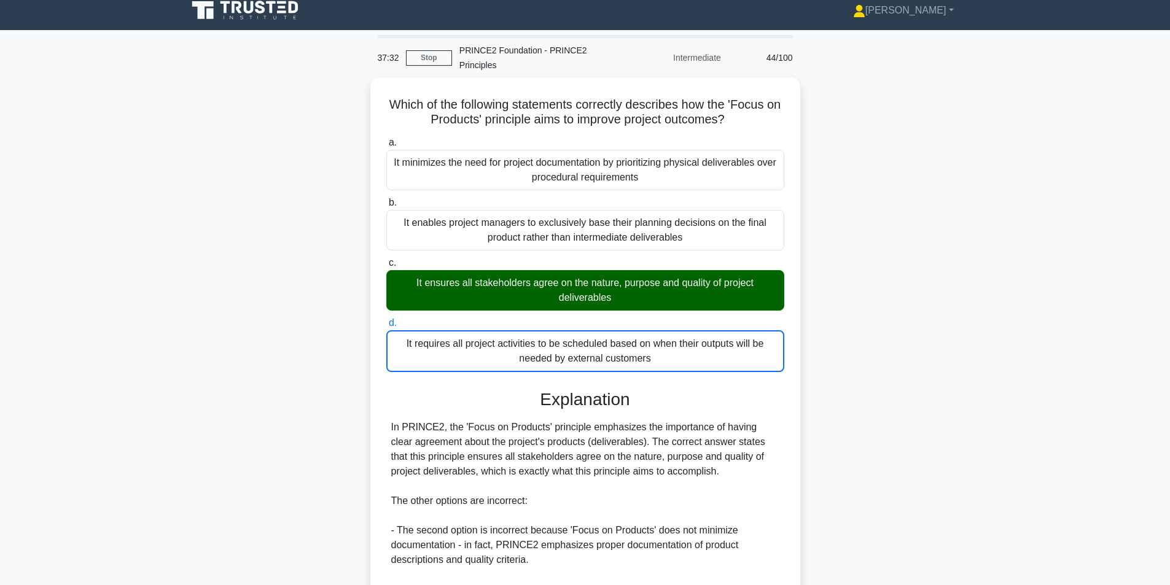
click at [386, 139] on input "a. It minimizes the need for project documentation by prioritizing physical del…" at bounding box center [386, 143] width 0 height 8
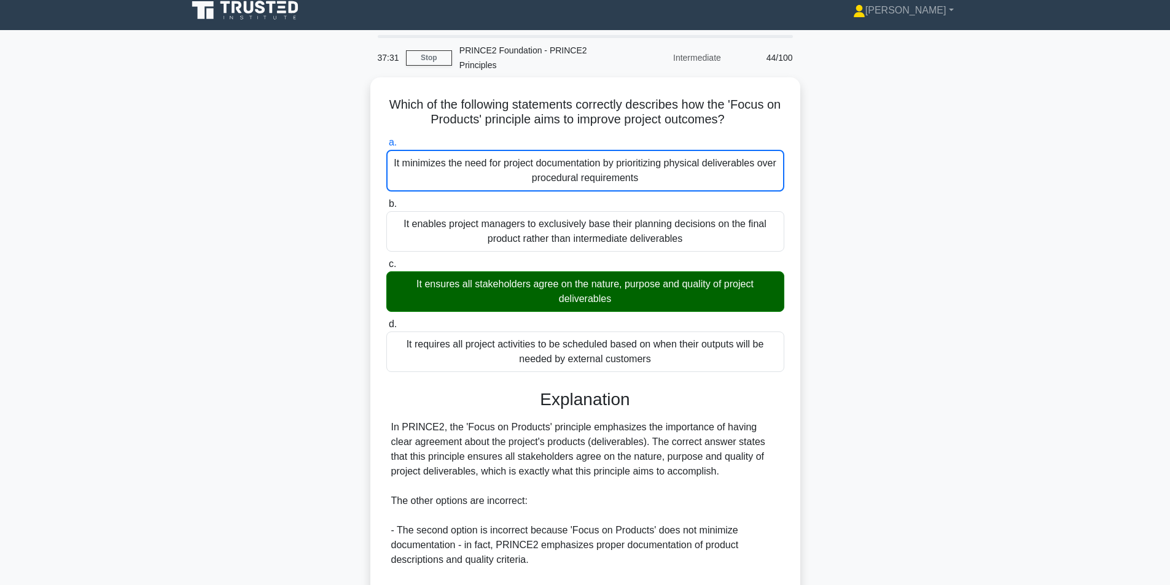
click at [386, 200] on input "b. It enables project managers to exclusively base their planning decisions on …" at bounding box center [386, 204] width 0 height 8
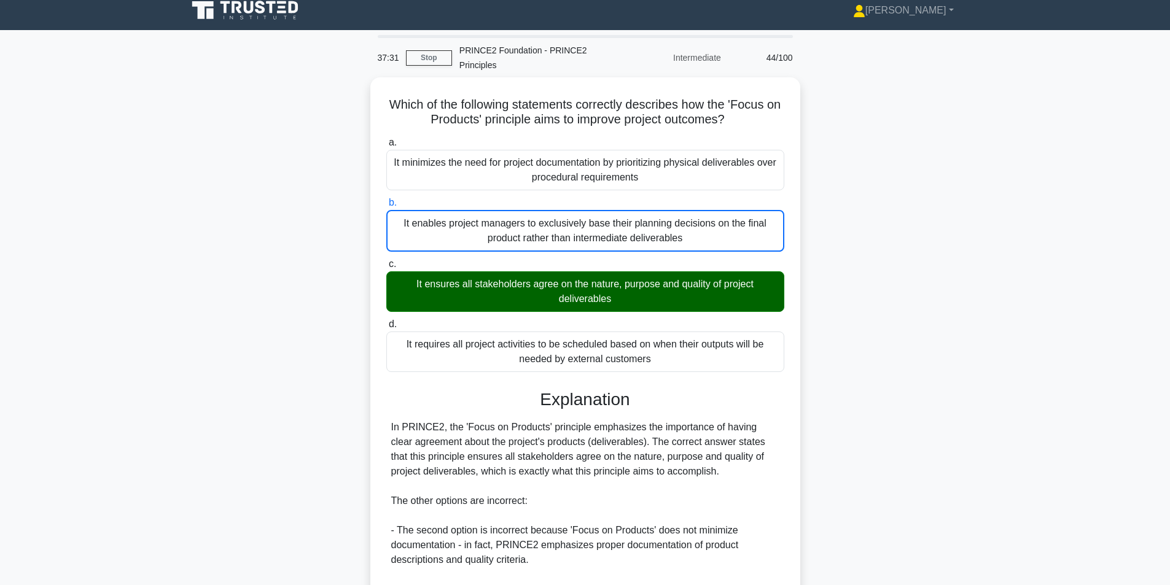
click at [386, 260] on input "c. It ensures all stakeholders agree on the nature, purpose and quality of proj…" at bounding box center [386, 264] width 0 height 8
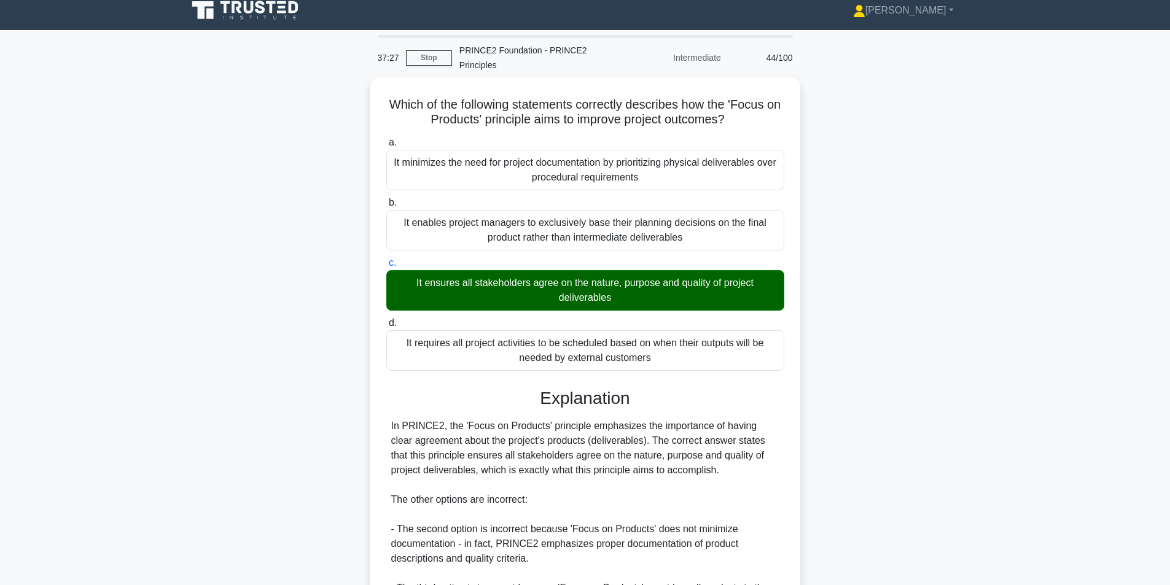
click at [1093, 358] on main "37:27 Stop PRINCE2 Foundation - PRINCE2 Principles Intermediate 44/100 Which of…" at bounding box center [585, 403] width 1170 height 747
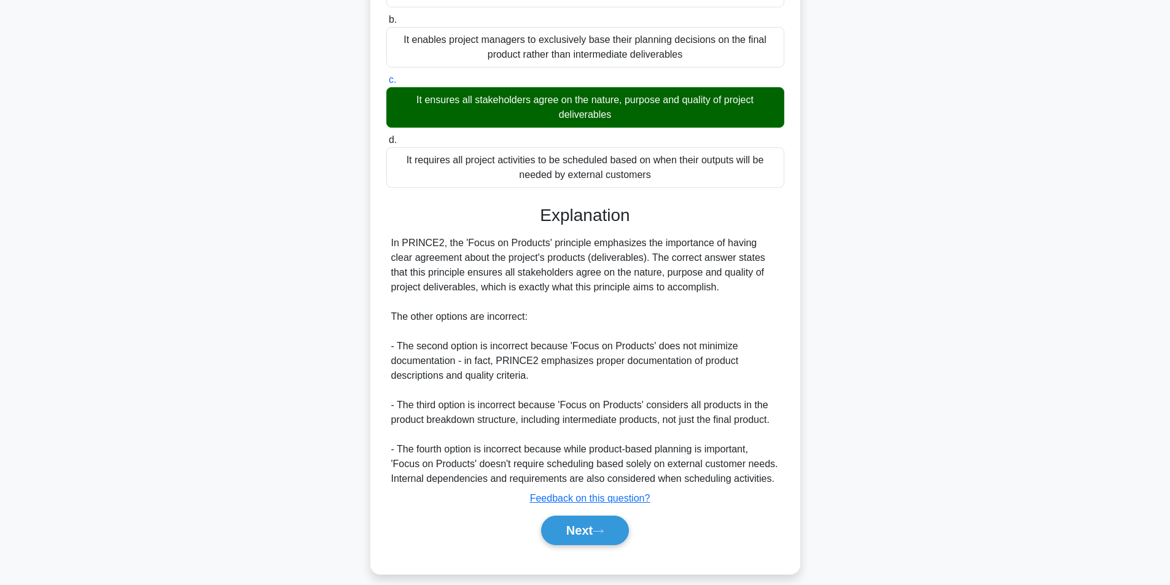
scroll to position [202, 0]
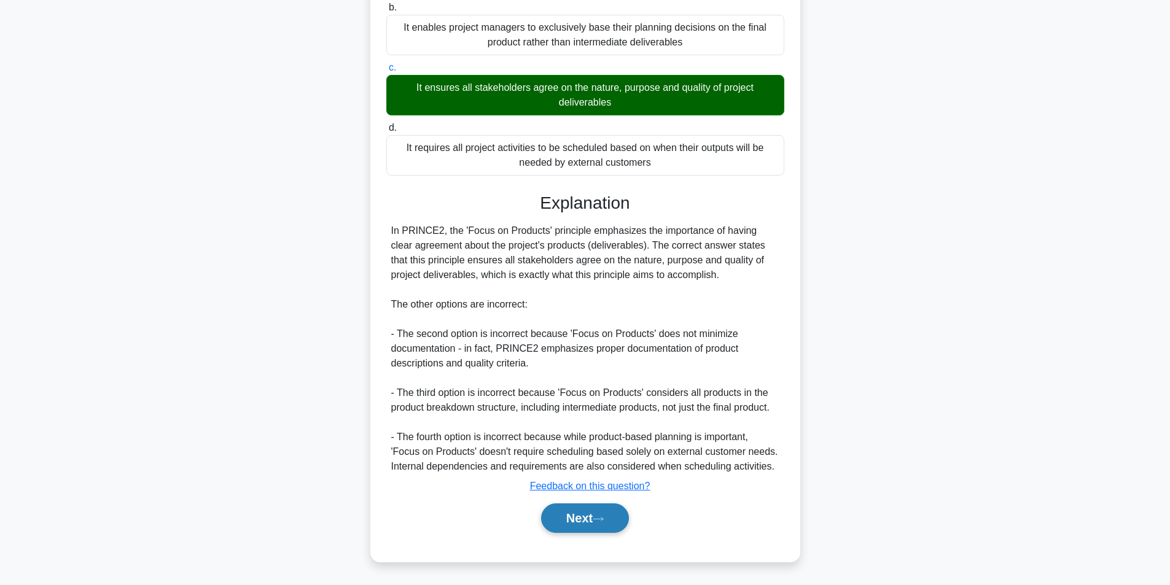
click at [576, 515] on button "Next" at bounding box center [585, 518] width 88 height 29
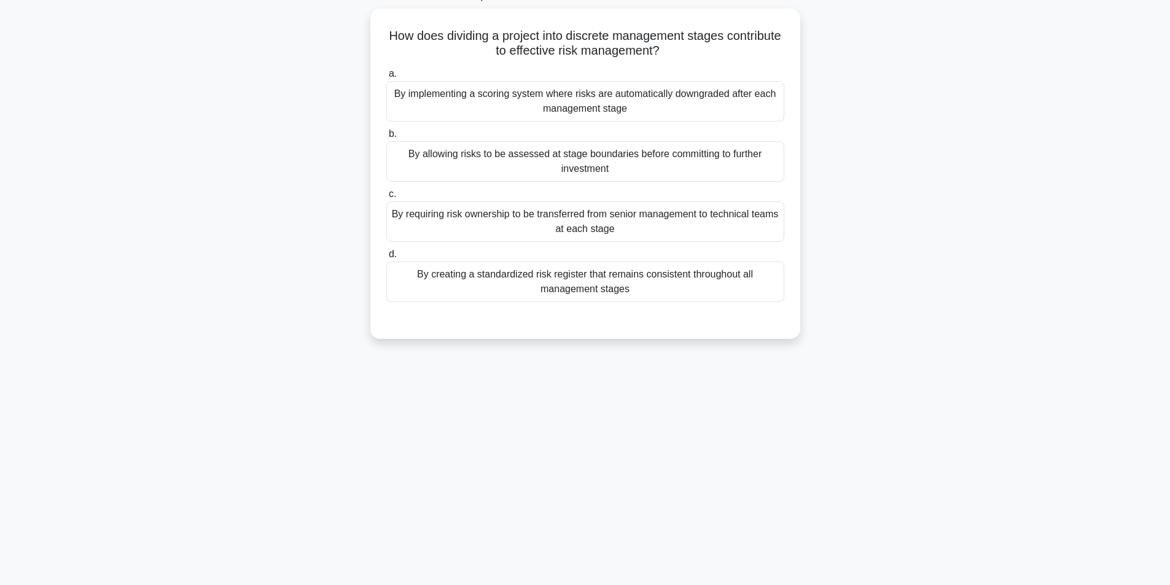
scroll to position [78, 0]
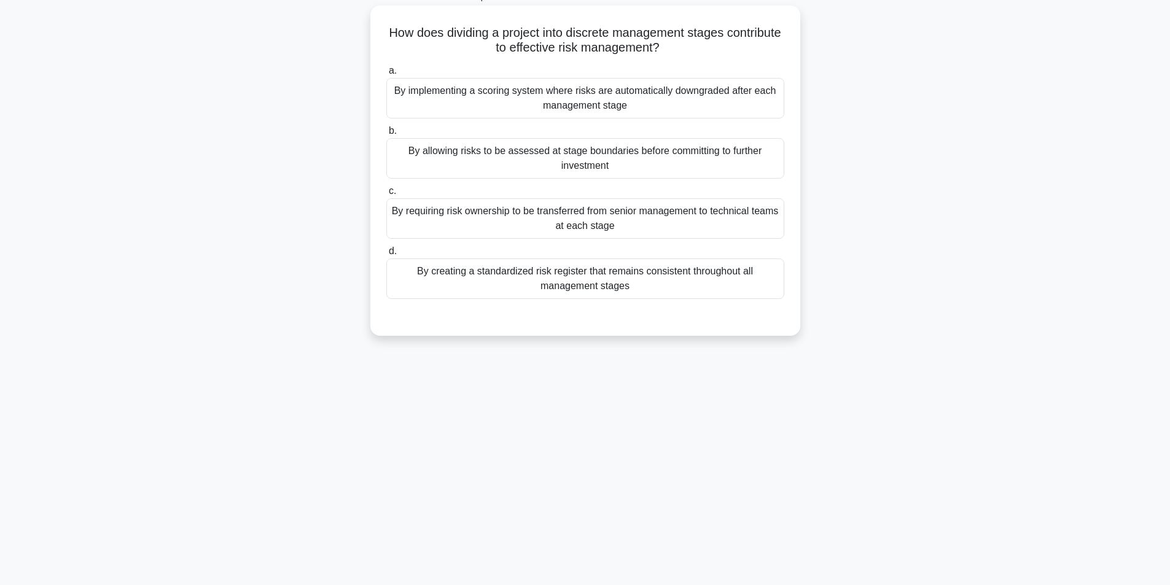
click at [609, 163] on div "By allowing risks to be assessed at stage boundaries before committing to furth…" at bounding box center [585, 158] width 398 height 41
click at [386, 135] on input "b. By allowing risks to be assessed at stage boundaries before committing to fu…" at bounding box center [386, 131] width 0 height 8
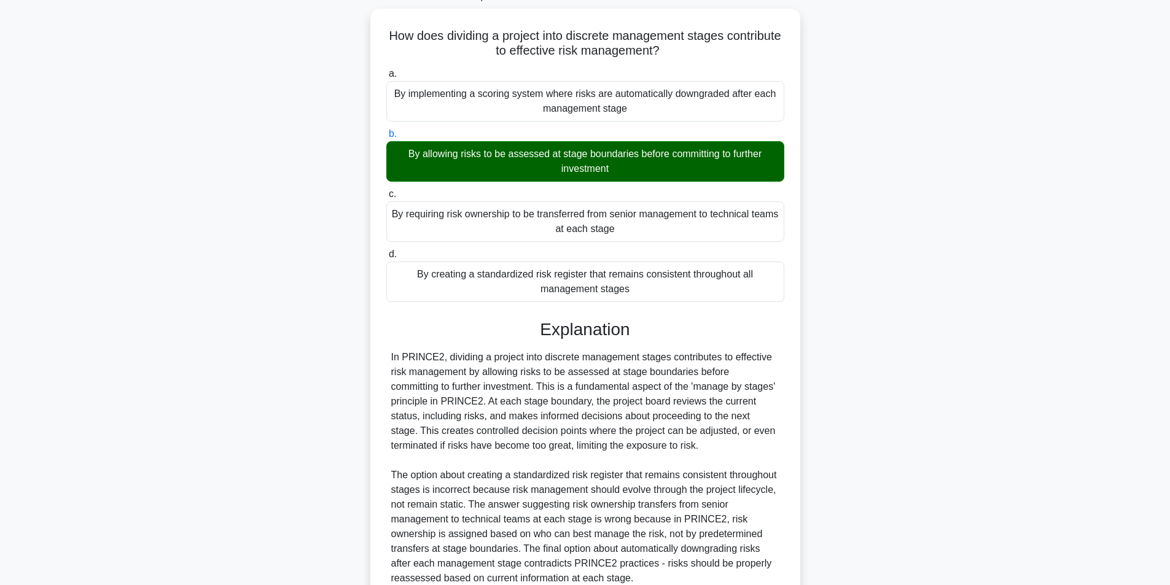
click at [965, 223] on div "How does dividing a project into discrete management stages contribute to effec…" at bounding box center [585, 349] width 811 height 680
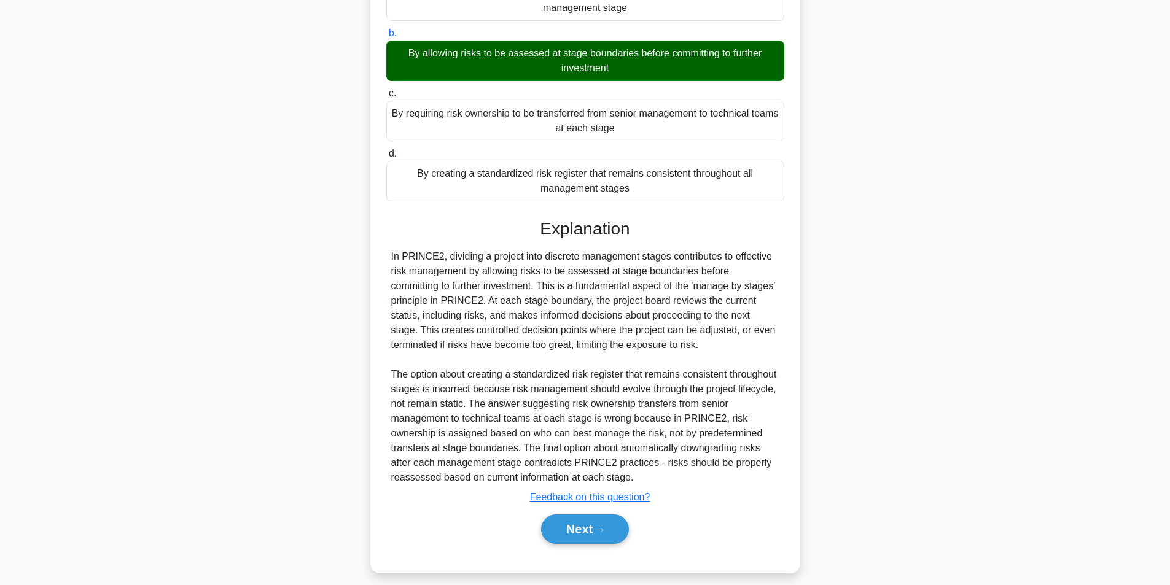
scroll to position [187, 0]
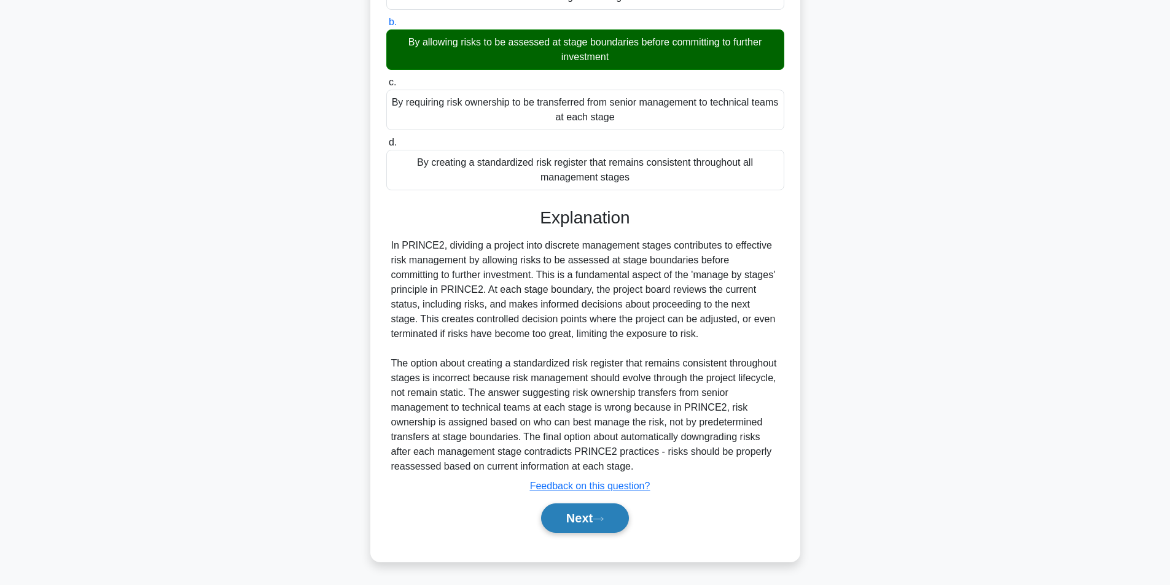
click at [562, 512] on button "Next" at bounding box center [585, 518] width 88 height 29
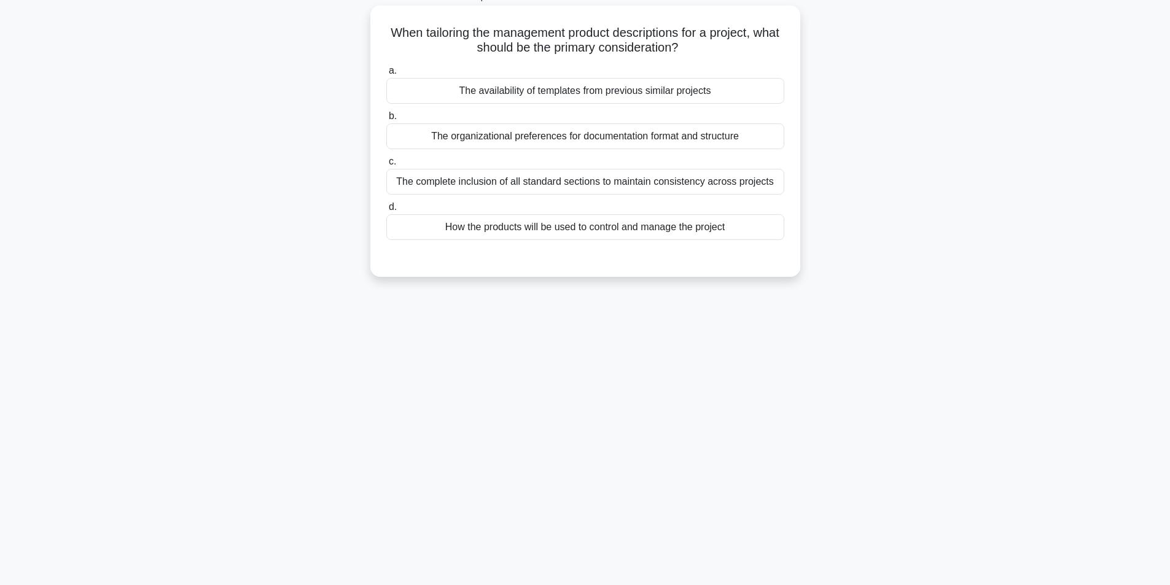
click at [514, 222] on div "How the products will be used to control and manage the project" at bounding box center [585, 227] width 398 height 26
click at [386, 211] on input "d. How the products will be used to control and manage the project" at bounding box center [386, 207] width 0 height 8
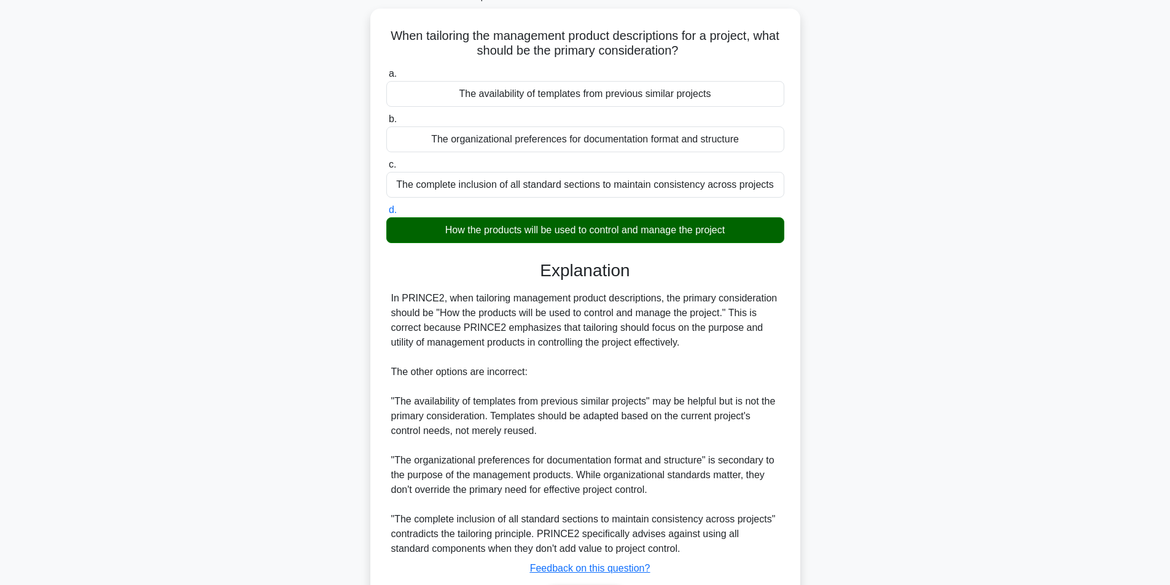
scroll to position [158, 0]
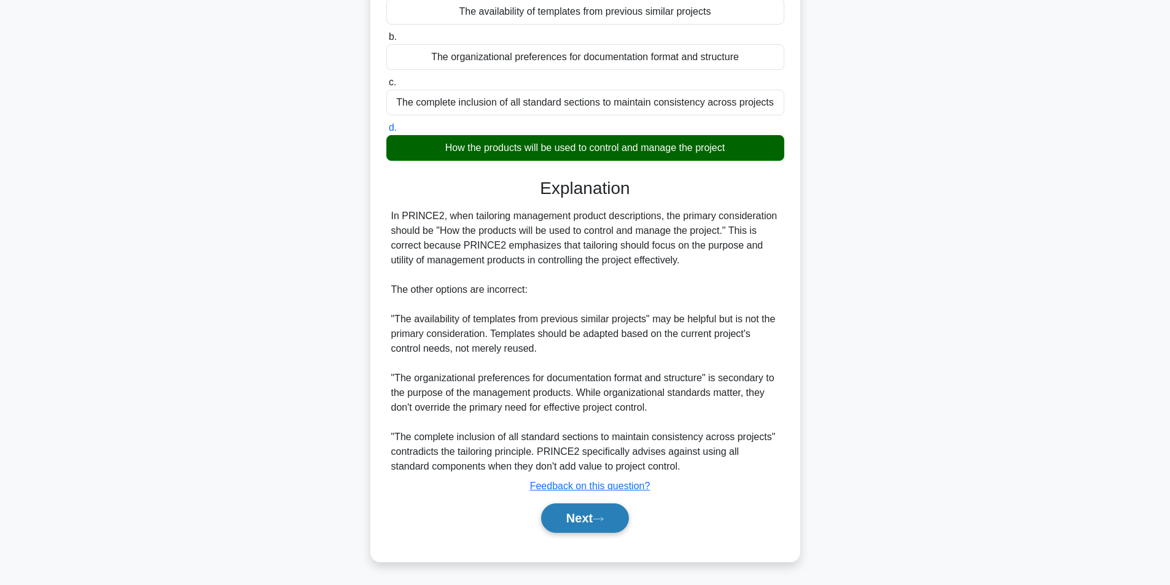
click at [570, 521] on button "Next" at bounding box center [585, 518] width 88 height 29
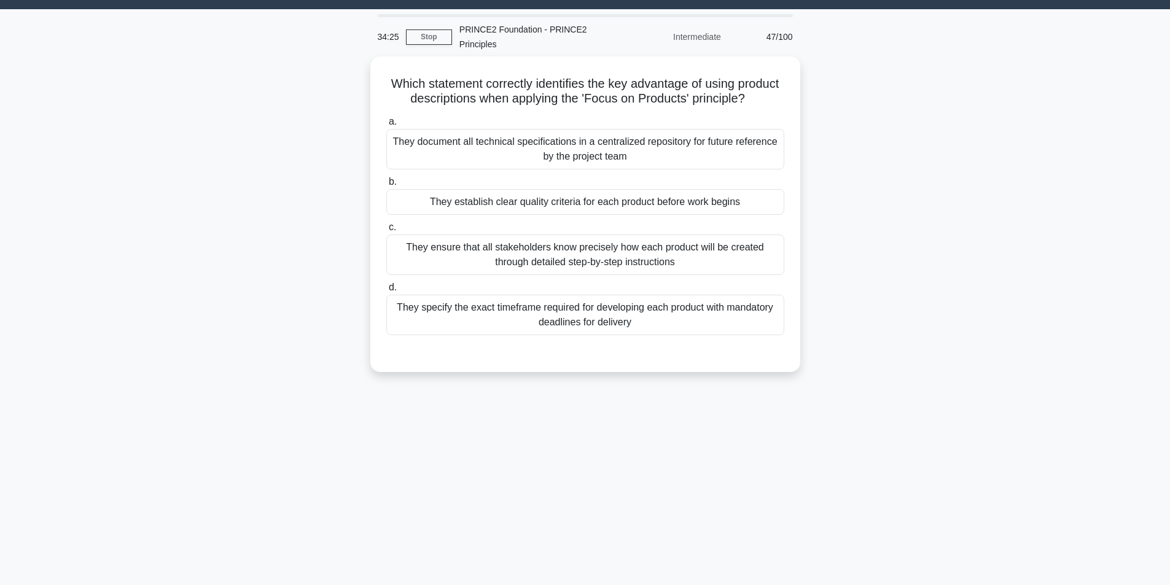
scroll to position [31, 0]
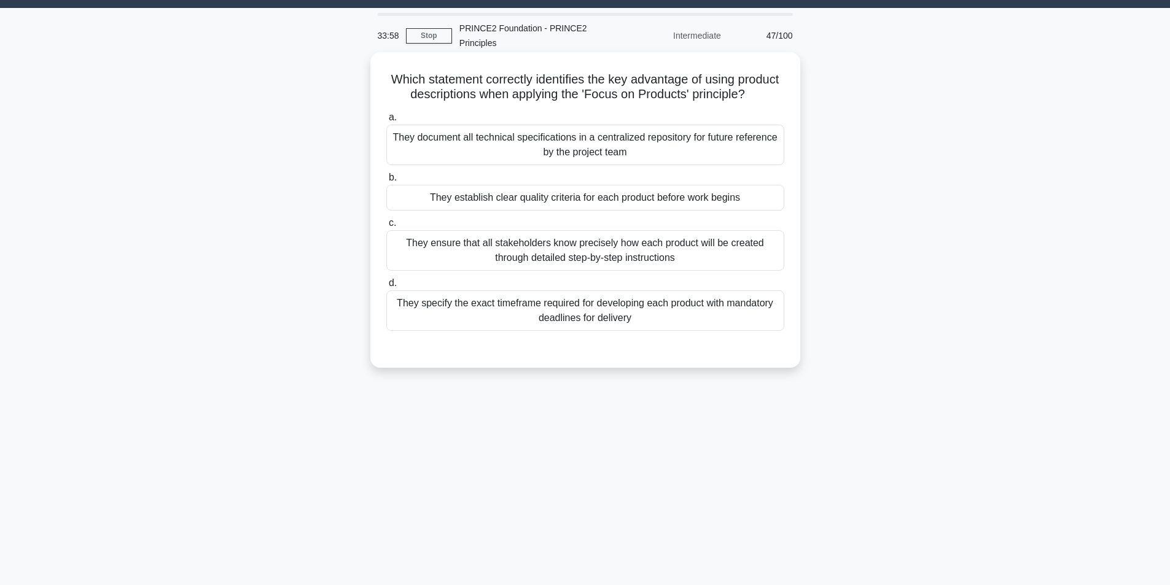
click at [590, 211] on div "They establish clear quality criteria for each product before work begins" at bounding box center [585, 198] width 398 height 26
click at [386, 182] on input "b. They establish clear quality criteria for each product before work begins" at bounding box center [386, 178] width 0 height 8
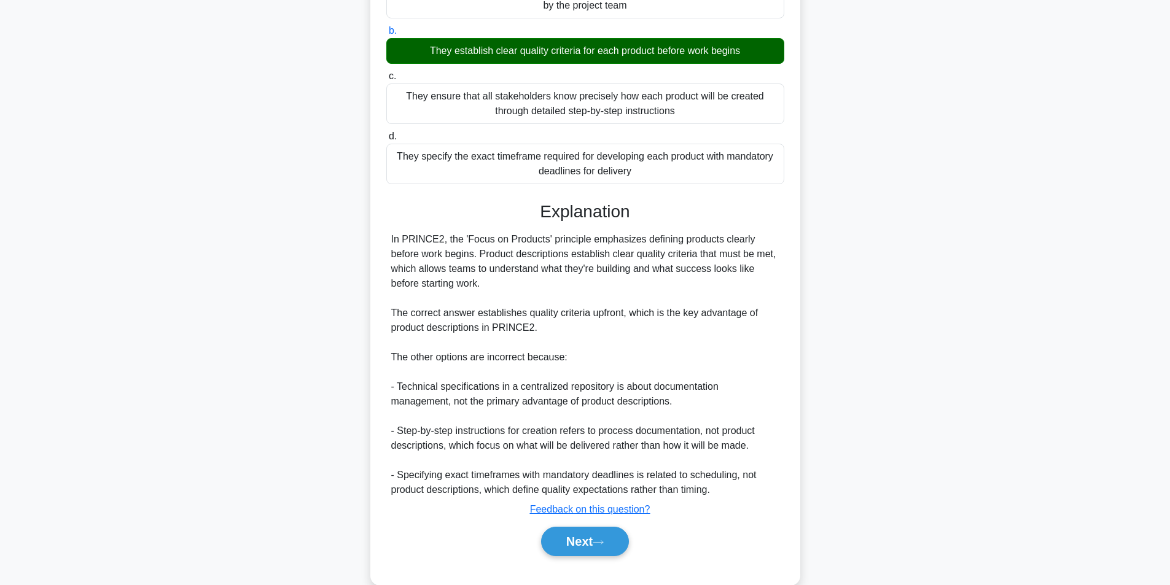
scroll to position [217, 0]
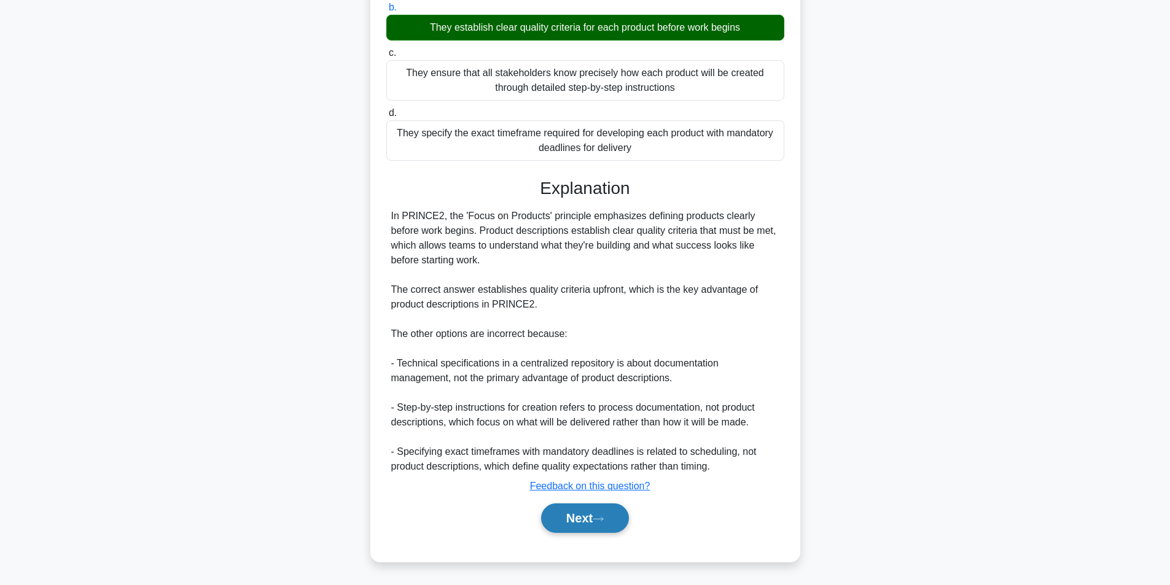
click at [603, 510] on button "Next" at bounding box center [585, 518] width 88 height 29
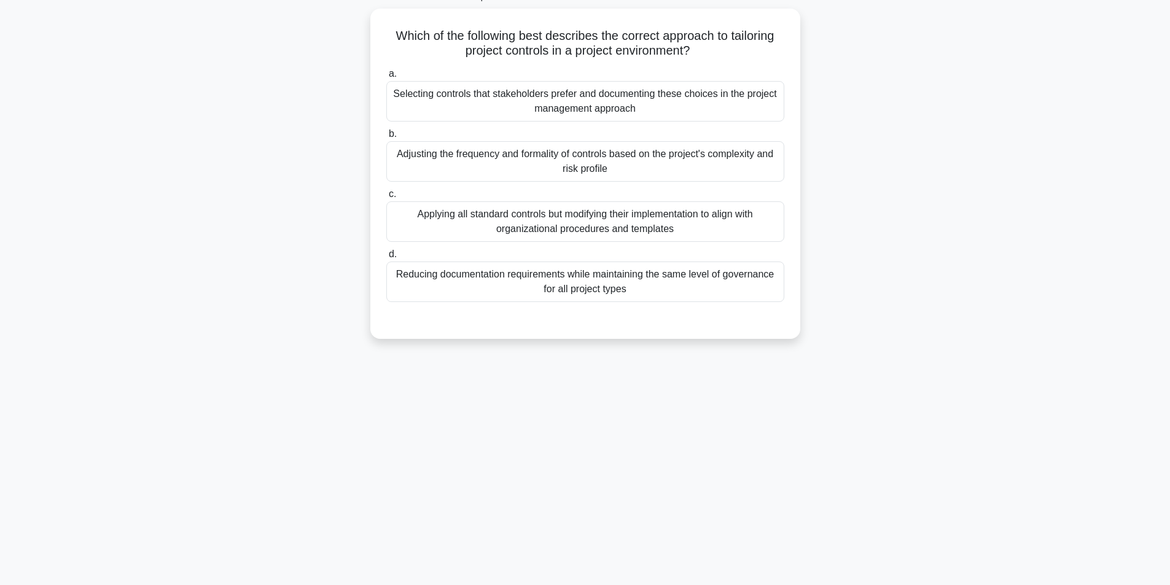
scroll to position [78, 0]
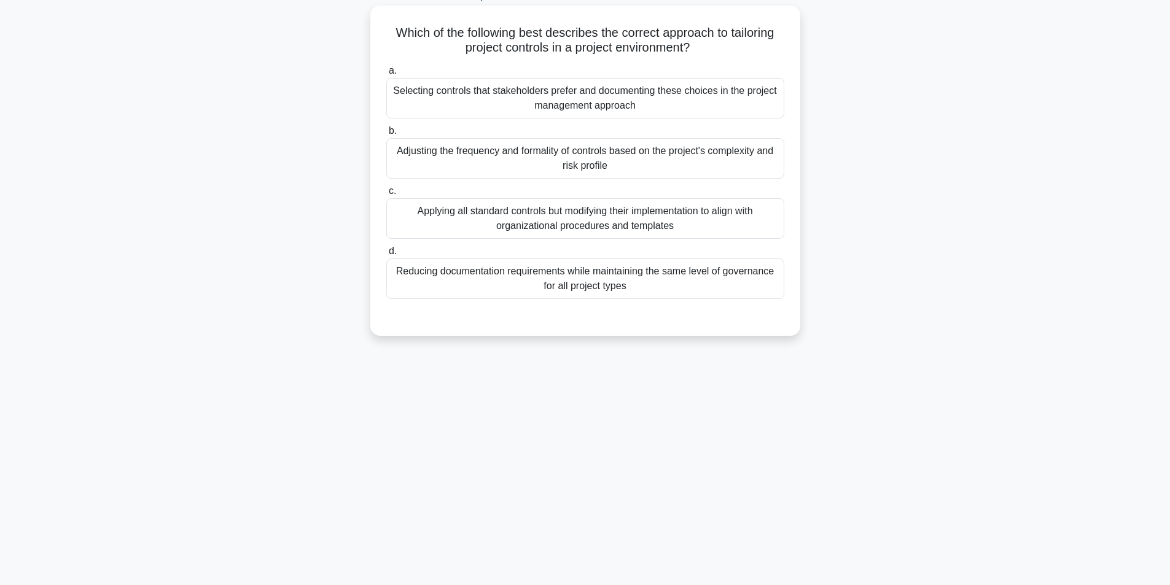
click at [561, 166] on div "Adjusting the frequency and formality of controls based on the project's comple…" at bounding box center [585, 158] width 398 height 41
click at [386, 135] on input "b. Adjusting the frequency and formality of controls based on the project's com…" at bounding box center [386, 131] width 0 height 8
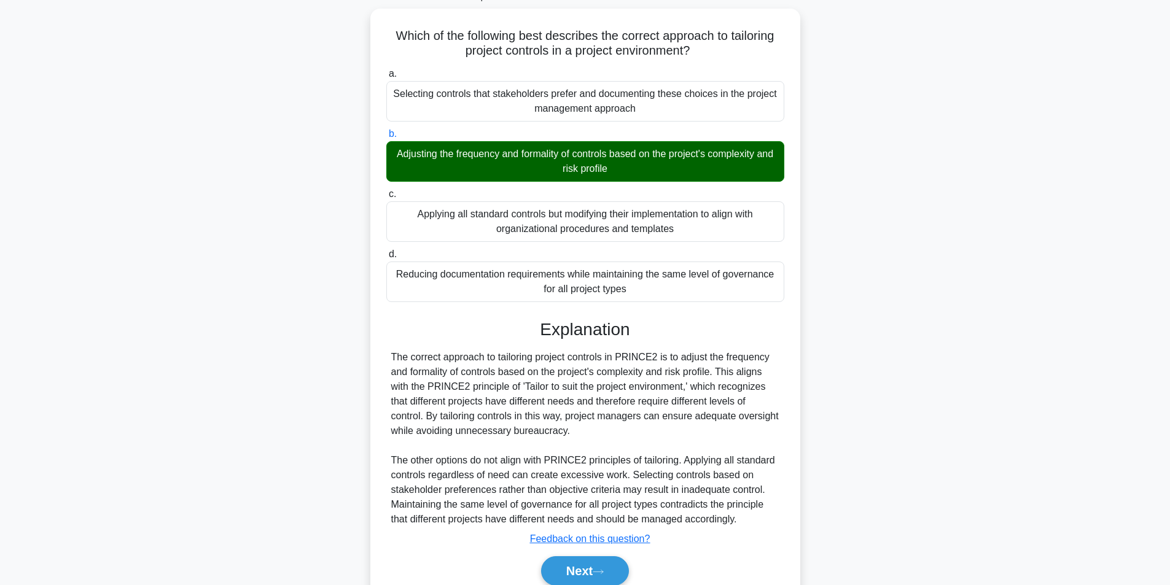
scroll to position [128, 0]
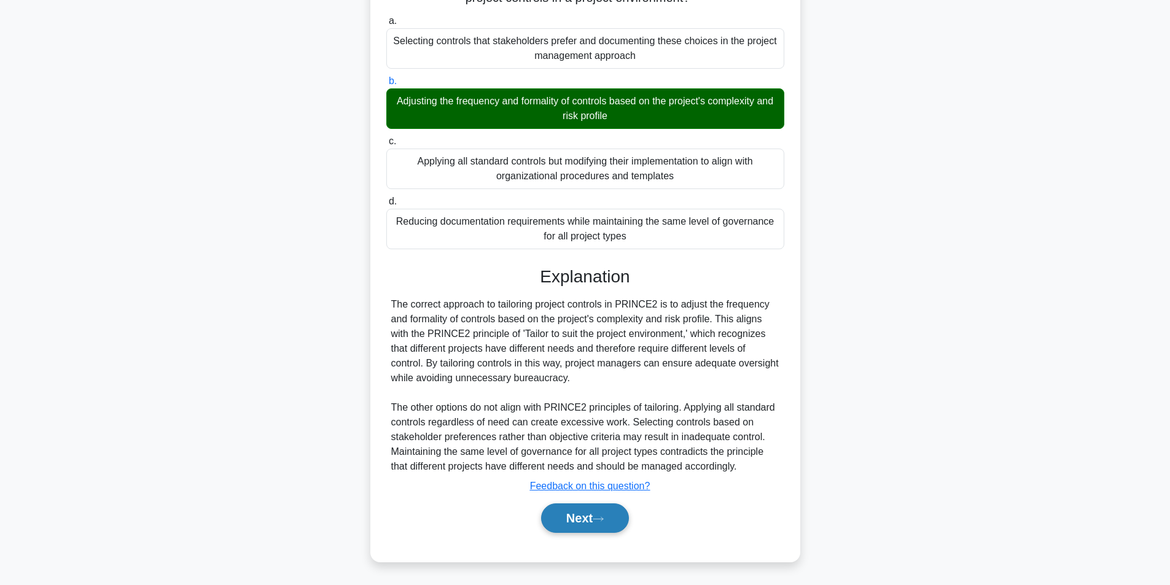
click at [587, 518] on button "Next" at bounding box center [585, 518] width 88 height 29
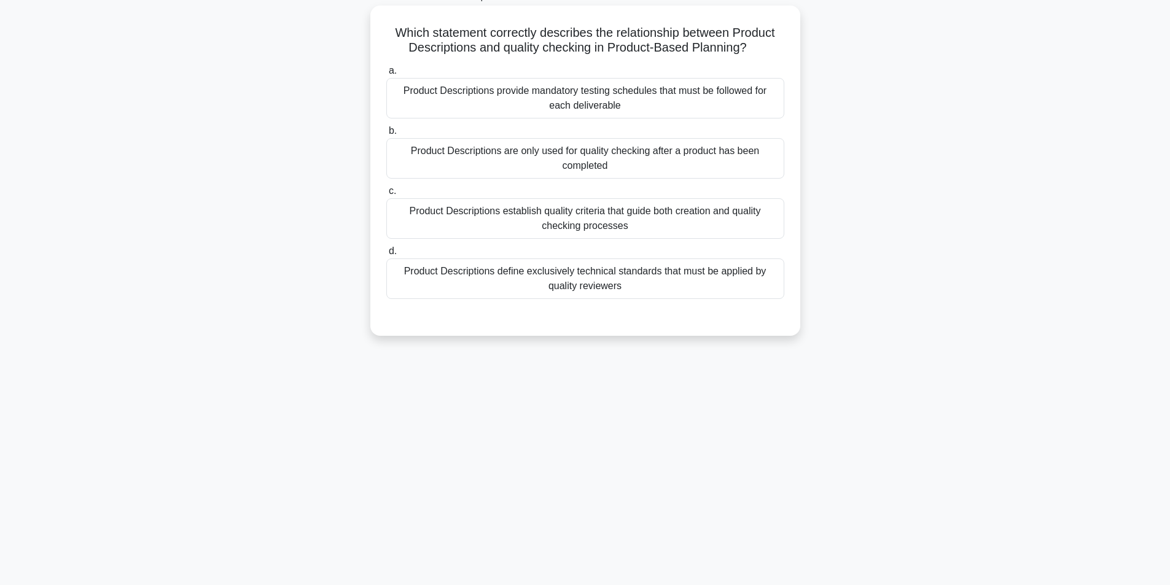
click at [518, 233] on div "Product Descriptions establish quality criteria that guide both creation and qu…" at bounding box center [585, 218] width 398 height 41
click at [386, 195] on input "c. Product Descriptions establish quality criteria that guide both creation and…" at bounding box center [386, 191] width 0 height 8
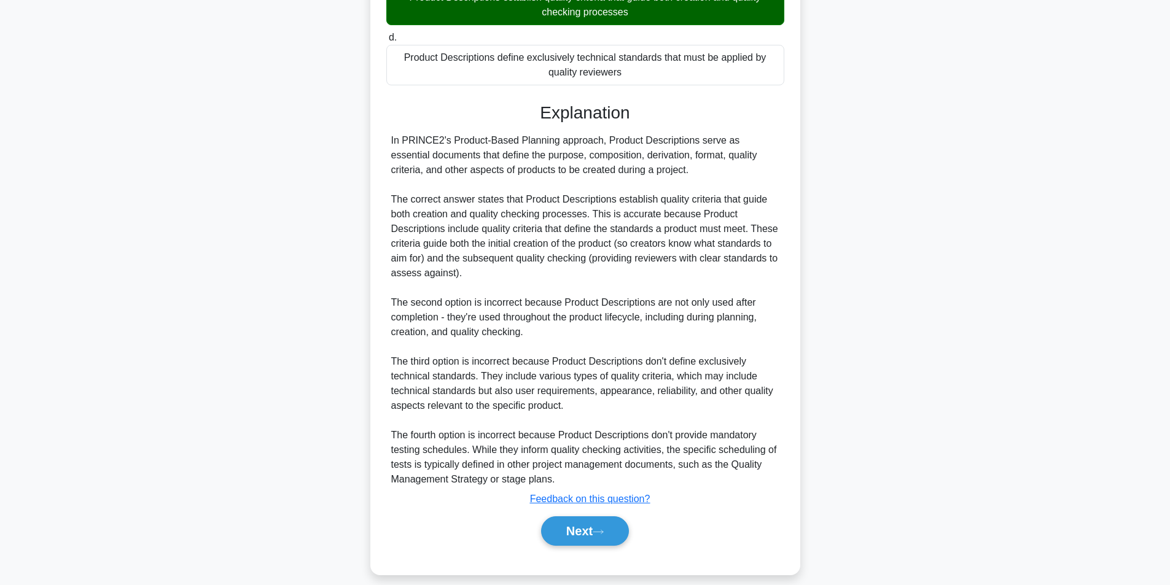
scroll to position [283, 0]
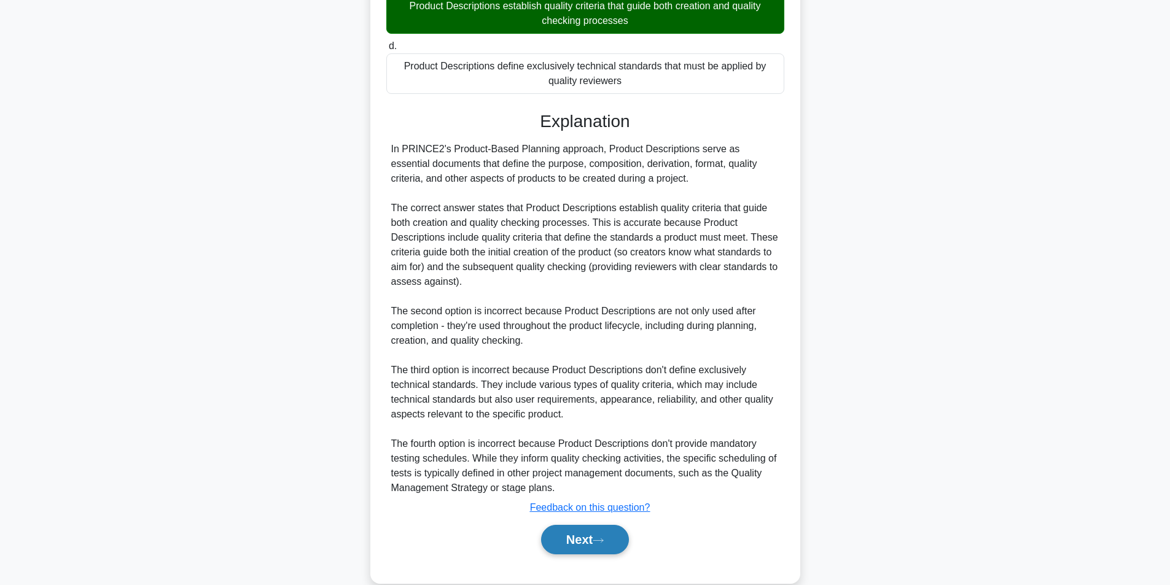
click at [564, 530] on button "Next" at bounding box center [585, 539] width 88 height 29
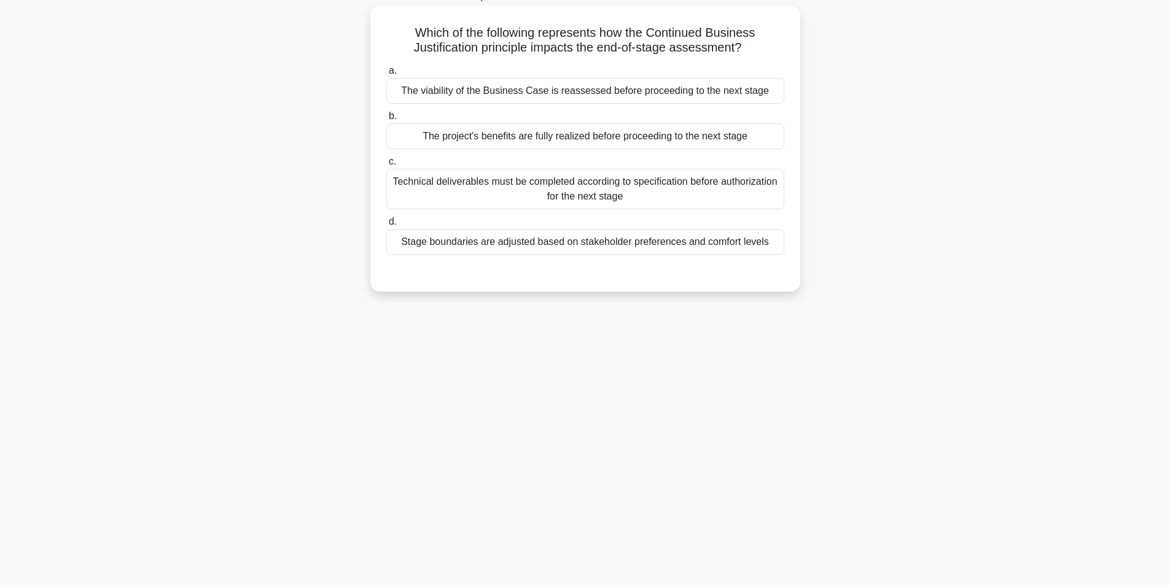
click at [558, 84] on div "The viability of the Business Case is reassessed before proceeding to the next …" at bounding box center [585, 91] width 398 height 26
click at [386, 75] on input "a. The viability of the Business Case is reassessed before proceeding to the ne…" at bounding box center [386, 71] width 0 height 8
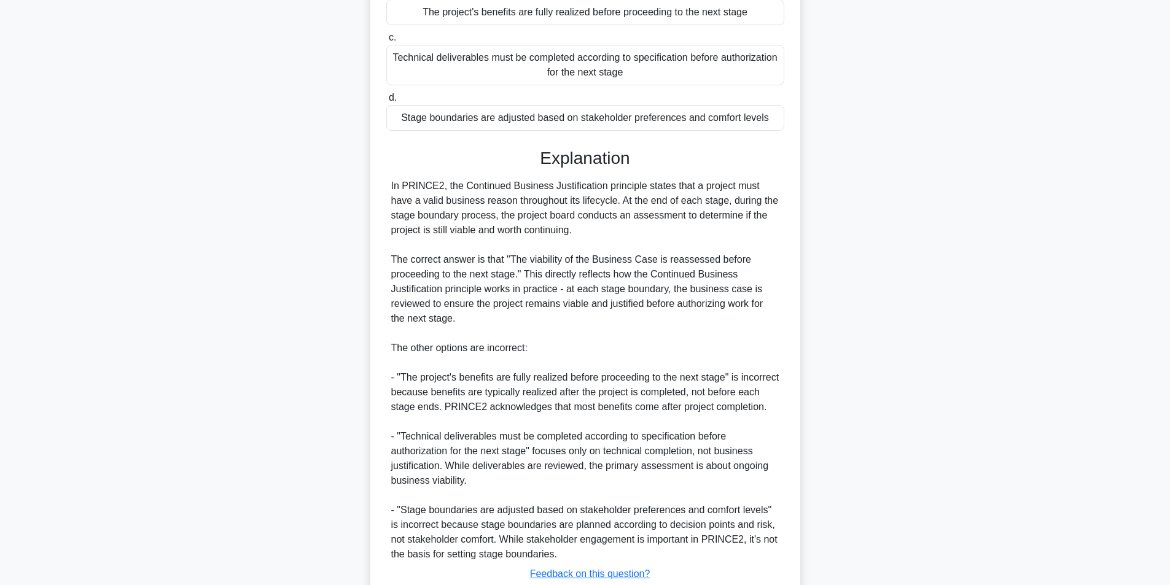
scroll to position [305, 0]
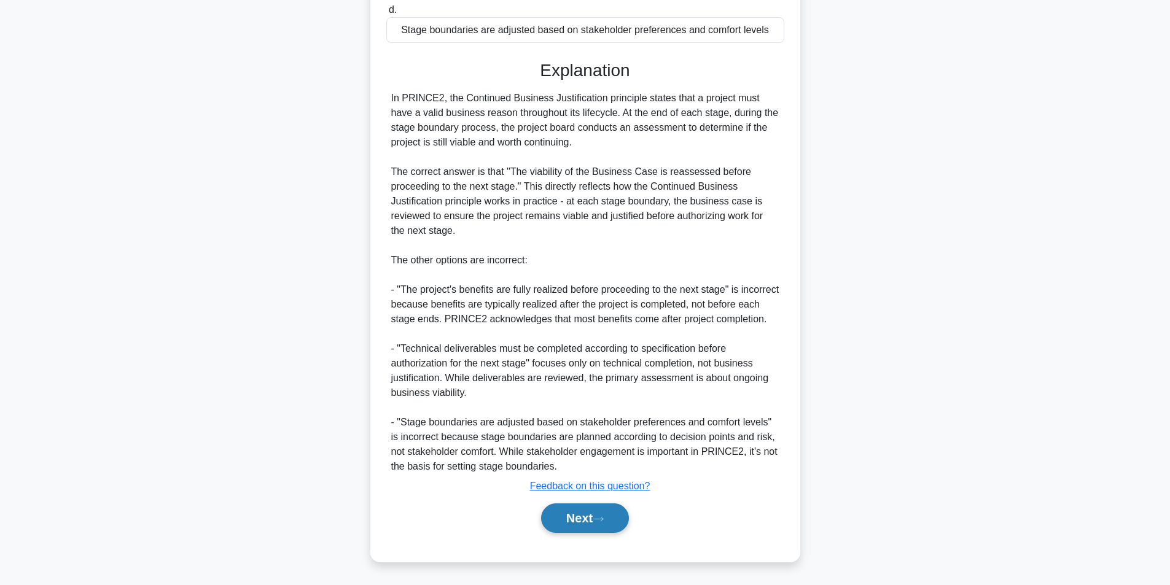
click at [584, 509] on button "Next" at bounding box center [585, 518] width 88 height 29
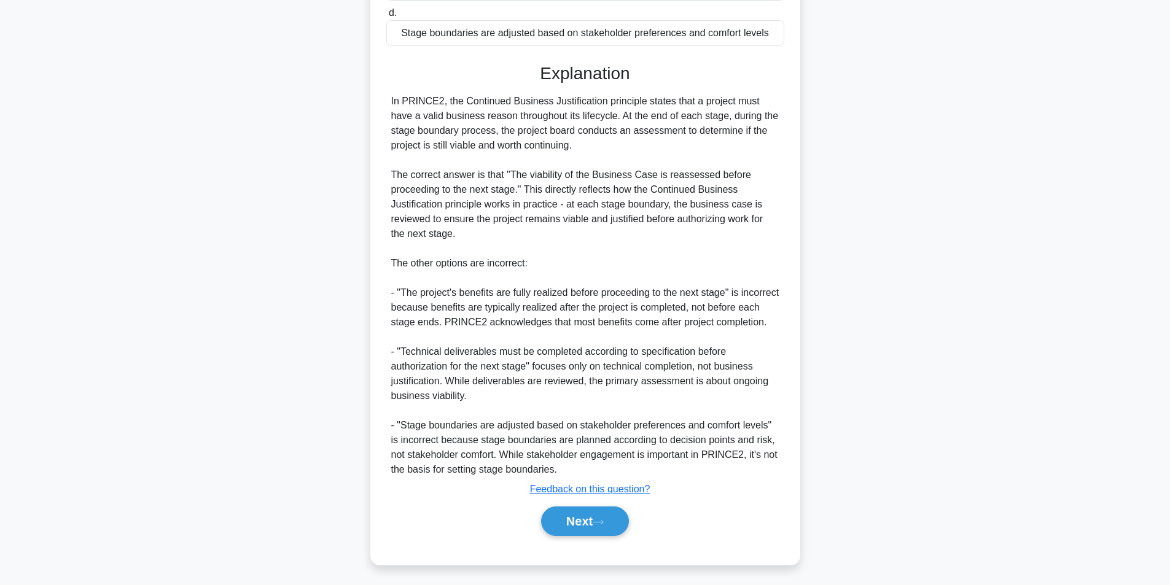
scroll to position [78, 0]
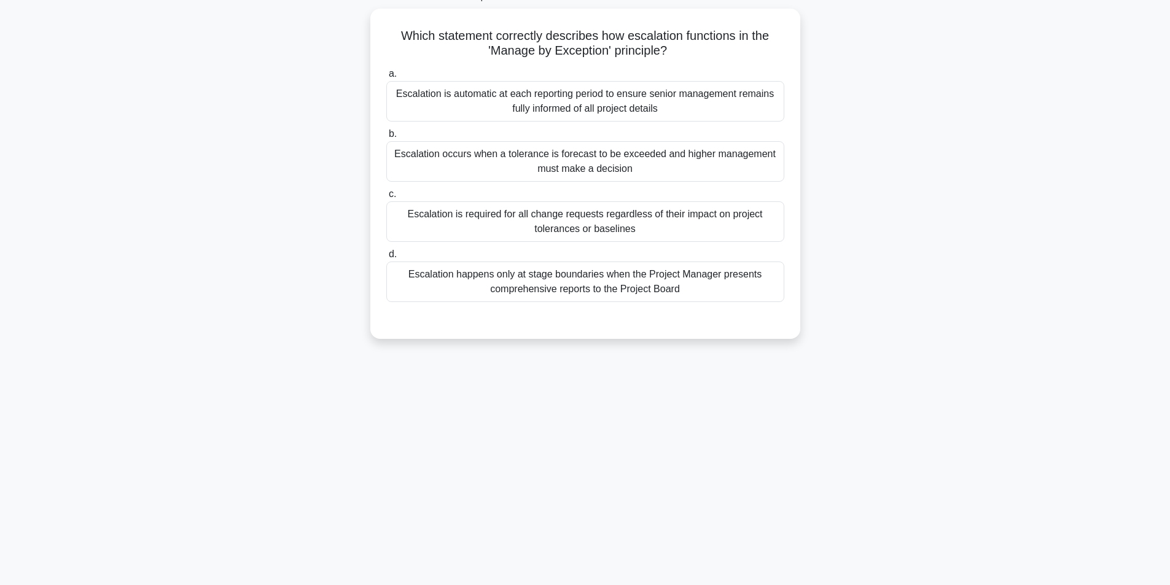
click at [965, 456] on div "29:33 Stop PRINCE2 Foundation - PRINCE2 Principles Intermediate 51/100 Which st…" at bounding box center [585, 273] width 811 height 614
click at [965, 456] on div "29:14 Stop PRINCE2 Foundation - PRINCE2 Principles Intermediate 51/100 Which st…" at bounding box center [585, 273] width 811 height 614
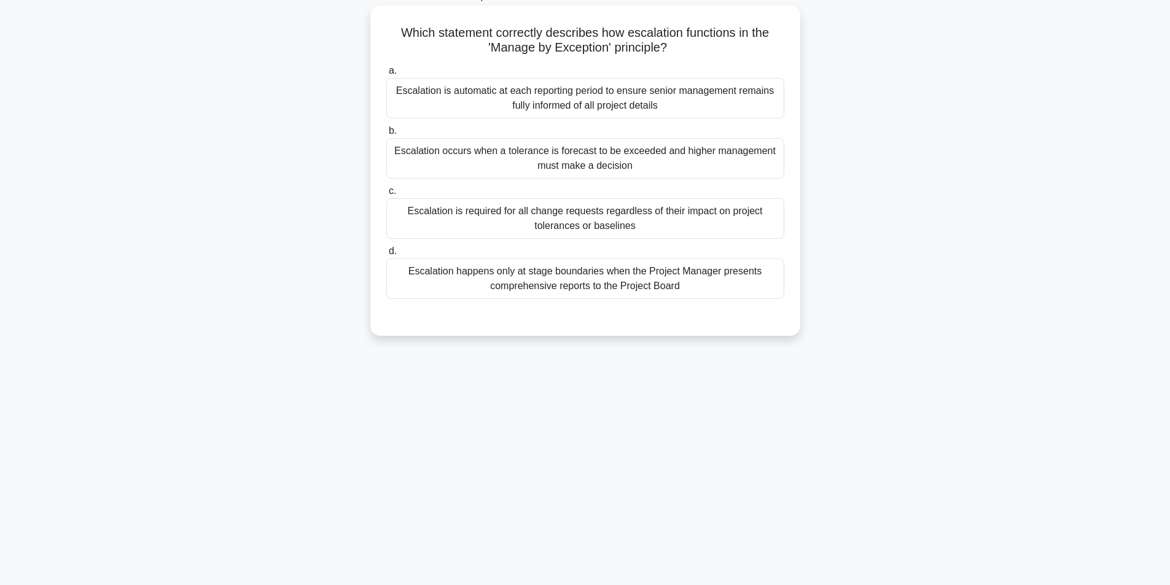
click at [677, 227] on div "Escalation is required for all change requests regardless of their impact on pr…" at bounding box center [585, 218] width 398 height 41
click at [386, 195] on input "c. Escalation is required for all change requests regardless of their impact on…" at bounding box center [386, 191] width 0 height 8
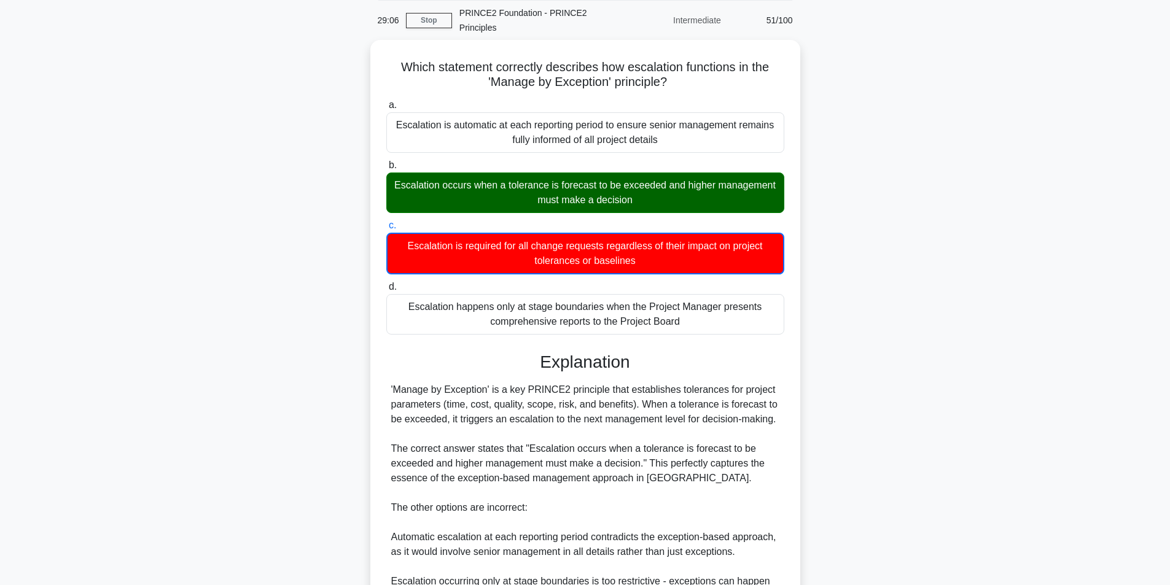
scroll to position [0, 0]
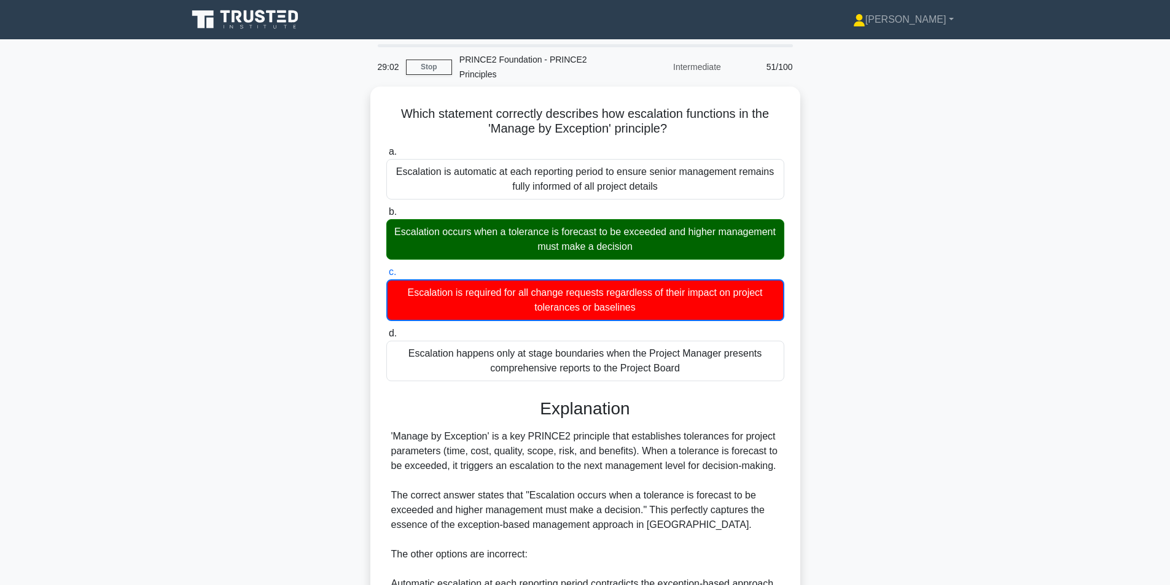
drag, startPoint x: 1155, startPoint y: 21, endPoint x: 1166, endPoint y: 125, distance: 103.8
click at [1166, 125] on body "Carol Profile Settings" at bounding box center [585, 401] width 1170 height 803
drag, startPoint x: 1090, startPoint y: 181, endPoint x: 1150, endPoint y: 132, distance: 77.2
click at [1090, 181] on main "29:02 Stop PRINCE2 Foundation - PRINCE2 Principles Intermediate 51/100 Which st…" at bounding box center [585, 420] width 1170 height 763
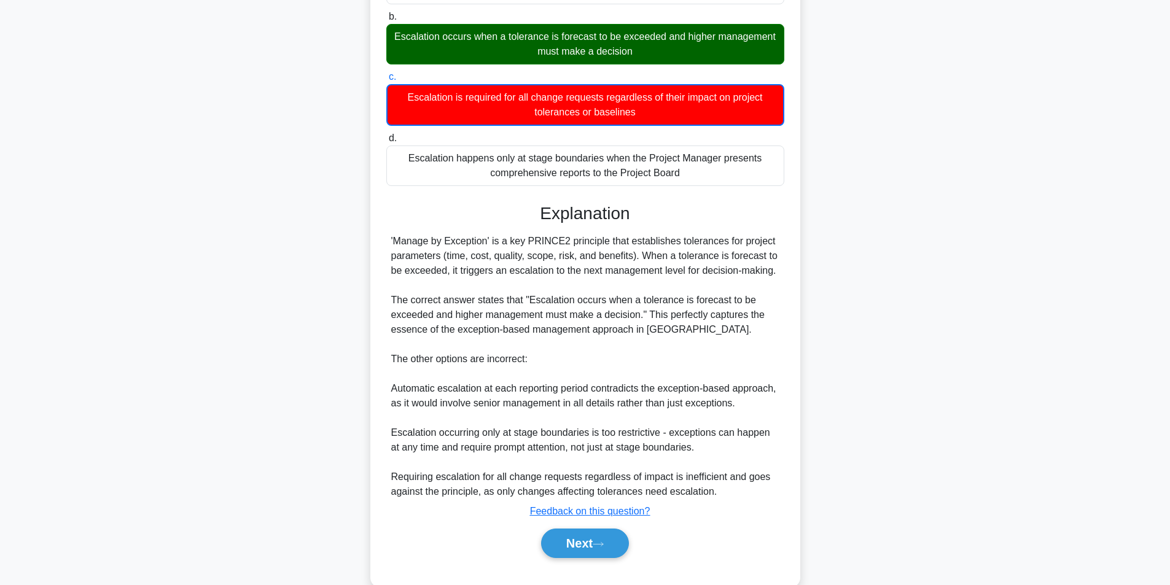
scroll to position [218, 0]
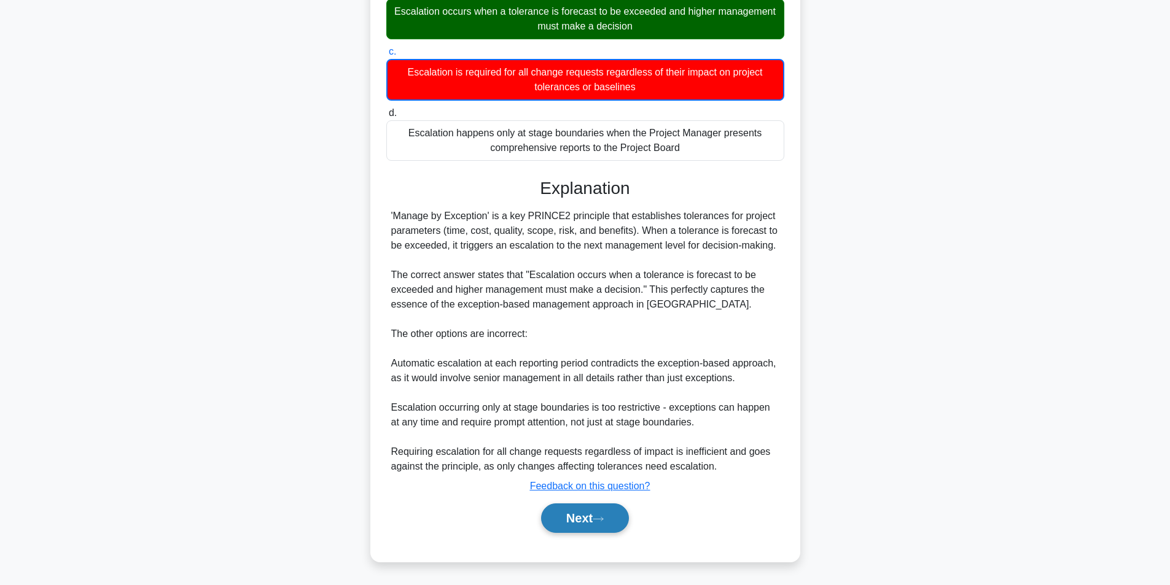
click at [604, 517] on icon at bounding box center [598, 519] width 11 height 7
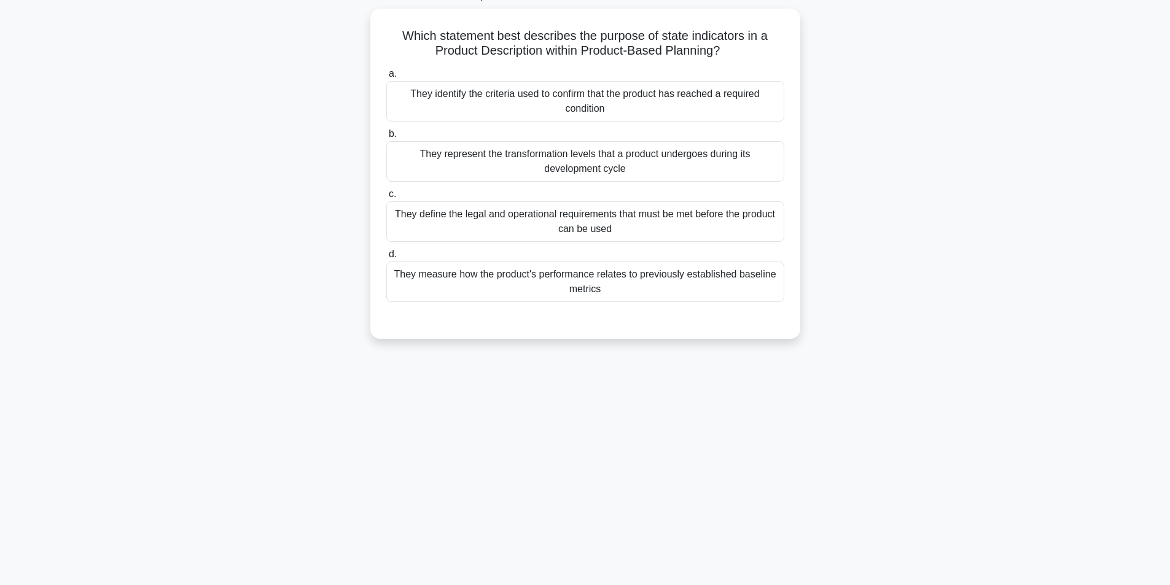
scroll to position [78, 0]
click at [607, 517] on div "27:42 Stop PRINCE2 Foundation - PRINCE2 Principles Intermediate 52/100 Which st…" at bounding box center [585, 273] width 811 height 614
click at [607, 517] on div "27:29 Stop PRINCE2 Foundation - PRINCE2 Principles Intermediate 52/100 Which st…" at bounding box center [585, 273] width 811 height 614
click at [607, 517] on div "27:26 Stop PRINCE2 Foundation - PRINCE2 Principles Intermediate 52/100 Which st…" at bounding box center [585, 273] width 811 height 614
click at [607, 517] on div "27:16 Stop PRINCE2 Foundation - PRINCE2 Principles Intermediate 52/100 Which st…" at bounding box center [585, 273] width 811 height 614
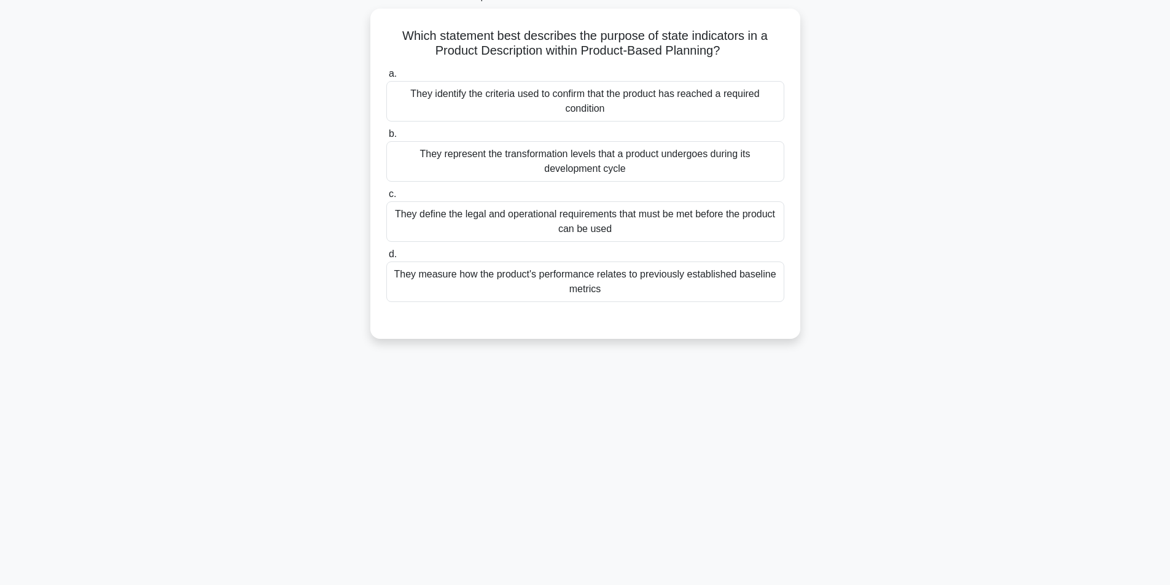
click at [607, 517] on div "27:08 Stop PRINCE2 Foundation - PRINCE2 Principles Intermediate 52/100 Which st…" at bounding box center [585, 273] width 811 height 614
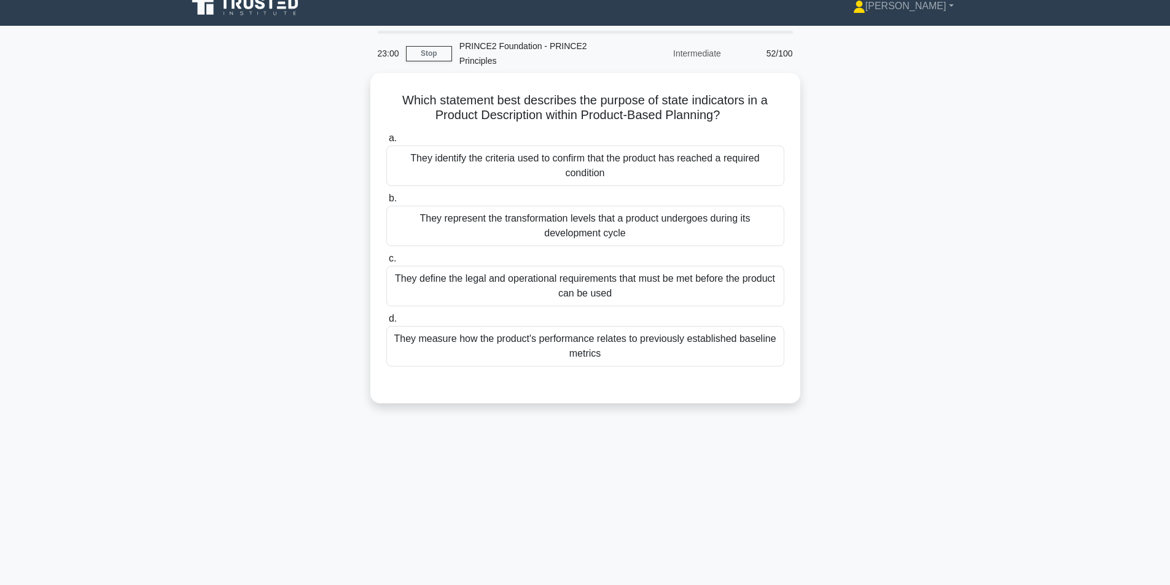
scroll to position [0, 0]
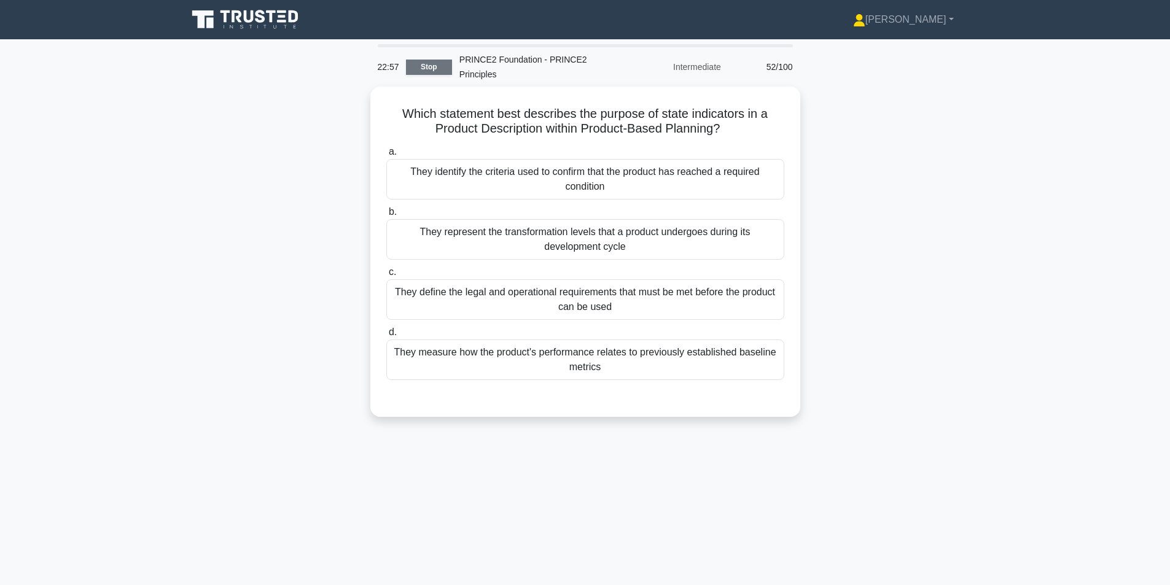
click at [418, 60] on link "Stop" at bounding box center [429, 67] width 46 height 15
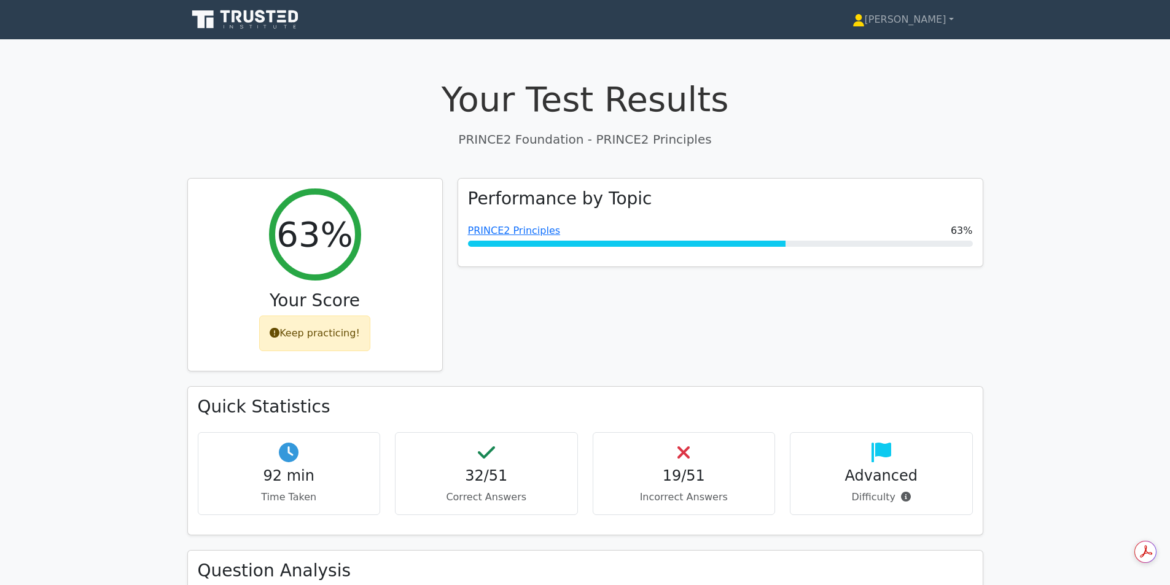
click at [268, 131] on p "PRINCE2 Foundation - PRINCE2 Principles" at bounding box center [585, 139] width 796 height 18
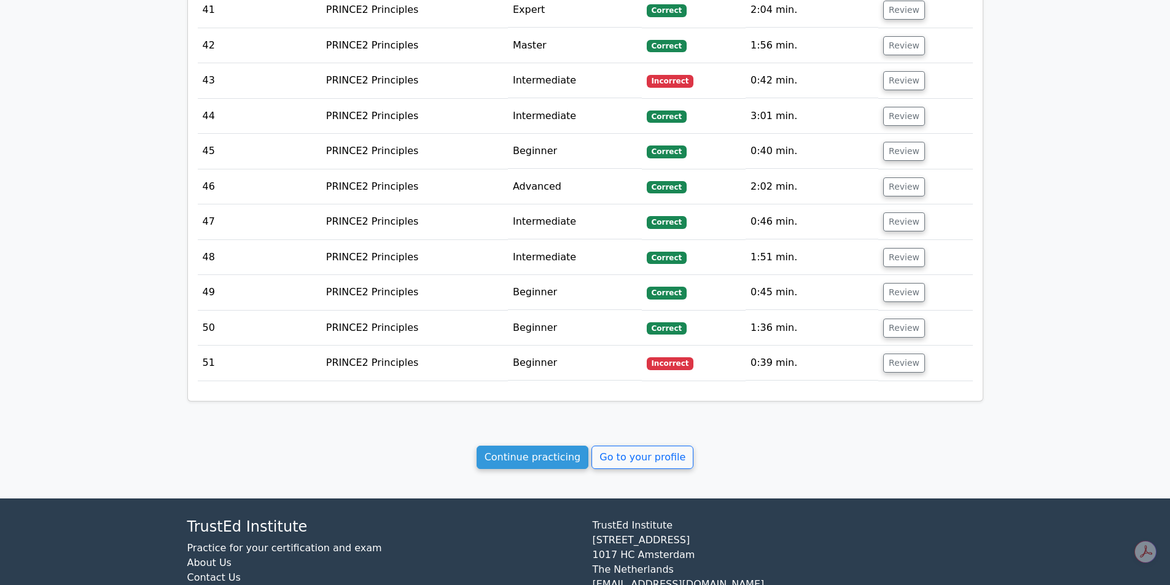
scroll to position [2822, 0]
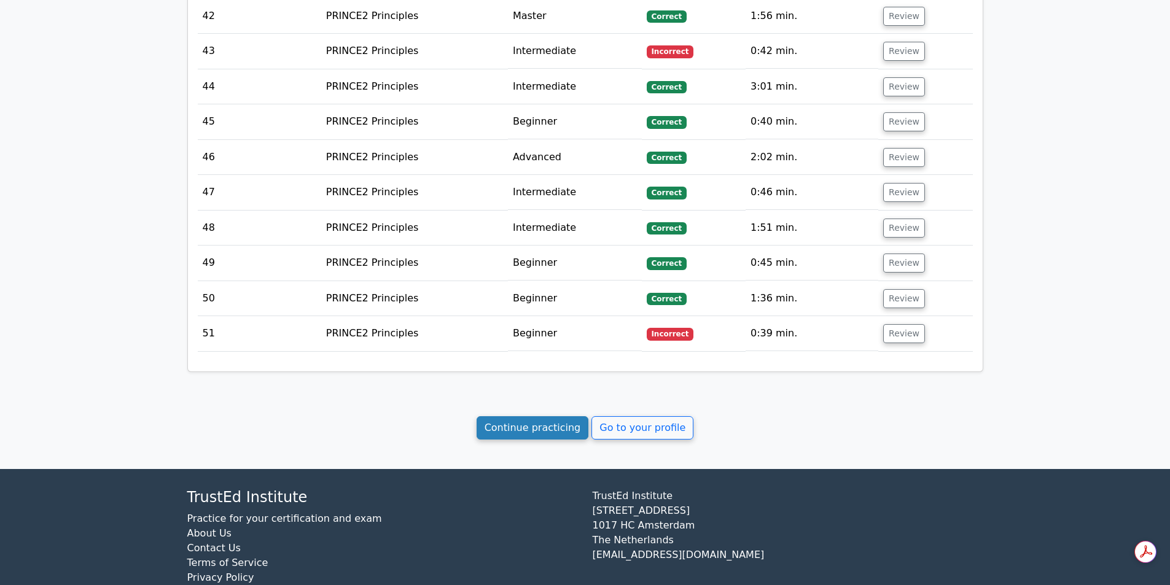
click at [541, 416] on link "Continue practicing" at bounding box center [533, 427] width 112 height 23
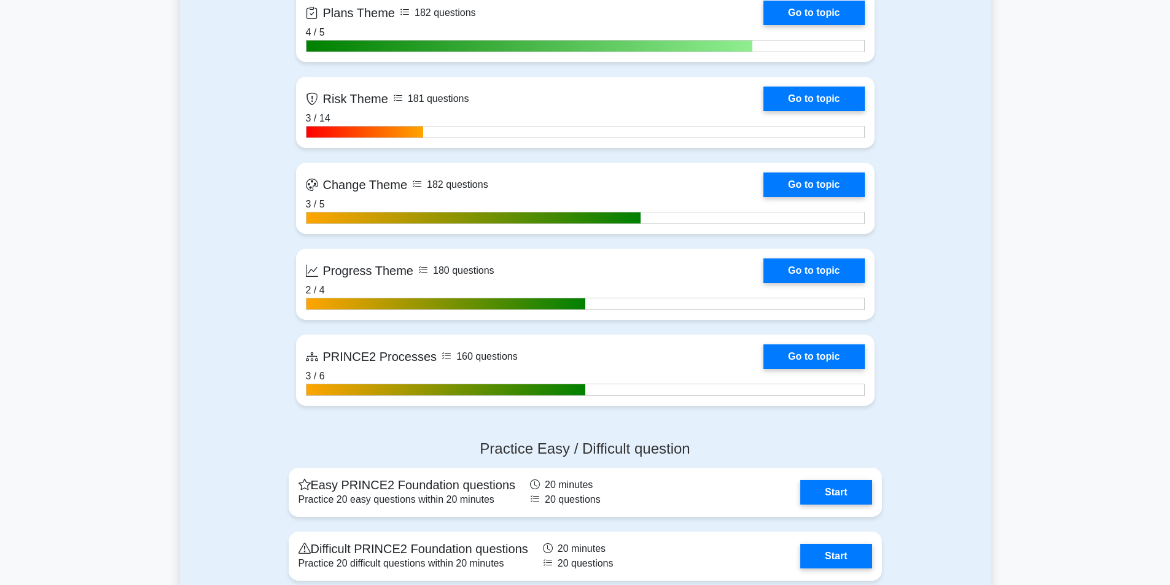
scroll to position [1055, 0]
